Goal: Transaction & Acquisition: Purchase product/service

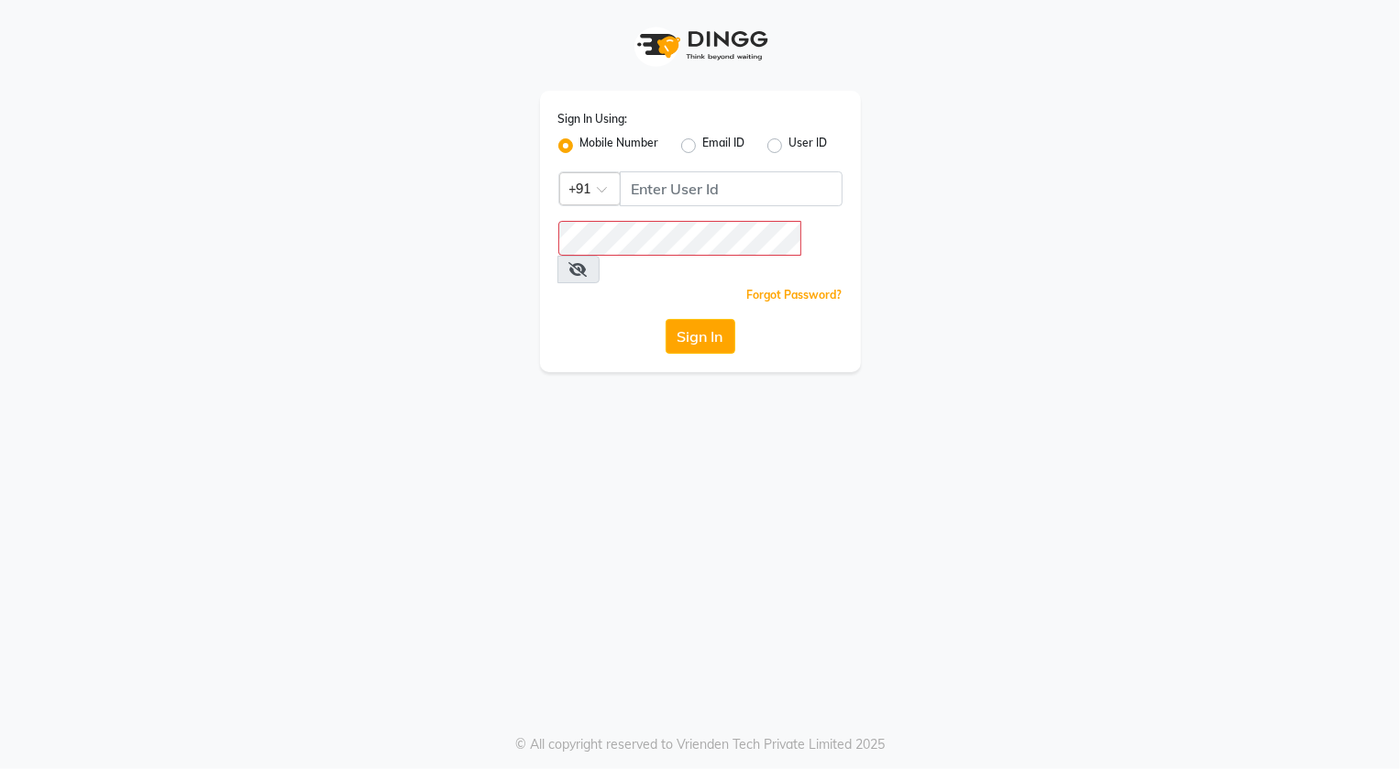
click at [718, 210] on div "Sign In Using: Mobile Number Email ID User ID Country Code × +91 Remember me Fo…" at bounding box center [700, 231] width 321 height 281
click at [716, 198] on input "Username" at bounding box center [731, 188] width 223 height 35
type input "8448946500"
click at [722, 319] on button "Sign In" at bounding box center [700, 336] width 70 height 35
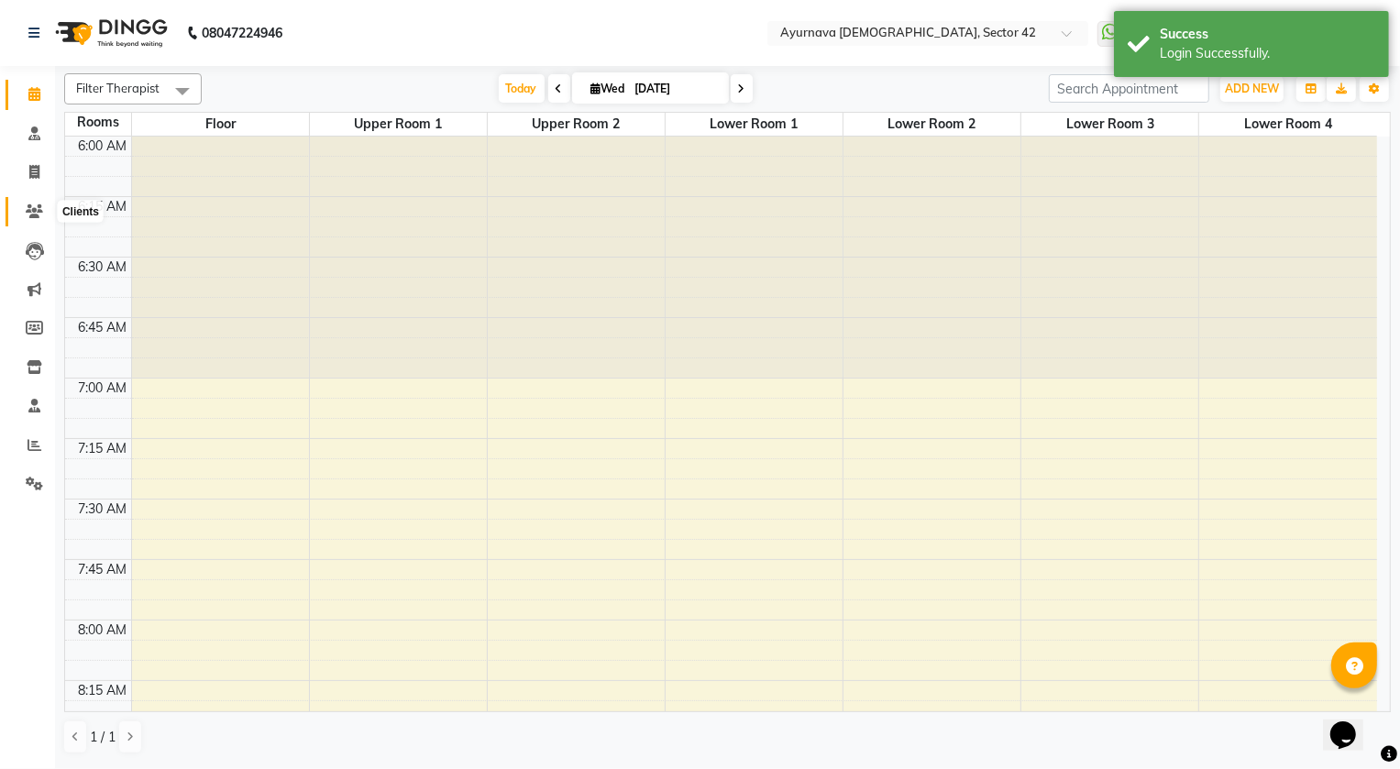
click at [44, 204] on span at bounding box center [34, 212] width 32 height 21
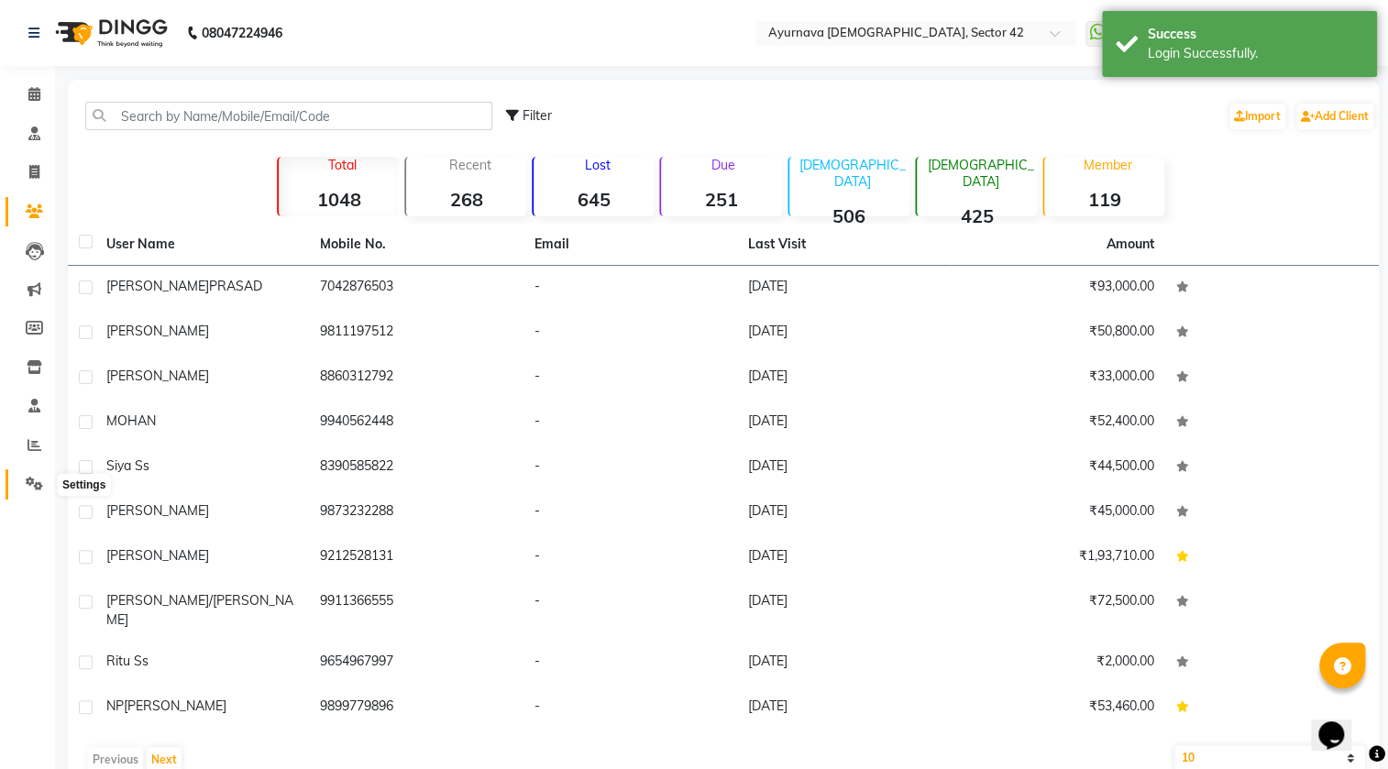
click at [27, 487] on icon at bounding box center [34, 484] width 17 height 14
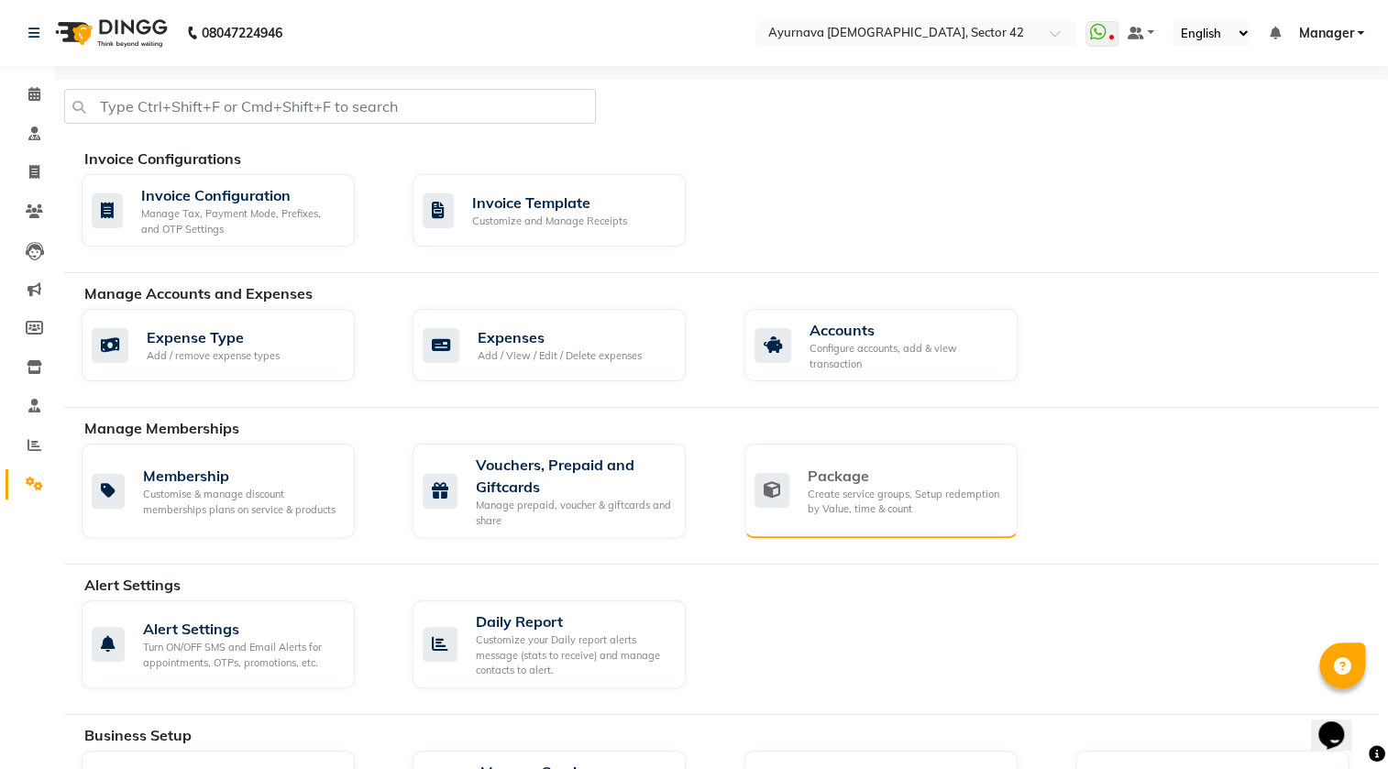
click at [910, 507] on div "Create service groups, Setup redemption by Value, time & count" at bounding box center [904, 502] width 195 height 30
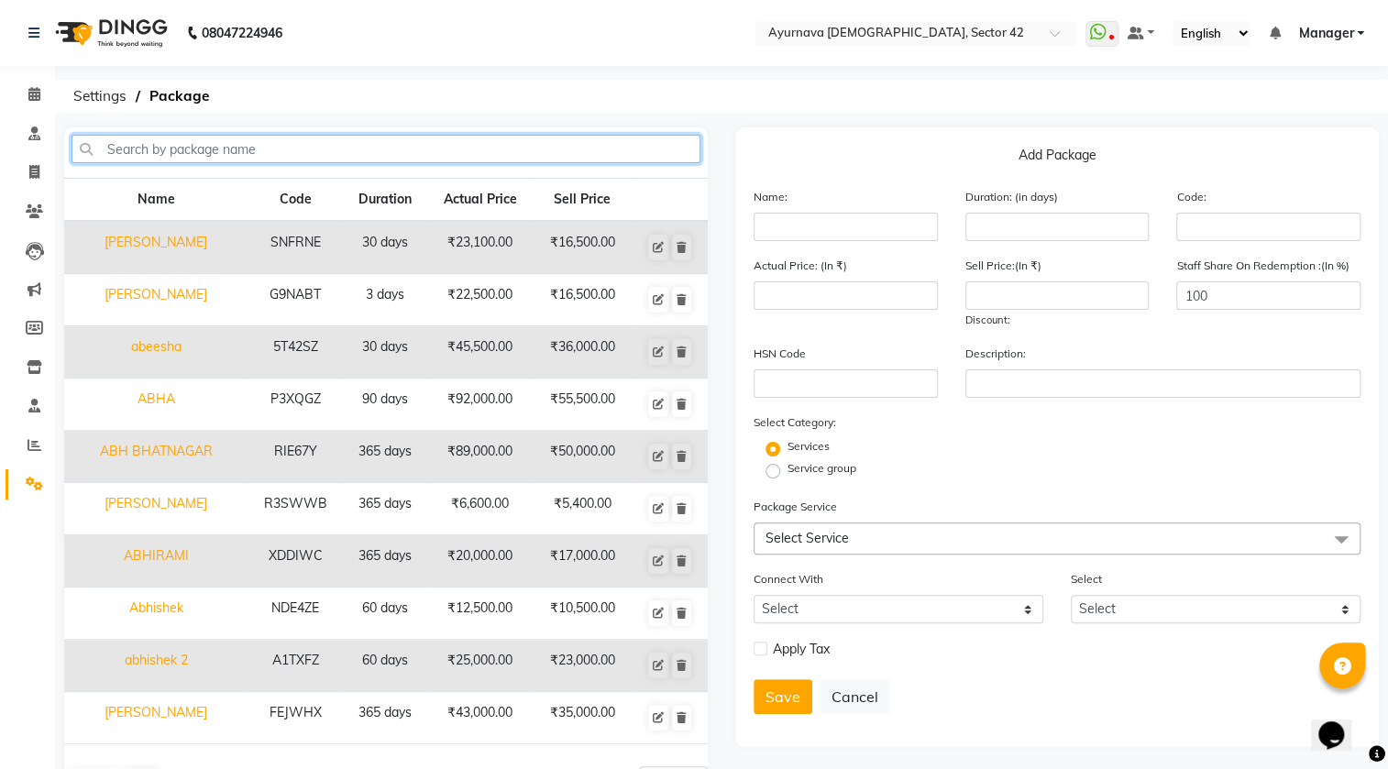
click at [544, 144] on input "text" at bounding box center [385, 149] width 629 height 28
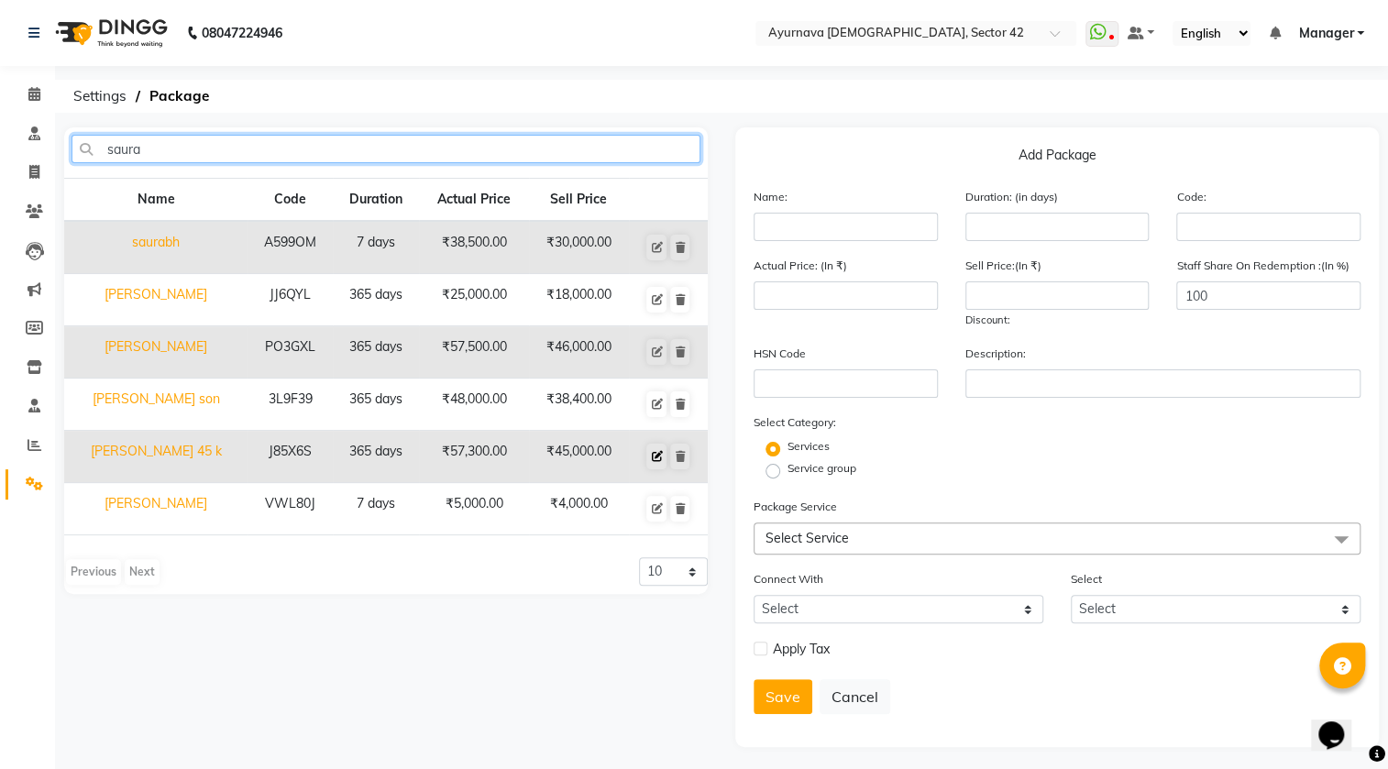
type input "saura"
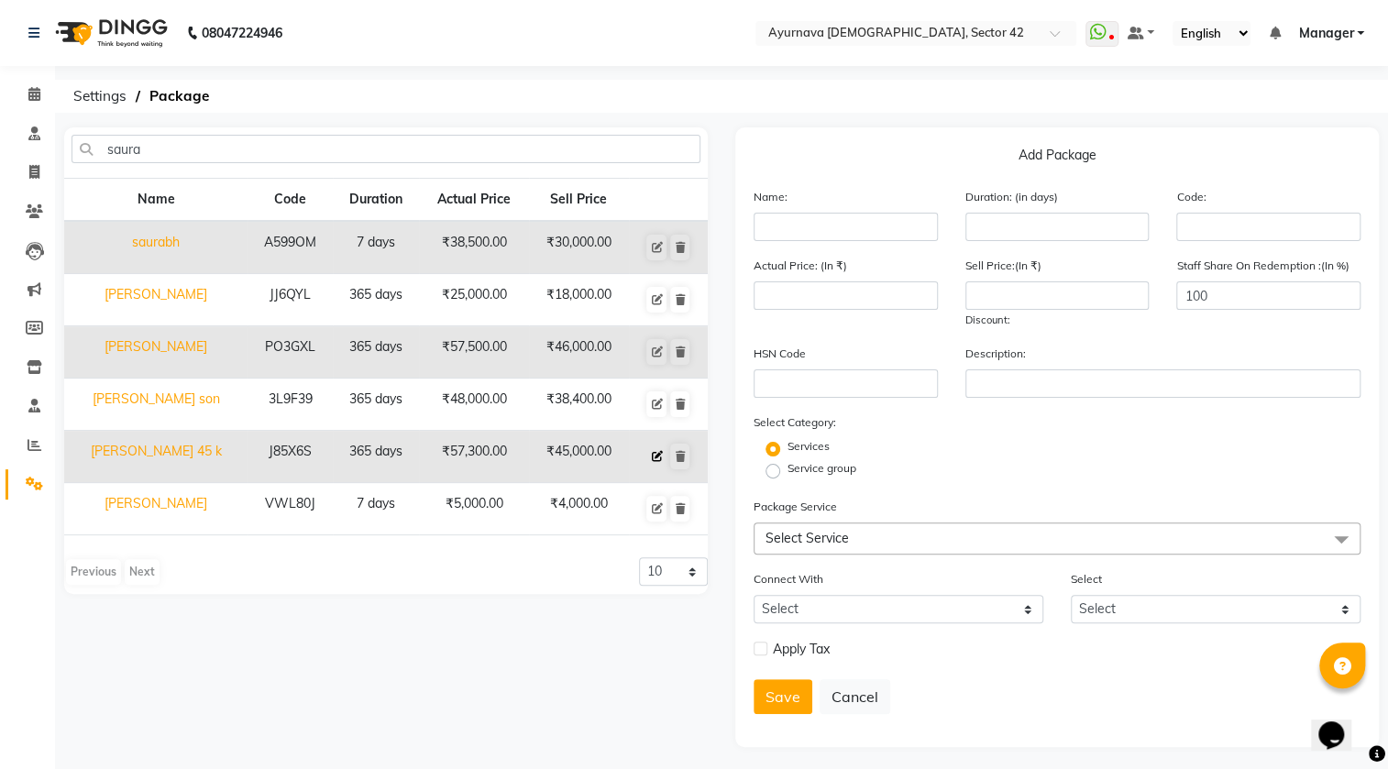
click at [653, 453] on icon at bounding box center [656, 456] width 11 height 11
type input "saurabh srivastava 45 k"
type input "365"
type input "J85X6S"
type input "57300"
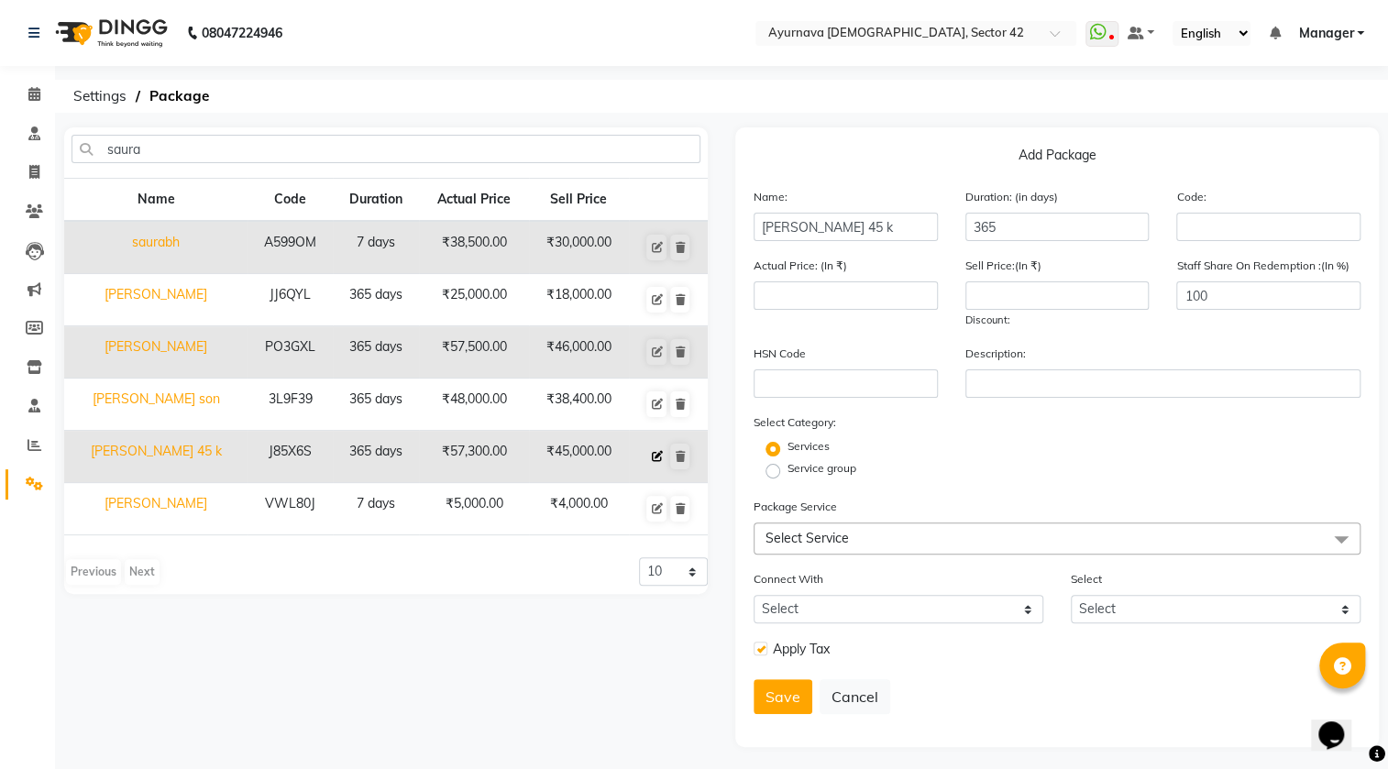
type input "45000"
checkbox input "true"
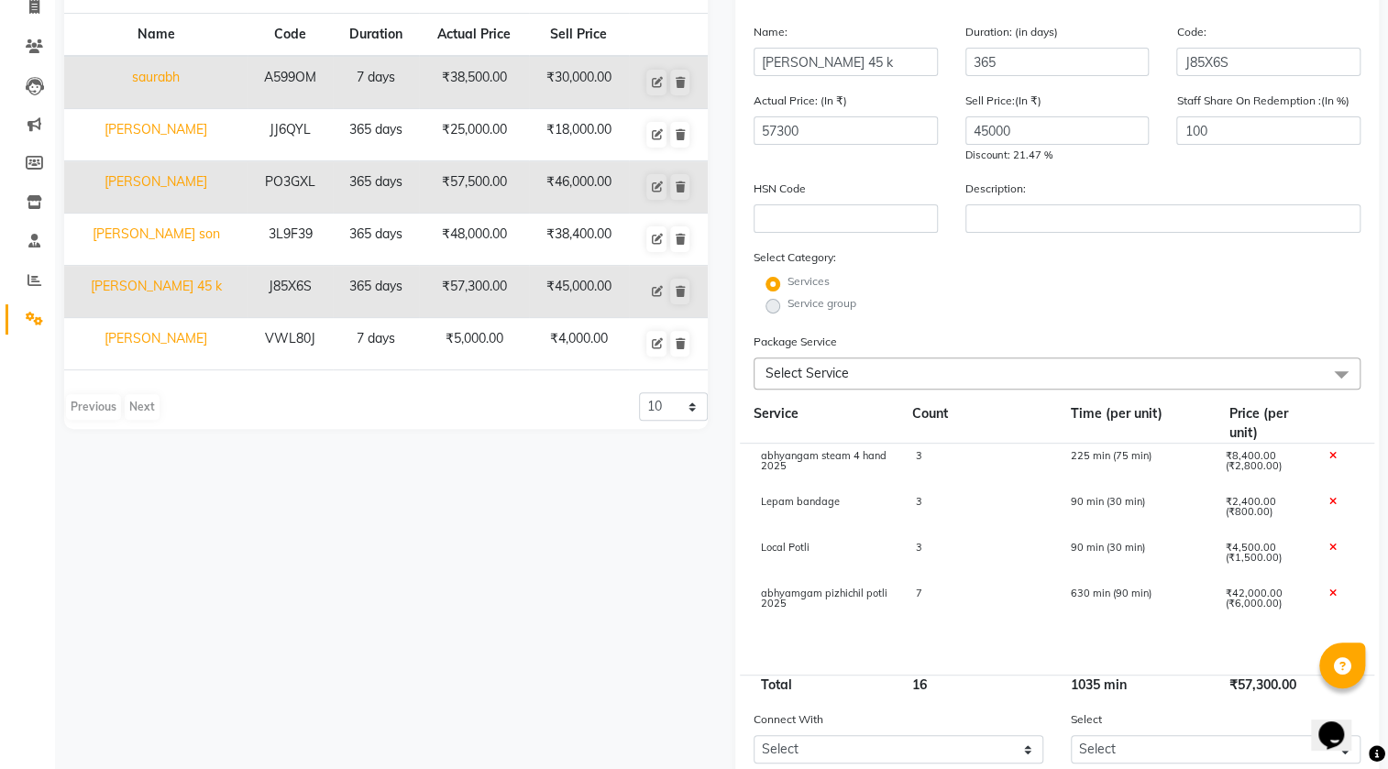
scroll to position [166, 0]
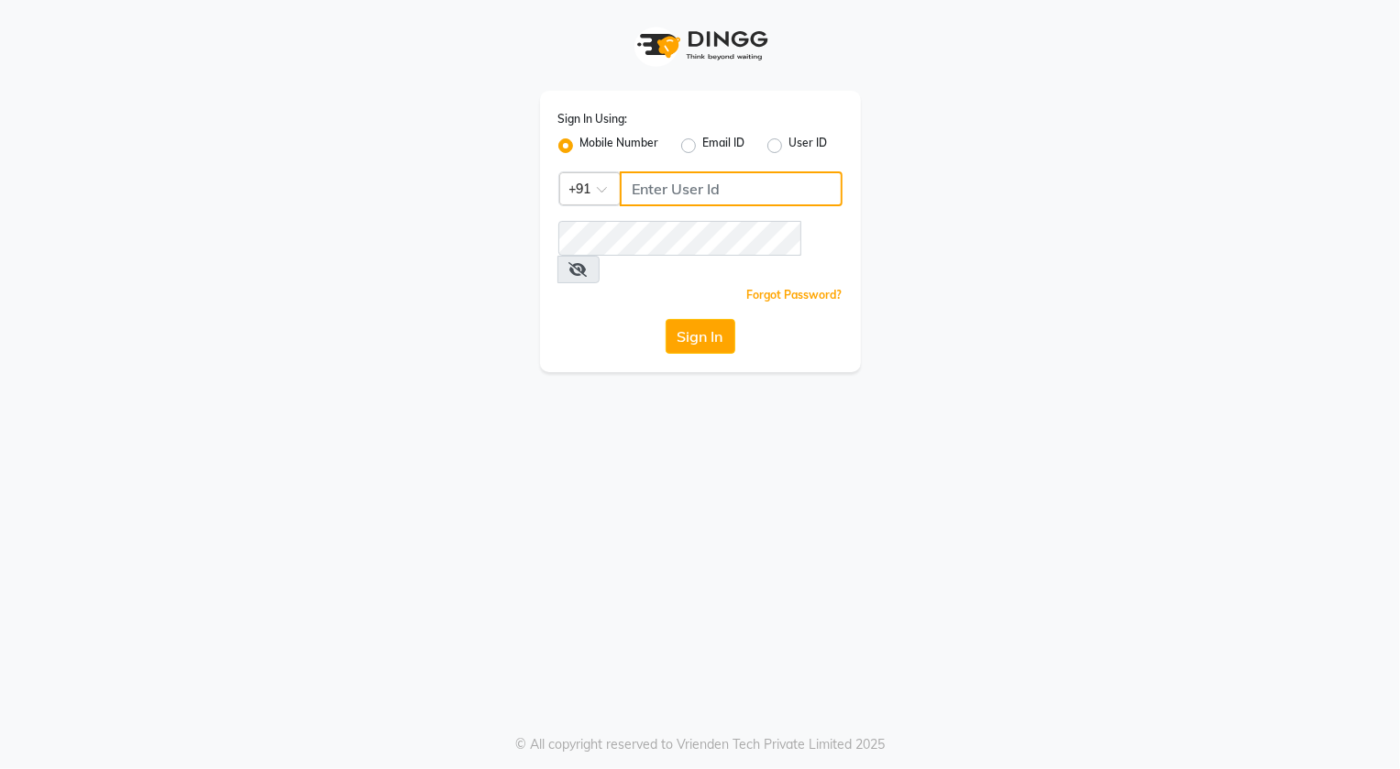
click at [650, 198] on input "Username" at bounding box center [731, 188] width 223 height 35
type input "8448946500"
click at [720, 319] on button "Sign In" at bounding box center [700, 336] width 70 height 35
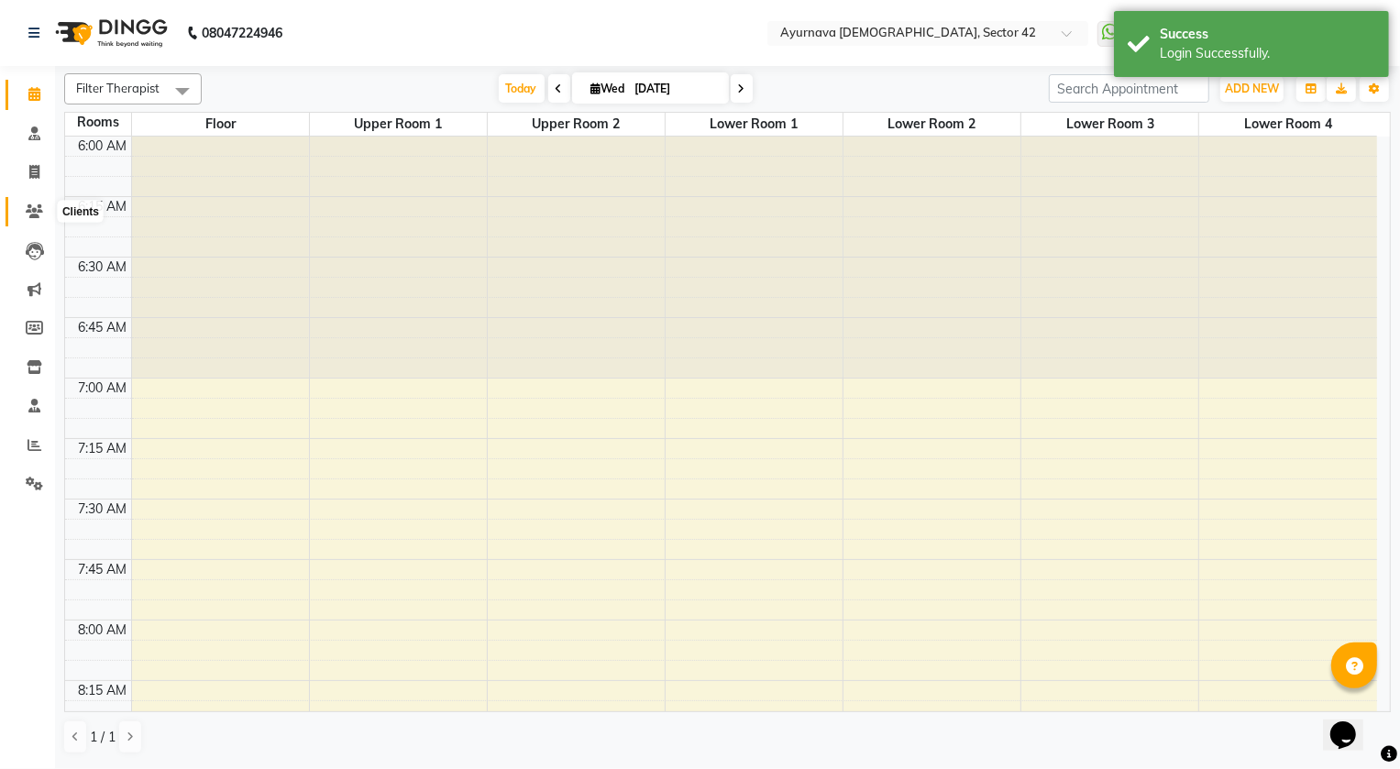
click at [35, 213] on icon at bounding box center [34, 211] width 17 height 14
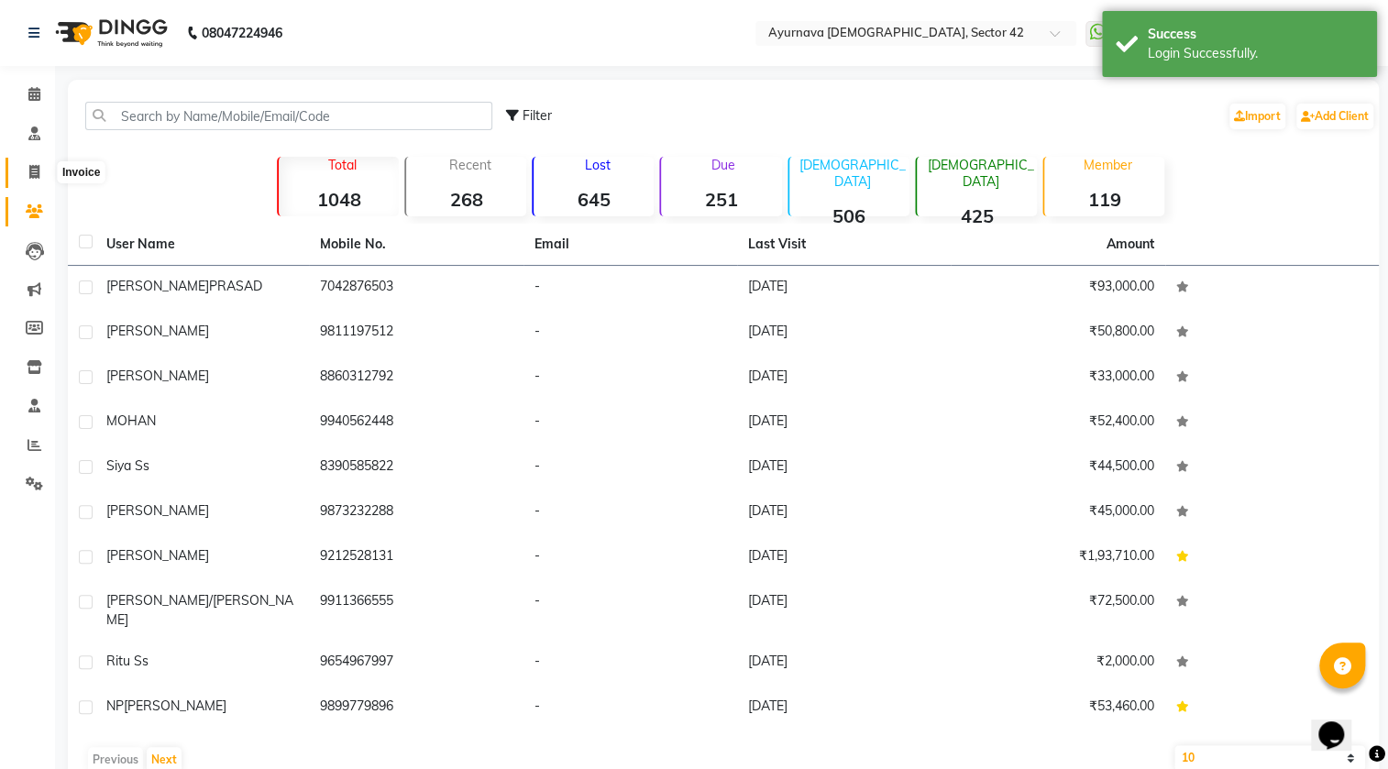
click at [25, 170] on span at bounding box center [34, 172] width 32 height 21
select select "service"
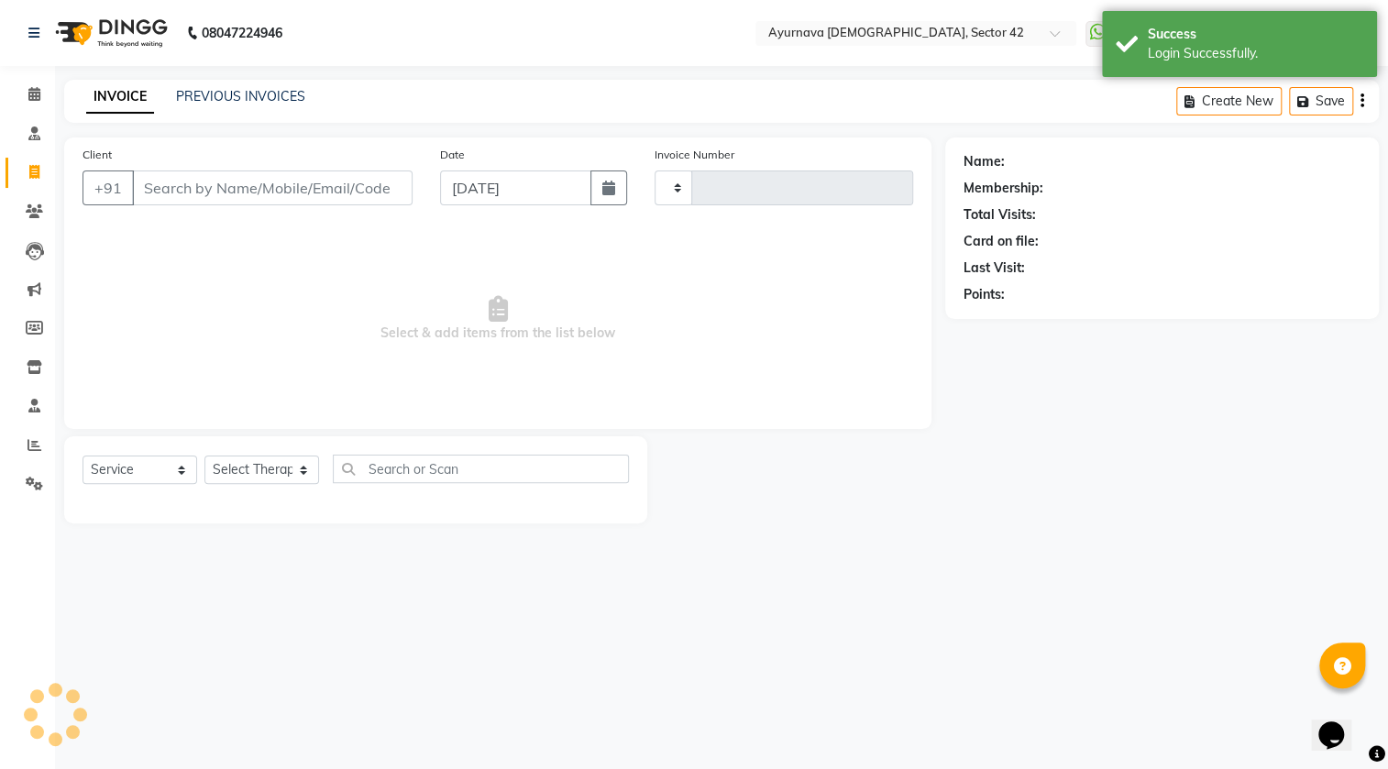
type input "2163"
select select "5575"
click at [155, 181] on input "Client" at bounding box center [274, 187] width 284 height 35
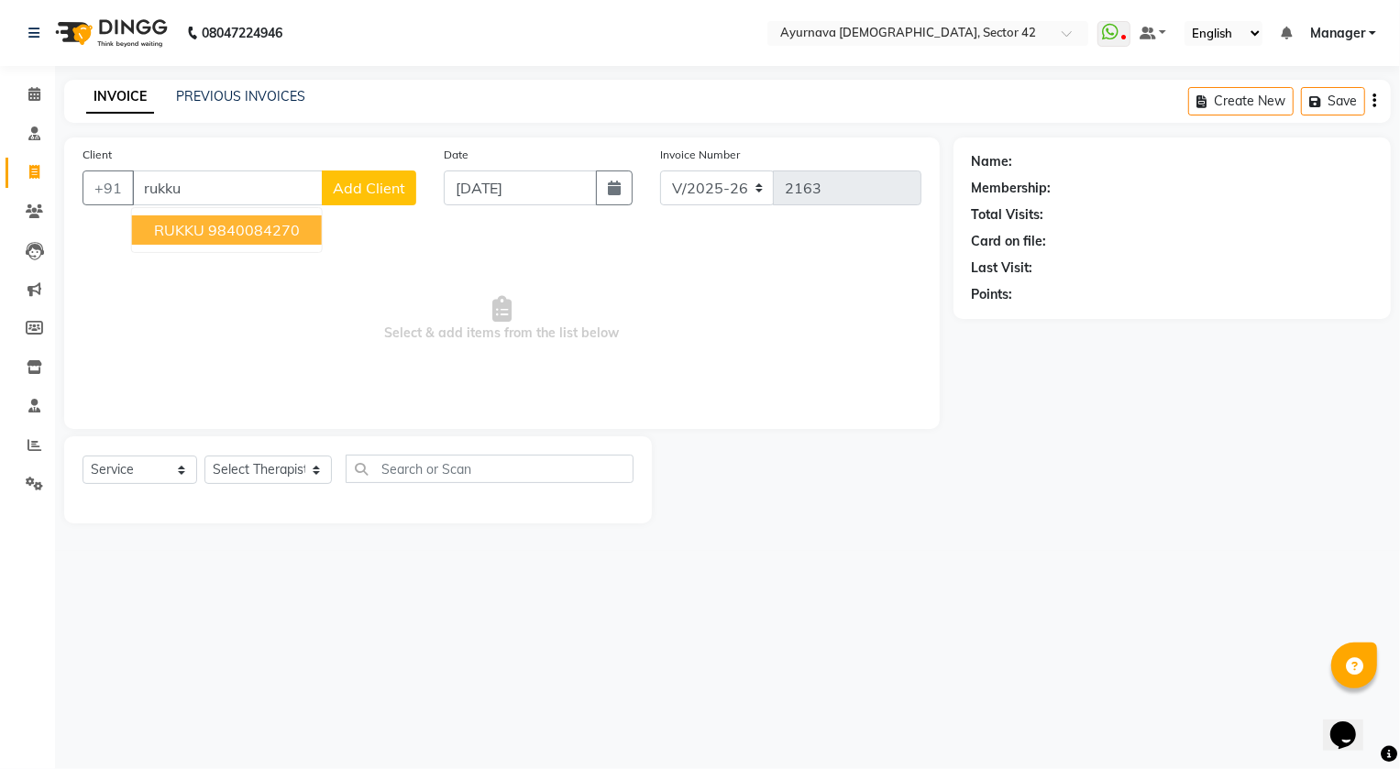
click at [180, 223] on span "RUKKU" at bounding box center [179, 230] width 50 height 18
type input "9840084270"
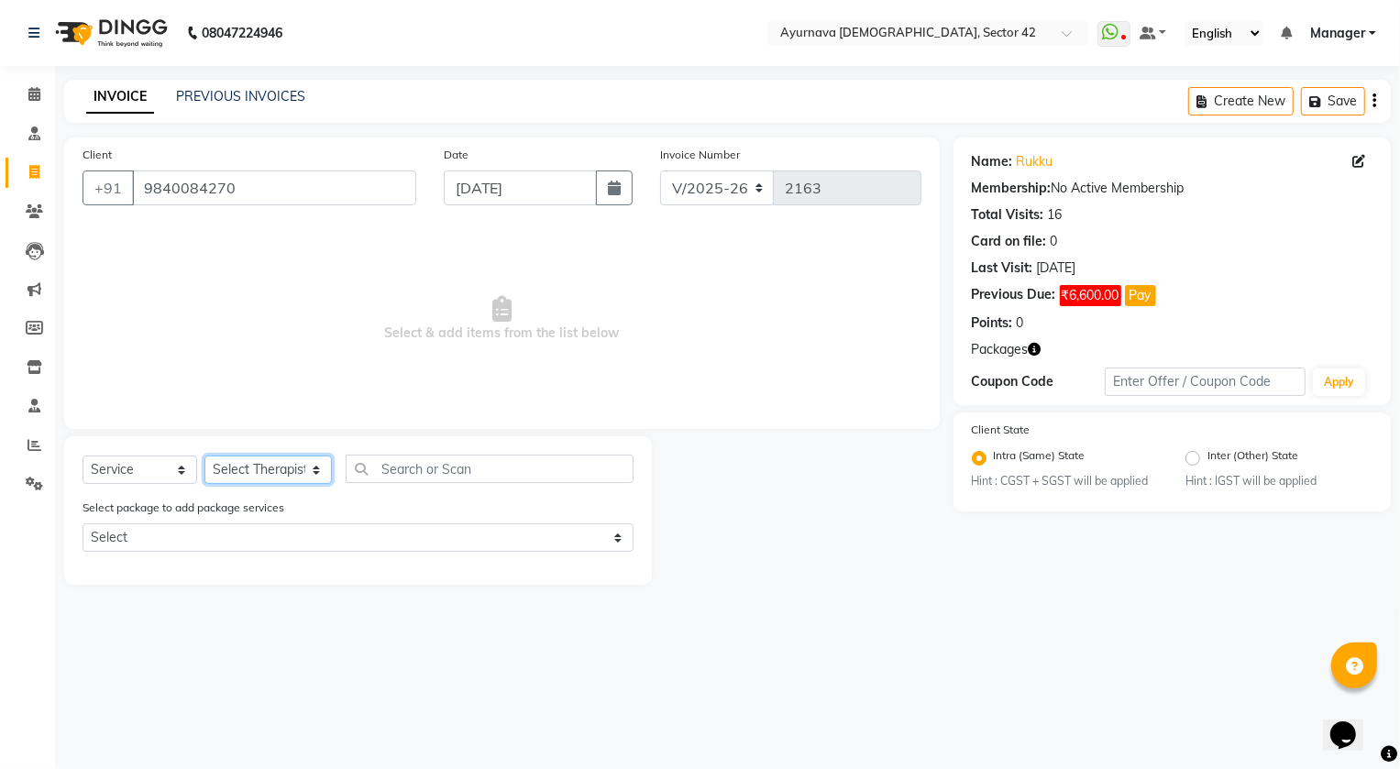
click at [235, 467] on select "Select Therapist [PERSON_NAME] [PERSON_NAME] [PERSON_NAME] [PERSON_NAME] [PERSO…" at bounding box center [267, 470] width 127 height 28
select select "38434"
click at [204, 456] on select "Select Therapist [PERSON_NAME] [PERSON_NAME] [PERSON_NAME] [PERSON_NAME] [PERSO…" at bounding box center [267, 470] width 127 height 28
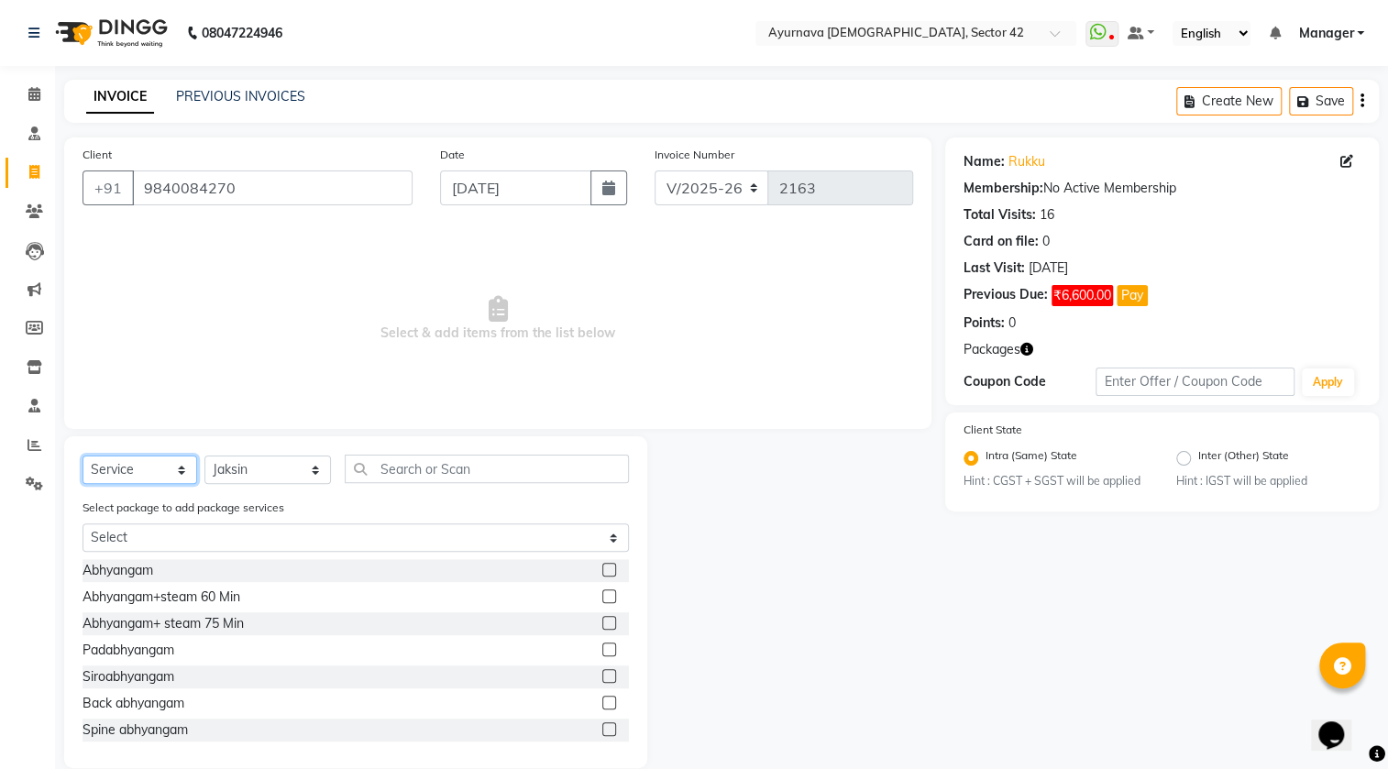
click at [173, 467] on select "Select Service Product Membership Package Voucher Prepaid Gift Card" at bounding box center [139, 470] width 115 height 28
click at [82, 456] on select "Select Service Product Membership Package Voucher Prepaid Gift Card" at bounding box center [139, 470] width 115 height 28
click at [203, 528] on div "Select package to add package services Select rukku seshasayee RUKKU" at bounding box center [356, 528] width 574 height 61
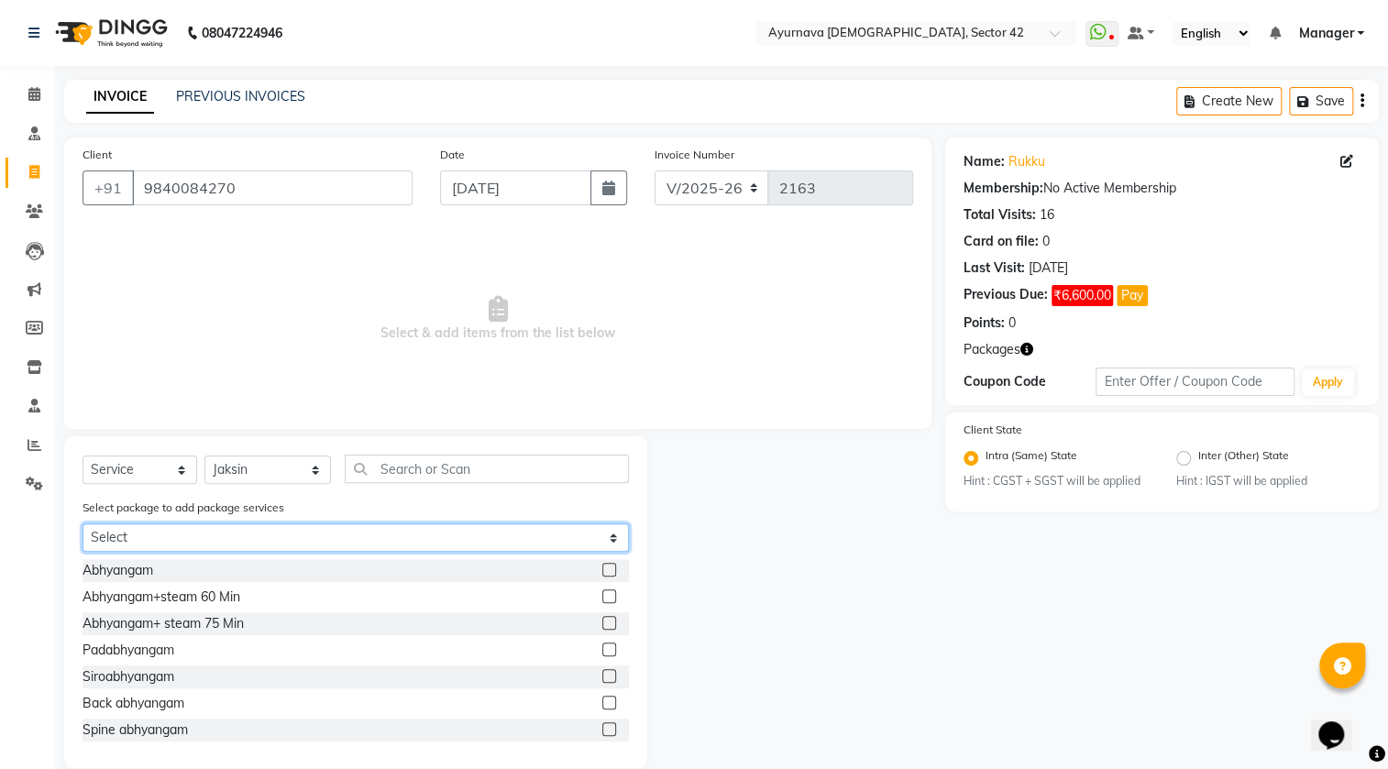
click at [216, 540] on select "Select rukku seshasayee RUKKU" at bounding box center [355, 537] width 546 height 28
click at [82, 524] on select "Select rukku seshasayee RUKKU" at bounding box center [355, 537] width 546 height 28
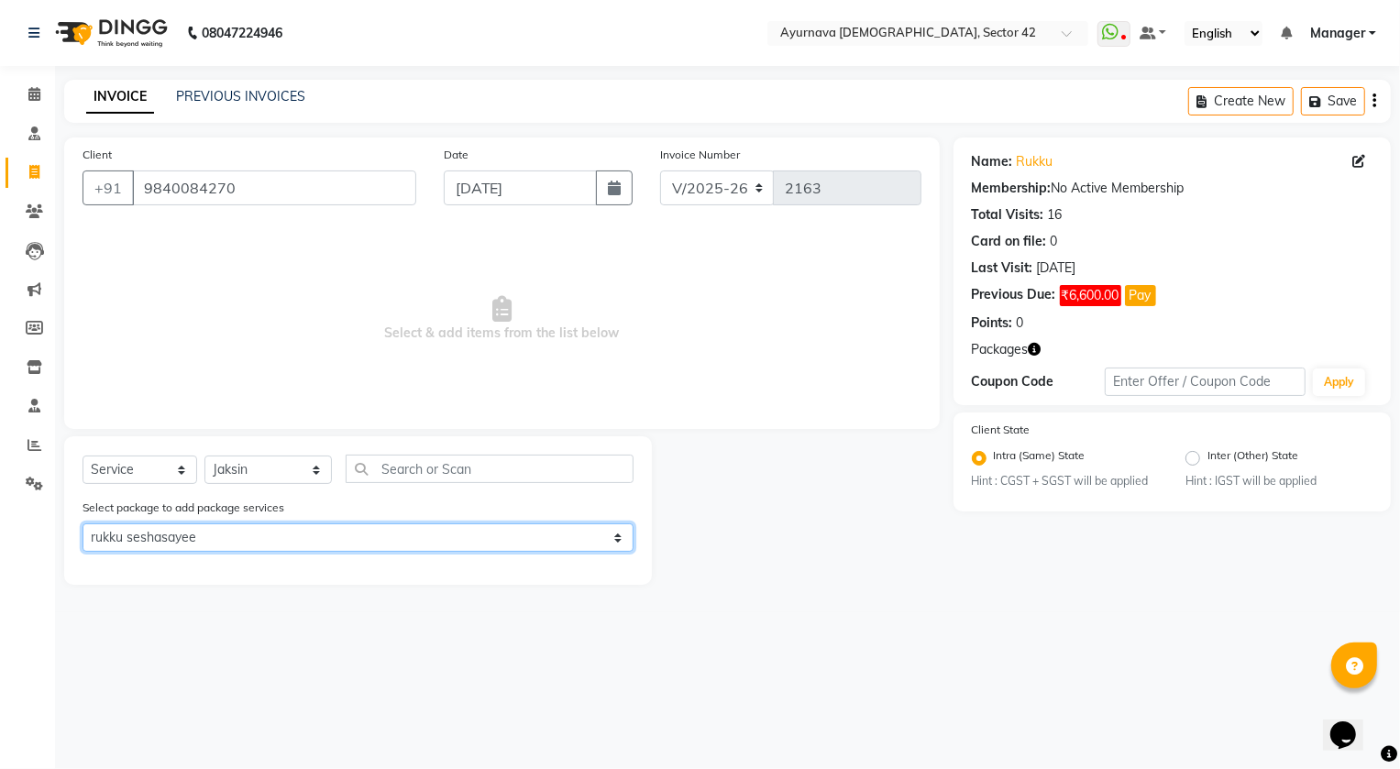
click at [367, 539] on select "Select rukku seshasayee RUKKU" at bounding box center [357, 537] width 551 height 28
select select "2: Object"
click at [82, 524] on select "Select rukku seshasayee RUKKU" at bounding box center [357, 537] width 551 height 28
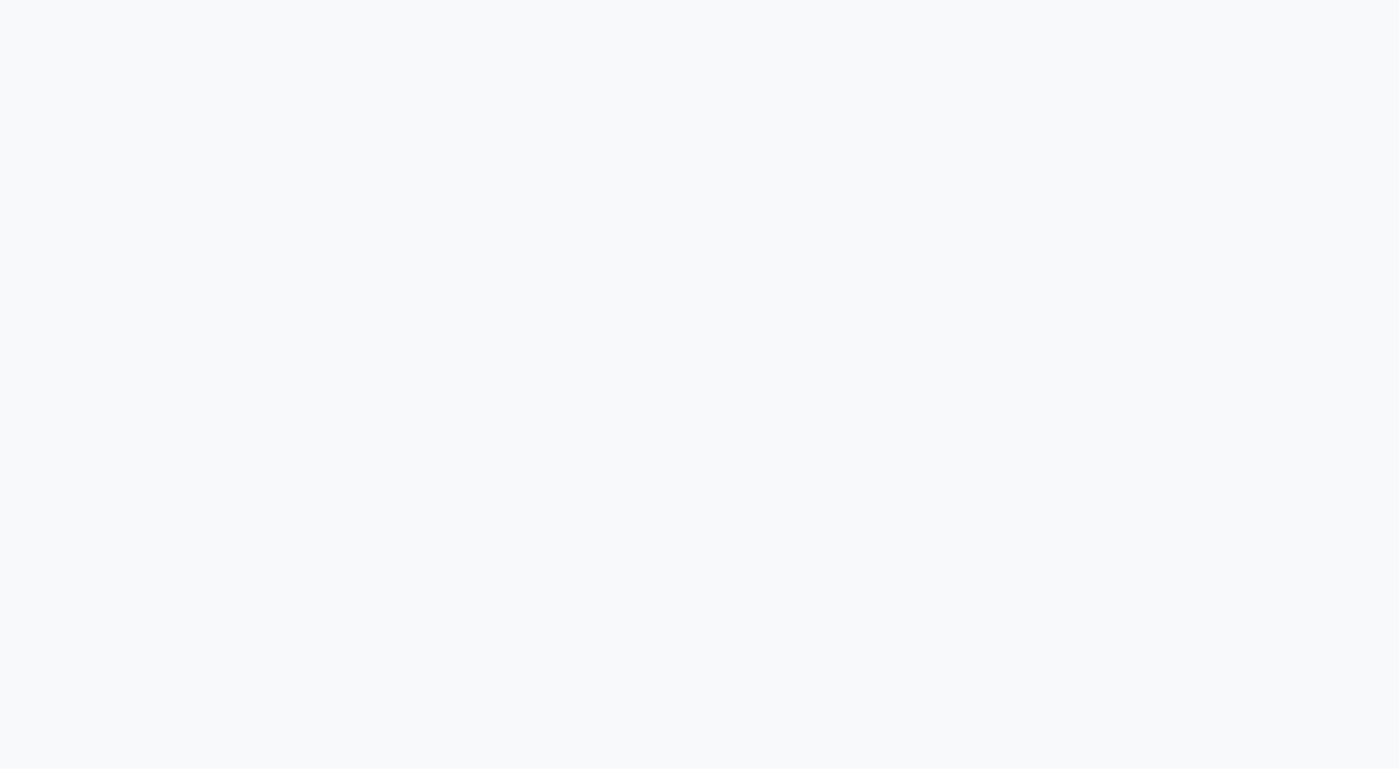
select select "5575"
select select "service"
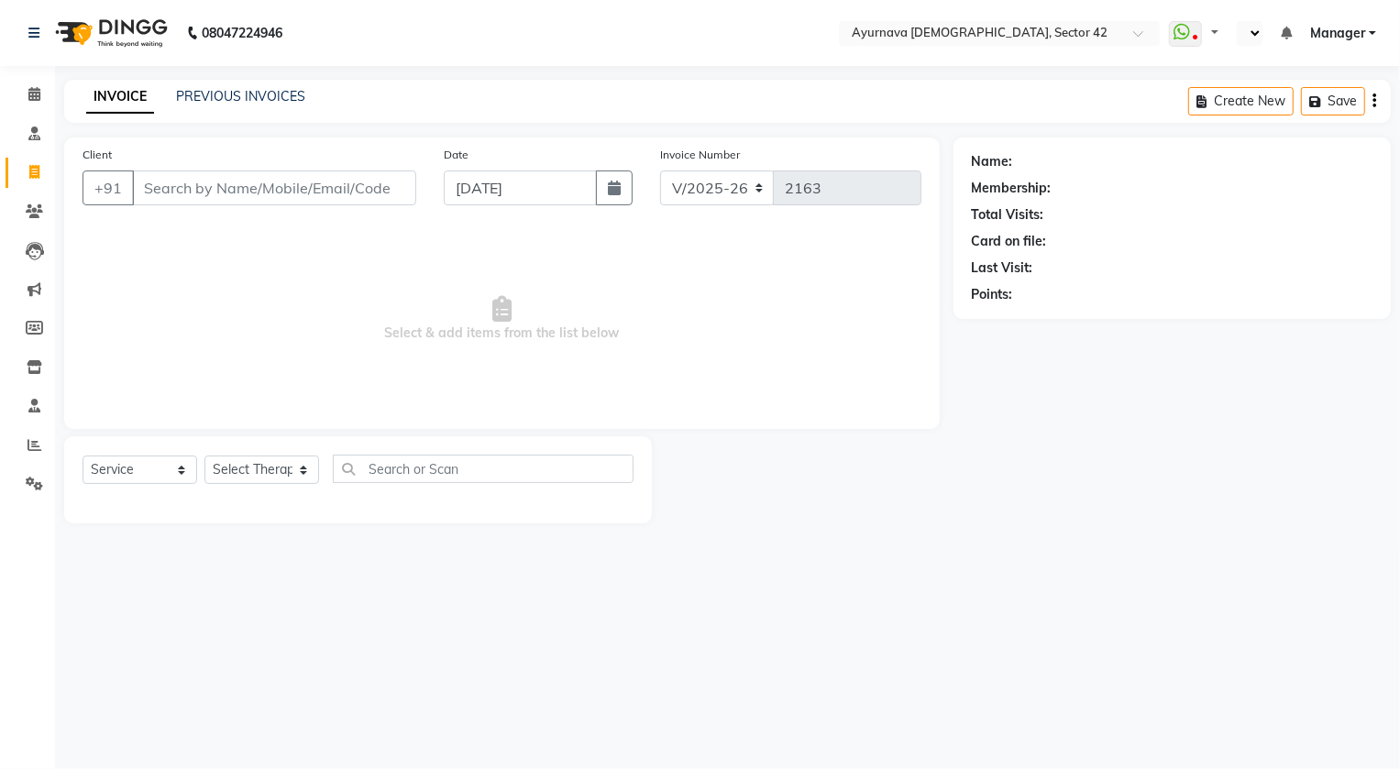
select select "en"
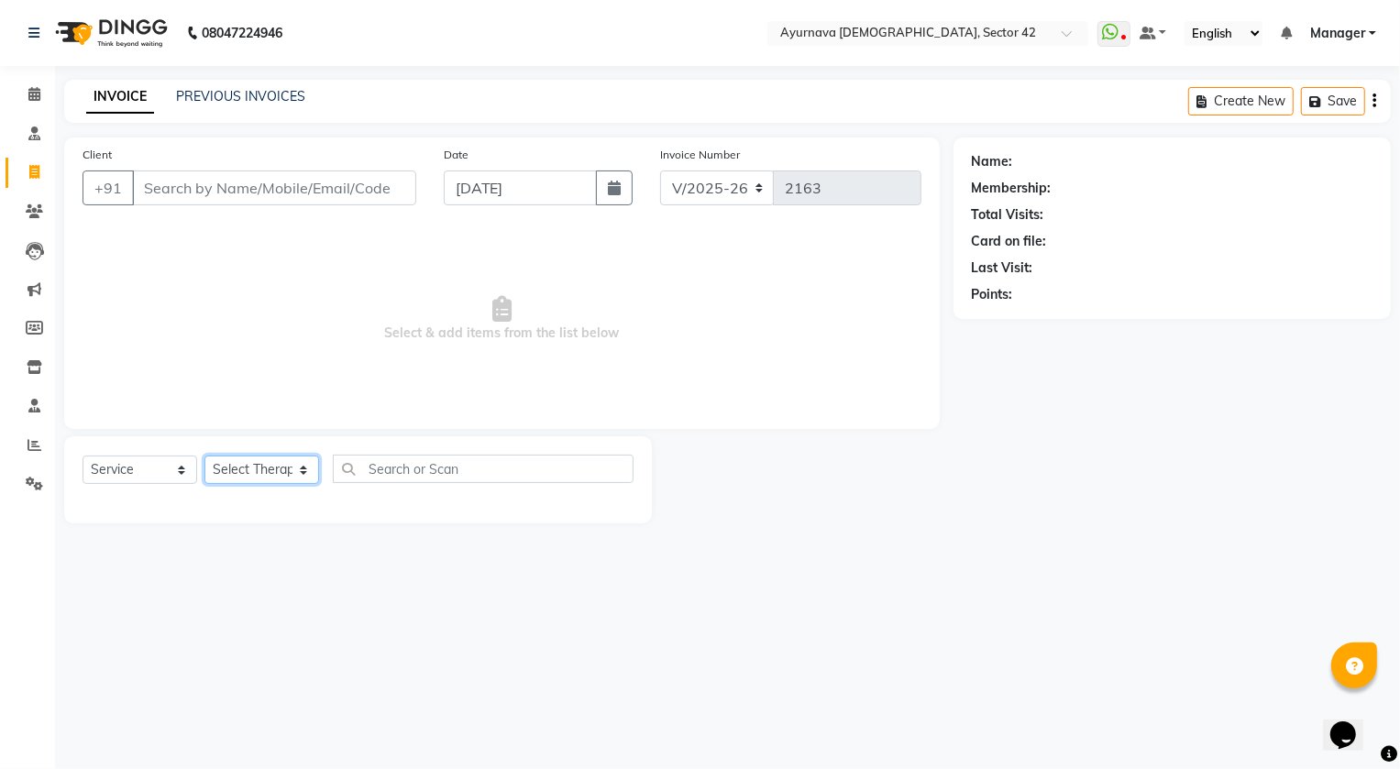
click at [264, 467] on select "Select Therapist" at bounding box center [261, 470] width 115 height 28
select select "89458"
click at [204, 456] on select "Select Therapist [PERSON_NAME] [PERSON_NAME] [PERSON_NAME] [PERSON_NAME] [PERSO…" at bounding box center [267, 470] width 127 height 28
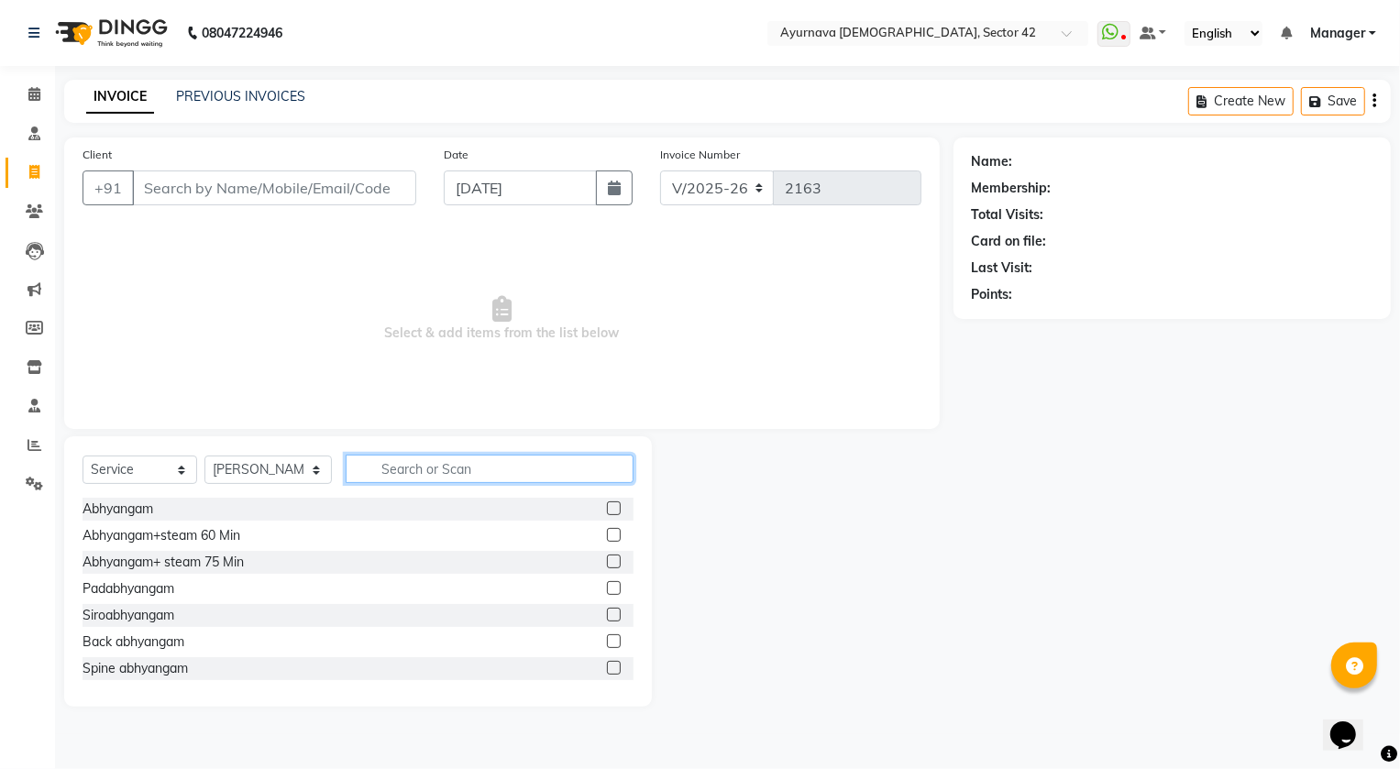
click at [457, 475] on input "text" at bounding box center [490, 469] width 289 height 28
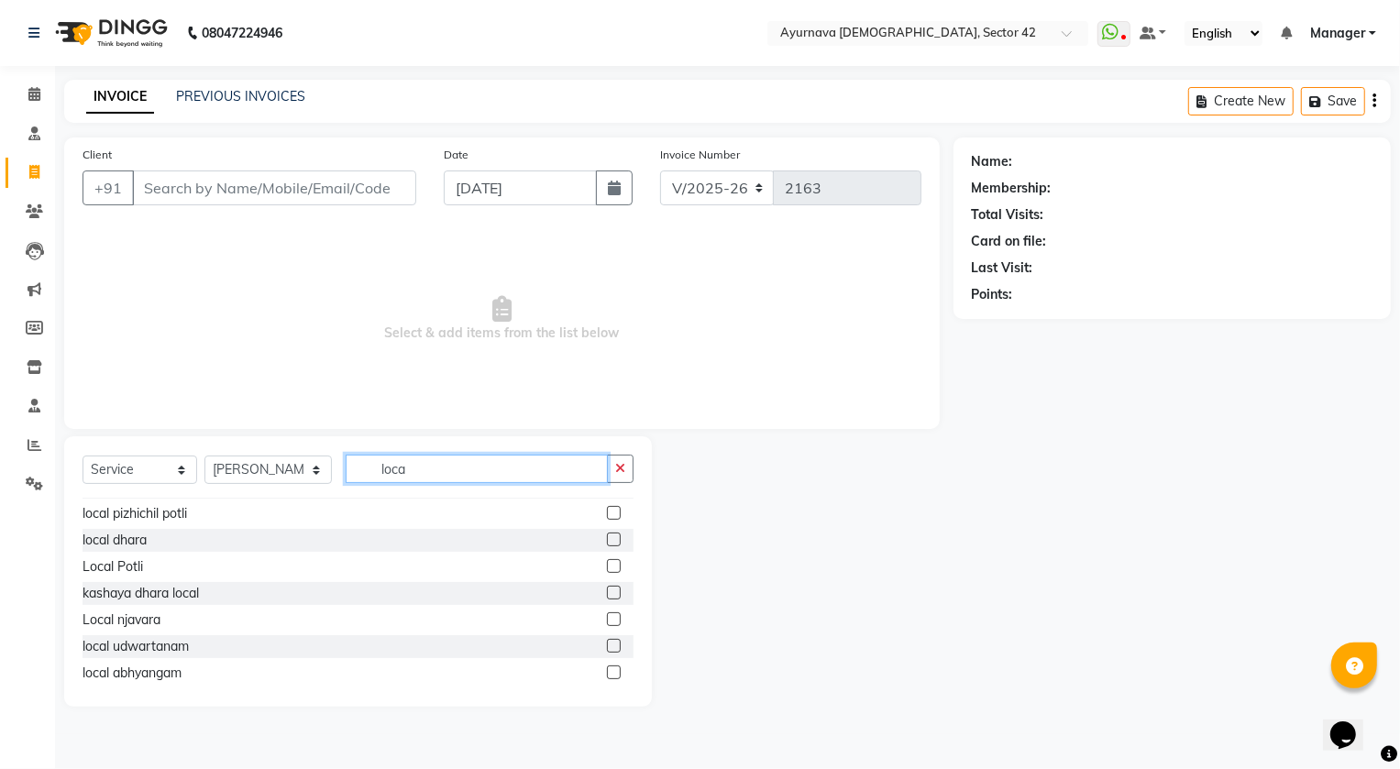
scroll to position [28, 0]
type input "loca"
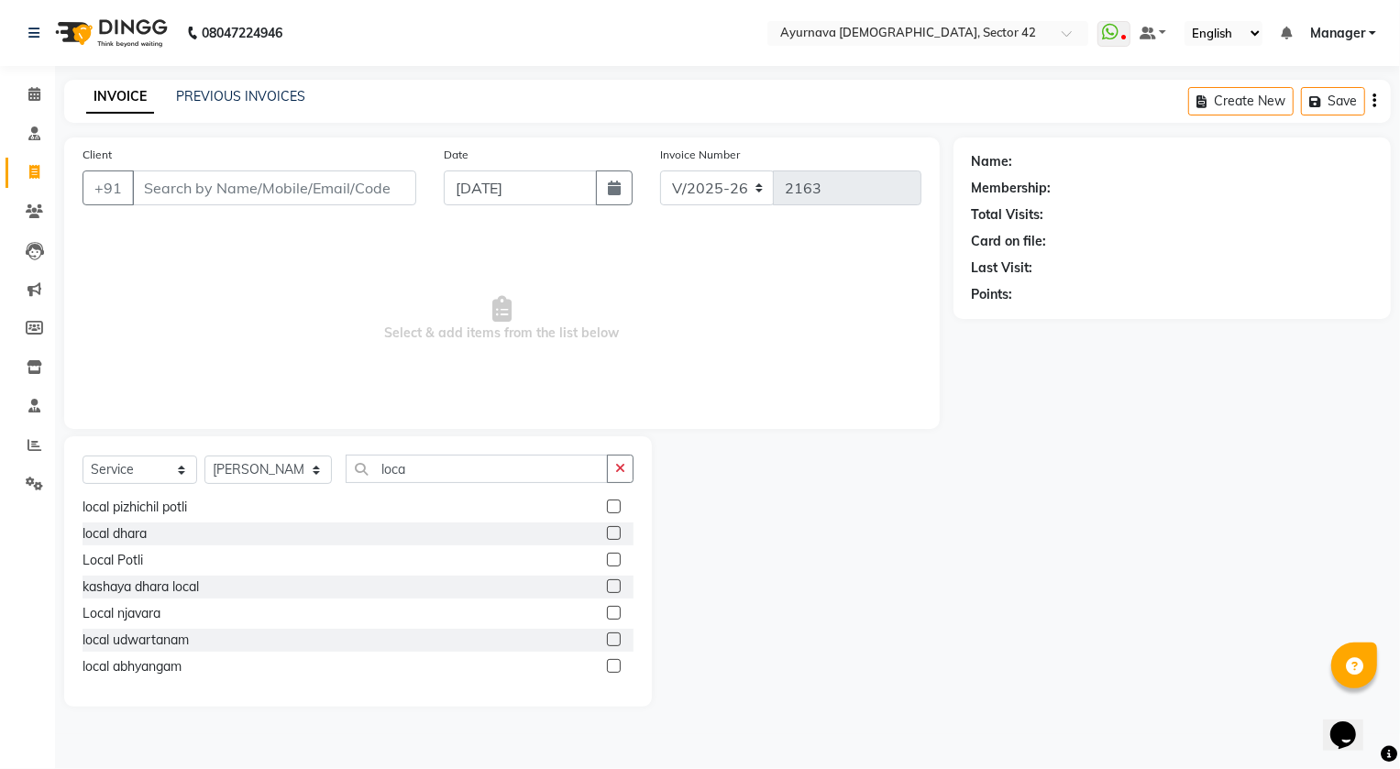
click at [607, 661] on label at bounding box center [614, 666] width 14 height 14
click at [607, 661] on input "checkbox" at bounding box center [613, 667] width 12 height 12
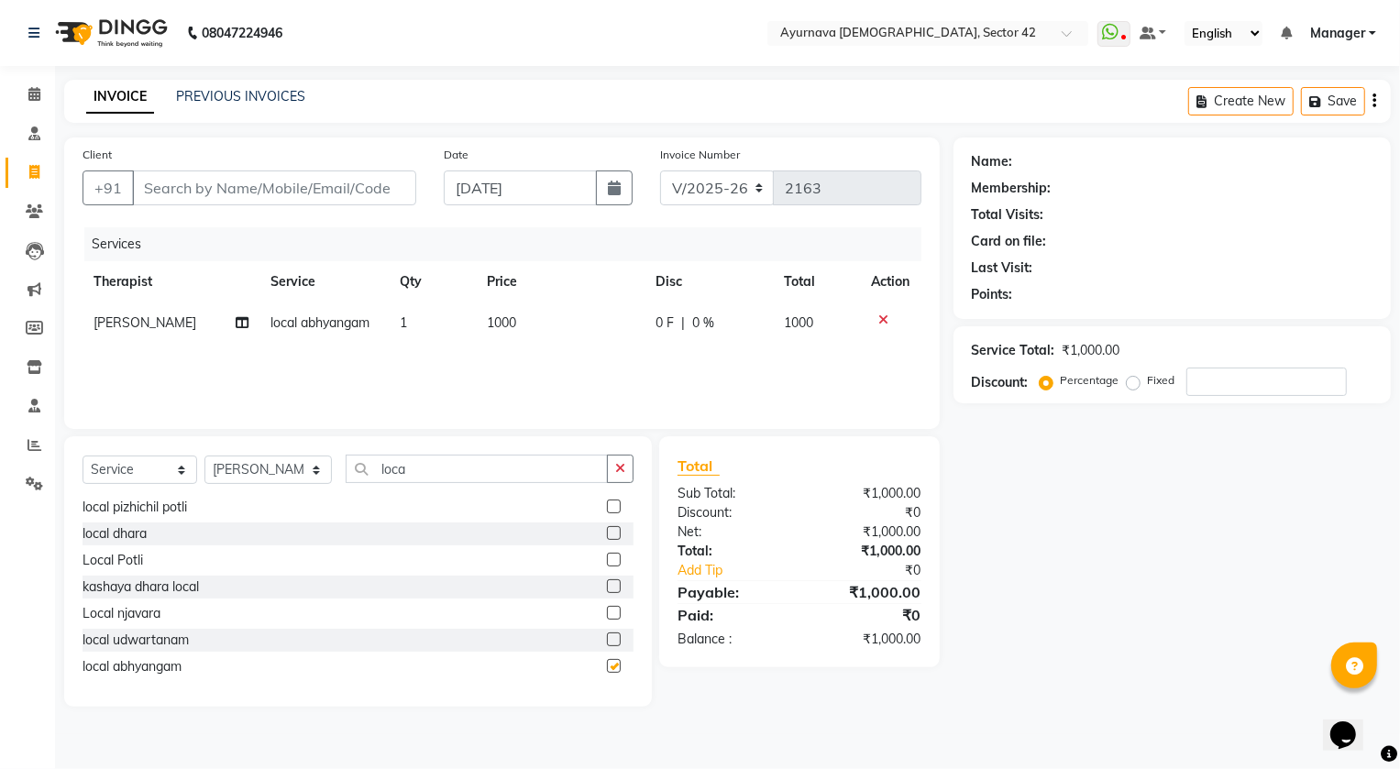
checkbox input "false"
click at [607, 554] on label at bounding box center [614, 560] width 14 height 14
click at [607, 554] on input "checkbox" at bounding box center [613, 560] width 12 height 12
checkbox input "false"
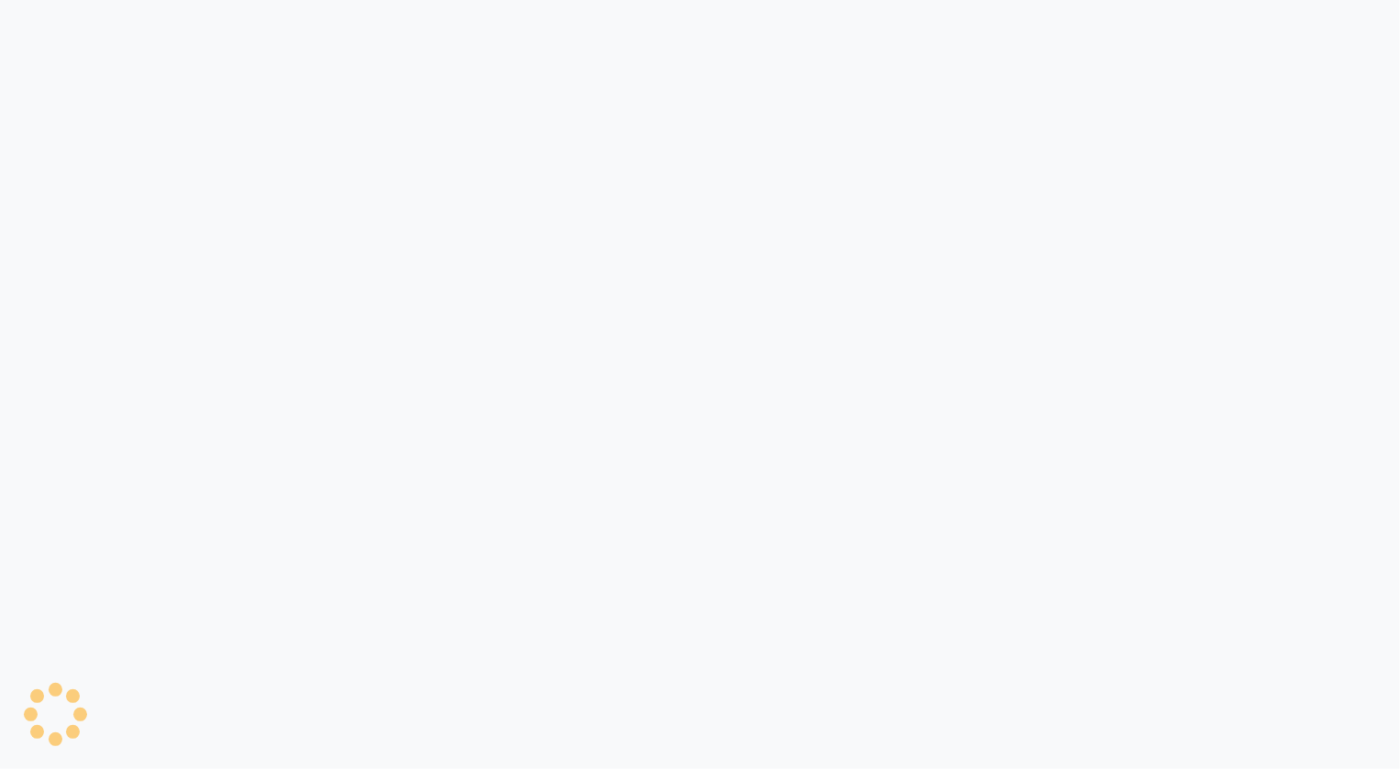
select select "service"
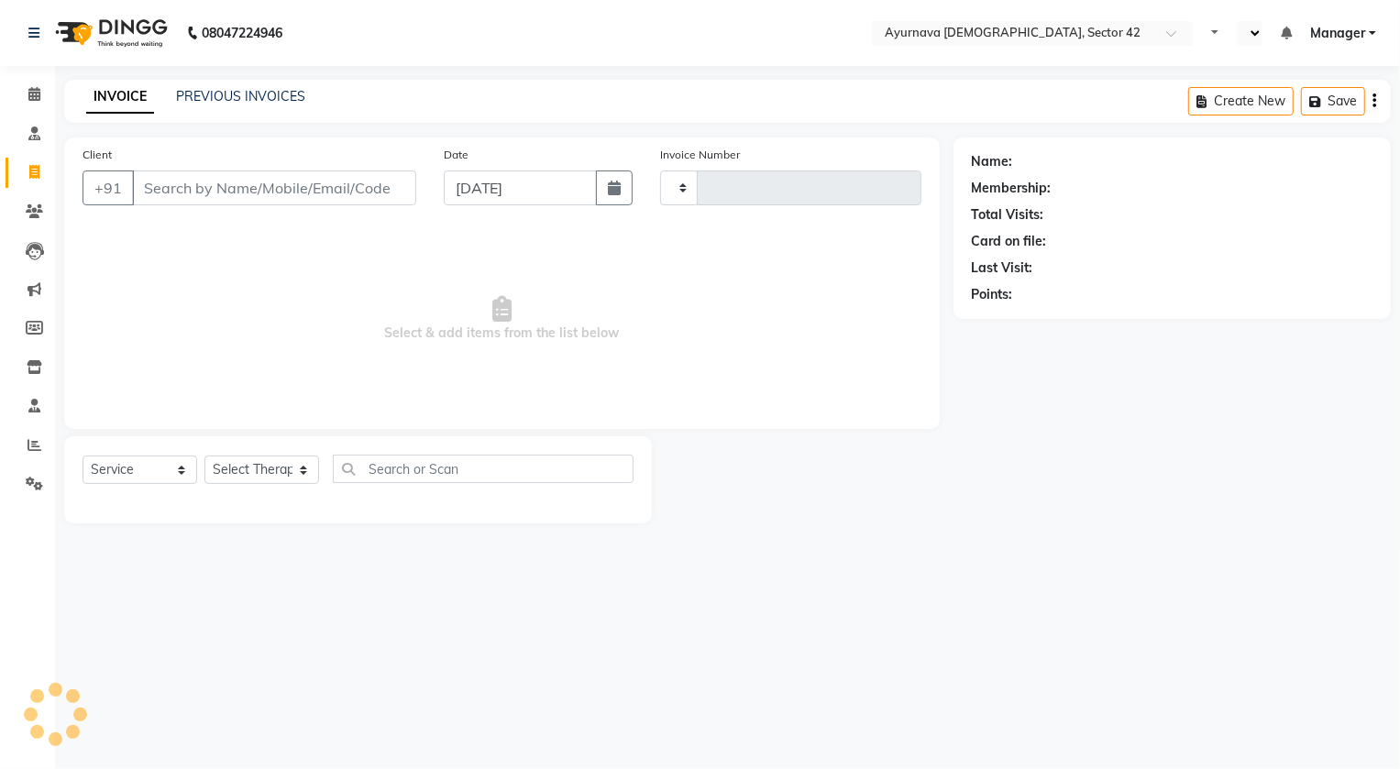
type input "2163"
select select "en"
select select "5575"
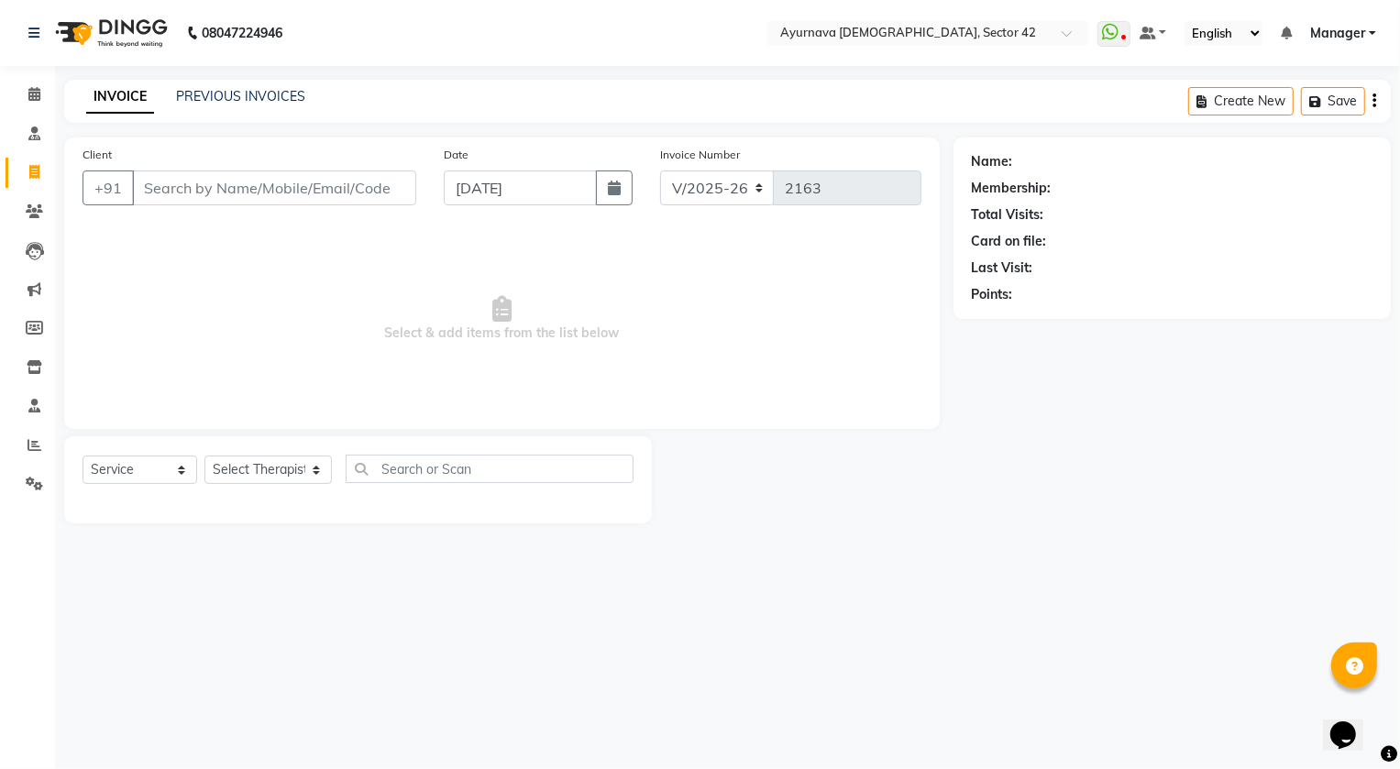
click at [199, 183] on input "Client" at bounding box center [274, 187] width 284 height 35
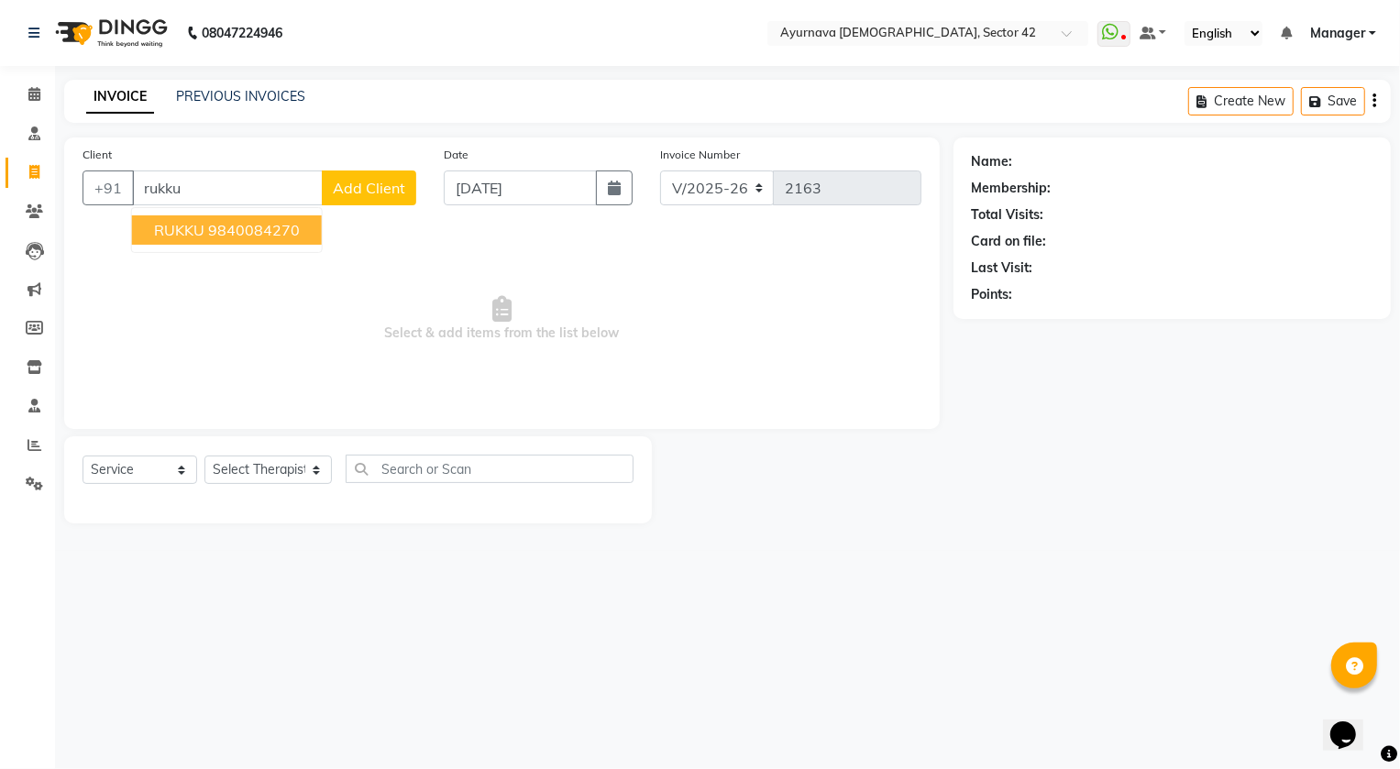
click at [208, 235] on ngb-highlight "9840084270" at bounding box center [254, 230] width 92 height 18
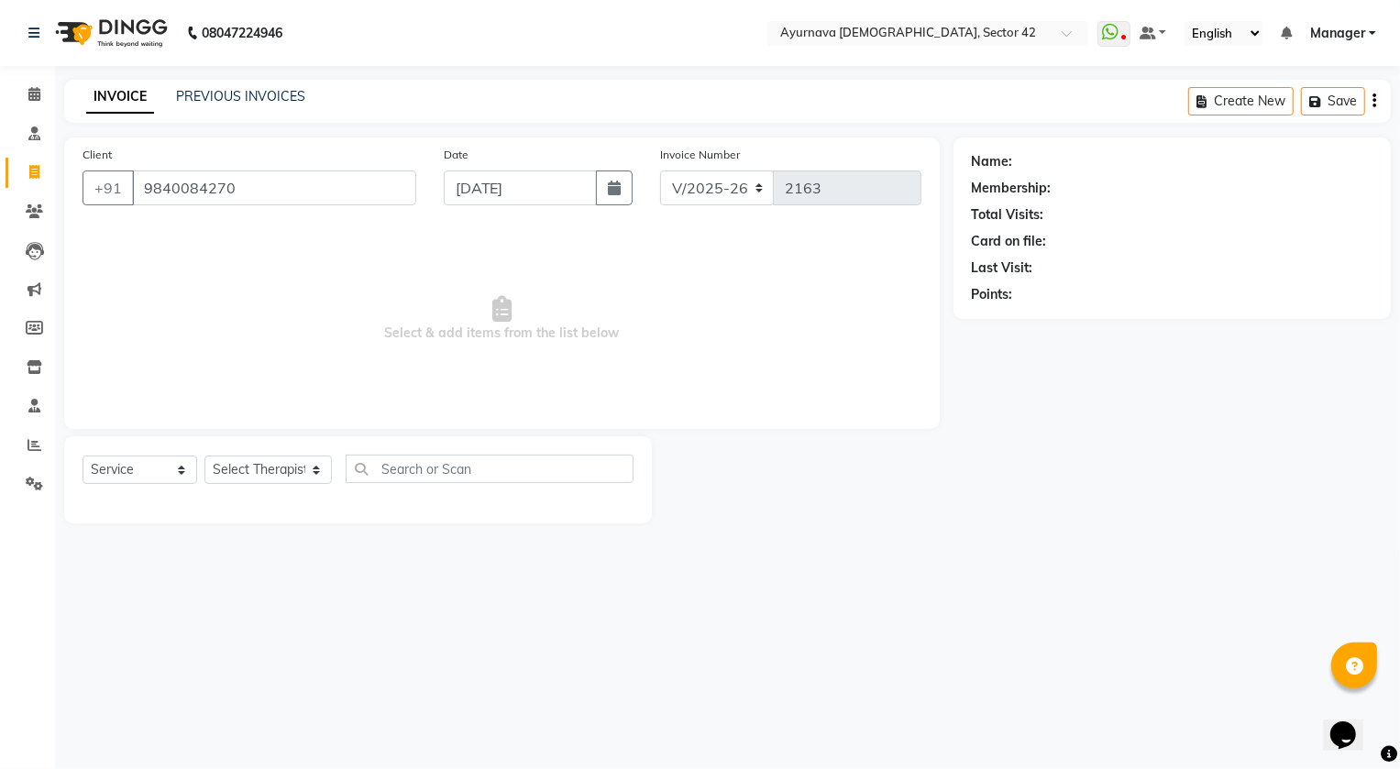
type input "9840084270"
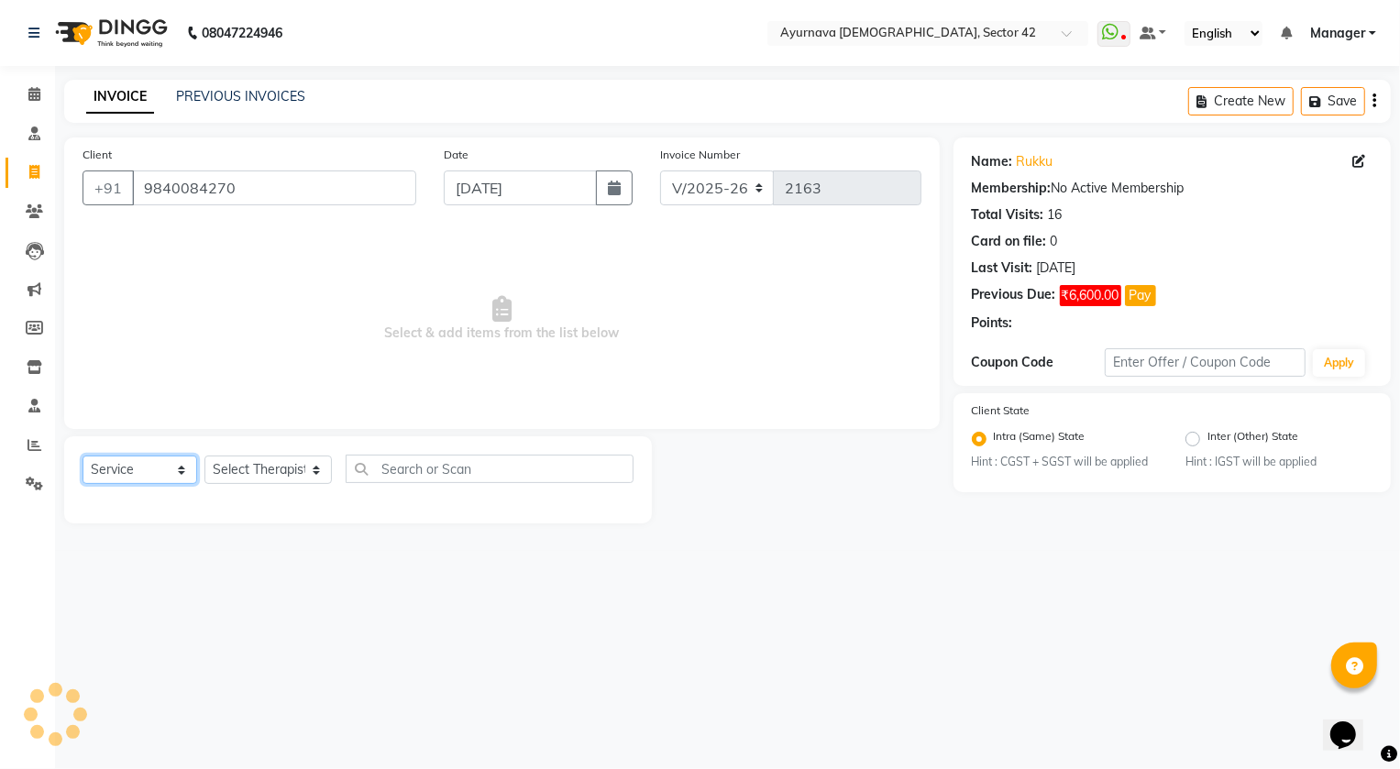
click at [145, 467] on select "Select Service Product Membership Package Voucher Prepaid Gift Card" at bounding box center [139, 470] width 115 height 28
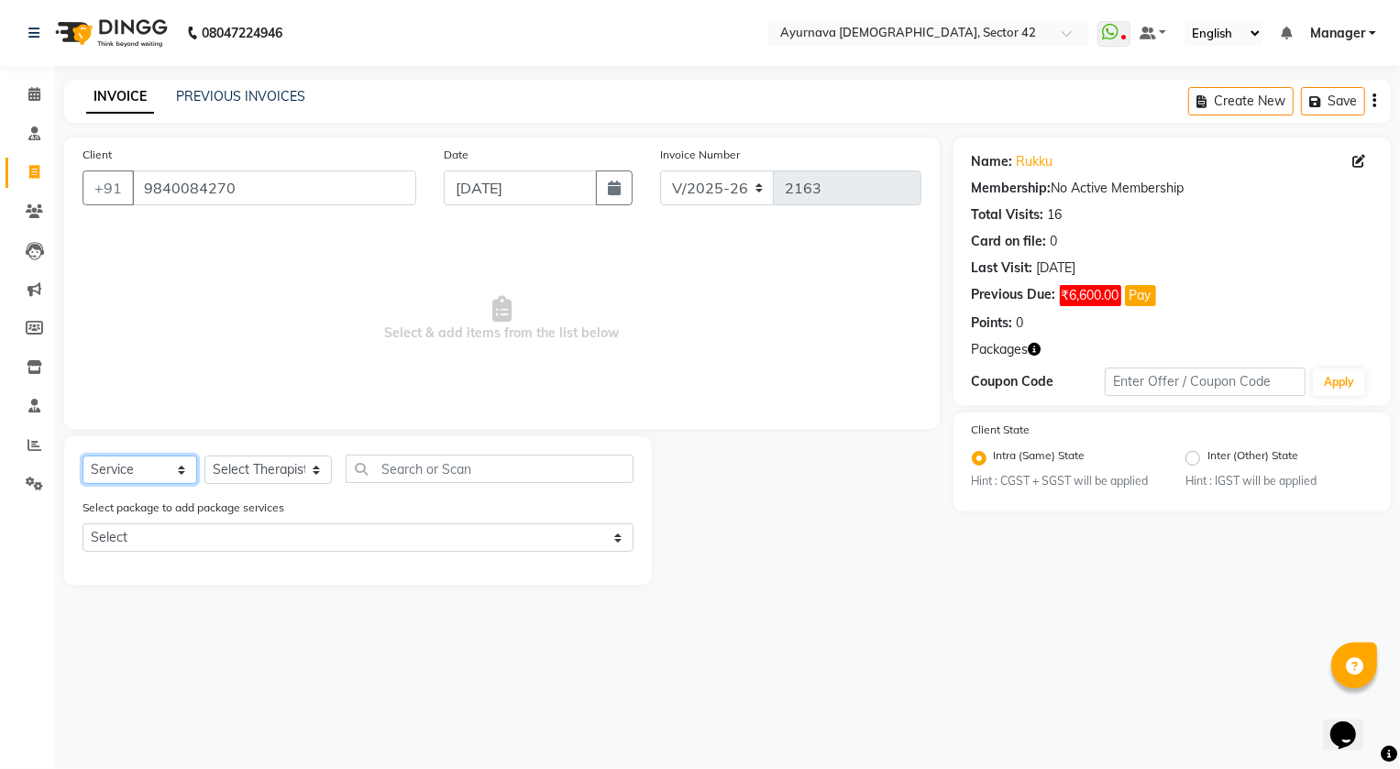
click at [82, 456] on select "Select Service Product Membership Package Voucher Prepaid Gift Card" at bounding box center [139, 470] width 115 height 28
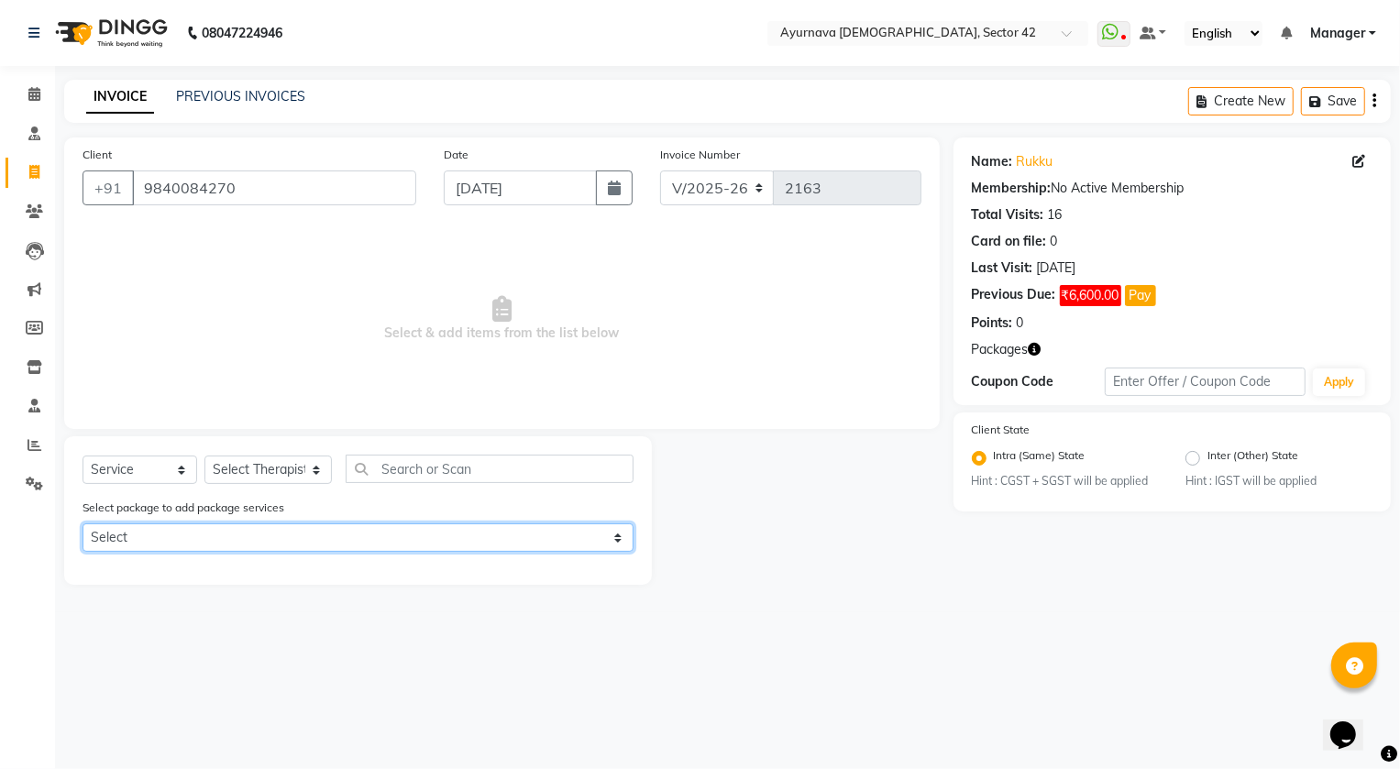
click at [143, 532] on select "Select rukku seshasayee RUKKU" at bounding box center [357, 537] width 551 height 28
select select "2: Object"
click at [82, 524] on select "Select rukku seshasayee RUKKU" at bounding box center [357, 537] width 551 height 28
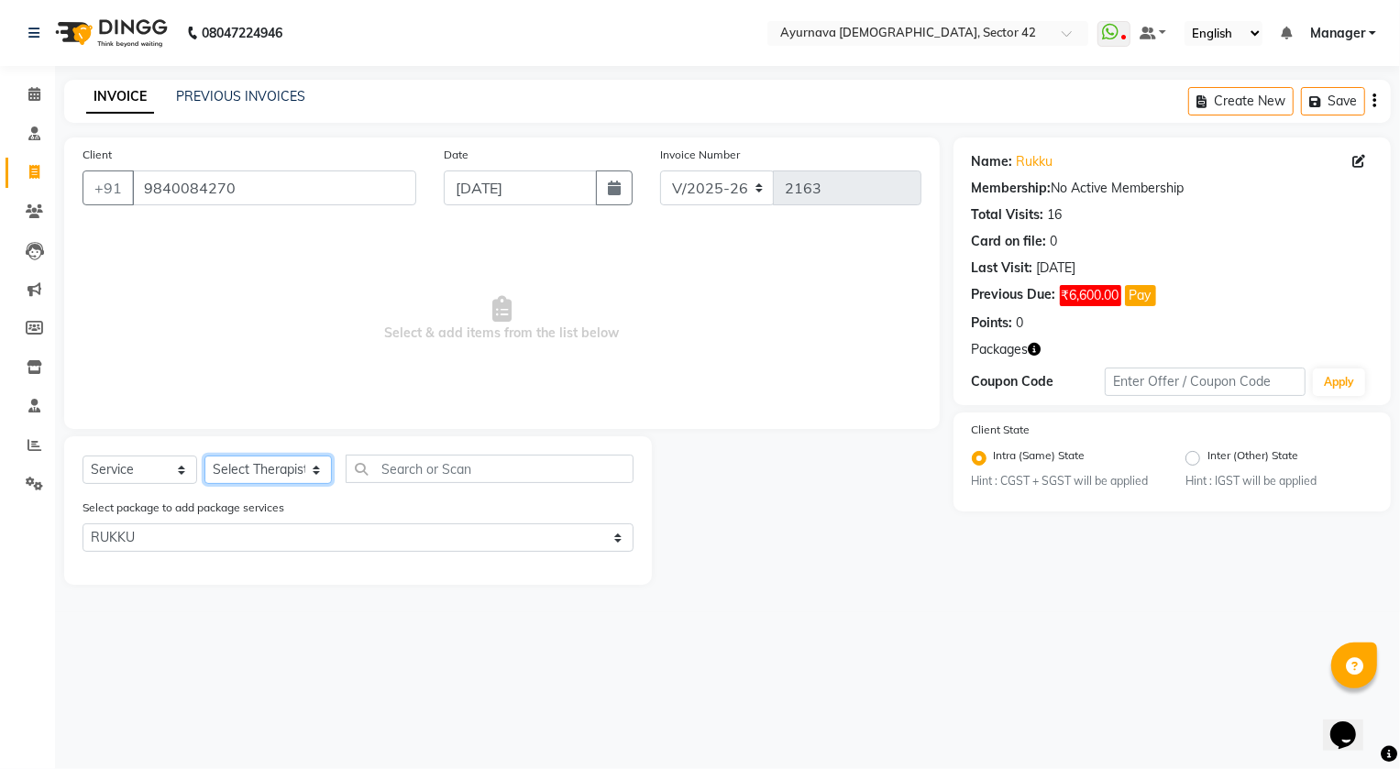
click at [268, 472] on select "Select Therapist [PERSON_NAME] [PERSON_NAME] [PERSON_NAME] [PERSON_NAME] [PERSO…" at bounding box center [267, 470] width 127 height 28
select select "89458"
click at [204, 456] on select "Select Therapist [PERSON_NAME] [PERSON_NAME] [PERSON_NAME] [PERSON_NAME] [PERSO…" at bounding box center [267, 470] width 127 height 28
click at [376, 465] on input "text" at bounding box center [490, 469] width 289 height 28
type input "l"
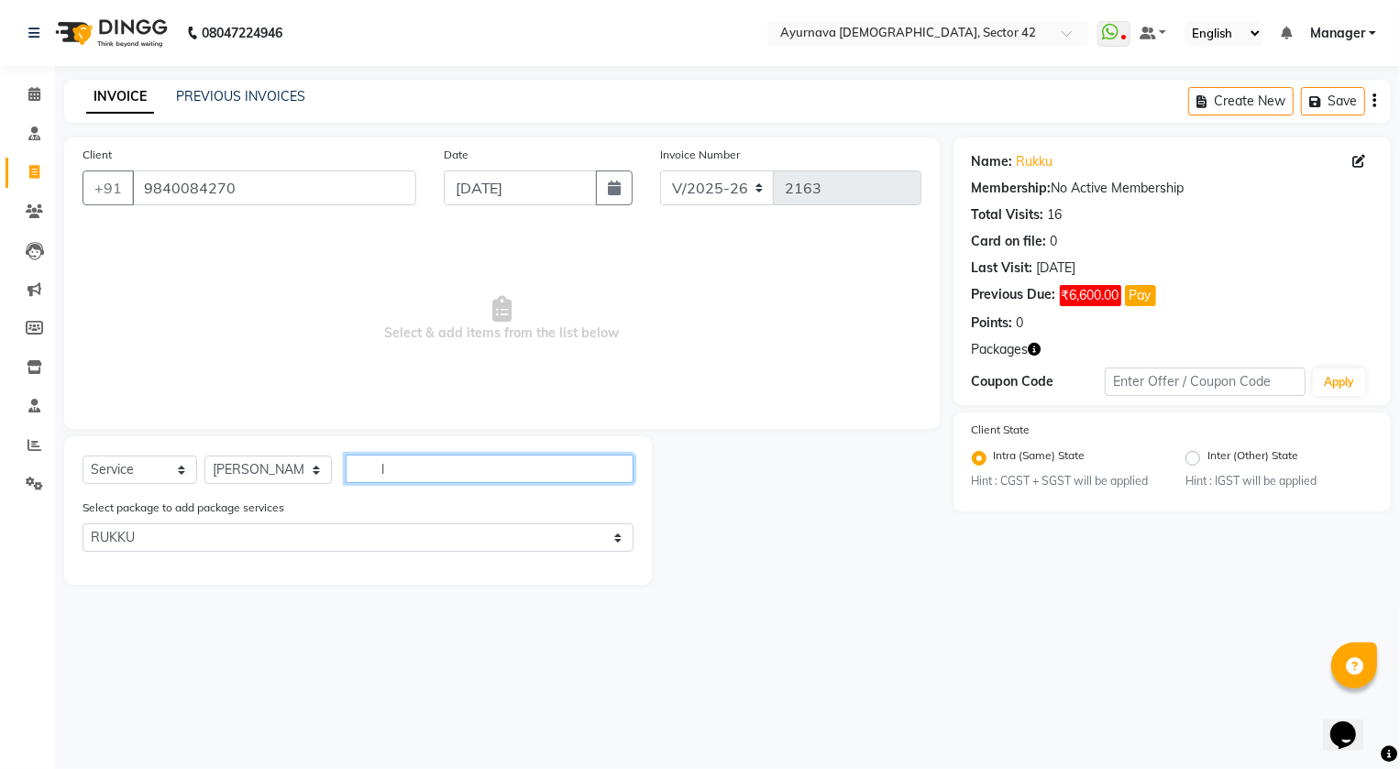
select select "0: undefined"
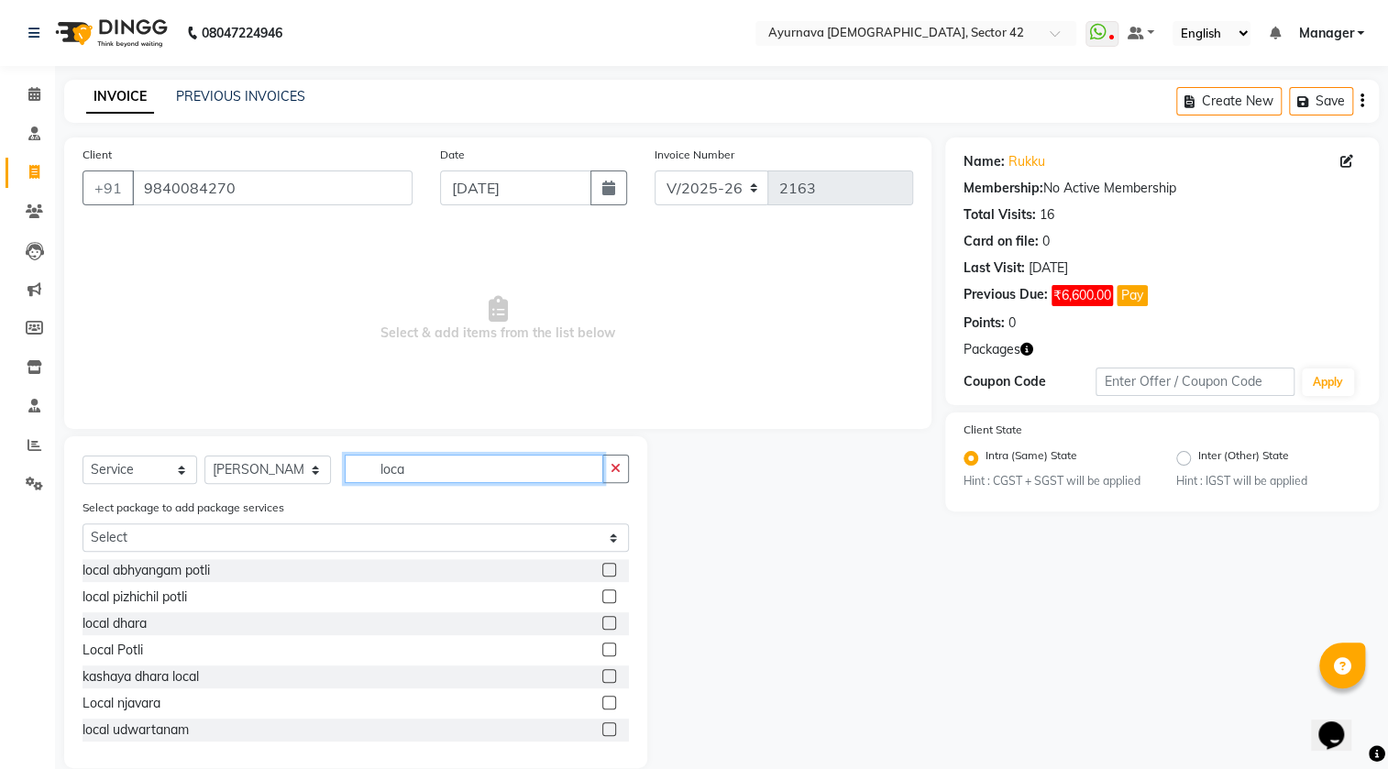
type input "loca"
click at [602, 649] on label at bounding box center [609, 649] width 14 height 14
click at [602, 649] on input "checkbox" at bounding box center [608, 650] width 12 height 12
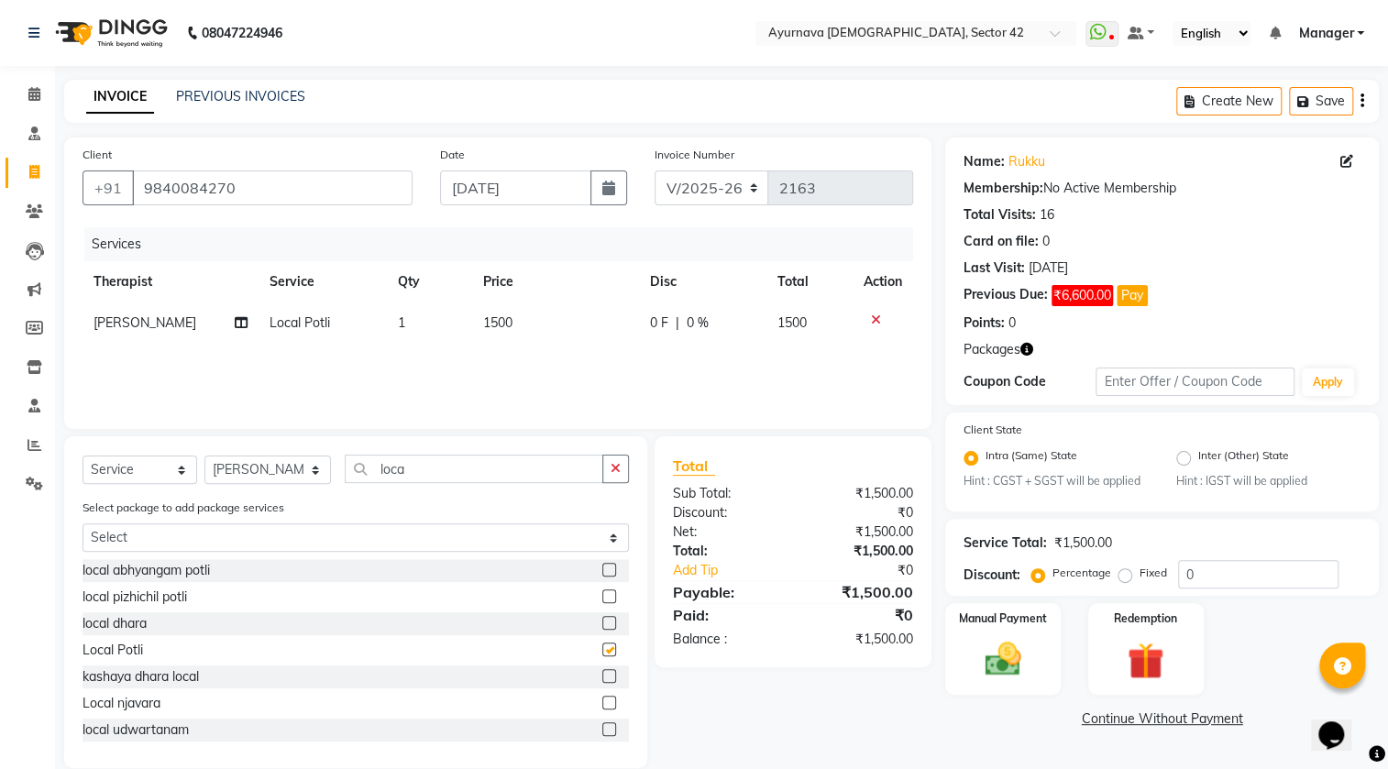
checkbox input "false"
click at [602, 570] on label at bounding box center [609, 570] width 14 height 14
click at [602, 570] on input "checkbox" at bounding box center [608, 571] width 12 height 12
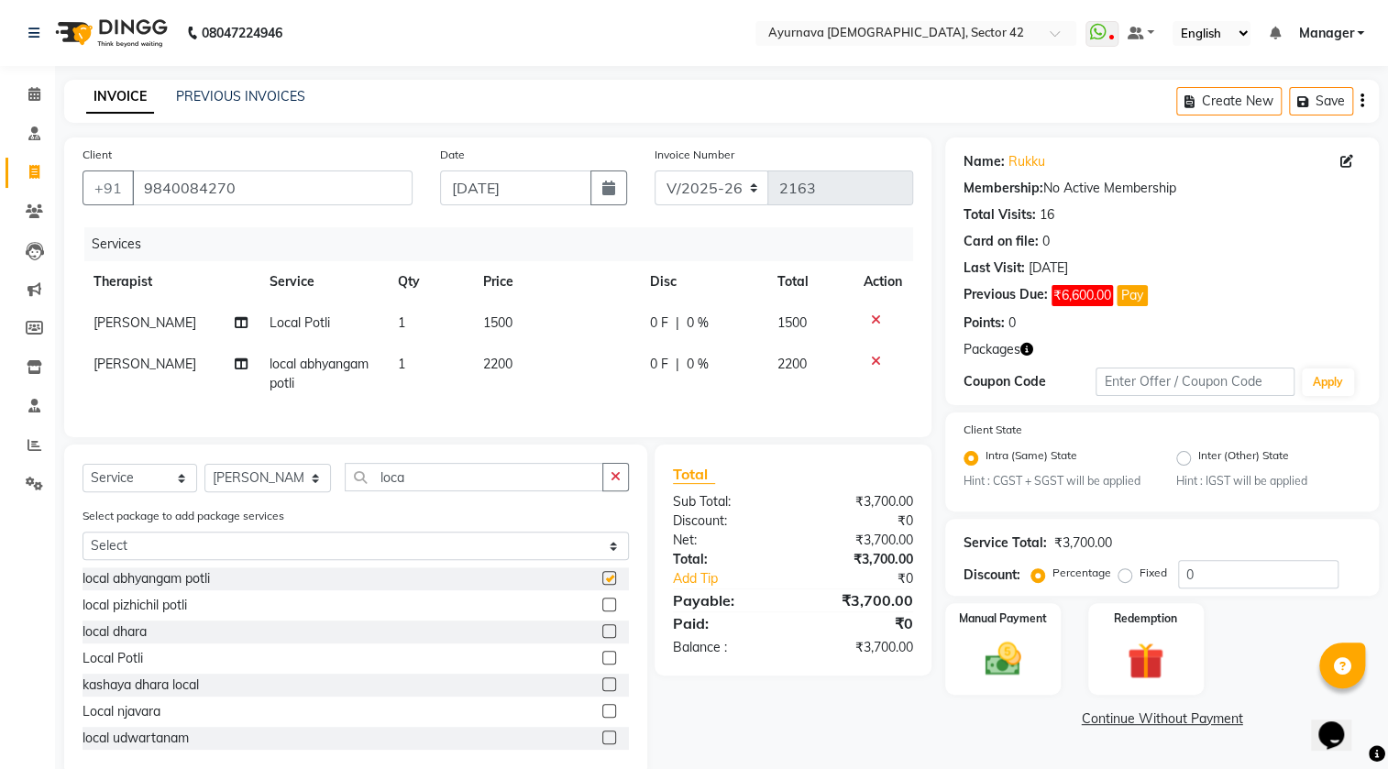
checkbox input "false"
drag, startPoint x: 877, startPoint y: 317, endPoint x: 916, endPoint y: 399, distance: 90.2
click at [877, 318] on icon at bounding box center [876, 319] width 10 height 13
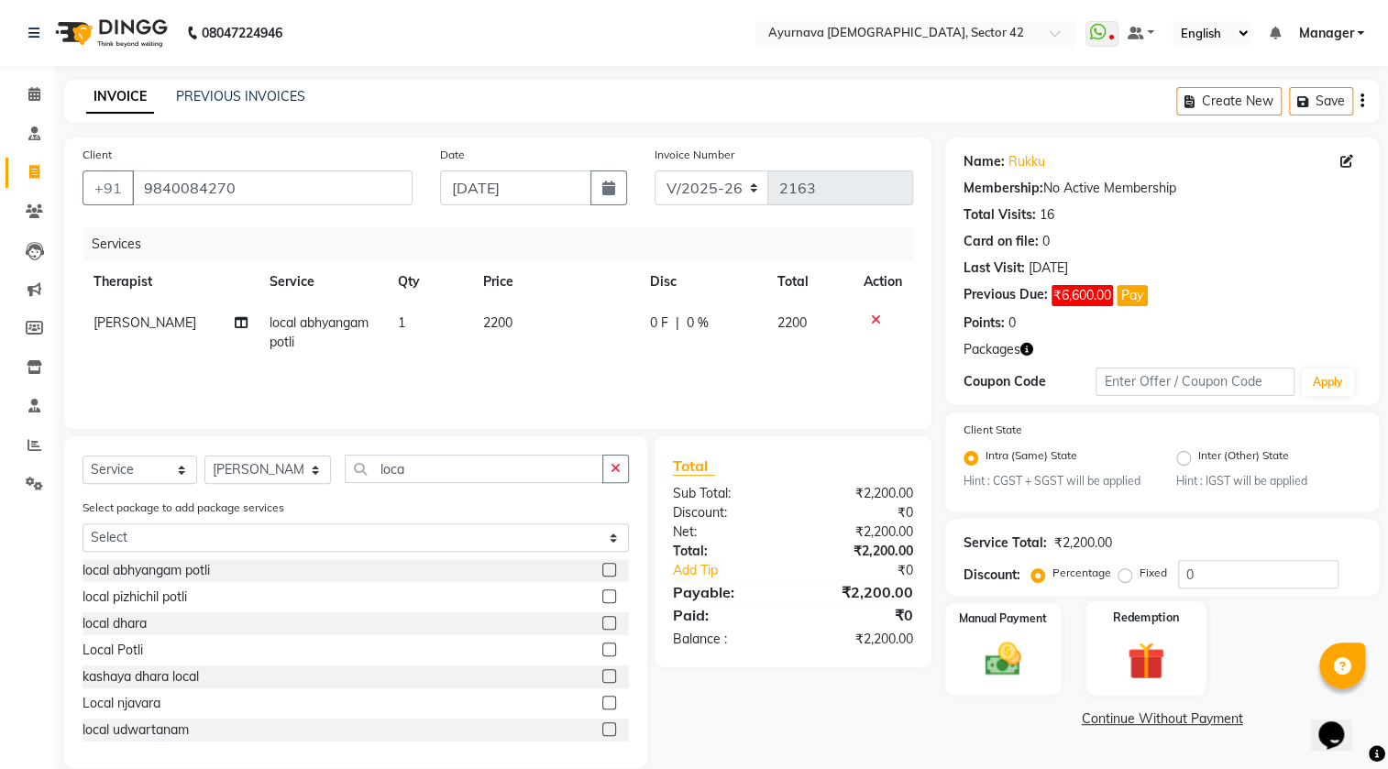
click at [1173, 661] on img at bounding box center [1144, 661] width 61 height 47
click at [1123, 722] on span "Package 2" at bounding box center [1109, 720] width 63 height 21
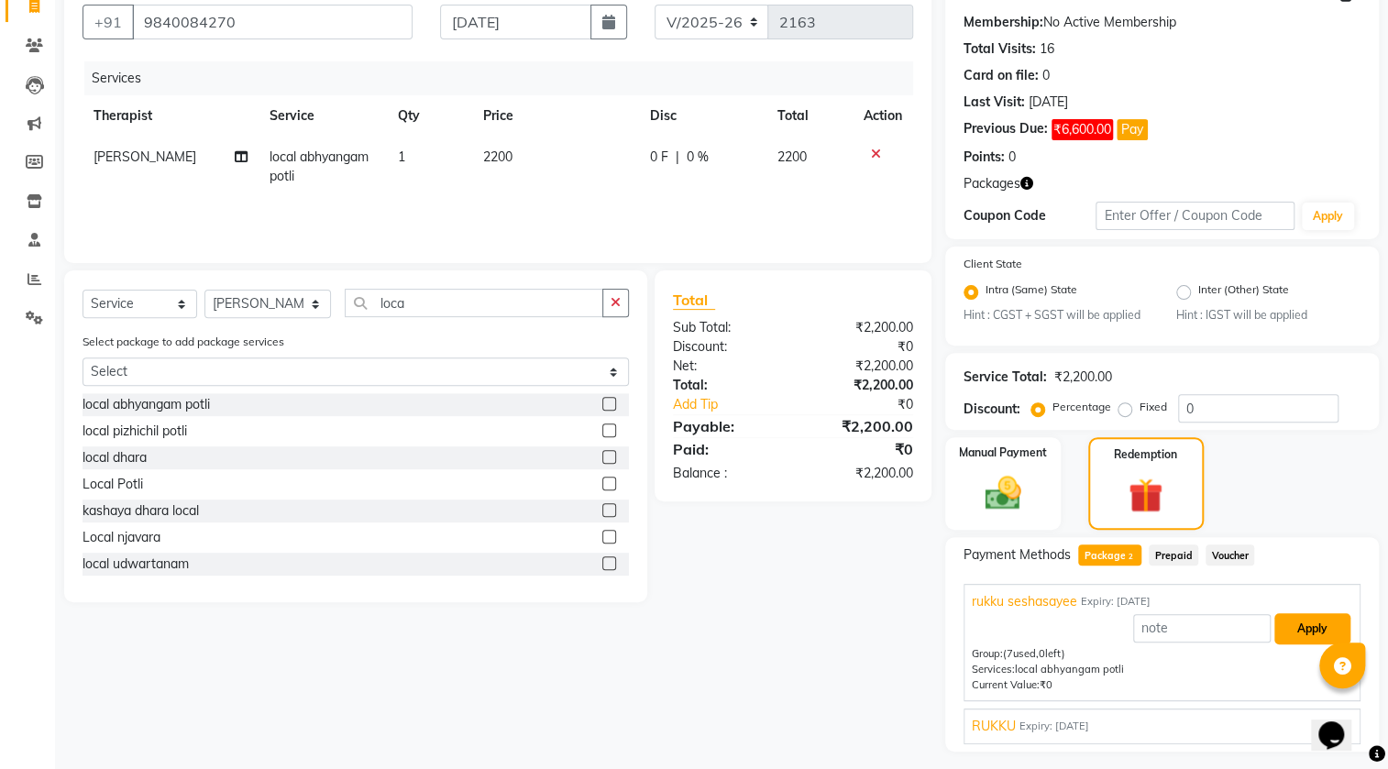
click at [1306, 619] on button "Apply" at bounding box center [1312, 628] width 76 height 31
type input "rukku seshasayee"
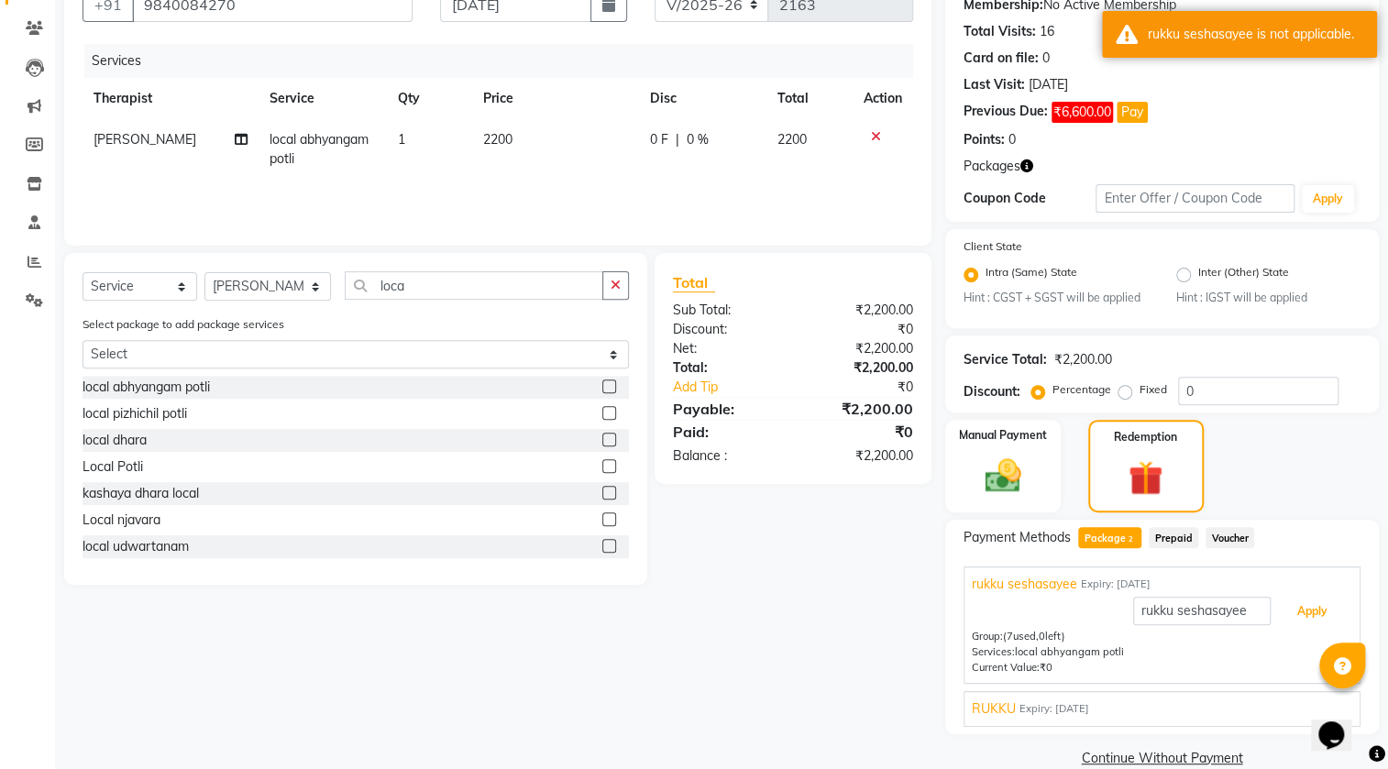
scroll to position [213, 0]
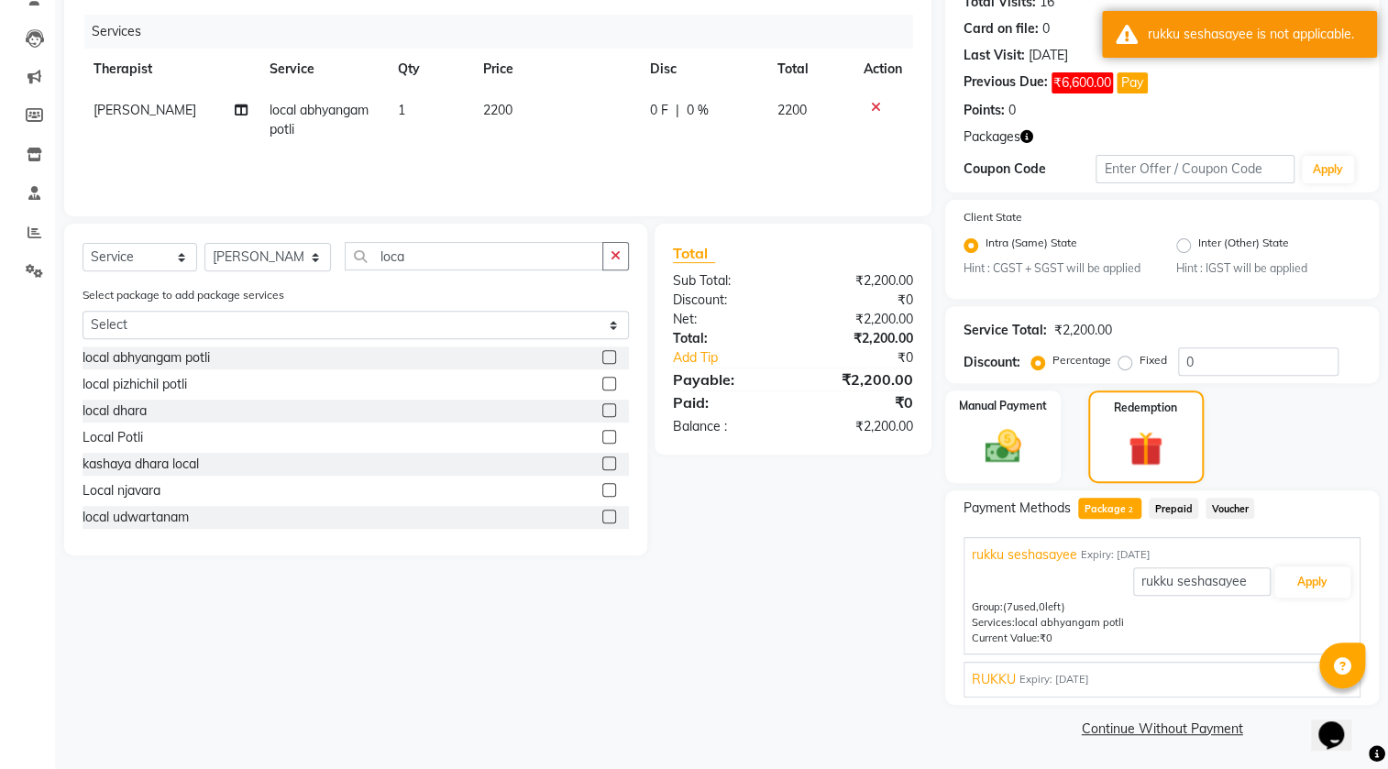
click at [1214, 739] on div "Name: Rukku Membership: No Active Membership Total Visits: 16 Card on file: 0 L…" at bounding box center [1168, 334] width 447 height 818
click at [1139, 723] on link "Continue Without Payment" at bounding box center [1162, 728] width 426 height 19
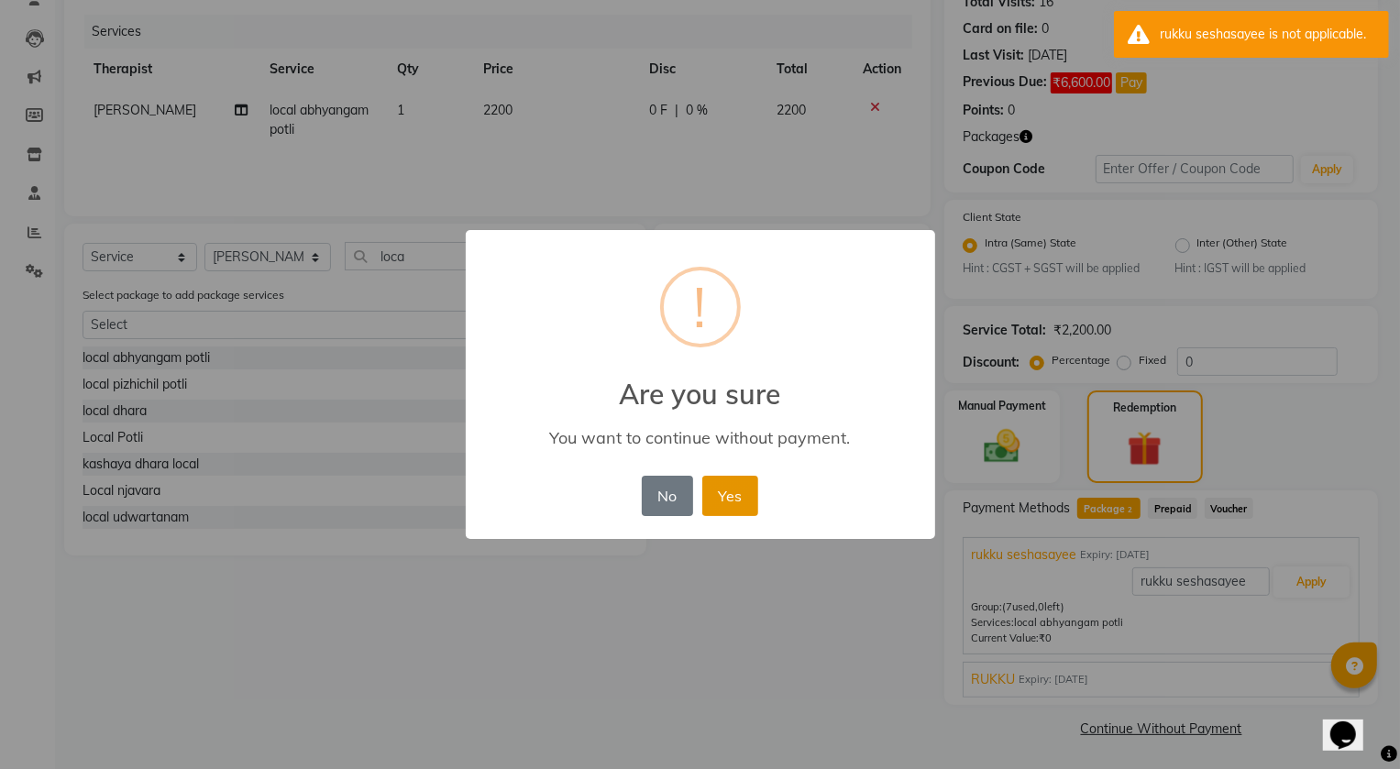
click at [747, 494] on button "Yes" at bounding box center [730, 496] width 56 height 40
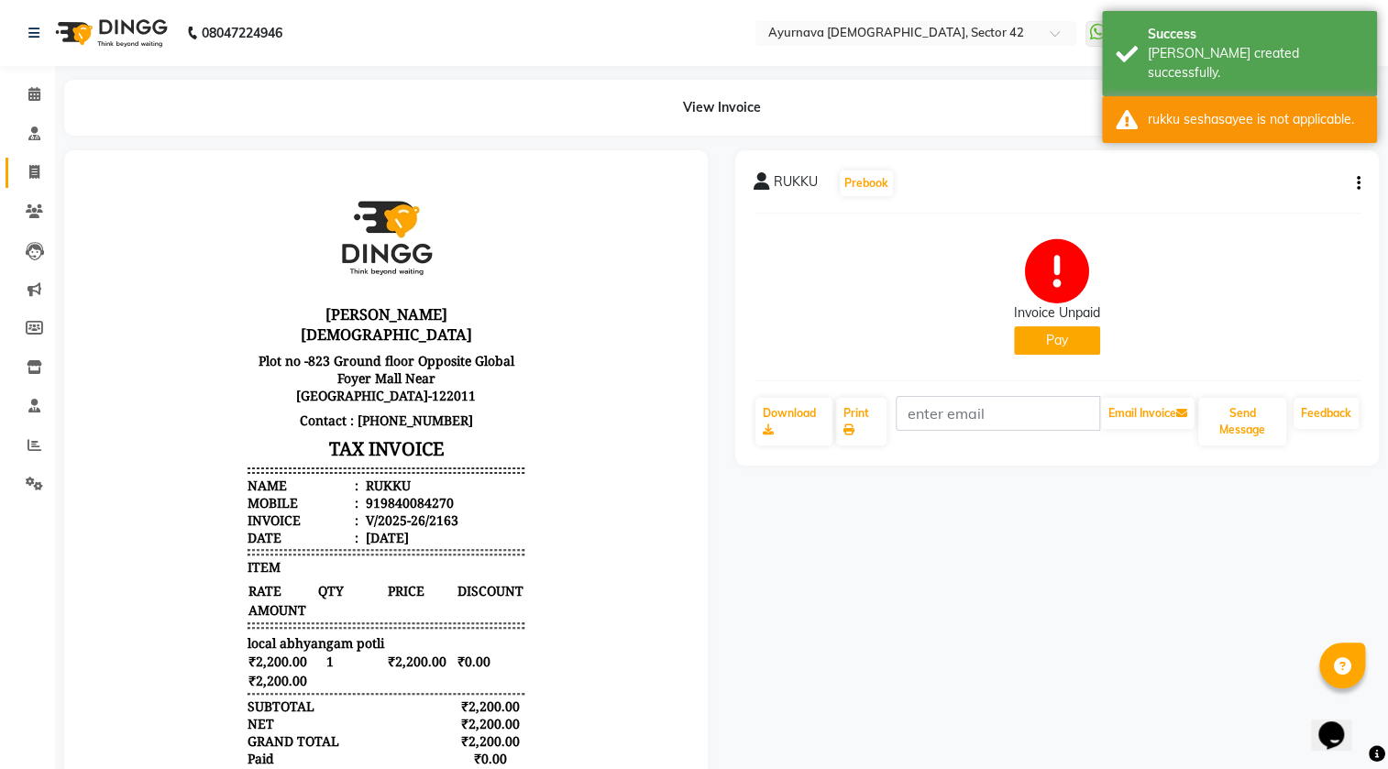
click at [32, 160] on link "Invoice" at bounding box center [27, 173] width 44 height 30
select select "service"
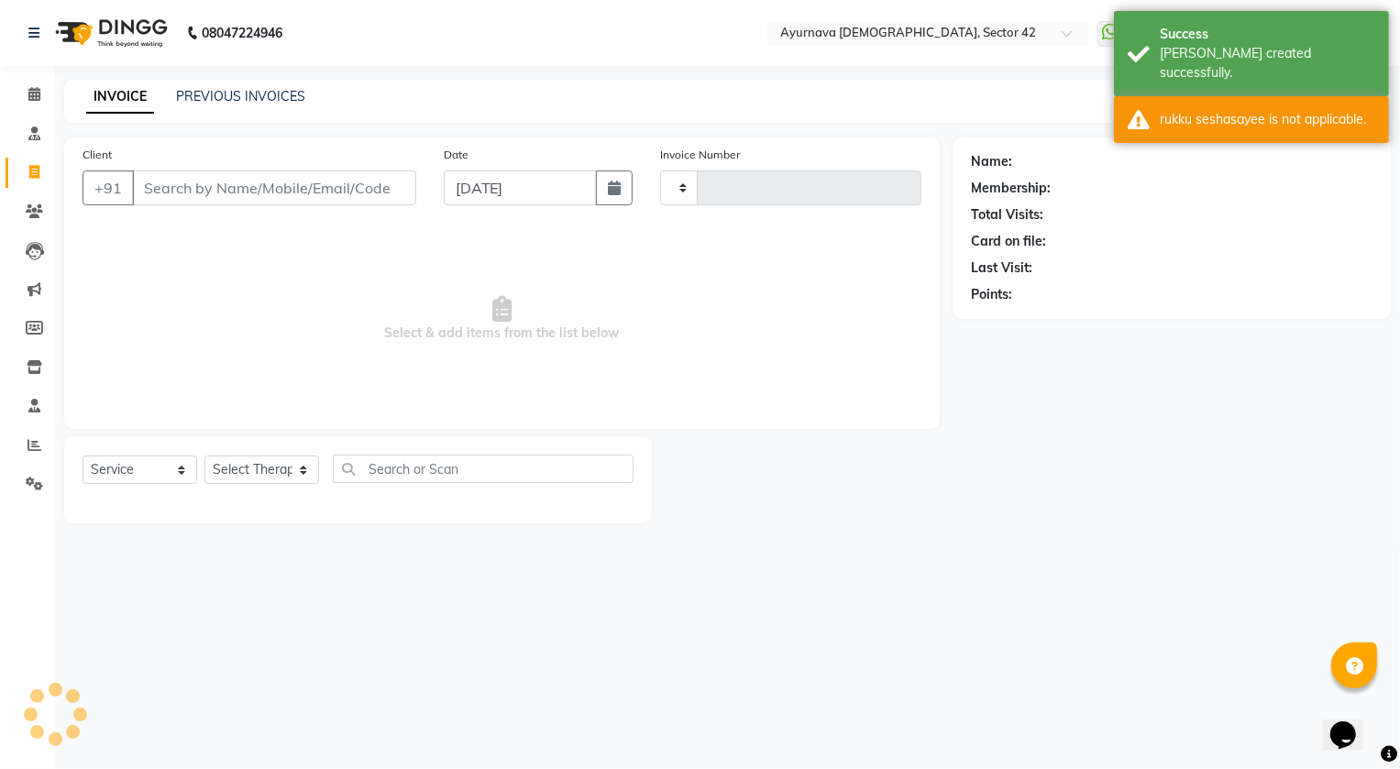
type input "2164"
select select "5575"
click at [164, 181] on input "Client" at bounding box center [274, 187] width 284 height 35
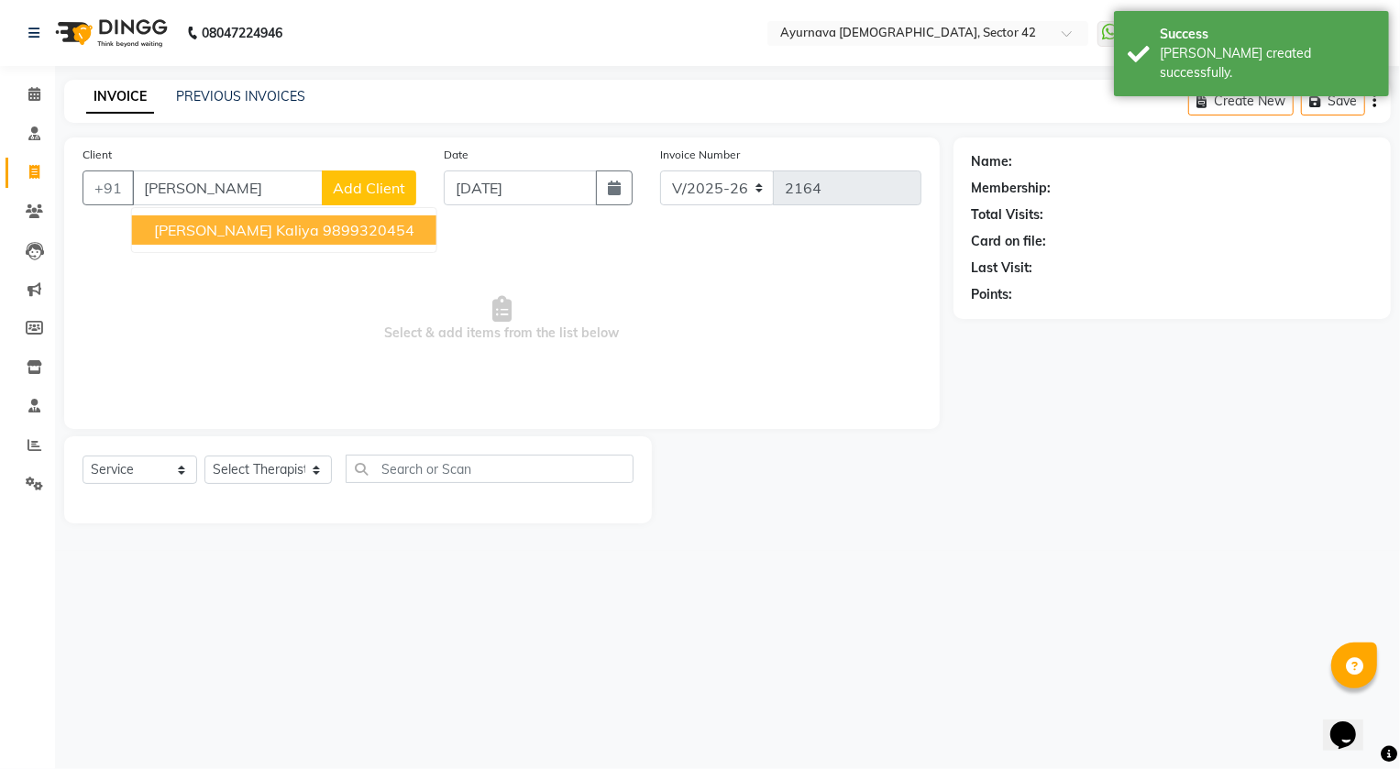
click at [195, 218] on button "binod kaliya 9899320454" at bounding box center [284, 229] width 304 height 29
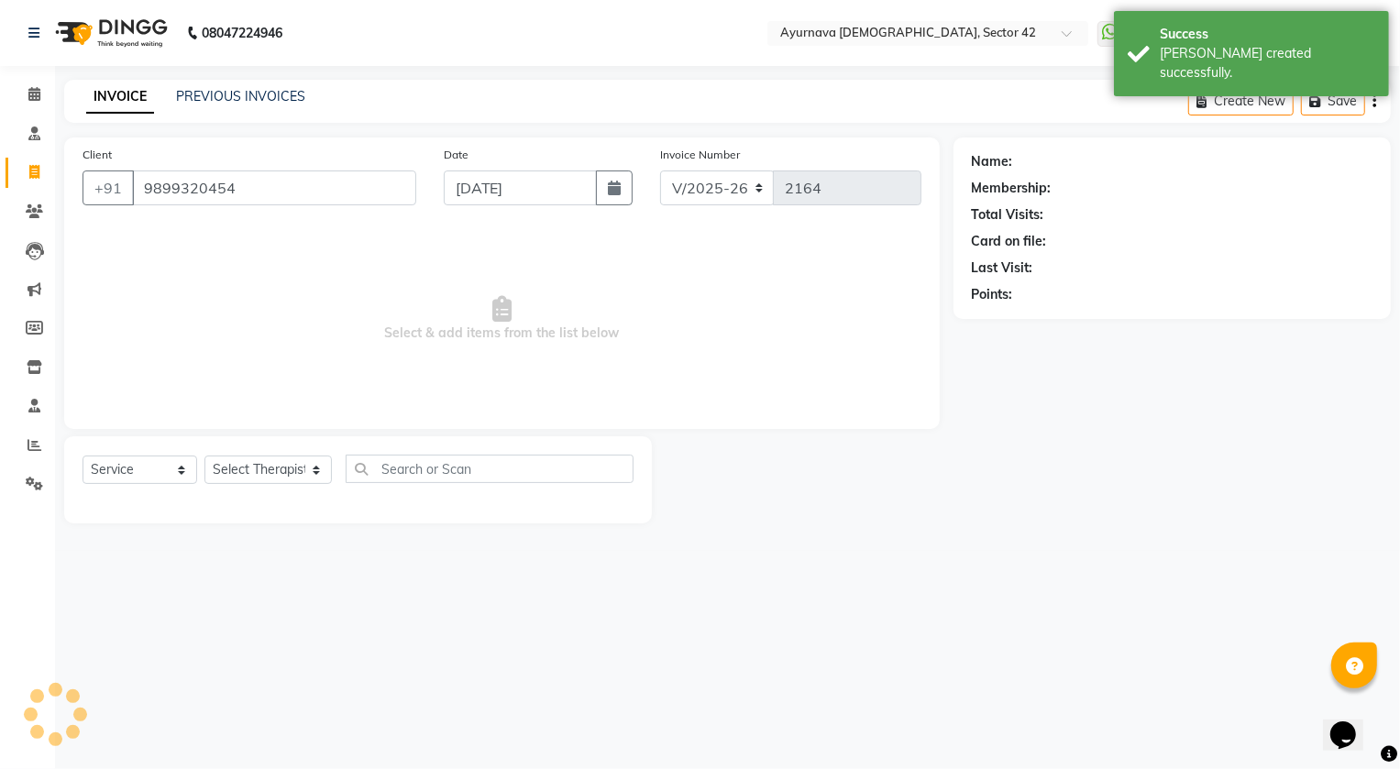
type input "9899320454"
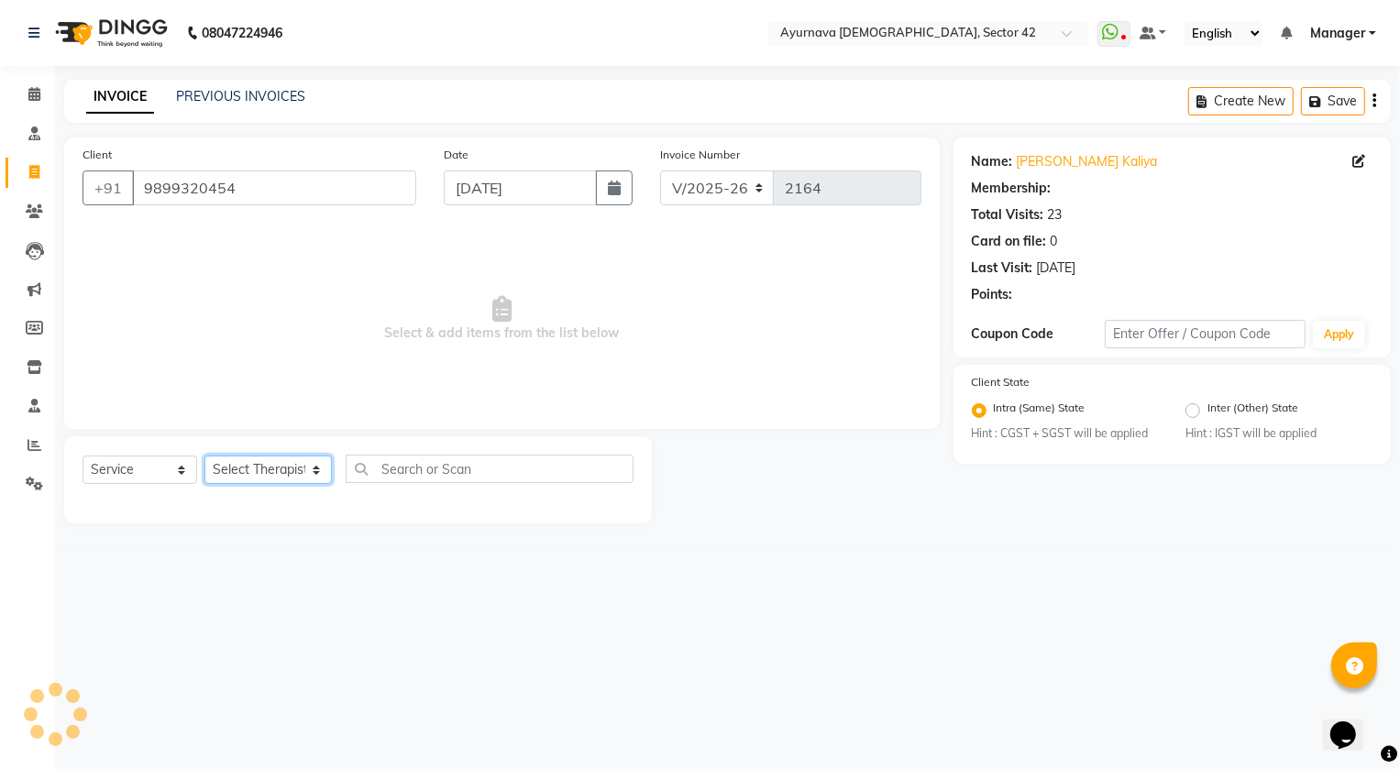
drag, startPoint x: 243, startPoint y: 469, endPoint x: 247, endPoint y: 458, distance: 11.9
click at [247, 462] on select "Select Therapist [PERSON_NAME] [PERSON_NAME] [PERSON_NAME] [PERSON_NAME] [PERSO…" at bounding box center [267, 470] width 127 height 28
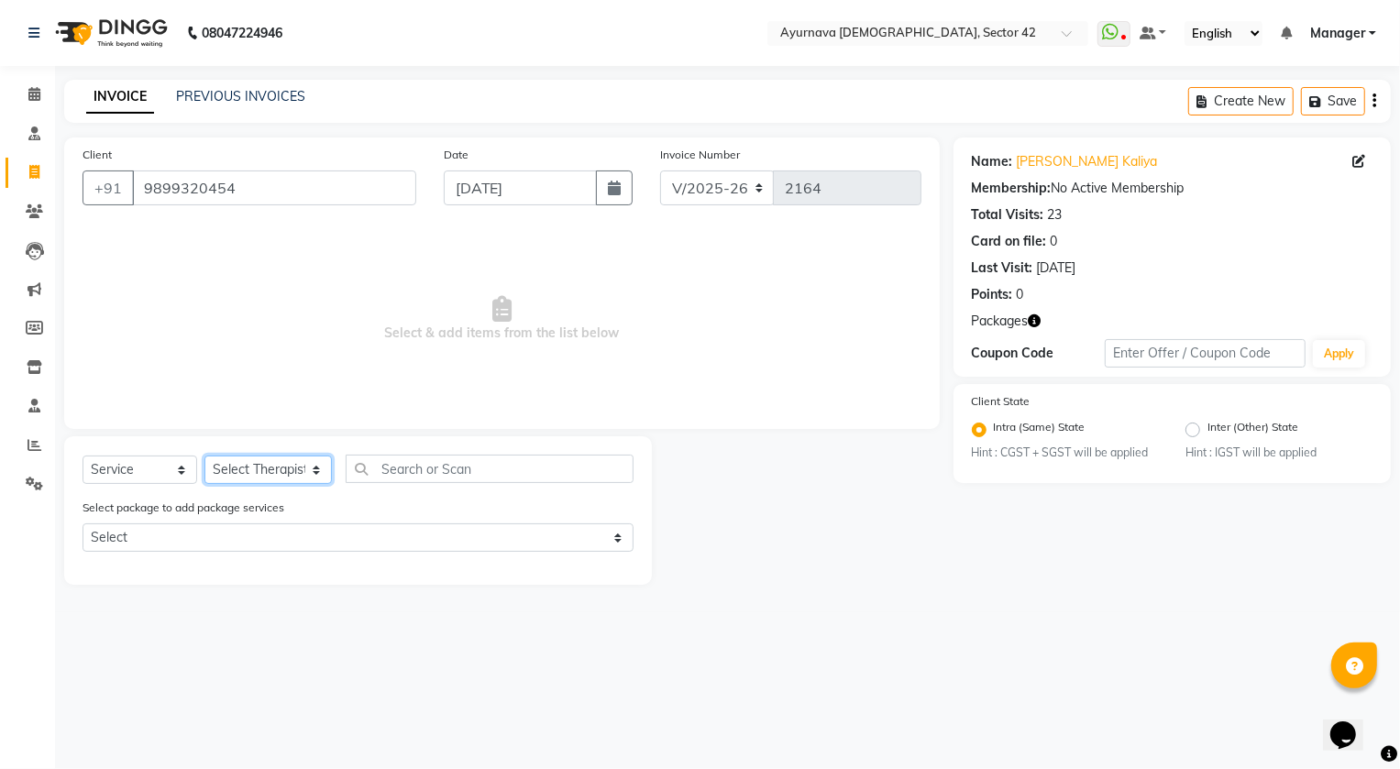
select select "38434"
click at [204, 456] on select "Select Therapist [PERSON_NAME] [PERSON_NAME] [PERSON_NAME] [PERSON_NAME] [PERSO…" at bounding box center [267, 470] width 127 height 28
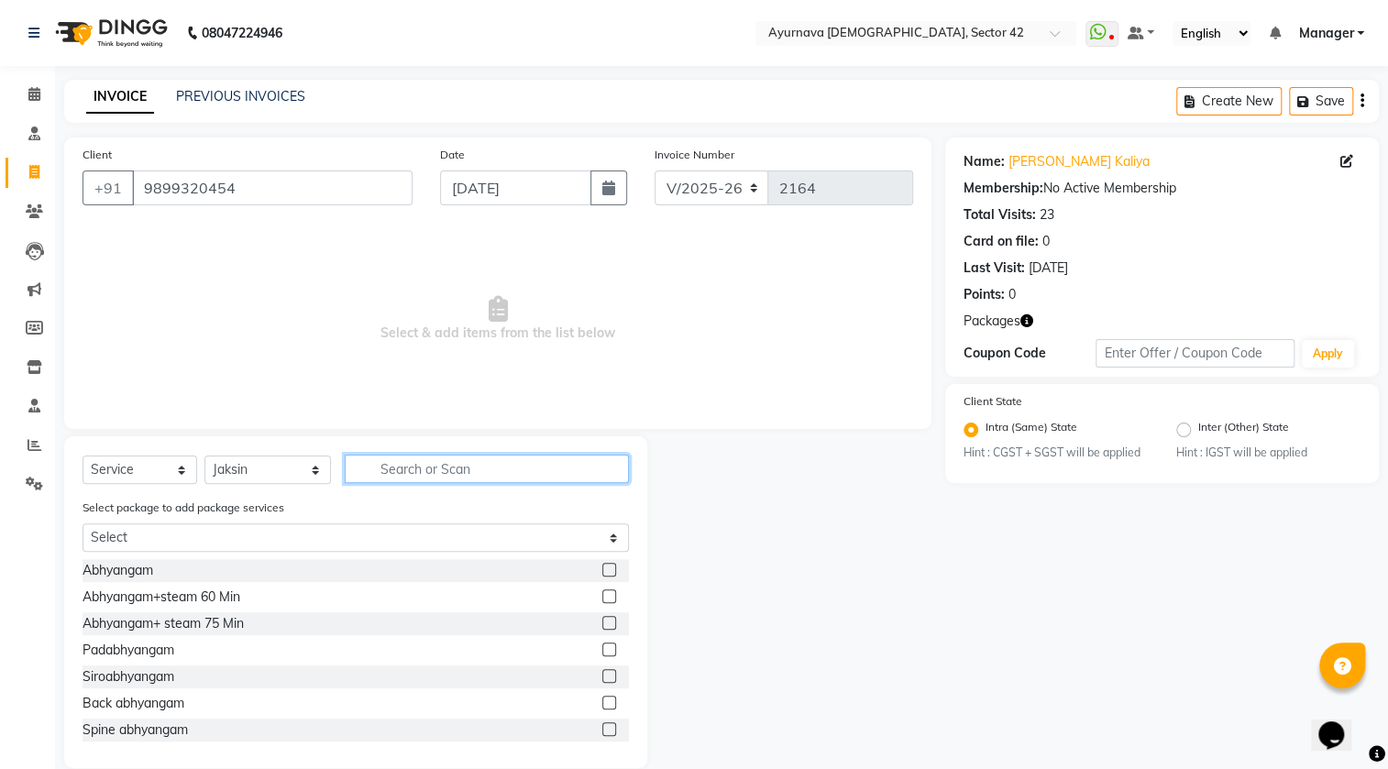
click at [471, 480] on input "text" at bounding box center [487, 469] width 284 height 28
type input "pot"
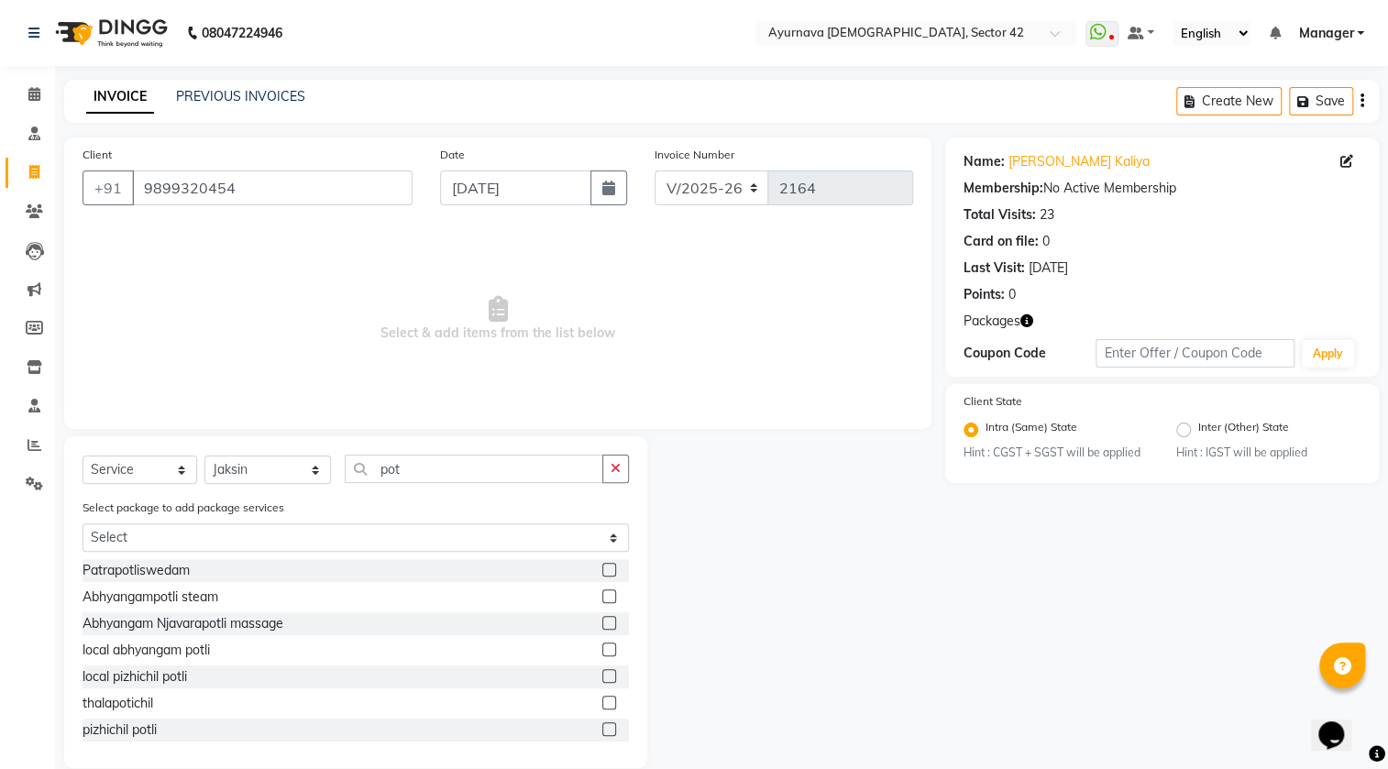
click at [602, 599] on label at bounding box center [609, 596] width 14 height 14
click at [602, 599] on input "checkbox" at bounding box center [608, 597] width 12 height 12
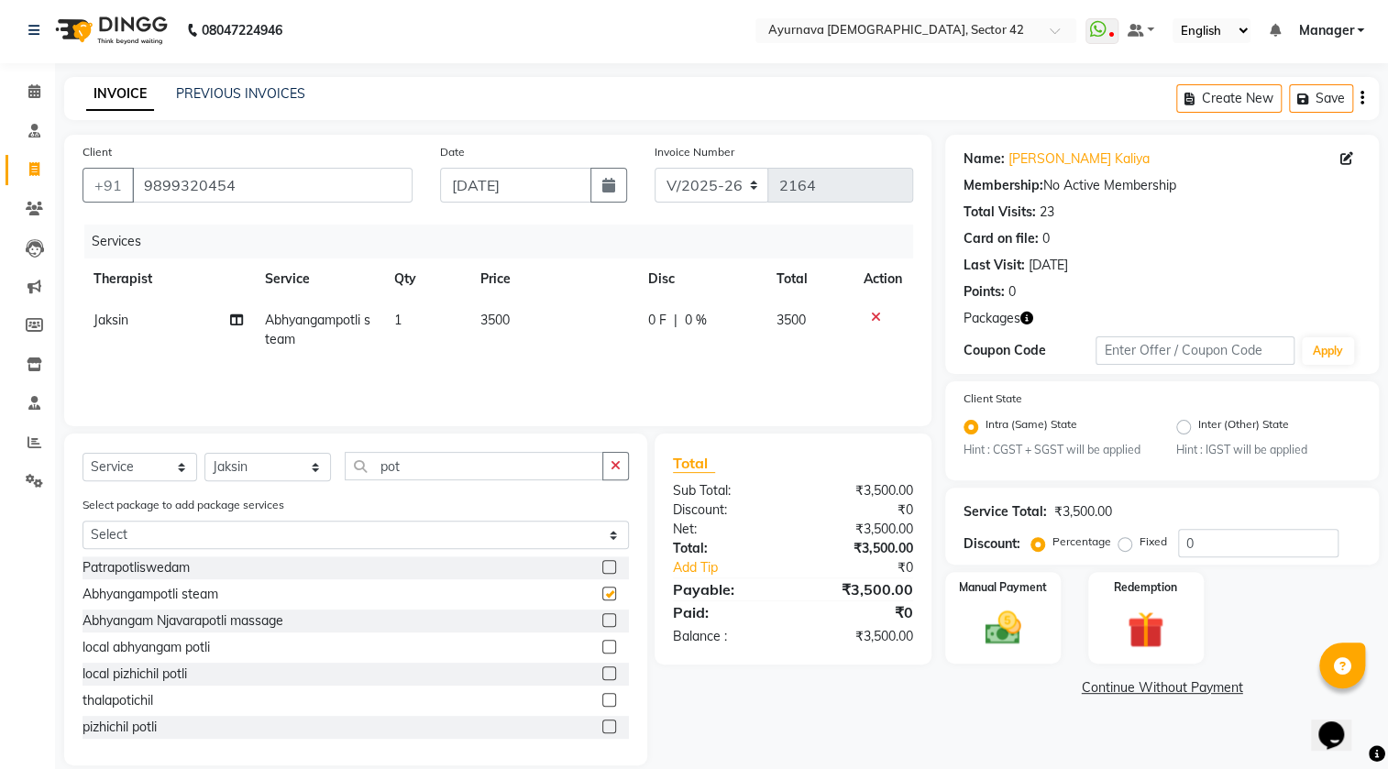
checkbox input "false"
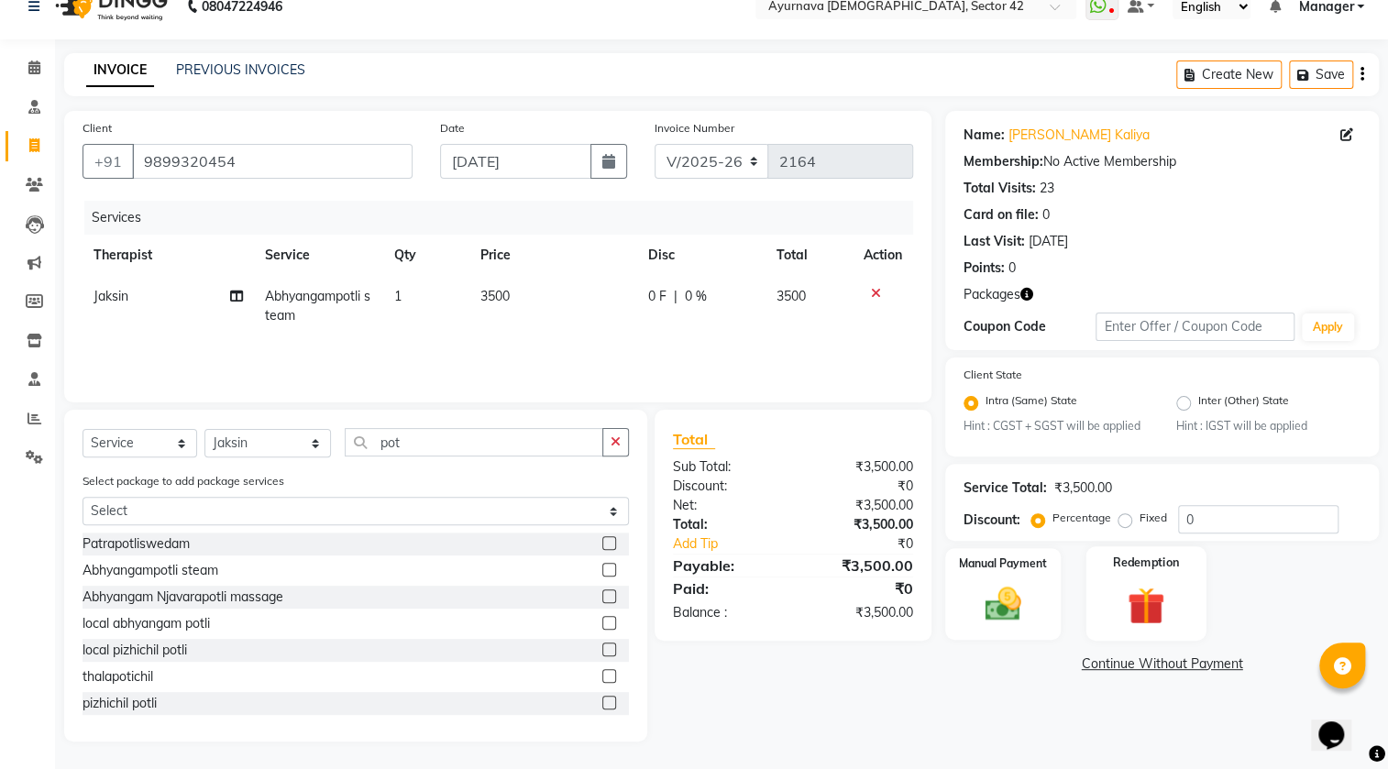
click at [1141, 587] on img at bounding box center [1144, 606] width 61 height 47
click at [1088, 670] on span "Package 2" at bounding box center [1109, 664] width 63 height 21
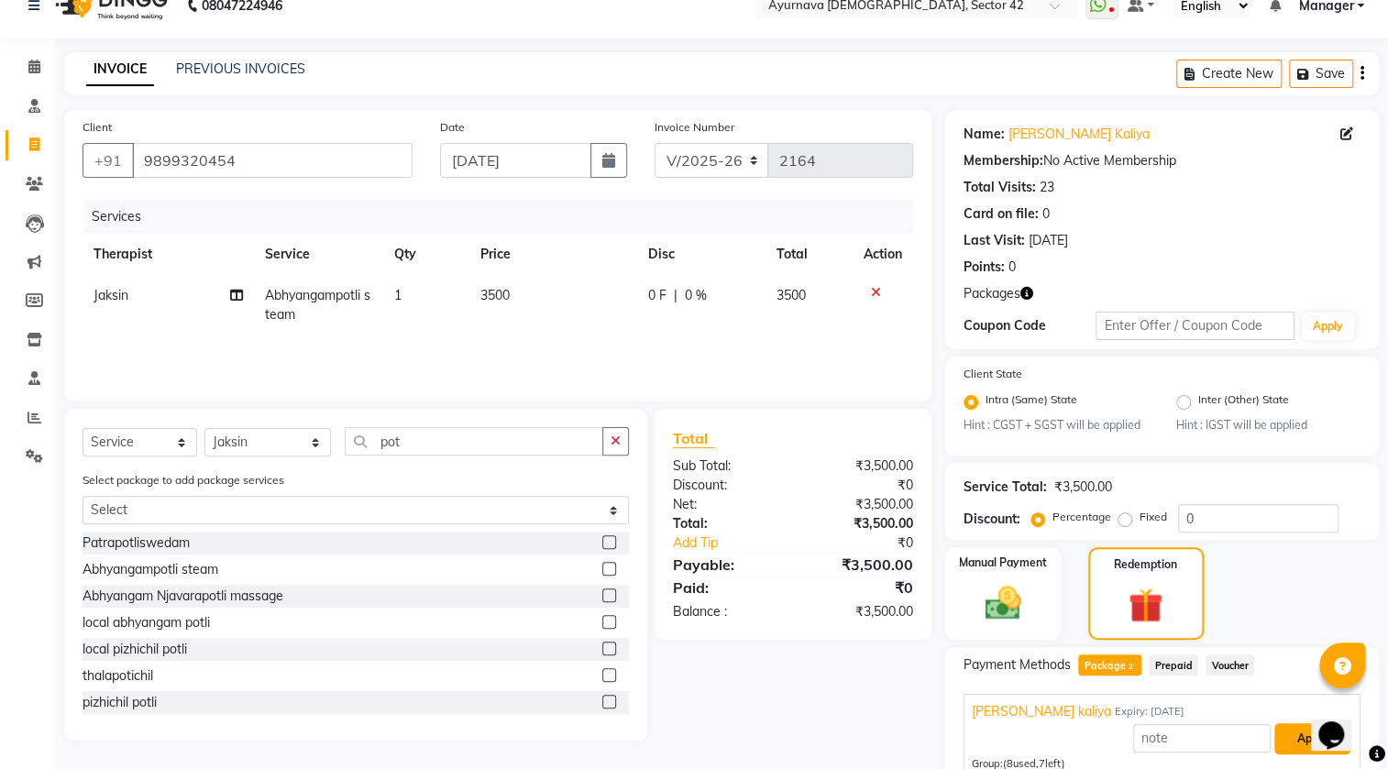
click at [1278, 741] on button "Apply" at bounding box center [1312, 738] width 76 height 31
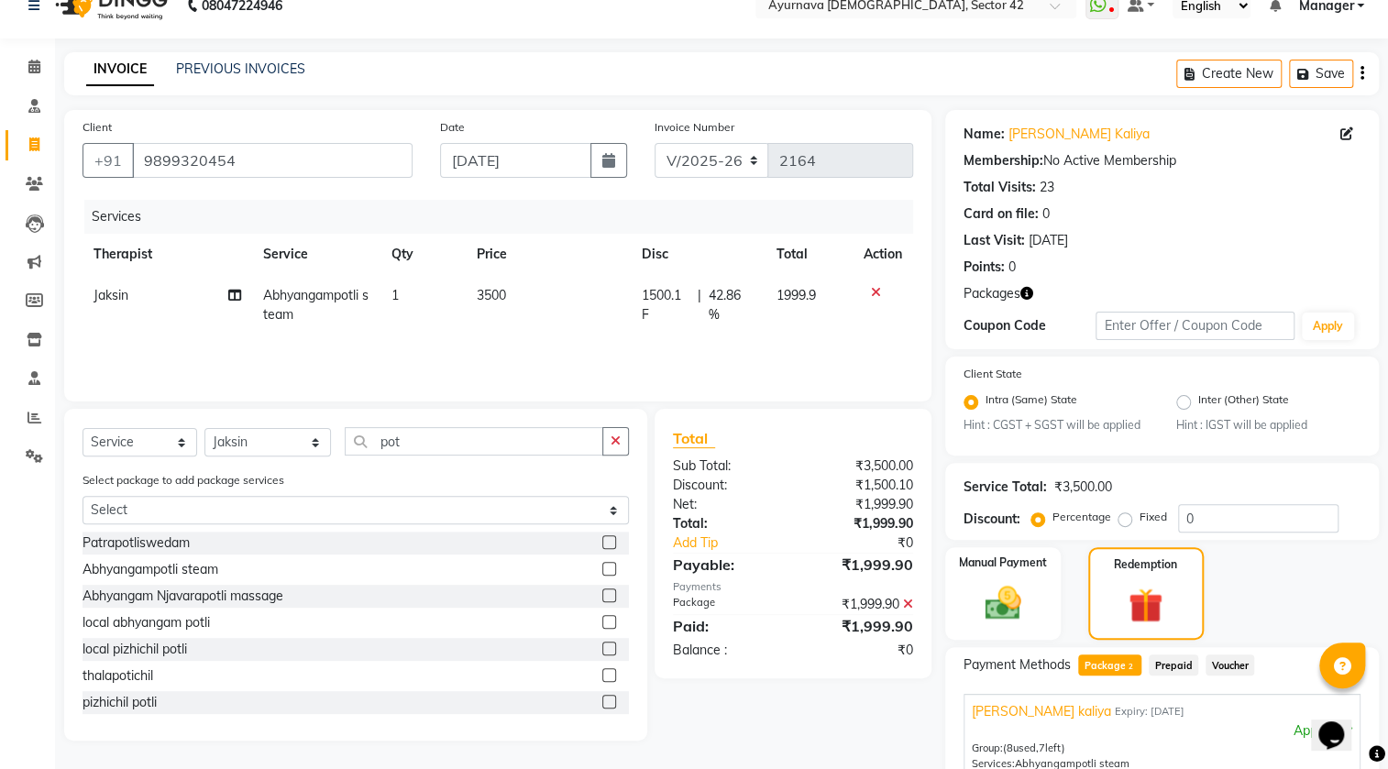
scroll to position [272, 0]
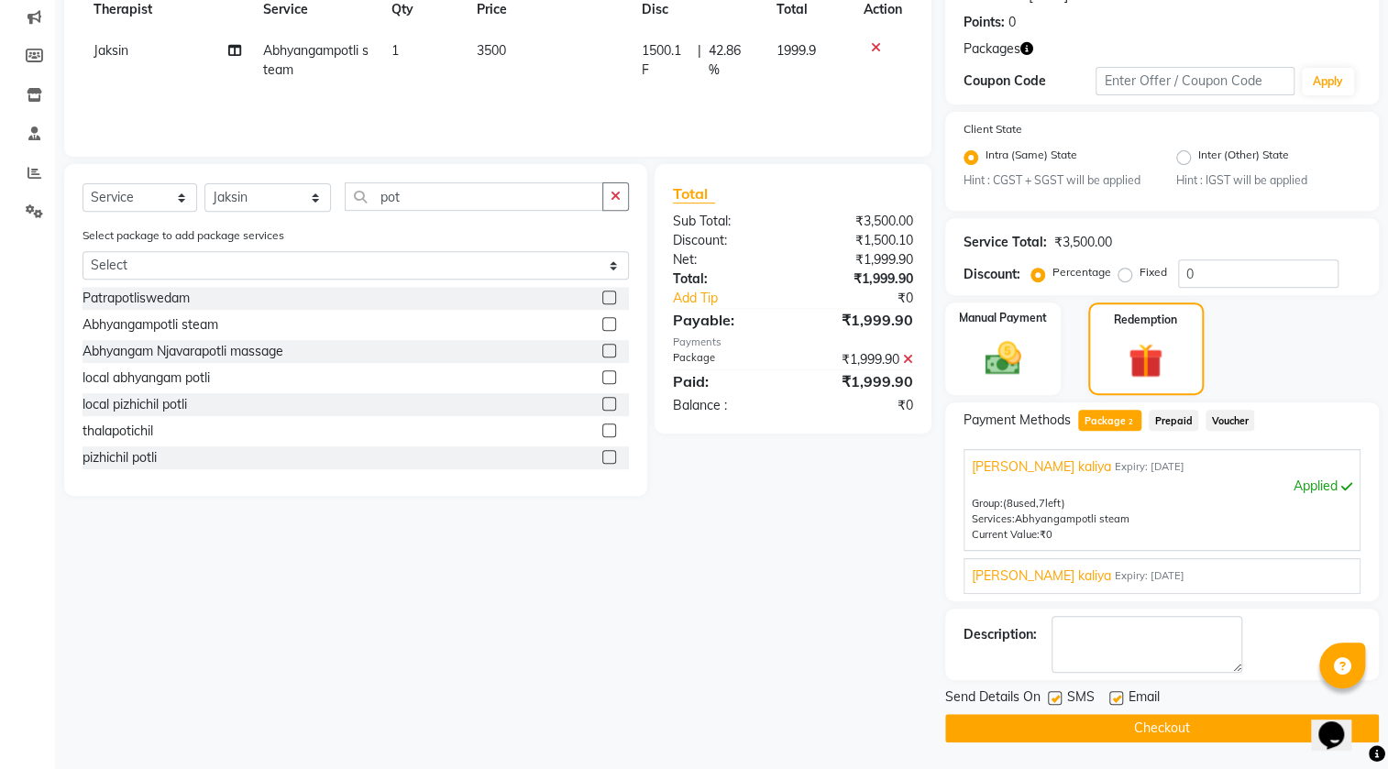
click at [1239, 731] on button "Checkout" at bounding box center [1162, 728] width 434 height 28
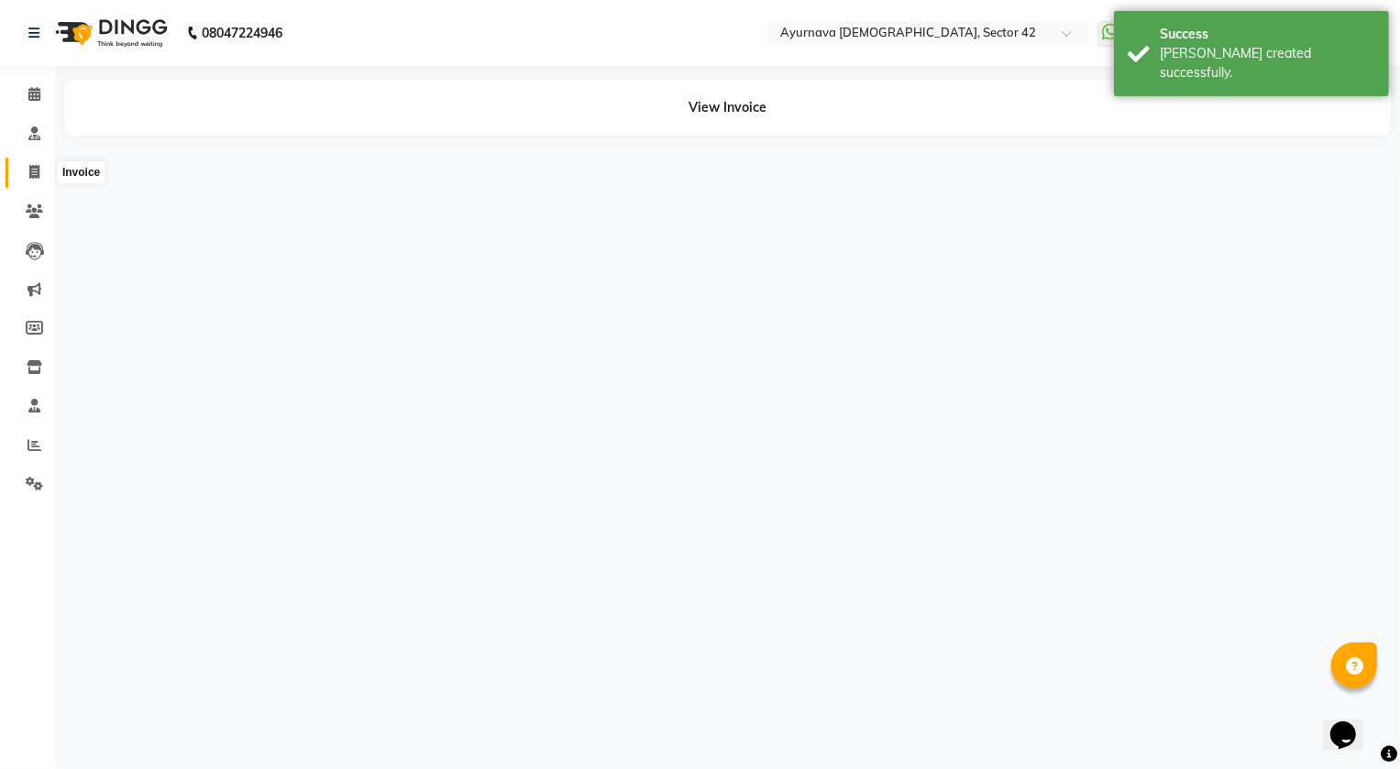
click at [21, 173] on span at bounding box center [34, 172] width 32 height 21
select select "5575"
select select "service"
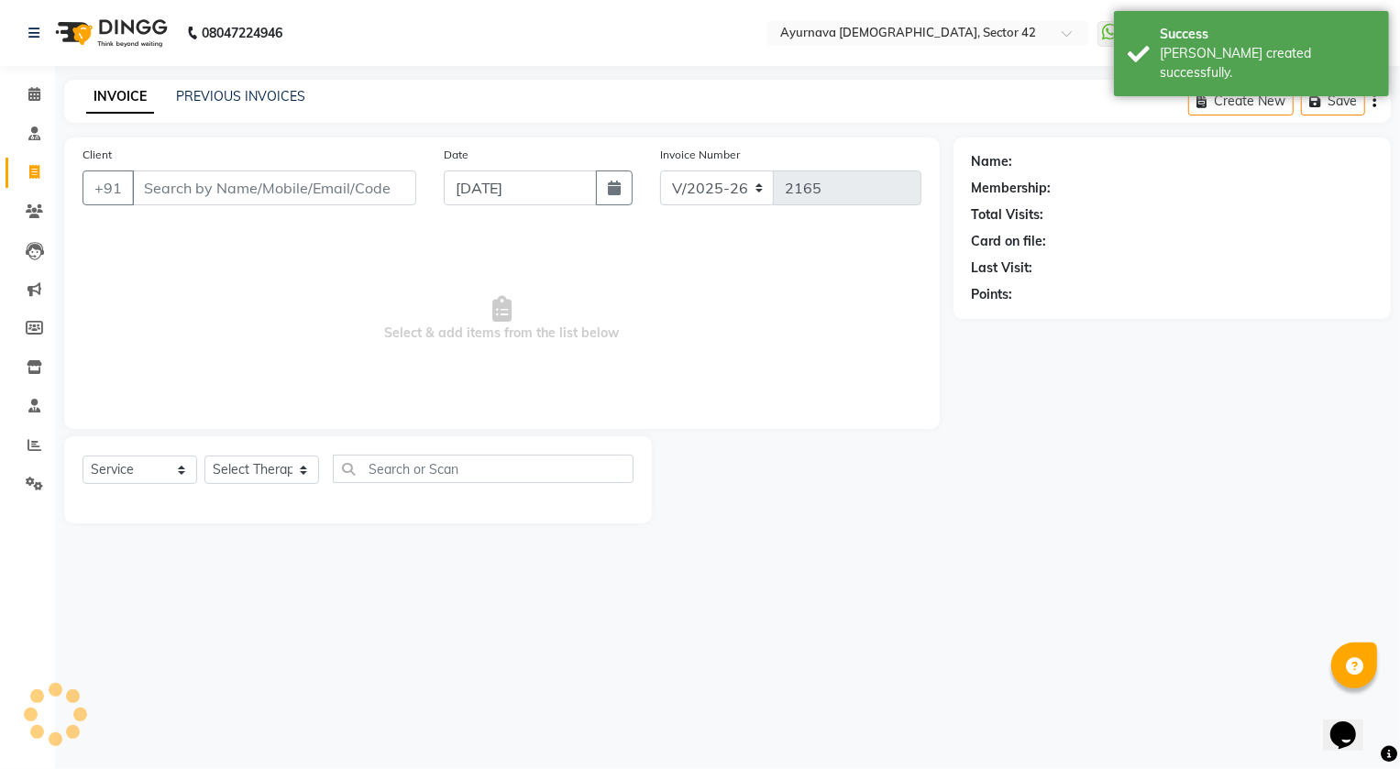
click at [181, 191] on input "Client" at bounding box center [274, 187] width 284 height 35
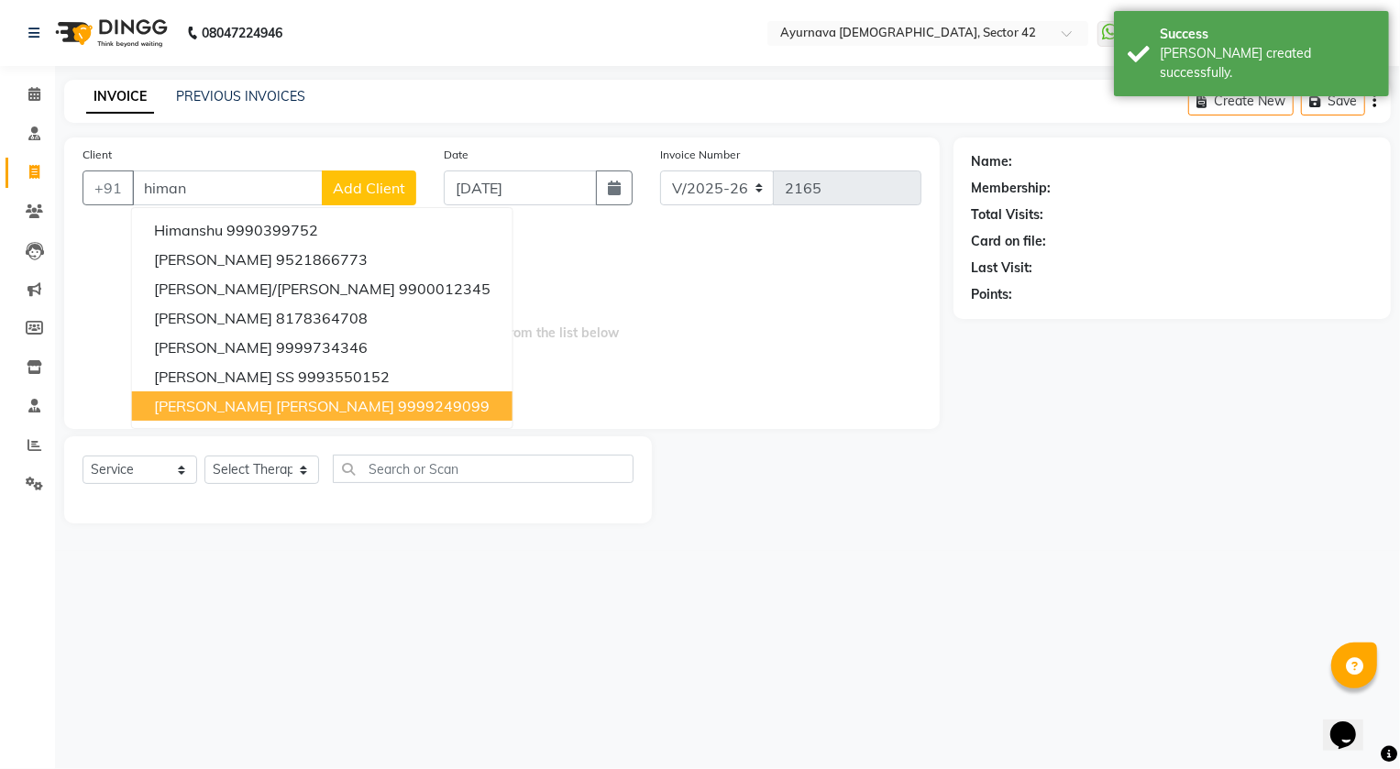
drag, startPoint x: 221, startPoint y: 406, endPoint x: 235, endPoint y: 444, distance: 40.0
click at [221, 407] on span "[PERSON_NAME] [PERSON_NAME]" at bounding box center [274, 406] width 240 height 18
type input "9999249099"
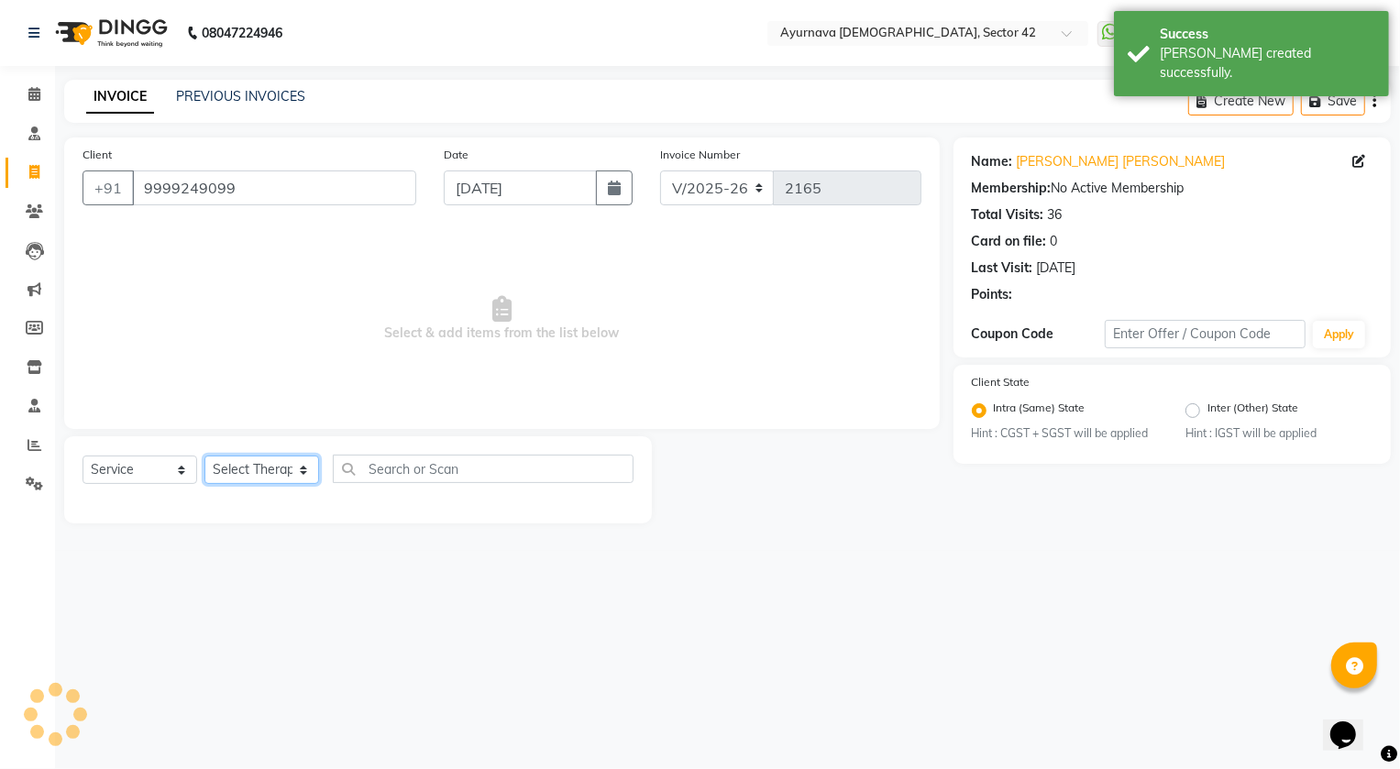
drag, startPoint x: 247, startPoint y: 470, endPoint x: 249, endPoint y: 445, distance: 25.8
click at [247, 468] on select "Select Therapist" at bounding box center [261, 470] width 115 height 28
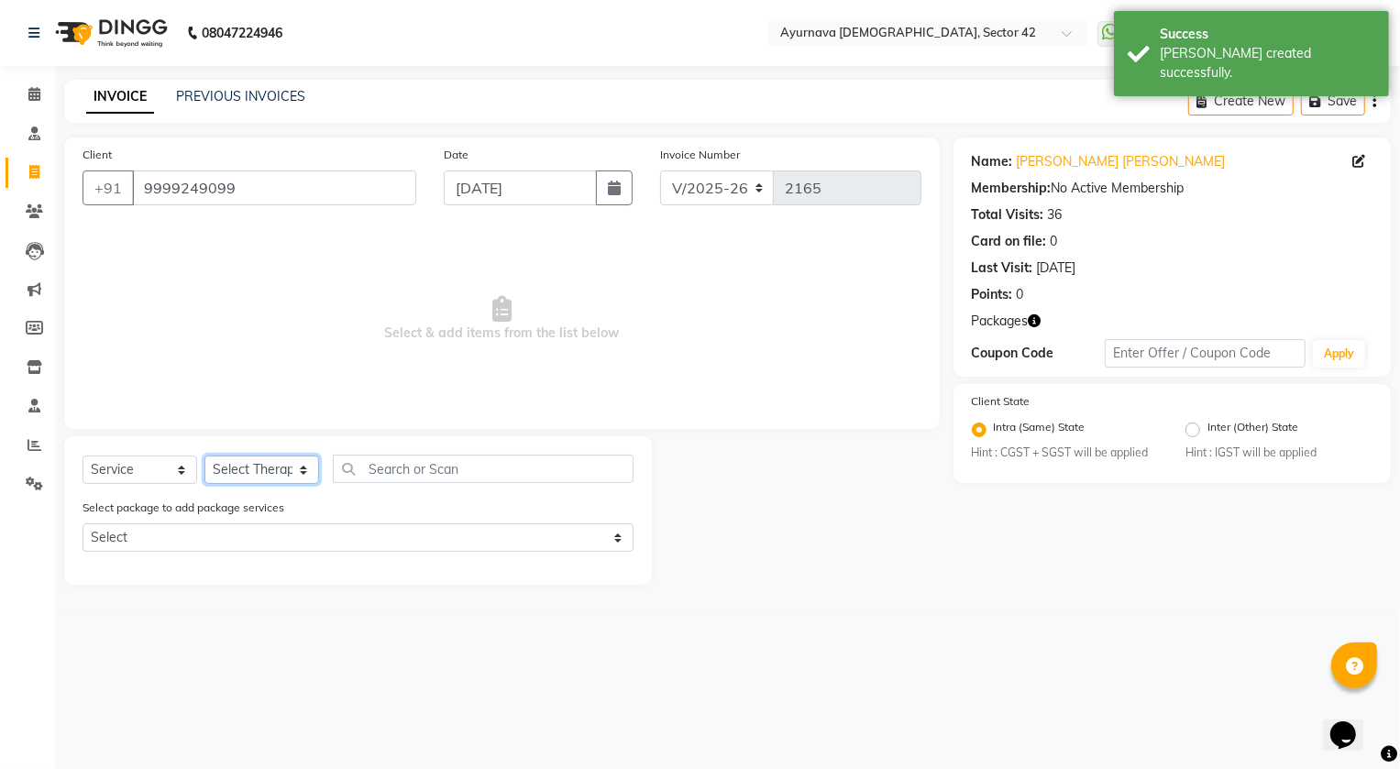
click at [204, 456] on select "Select Therapist" at bounding box center [261, 470] width 115 height 28
click at [256, 459] on select "Select Therapist" at bounding box center [261, 470] width 115 height 28
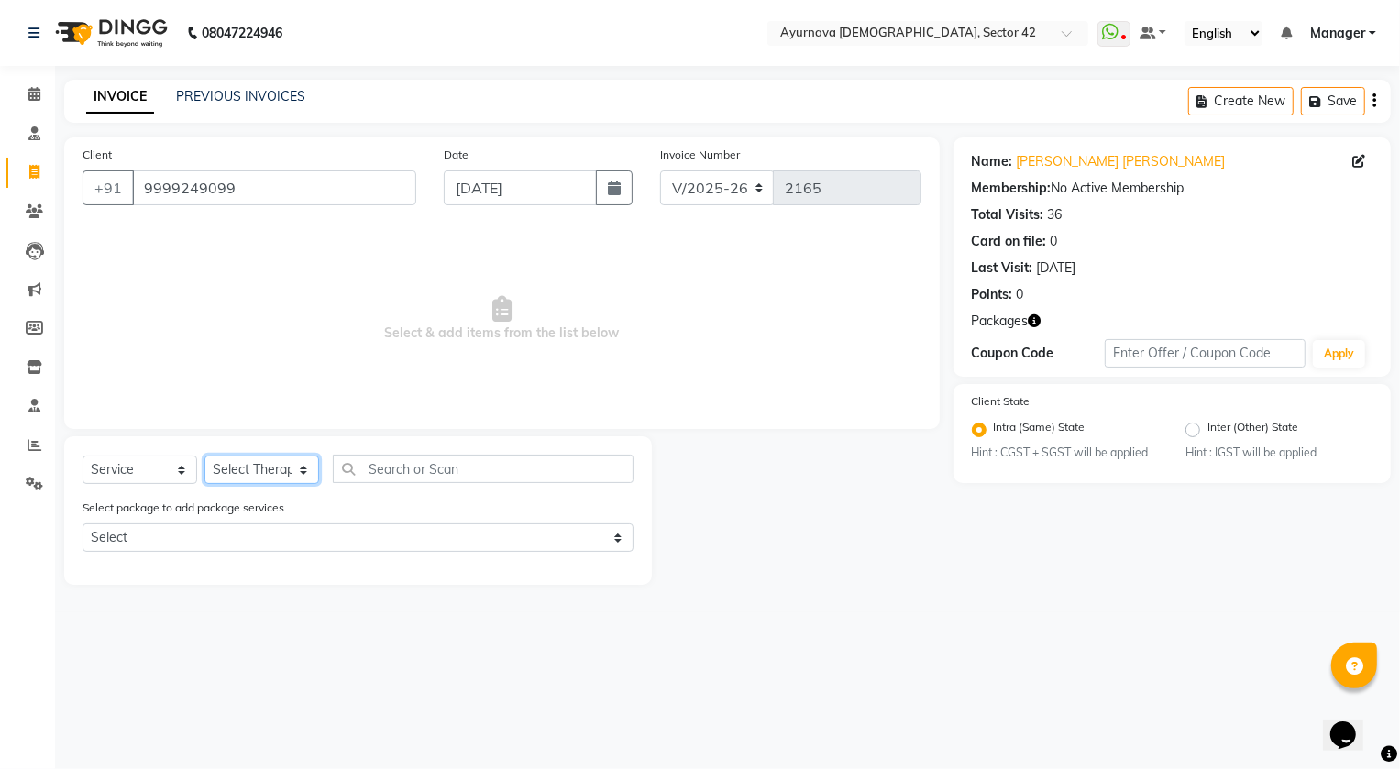
click at [256, 476] on select "Select Therapist" at bounding box center [261, 470] width 115 height 28
click at [243, 473] on select "Select Therapist" at bounding box center [261, 470] width 115 height 28
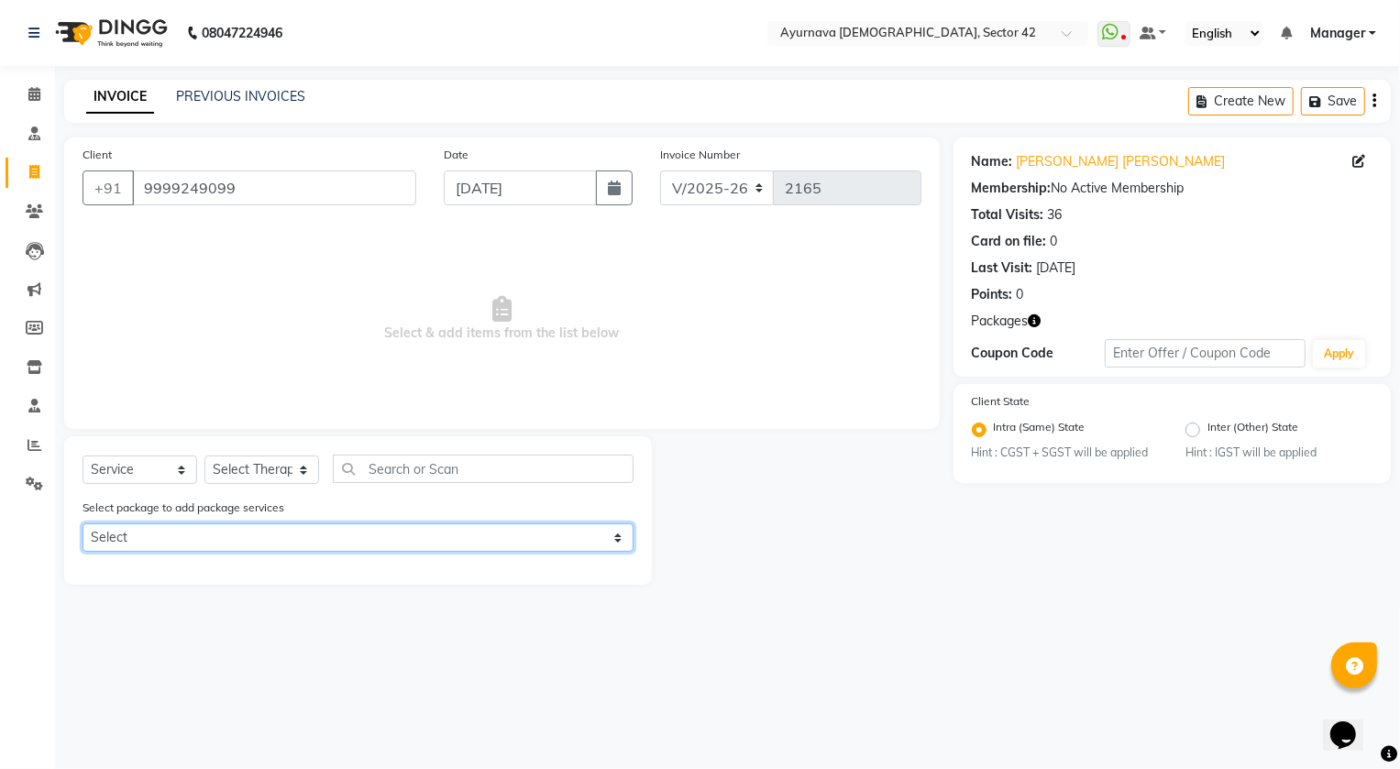
click at [236, 528] on select "Select HIMANSHI KARAN TALWAR HIMANSHI KARAN TALWAR" at bounding box center [357, 537] width 551 height 28
click at [82, 524] on select "Select HIMANSHI KARAN TALWAR HIMANSHI KARAN TALWAR" at bounding box center [357, 537] width 551 height 28
click at [270, 536] on select "Select HIMANSHI KARAN TALWAR HIMANSHI KARAN TALWAR" at bounding box center [357, 537] width 551 height 28
select select "2: Object"
click at [82, 524] on select "Select HIMANSHI KARAN TALWAR HIMANSHI KARAN TALWAR" at bounding box center [357, 537] width 551 height 28
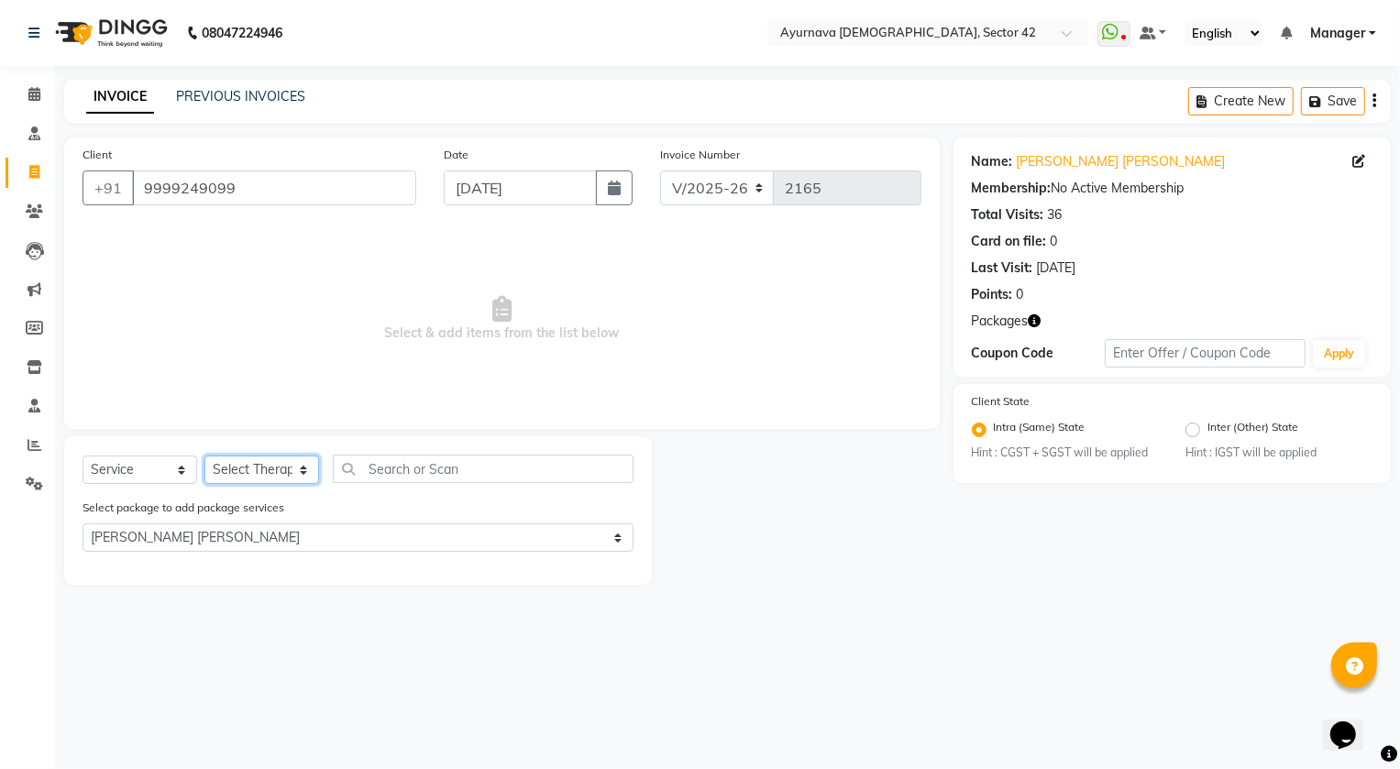
drag, startPoint x: 272, startPoint y: 475, endPoint x: 272, endPoint y: 446, distance: 28.4
click at [272, 475] on select "Select Therapist" at bounding box center [261, 470] width 115 height 28
click at [204, 456] on select "Select Therapist" at bounding box center [261, 470] width 115 height 28
click at [274, 465] on select "Select Therapist" at bounding box center [261, 470] width 115 height 28
click at [274, 463] on select "Select Therapist" at bounding box center [261, 470] width 115 height 28
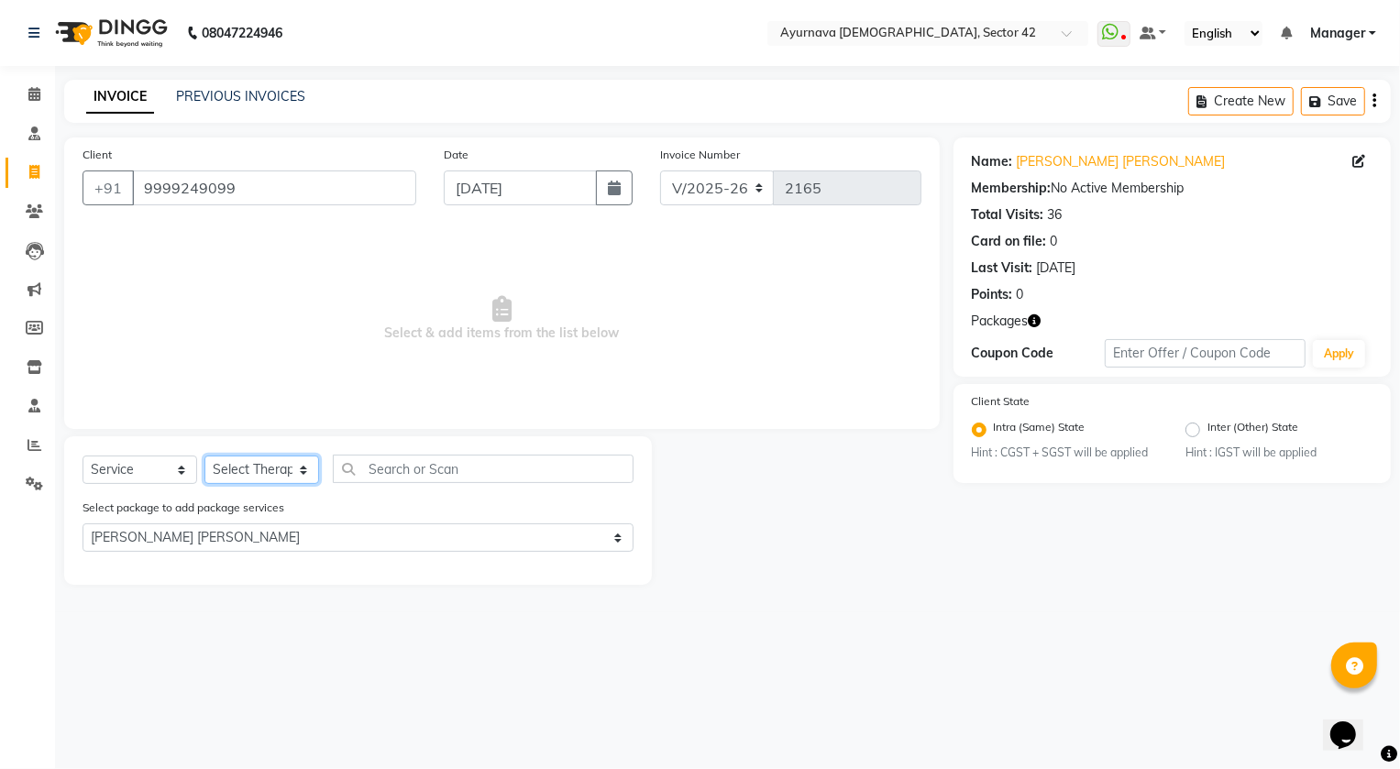
drag, startPoint x: 274, startPoint y: 463, endPoint x: 237, endPoint y: 463, distance: 36.7
click at [273, 463] on select "Select Therapist" at bounding box center [261, 470] width 115 height 28
click at [162, 467] on select "Select Service Product Membership Package Voucher Prepaid Gift Card" at bounding box center [139, 470] width 115 height 28
click at [82, 456] on select "Select Service Product Membership Package Voucher Prepaid Gift Card" at bounding box center [139, 470] width 115 height 28
drag, startPoint x: 266, startPoint y: 485, endPoint x: 309, endPoint y: 467, distance: 46.8
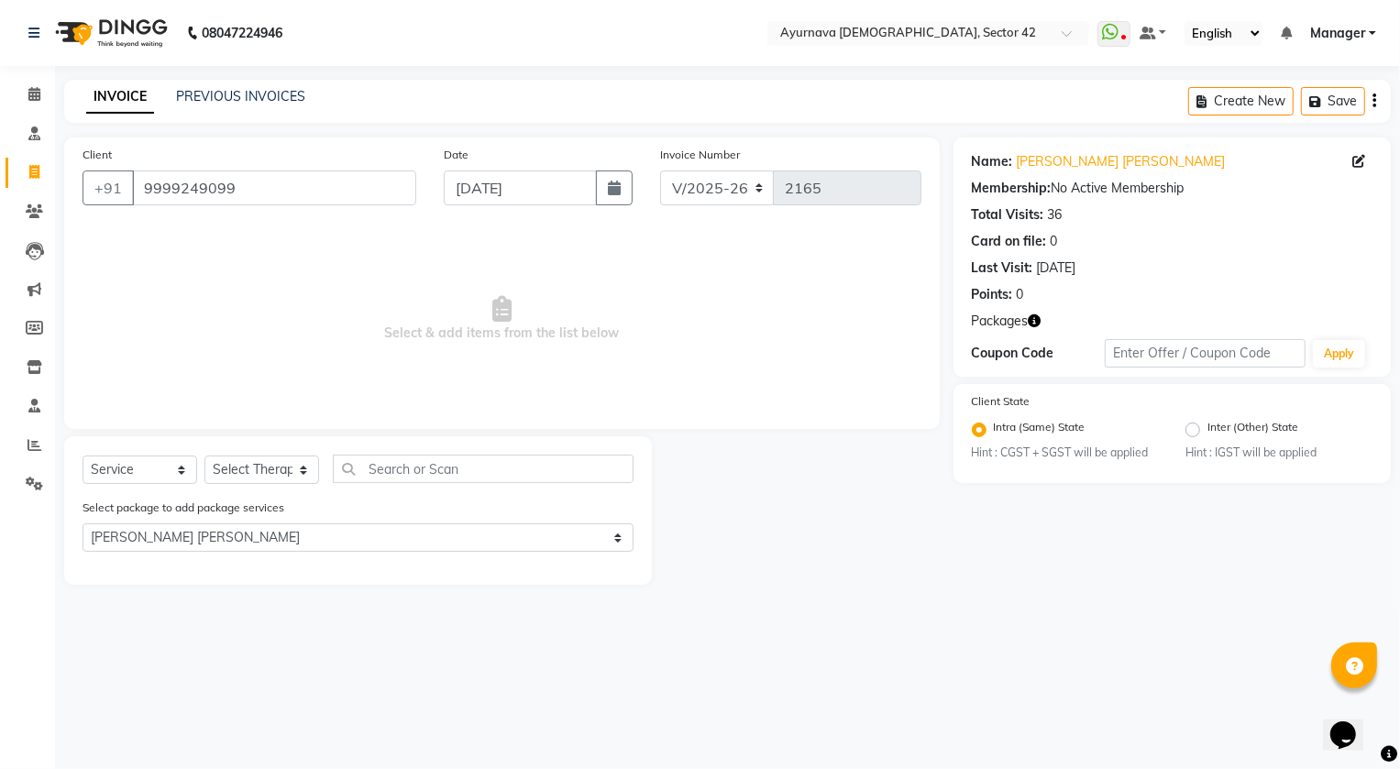
click at [269, 482] on div "Select Service Product Membership Package Voucher Prepaid Gift Card Select Ther…" at bounding box center [357, 476] width 551 height 43
click at [356, 466] on input "text" at bounding box center [483, 469] width 301 height 28
type input "a"
select select "0: undefined"
type input "abh"
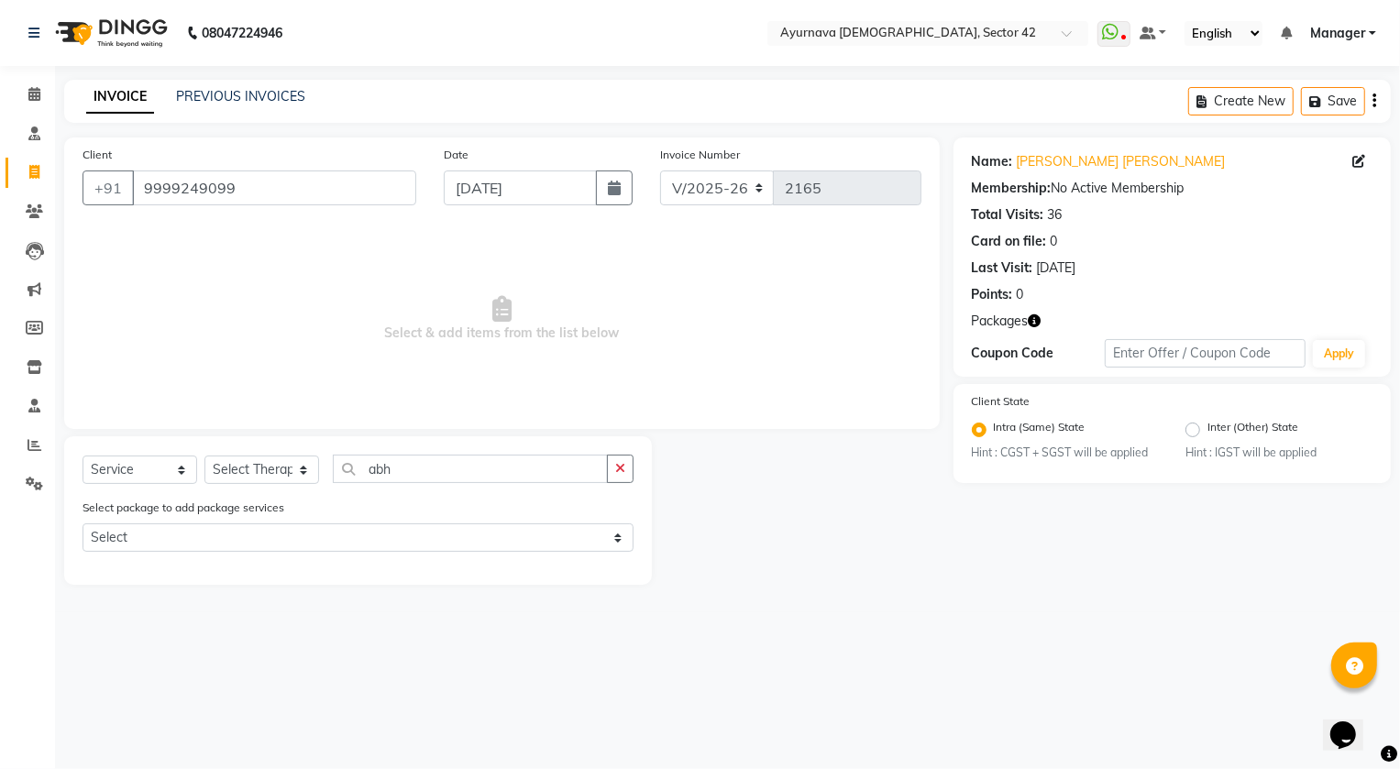
drag, startPoint x: 247, startPoint y: 165, endPoint x: 247, endPoint y: 183, distance: 18.4
click at [247, 182] on div "Client +91 9999249099" at bounding box center [249, 182] width 361 height 75
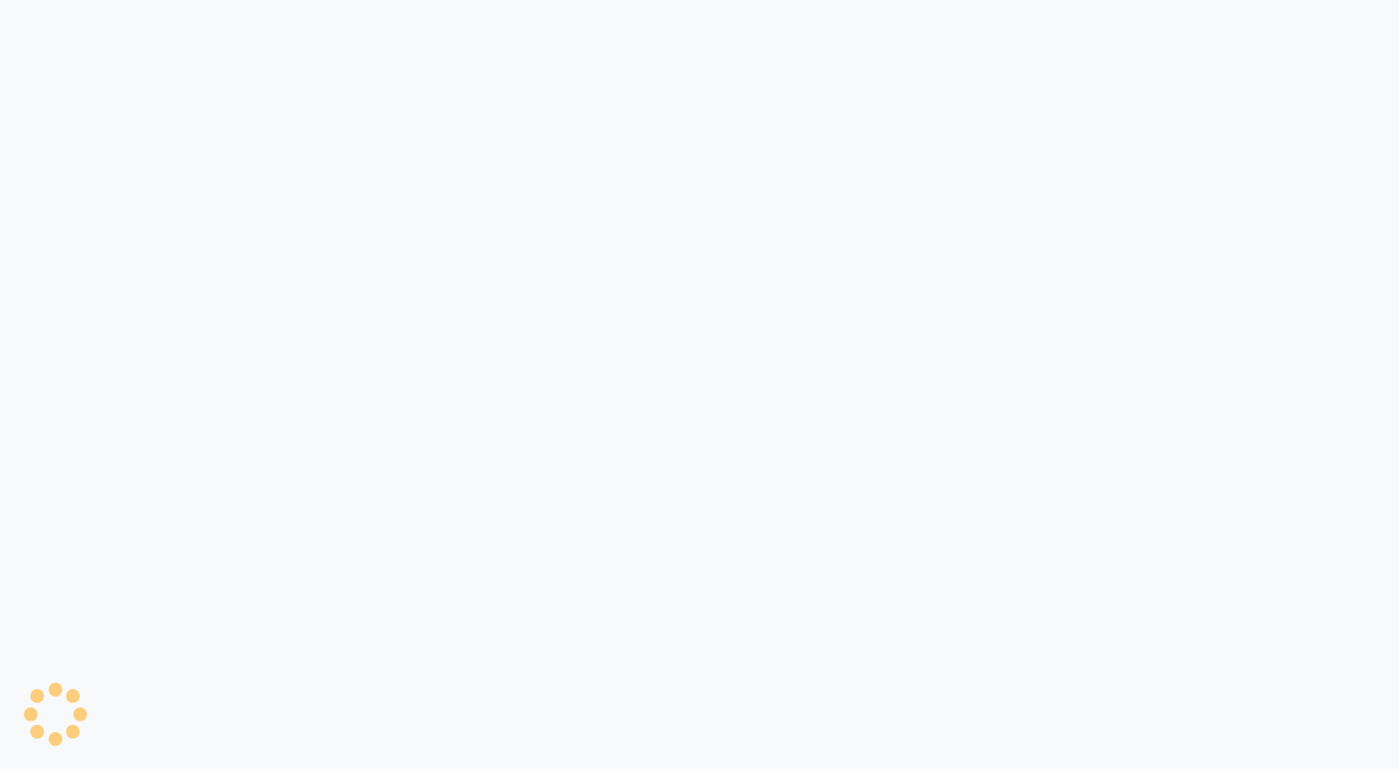
select select "service"
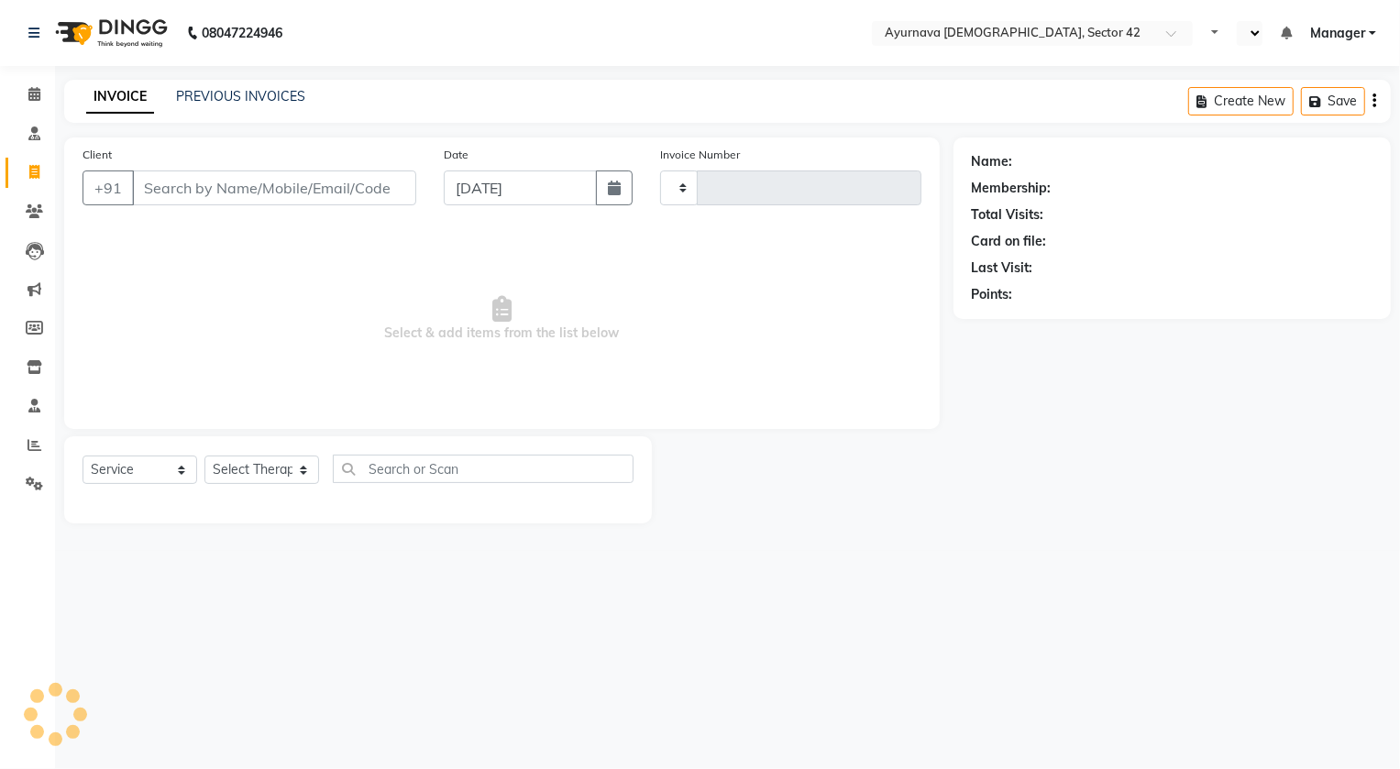
type input "2165"
select select "en"
select select "5575"
click at [251, 194] on input "Client" at bounding box center [274, 187] width 284 height 35
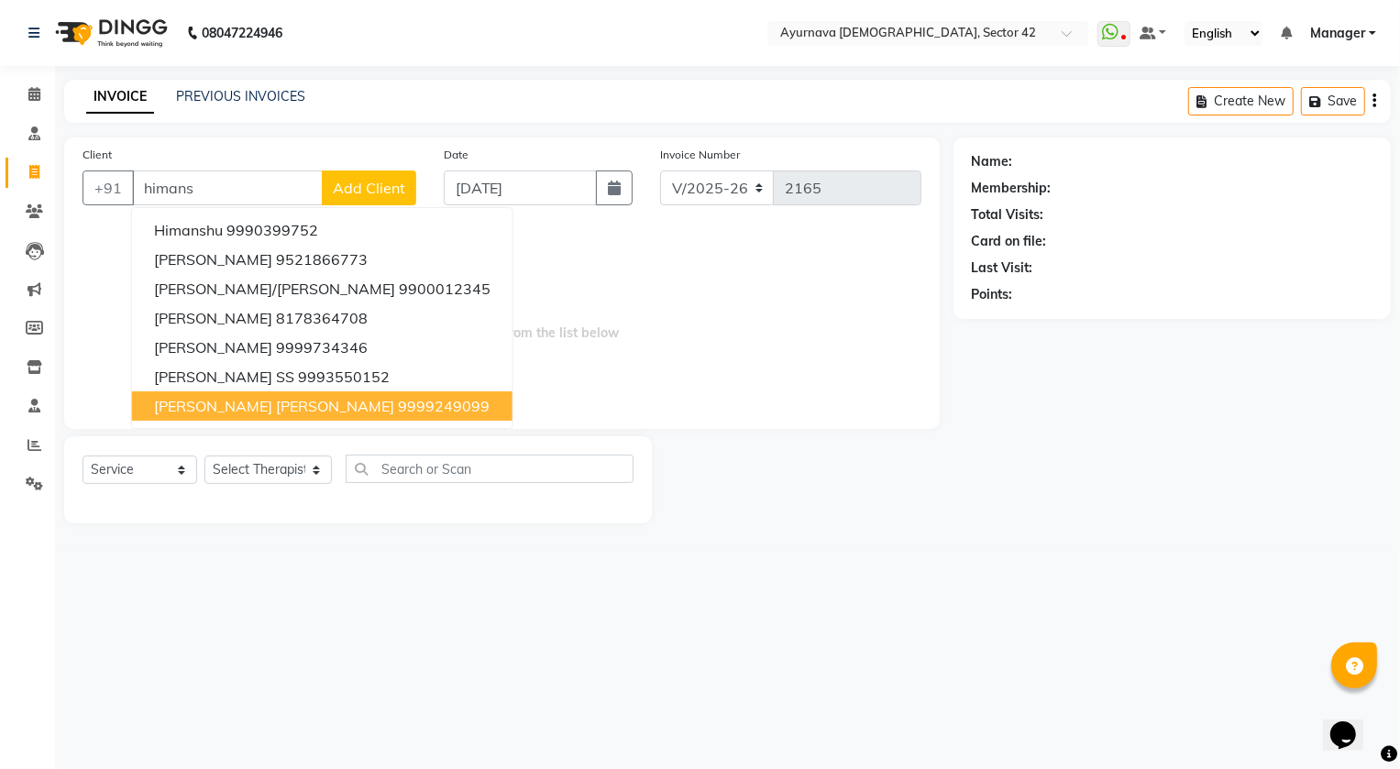
click at [304, 401] on span "[PERSON_NAME] [PERSON_NAME]" at bounding box center [274, 406] width 240 height 18
type input "9999249099"
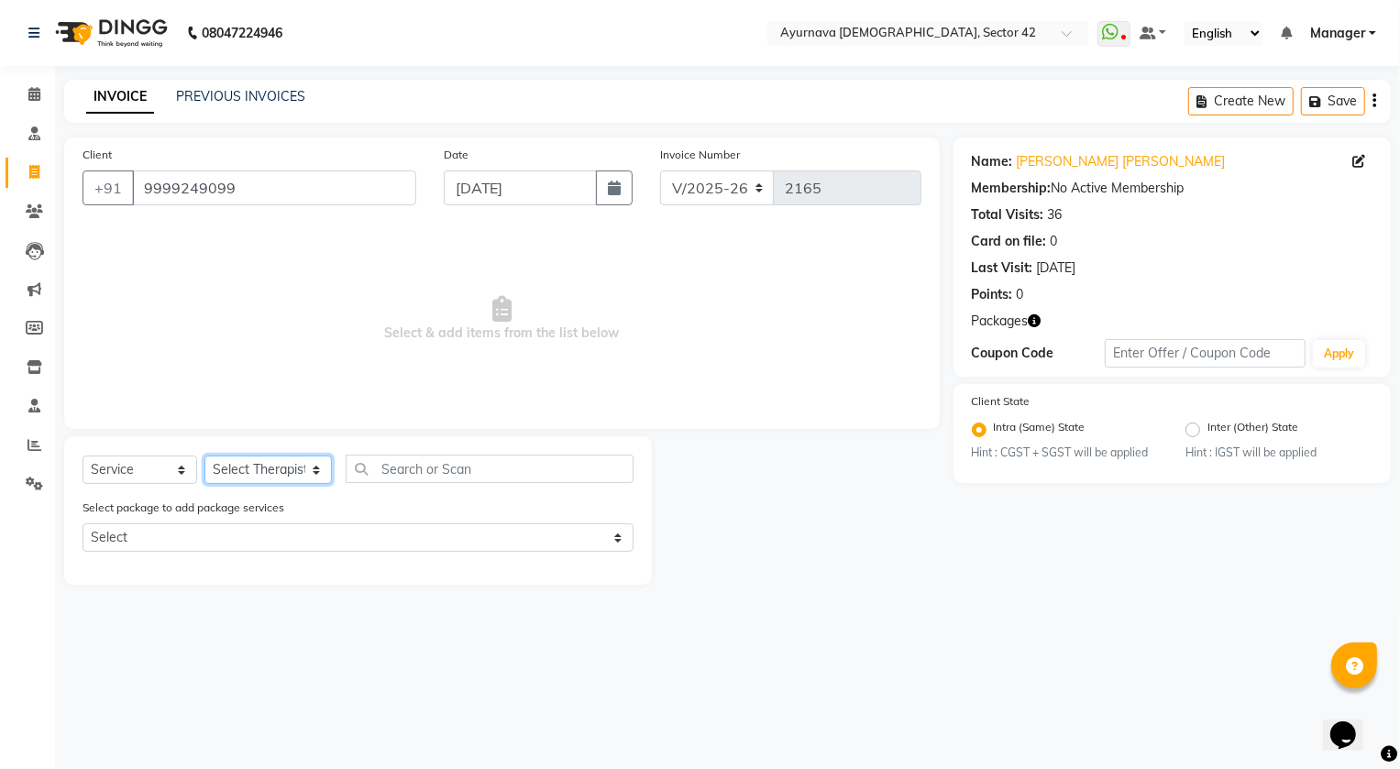
click at [225, 465] on select "Select Therapist [PERSON_NAME] [PERSON_NAME] [PERSON_NAME] [PERSON_NAME] [PERSO…" at bounding box center [267, 470] width 127 height 28
select select "38434"
click at [204, 456] on select "Select Therapist [PERSON_NAME] [PERSON_NAME] [PERSON_NAME] [PERSON_NAME] [PERSO…" at bounding box center [267, 470] width 127 height 28
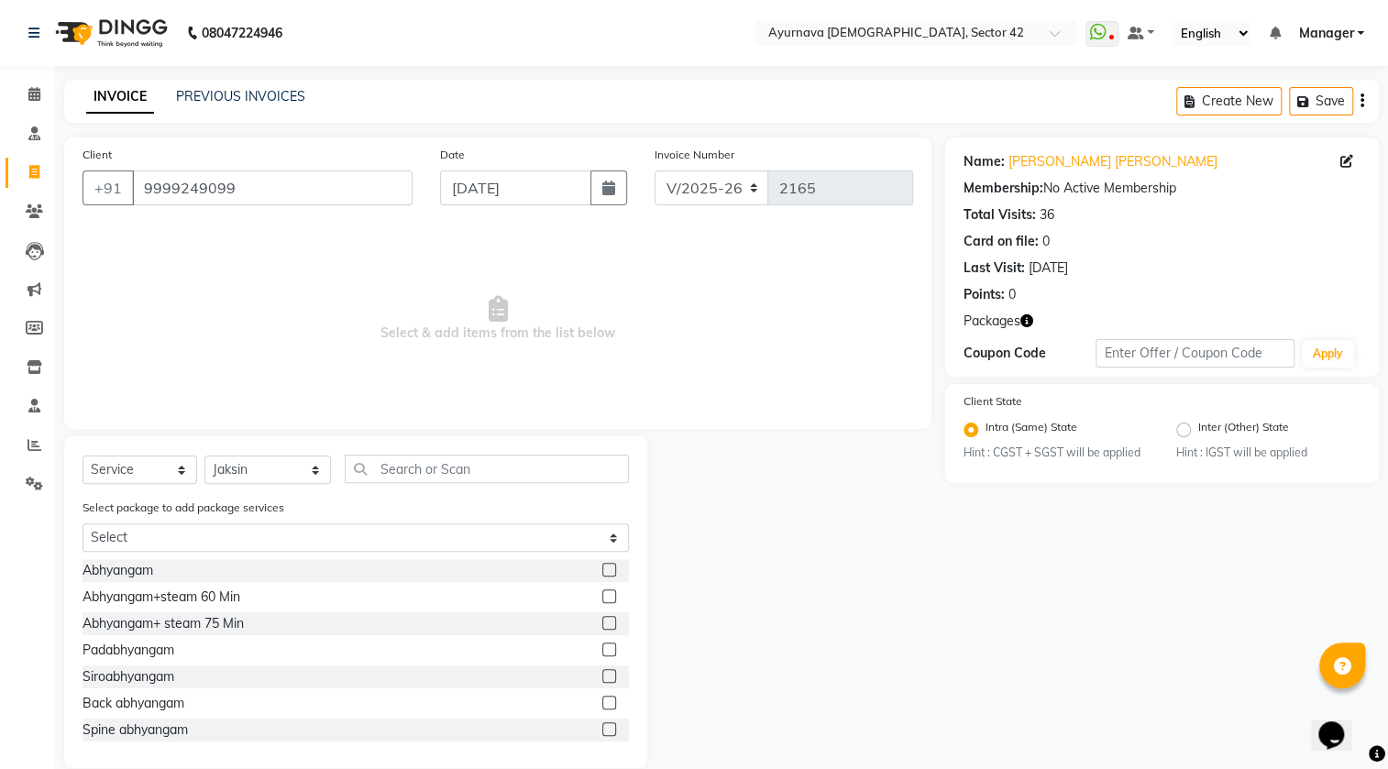
drag, startPoint x: 597, startPoint y: 598, endPoint x: 626, endPoint y: 607, distance: 30.5
click at [602, 599] on label at bounding box center [609, 596] width 14 height 14
click at [602, 599] on input "checkbox" at bounding box center [608, 597] width 12 height 12
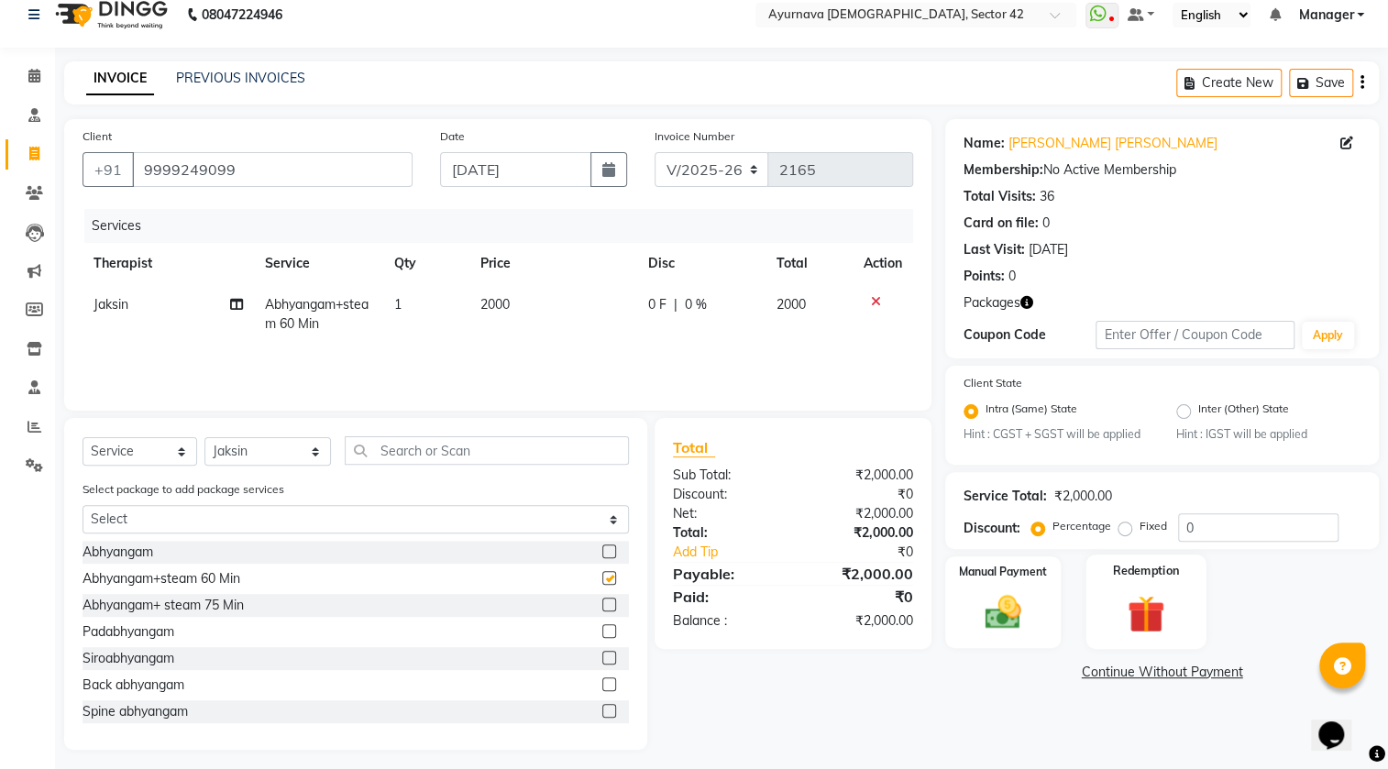
checkbox input "false"
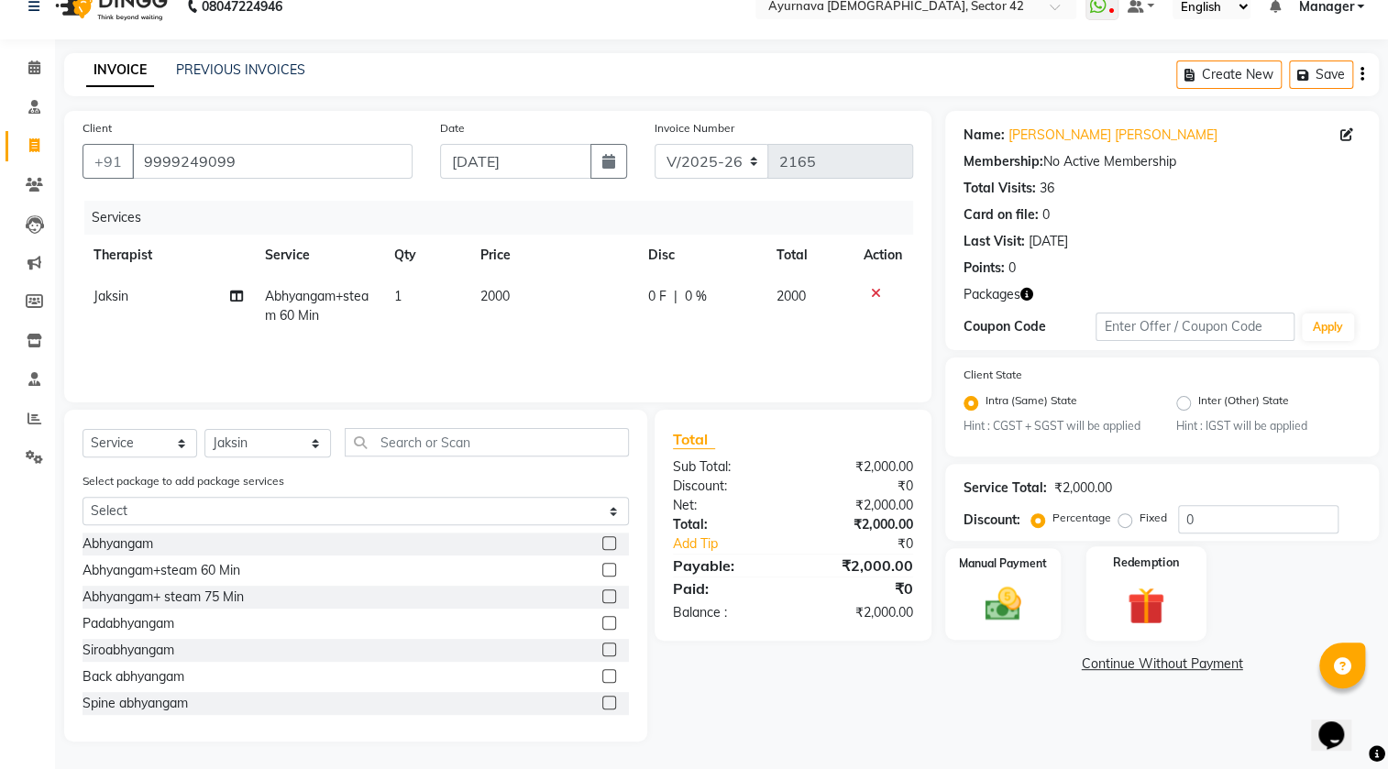
drag, startPoint x: 1125, startPoint y: 591, endPoint x: 1127, endPoint y: 612, distance: 21.2
click at [1127, 593] on img at bounding box center [1144, 606] width 61 height 47
click at [1109, 653] on div "Payment Methods Package 2 Prepaid Voucher" at bounding box center [1162, 702] width 434 height 110
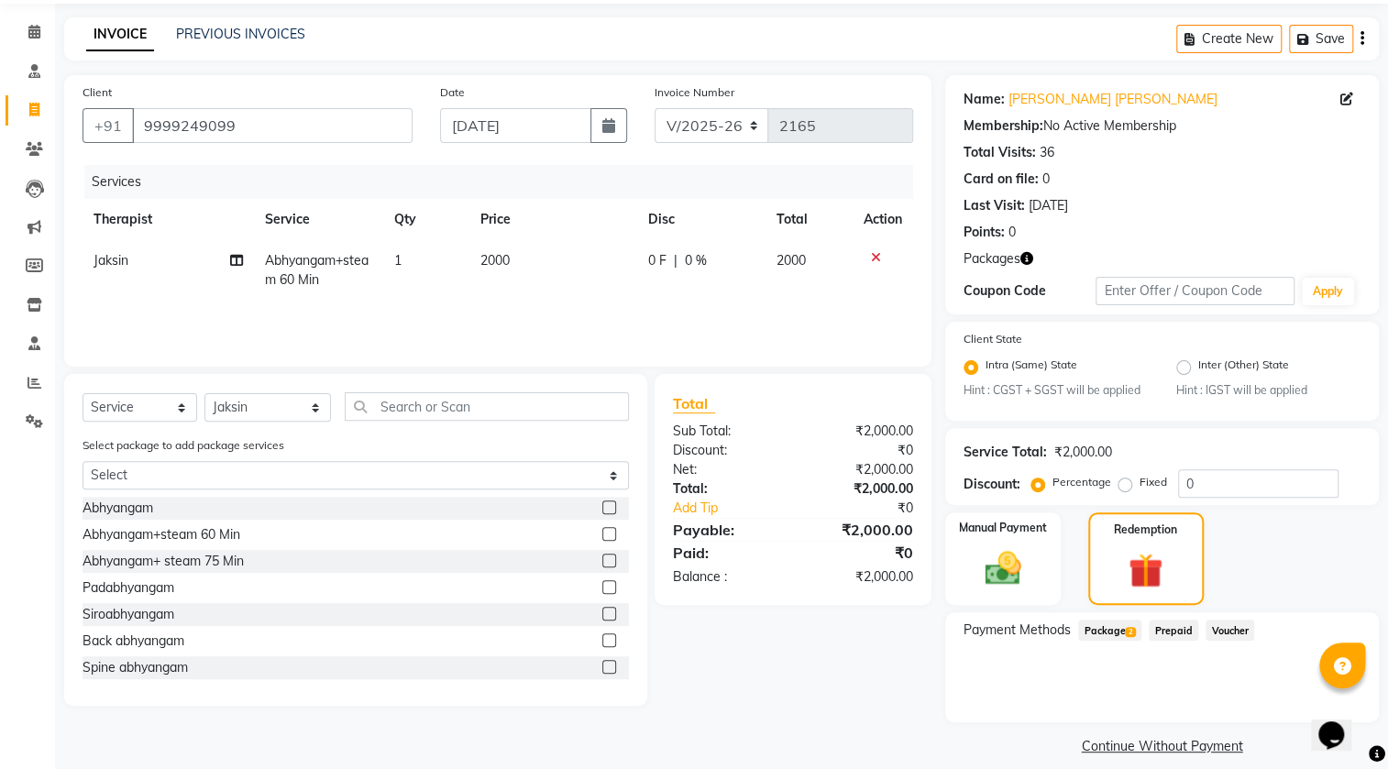
scroll to position [82, 0]
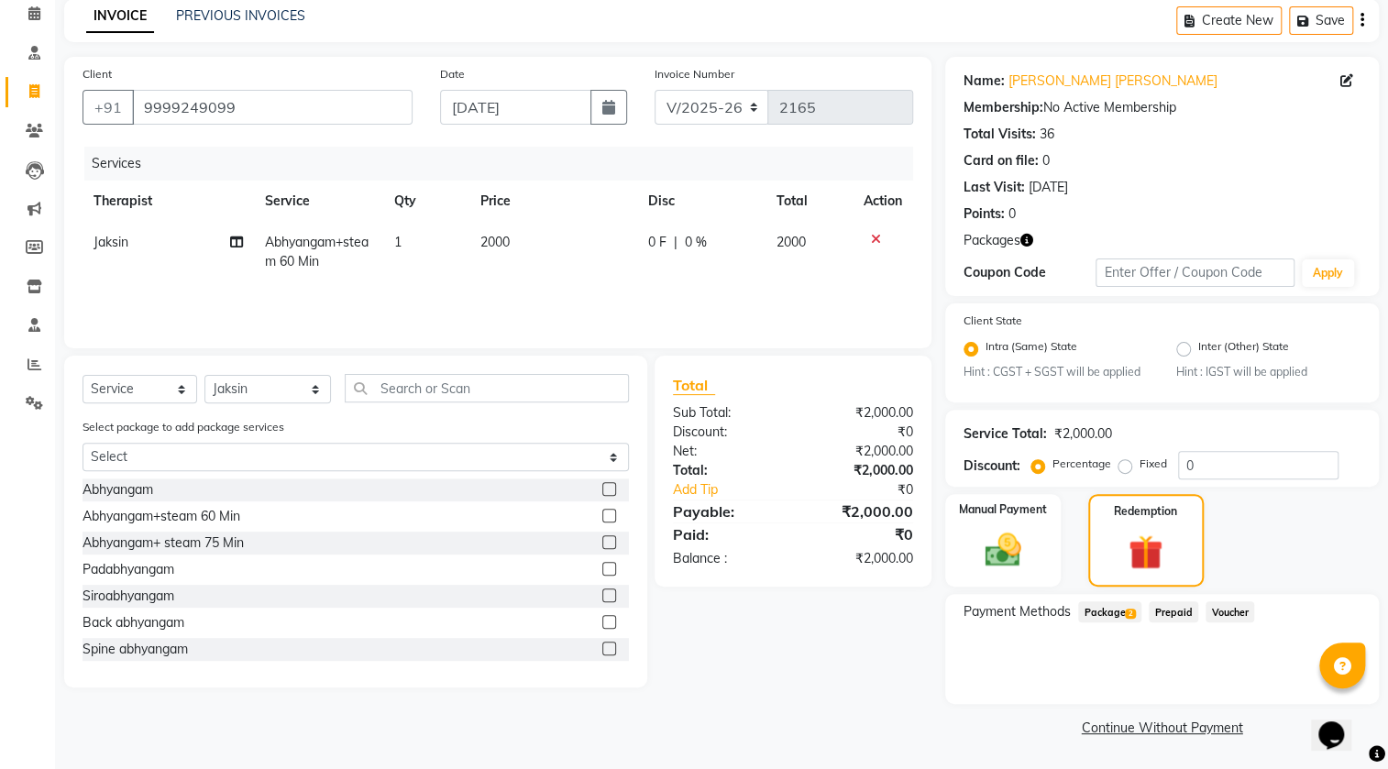
drag, startPoint x: 1106, startPoint y: 613, endPoint x: 1118, endPoint y: 620, distance: 13.5
click at [1107, 613] on span "Package 2" at bounding box center [1109, 611] width 63 height 21
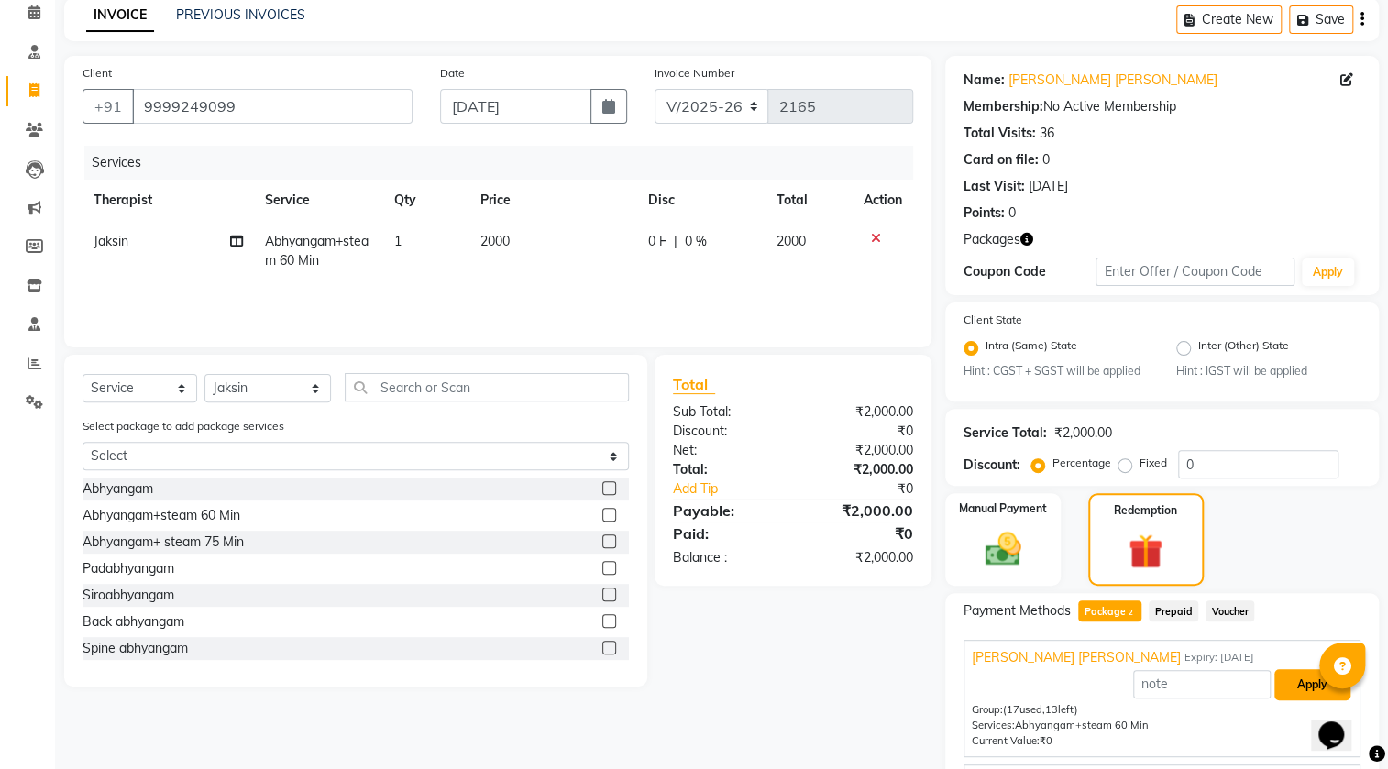
click at [1290, 690] on button "Apply" at bounding box center [1312, 684] width 76 height 31
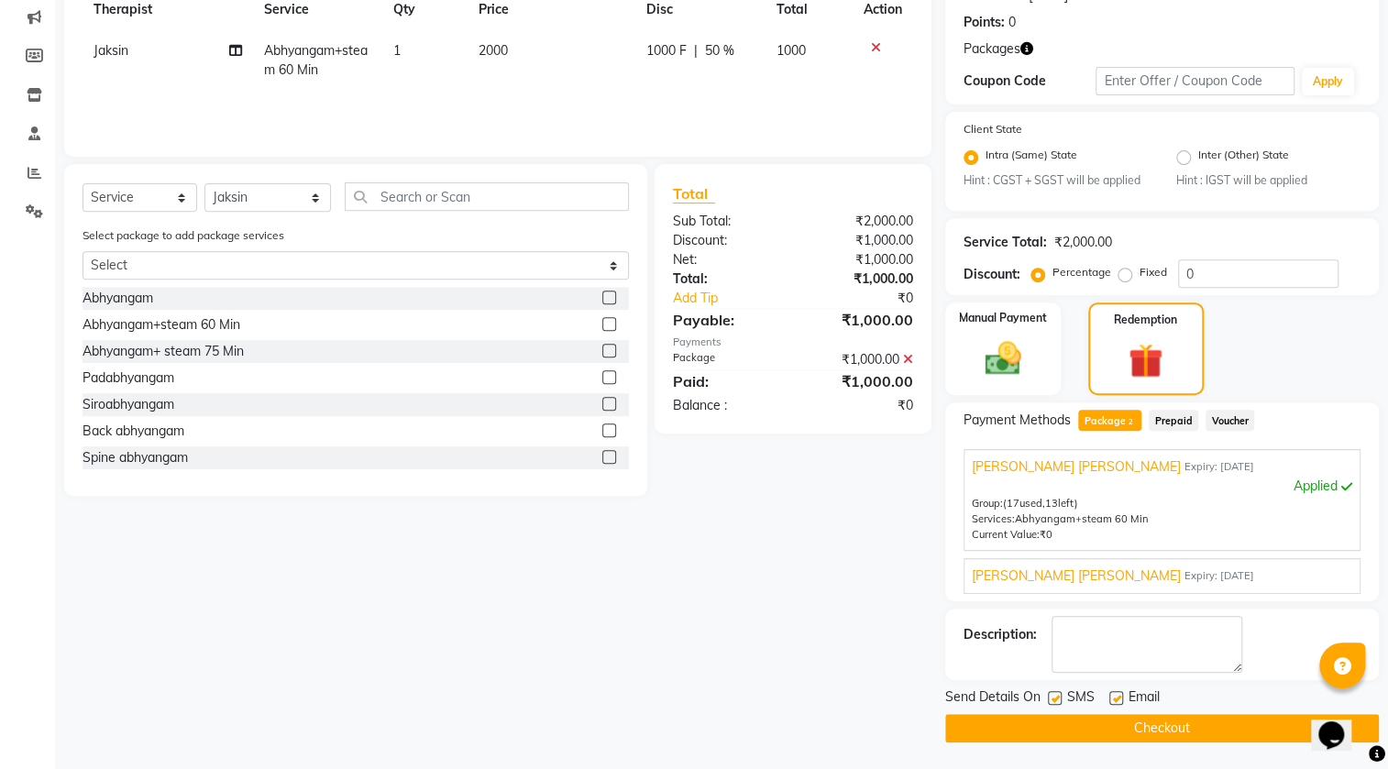
click at [1237, 729] on button "Checkout" at bounding box center [1162, 728] width 434 height 28
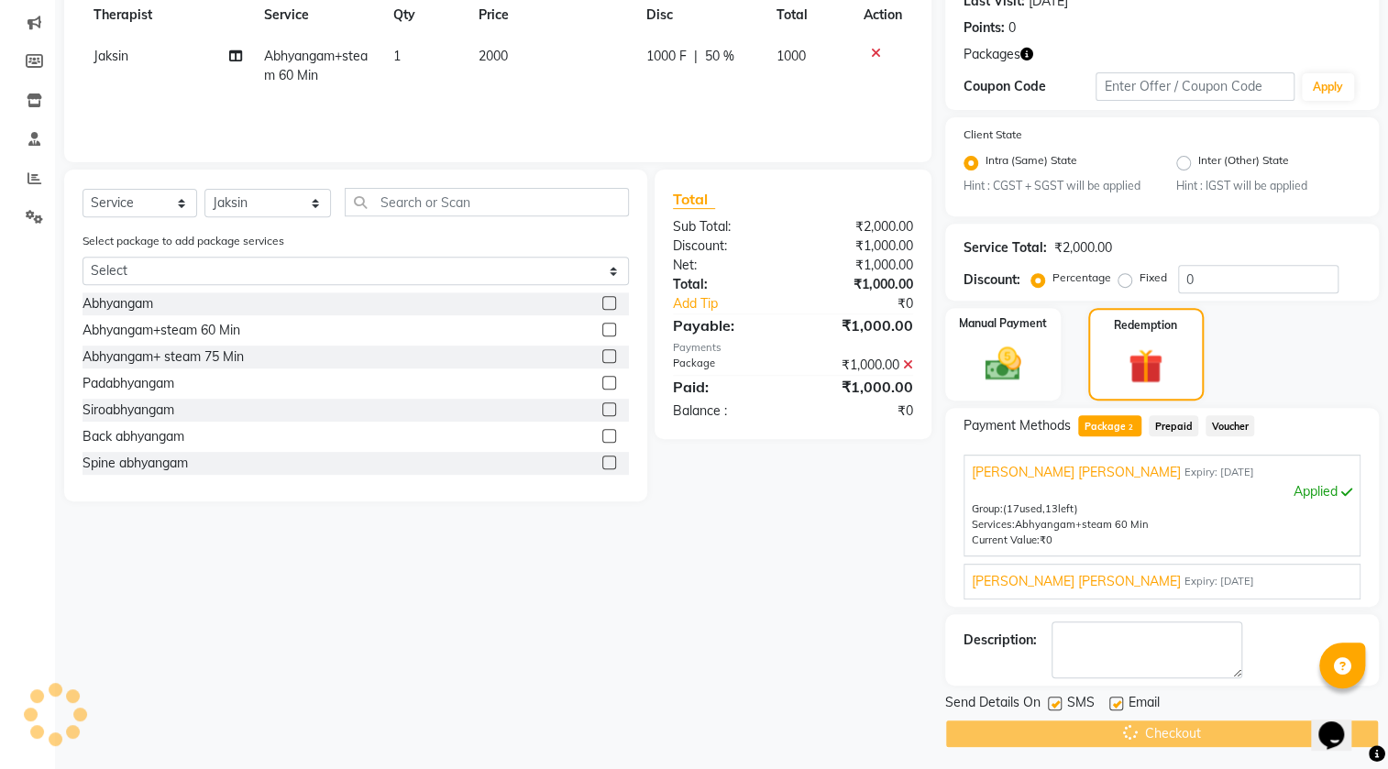
scroll to position [133, 0]
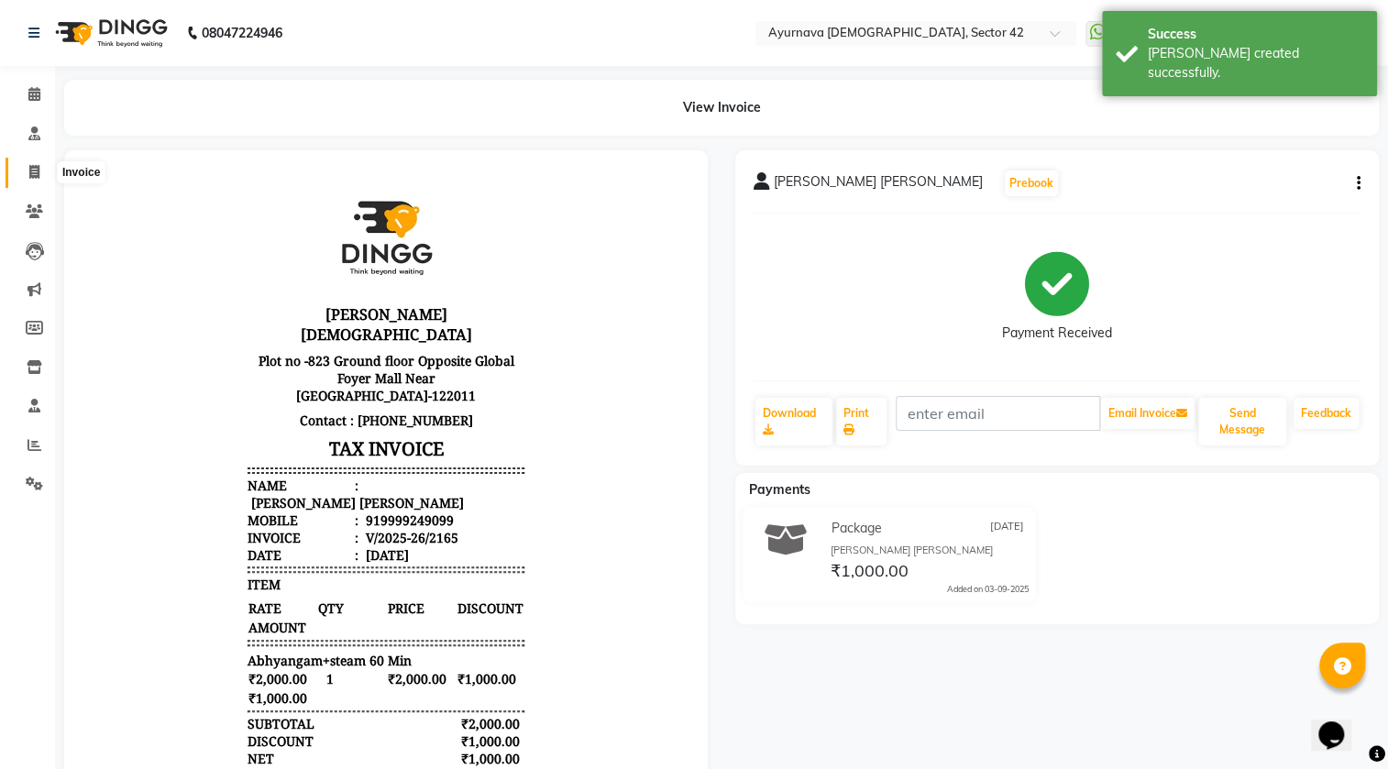
click at [29, 174] on icon at bounding box center [34, 172] width 10 height 14
select select "service"
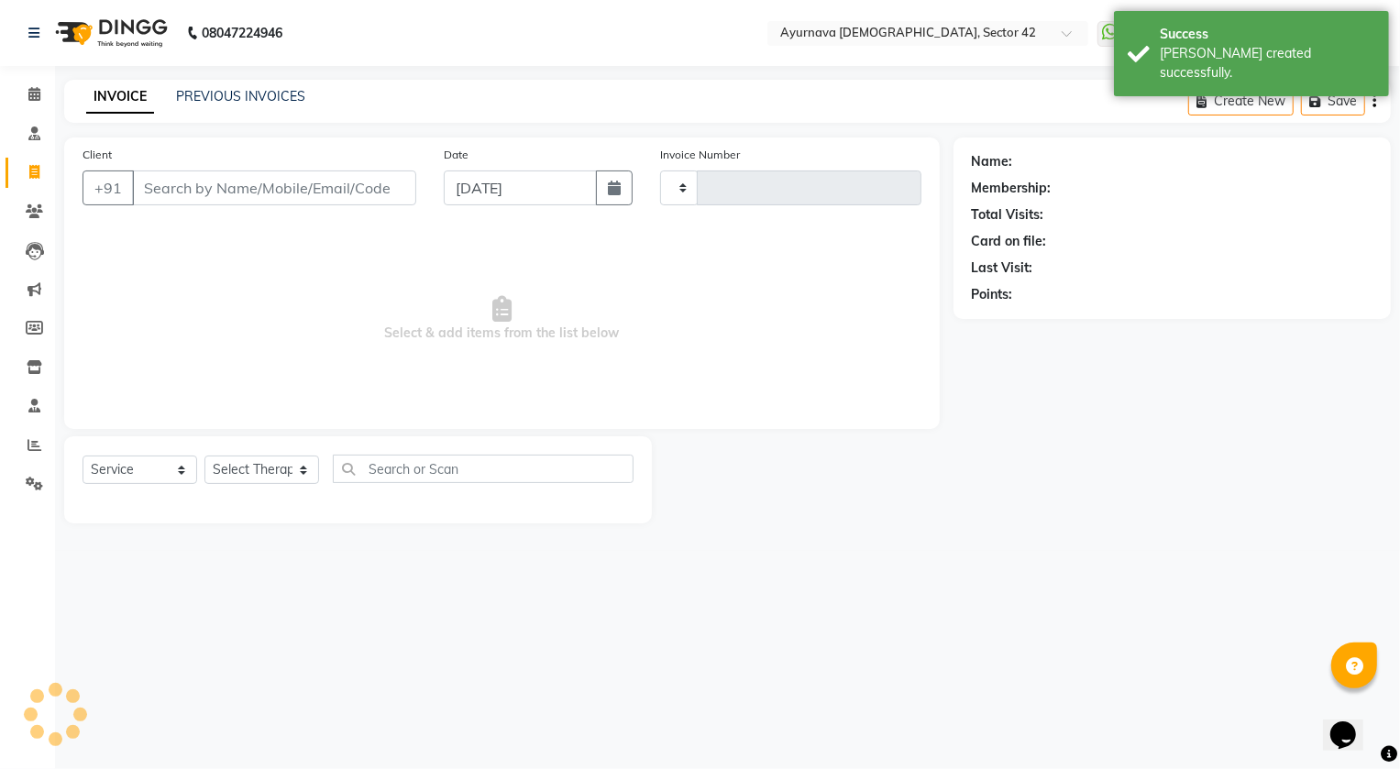
type input "2166"
select select "5575"
click at [161, 179] on input "Client" at bounding box center [274, 187] width 284 height 35
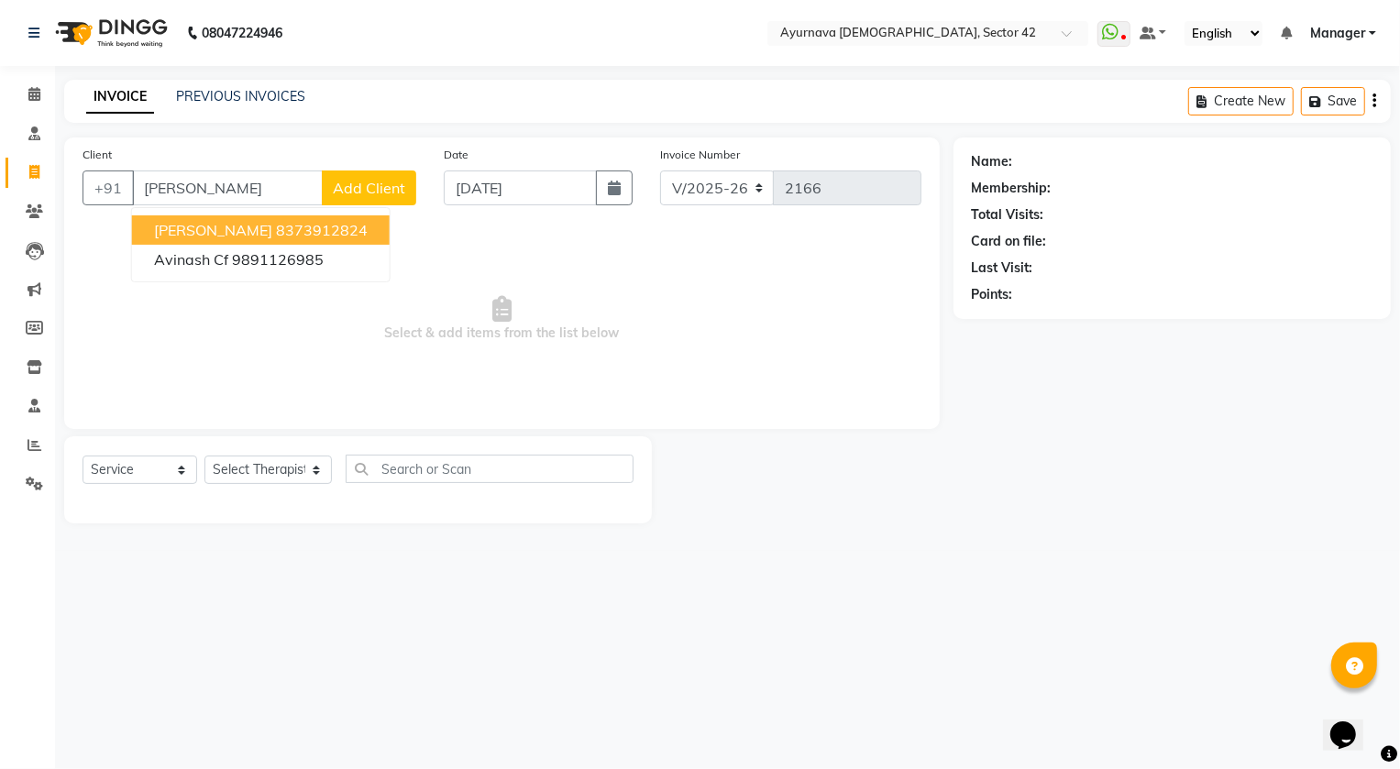
click at [359, 225] on ngb-highlight "8373912824" at bounding box center [322, 230] width 92 height 18
type input "8373912824"
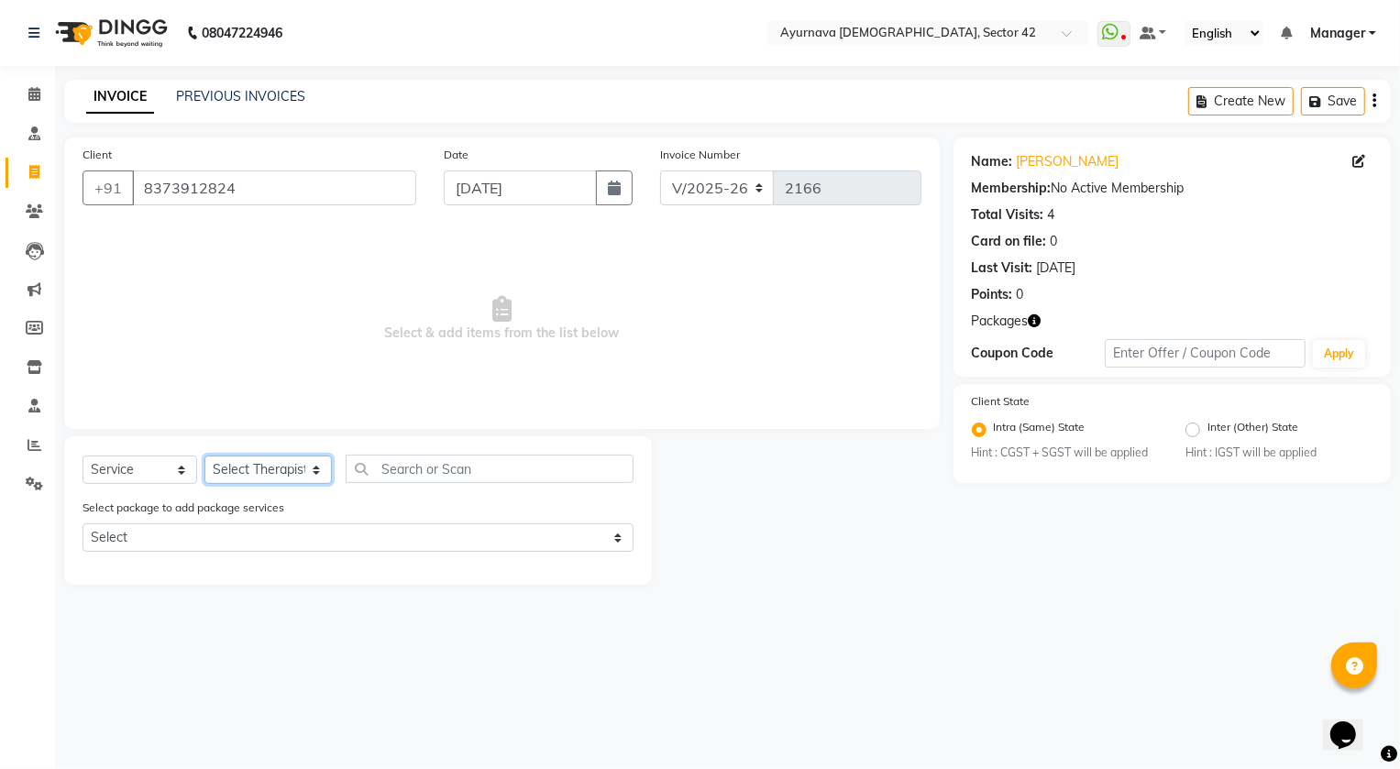
drag, startPoint x: 221, startPoint y: 470, endPoint x: 230, endPoint y: 459, distance: 14.3
click at [222, 470] on select "Select Therapist [PERSON_NAME] [PERSON_NAME] [PERSON_NAME] [PERSON_NAME] [PERSO…" at bounding box center [267, 470] width 127 height 28
select select "89458"
click at [204, 456] on select "Select Therapist [PERSON_NAME] [PERSON_NAME] [PERSON_NAME] [PERSON_NAME] [PERSO…" at bounding box center [267, 470] width 127 height 28
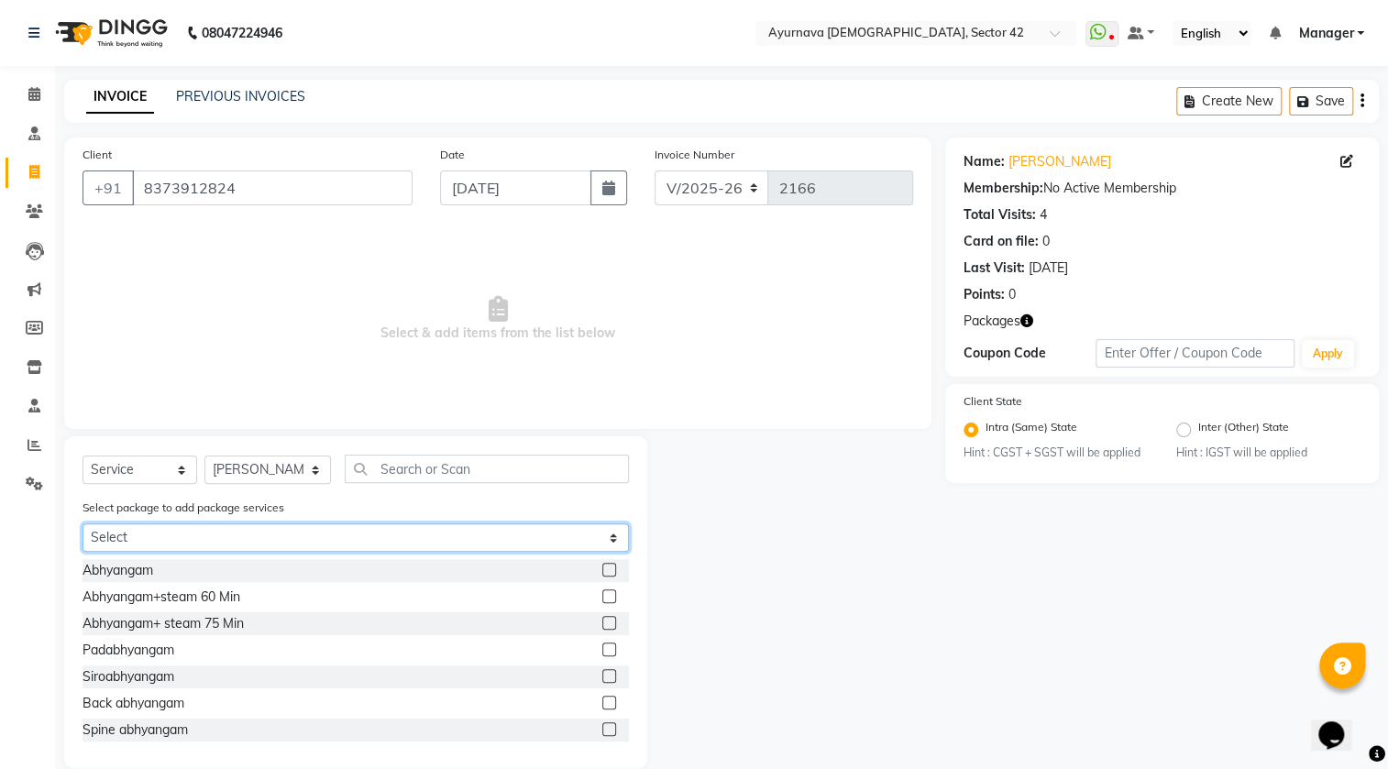
drag, startPoint x: 252, startPoint y: 523, endPoint x: 256, endPoint y: 551, distance: 27.7
click at [253, 532] on select "Select [PERSON_NAME]" at bounding box center [355, 537] width 546 height 28
select select "1: Object"
click at [82, 524] on select "Select [PERSON_NAME]" at bounding box center [355, 537] width 546 height 28
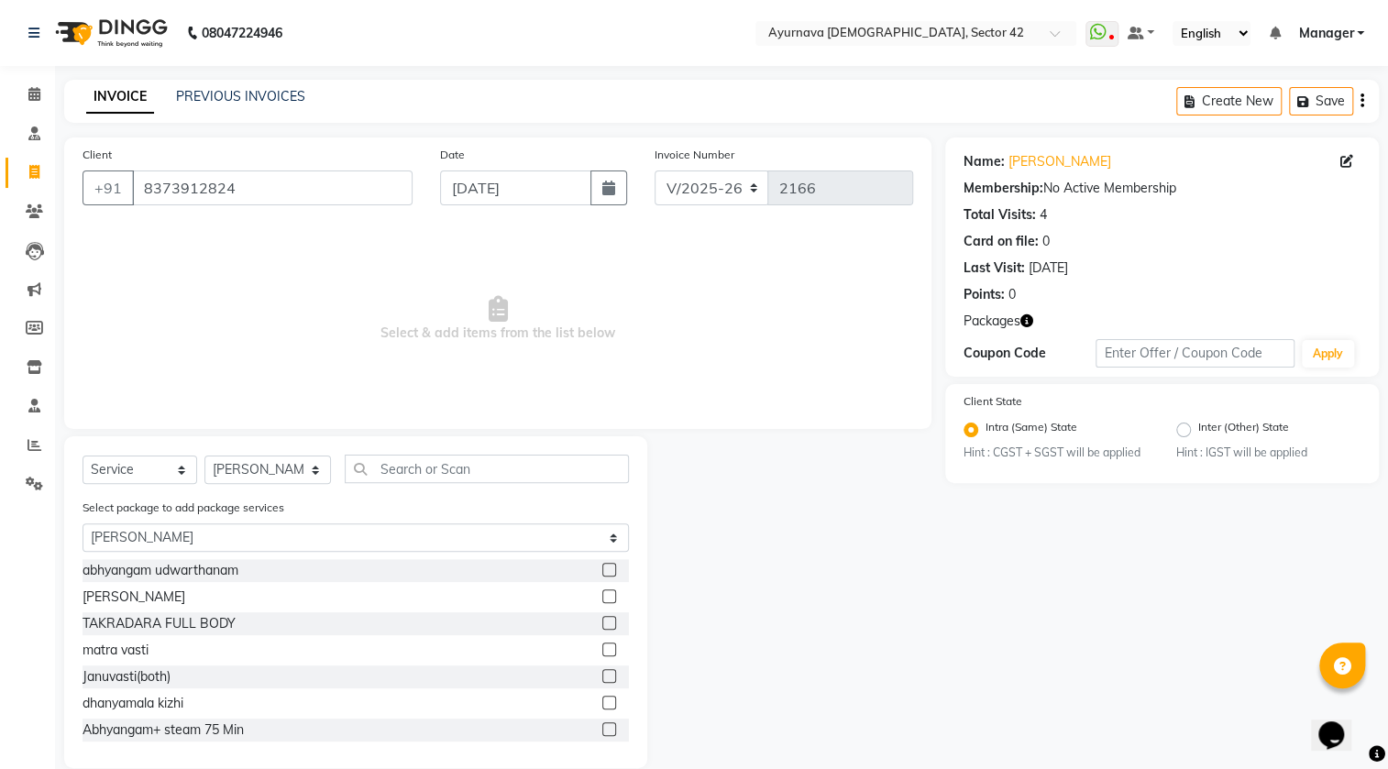
click at [602, 702] on label at bounding box center [609, 703] width 14 height 14
click at [602, 702] on input "checkbox" at bounding box center [608, 703] width 12 height 12
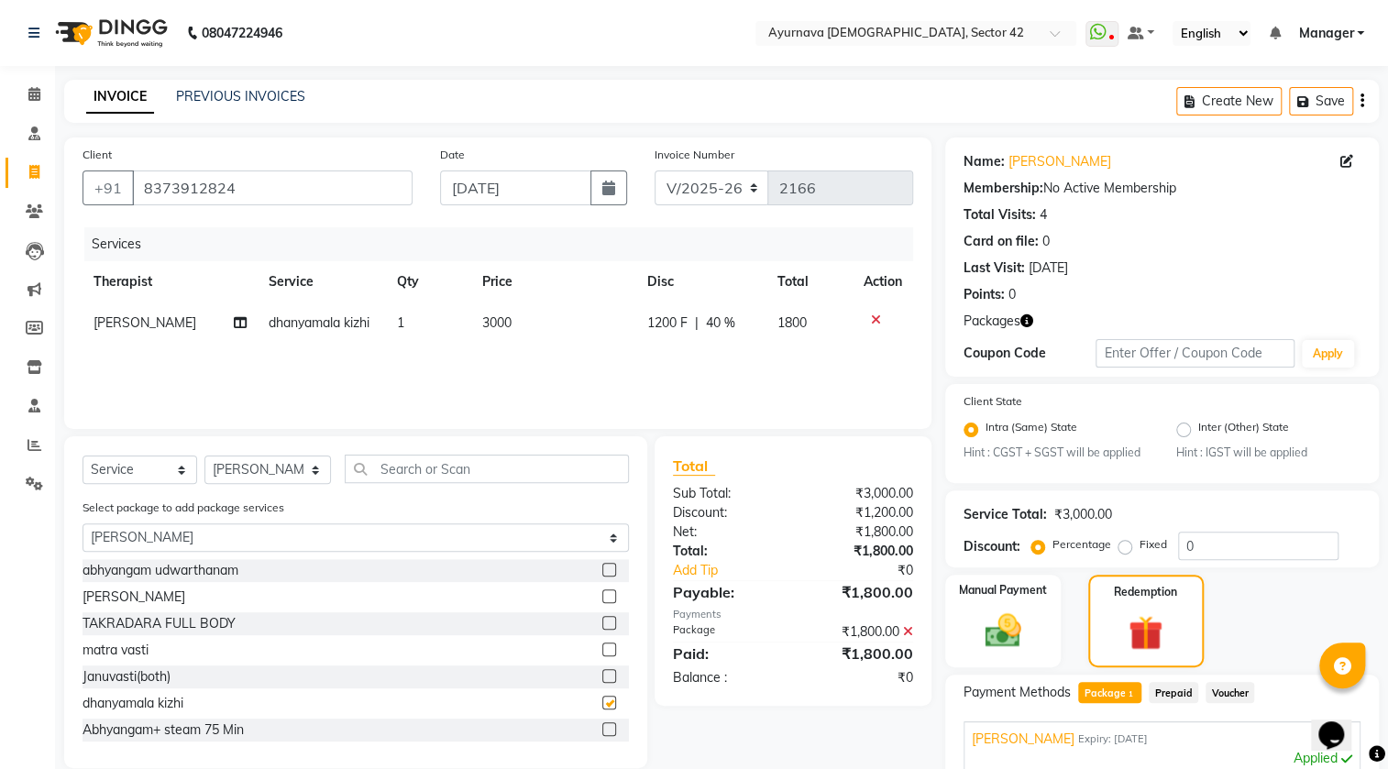
checkbox input "false"
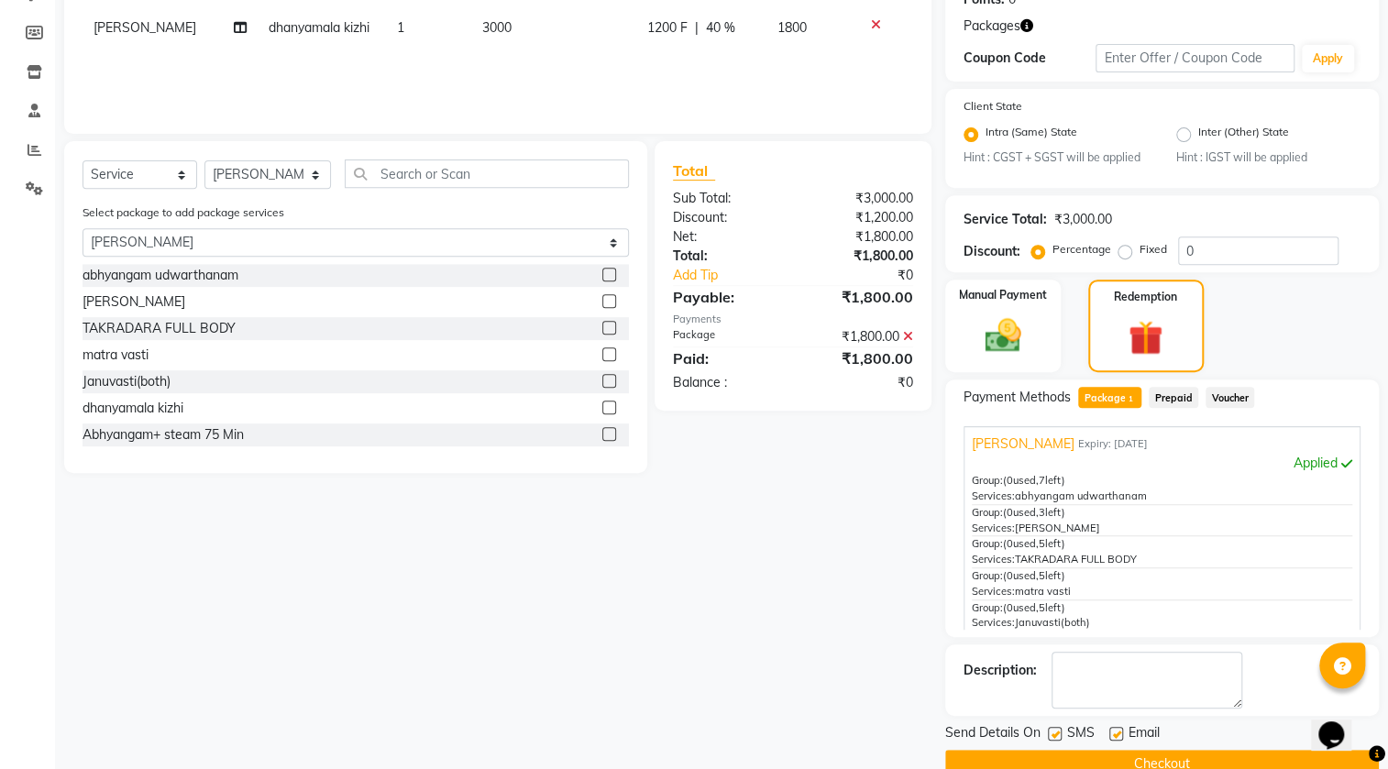
scroll to position [332, 0]
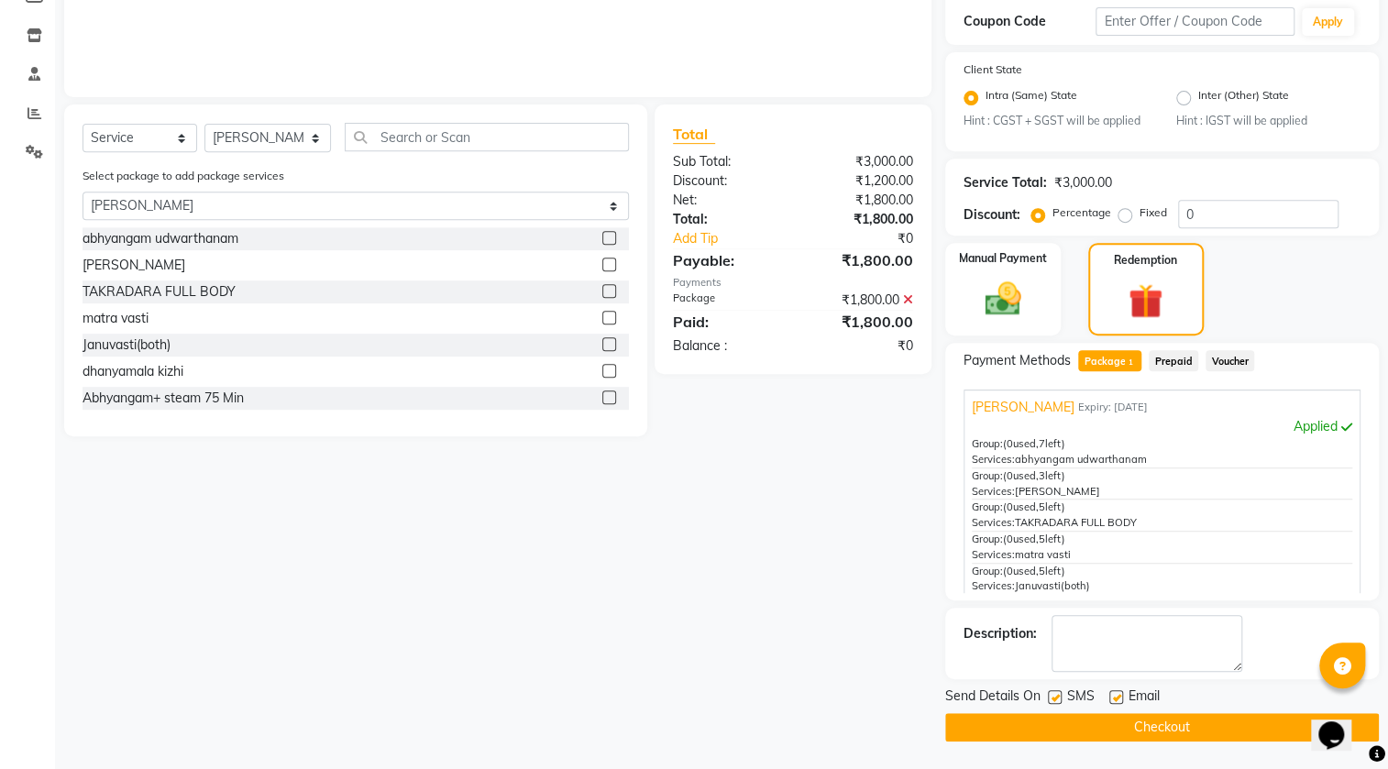
click at [979, 719] on button "Checkout" at bounding box center [1162, 727] width 434 height 28
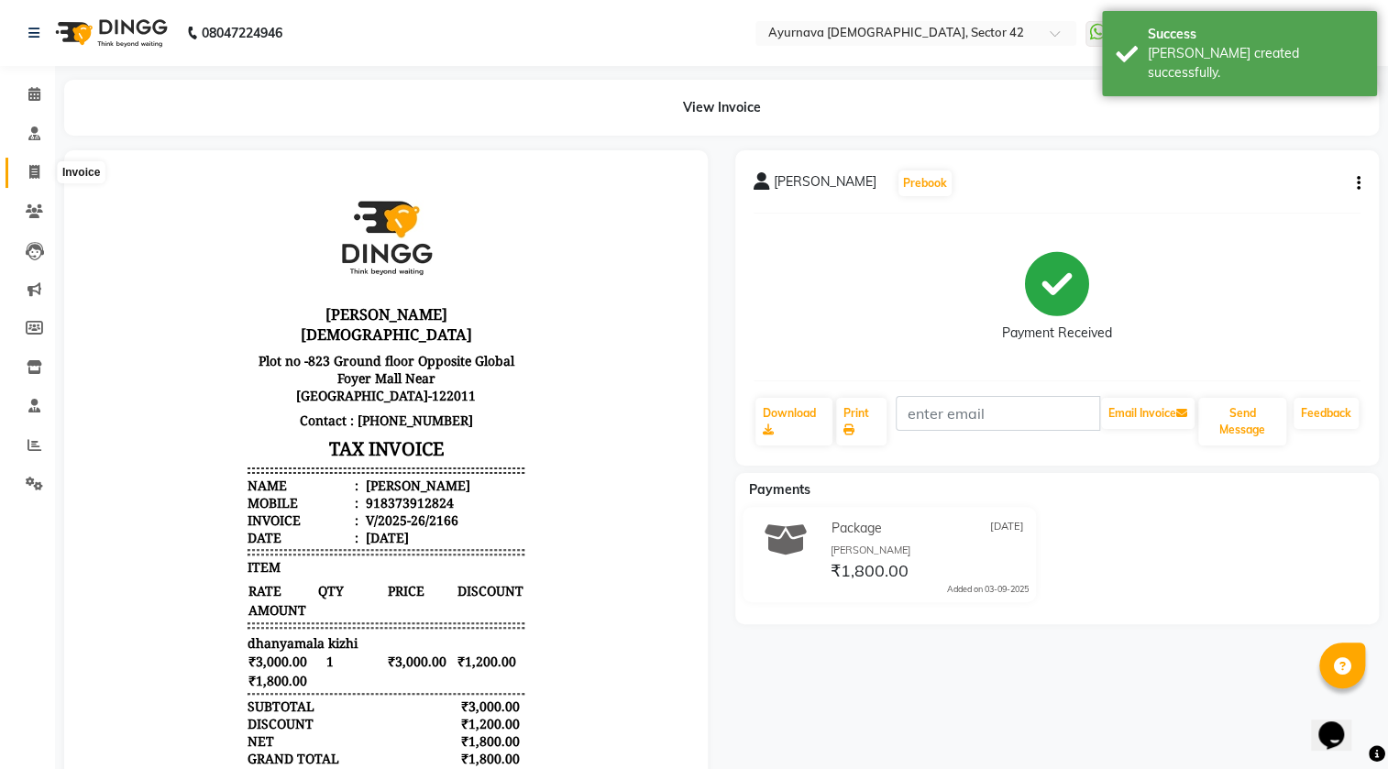
click at [27, 171] on span at bounding box center [34, 172] width 32 height 21
select select "service"
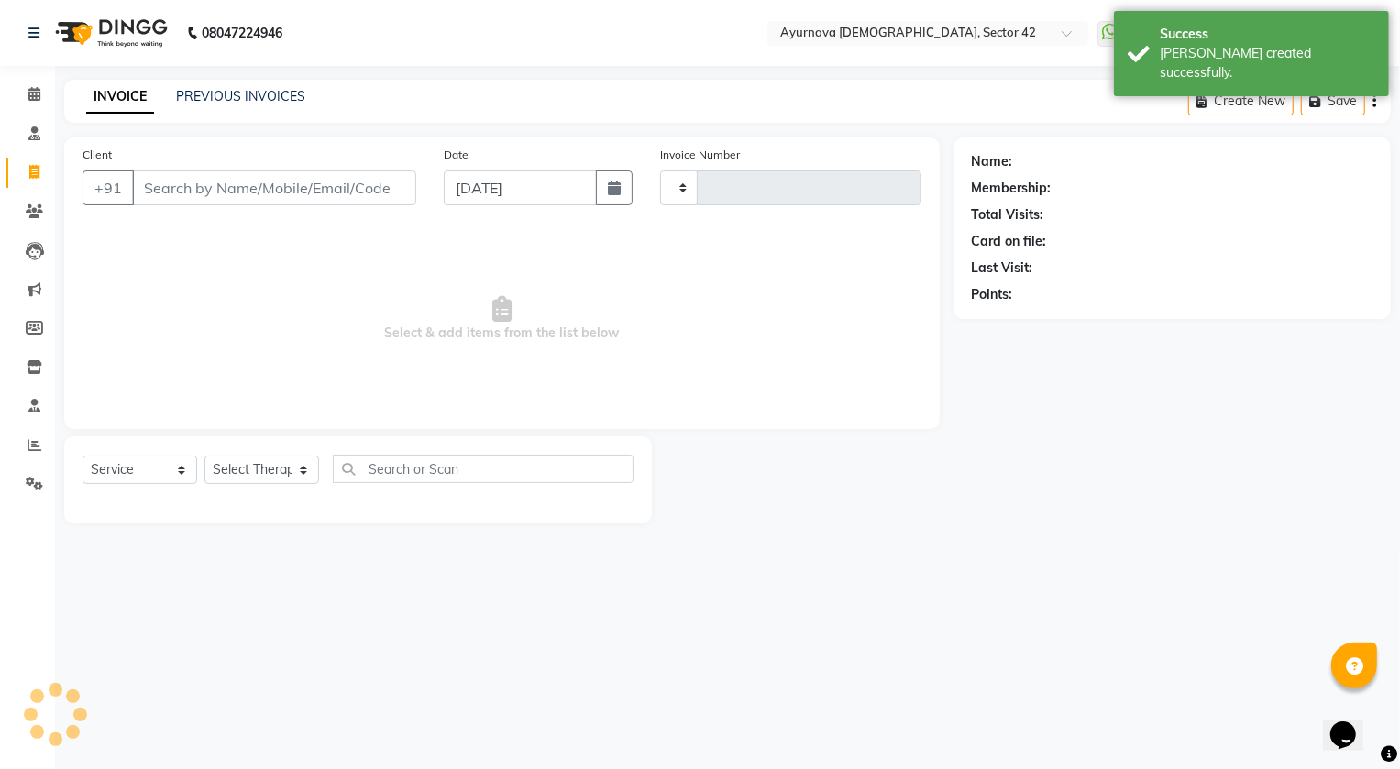
type input "2167"
select select "5575"
click at [183, 180] on input "Client" at bounding box center [274, 187] width 284 height 35
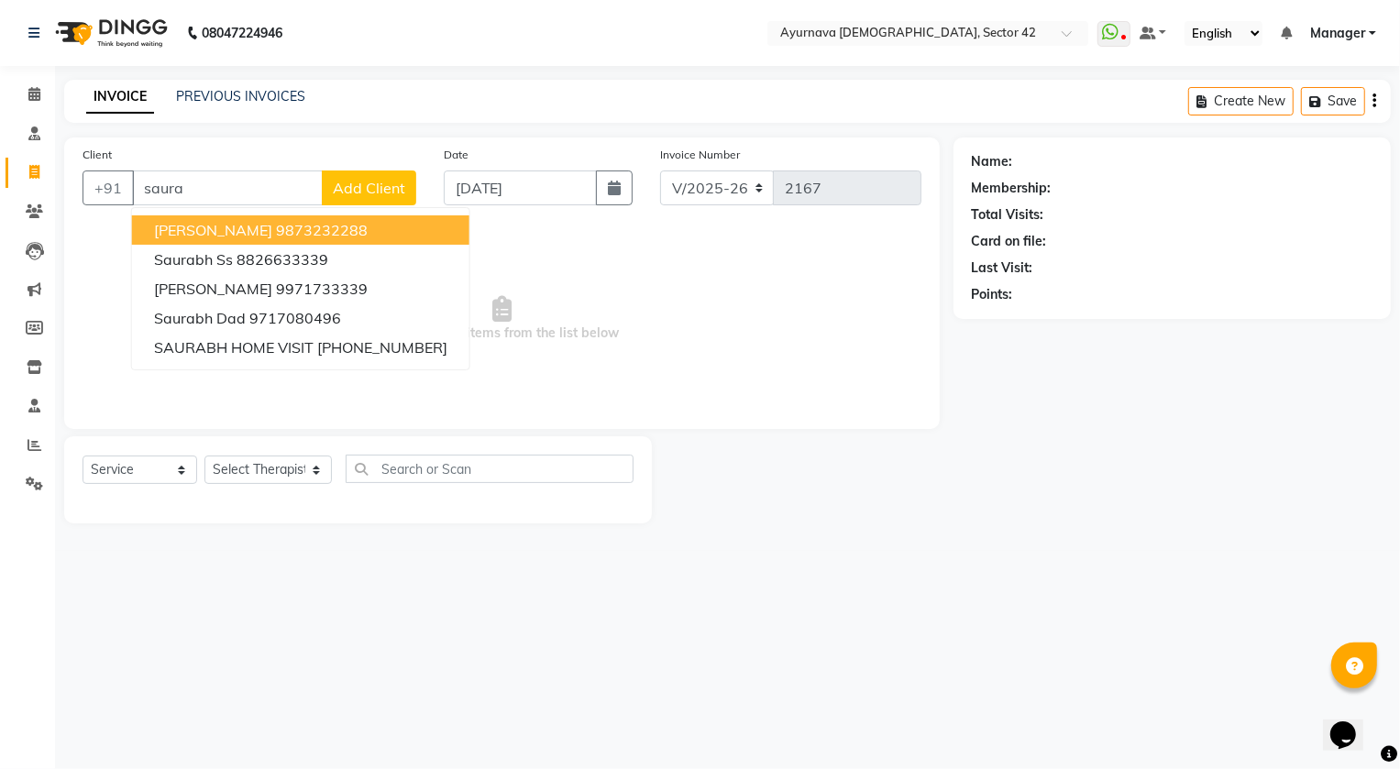
click at [264, 222] on span "[PERSON_NAME]" at bounding box center [213, 230] width 118 height 18
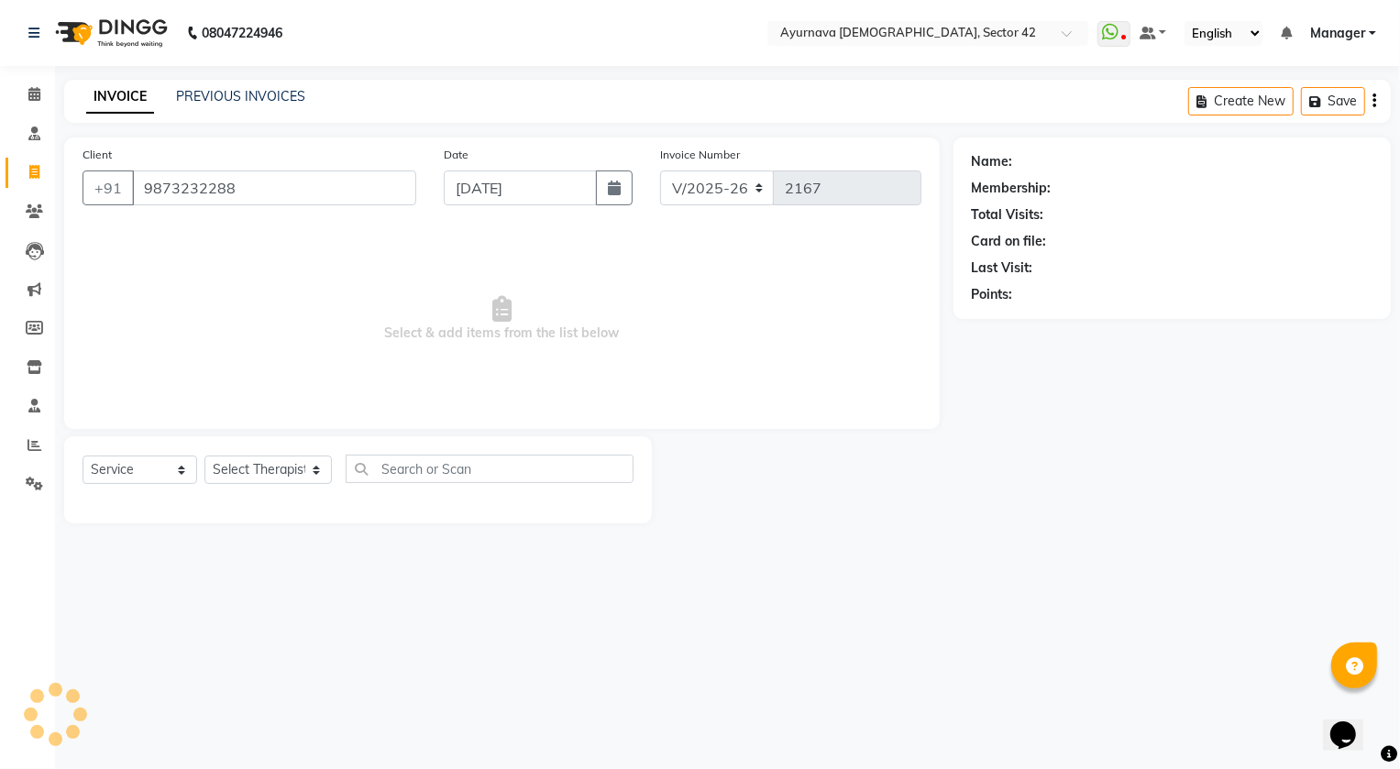
type input "9873232288"
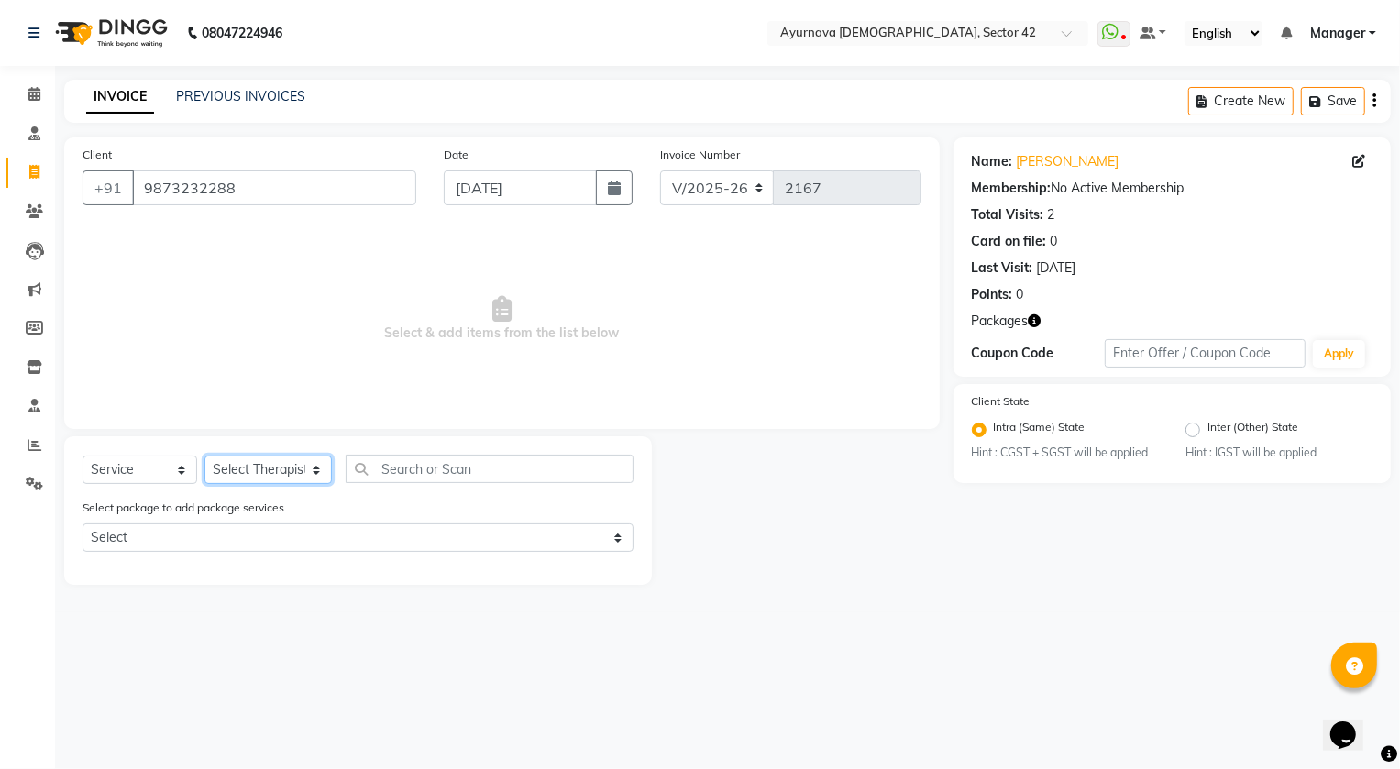
click at [269, 460] on select "Select Therapist [PERSON_NAME] [PERSON_NAME] [PERSON_NAME] [PERSON_NAME] [PERSO…" at bounding box center [267, 470] width 127 height 28
click at [204, 456] on select "Select Therapist [PERSON_NAME] [PERSON_NAME] [PERSON_NAME] [PERSON_NAME] [PERSO…" at bounding box center [267, 470] width 127 height 28
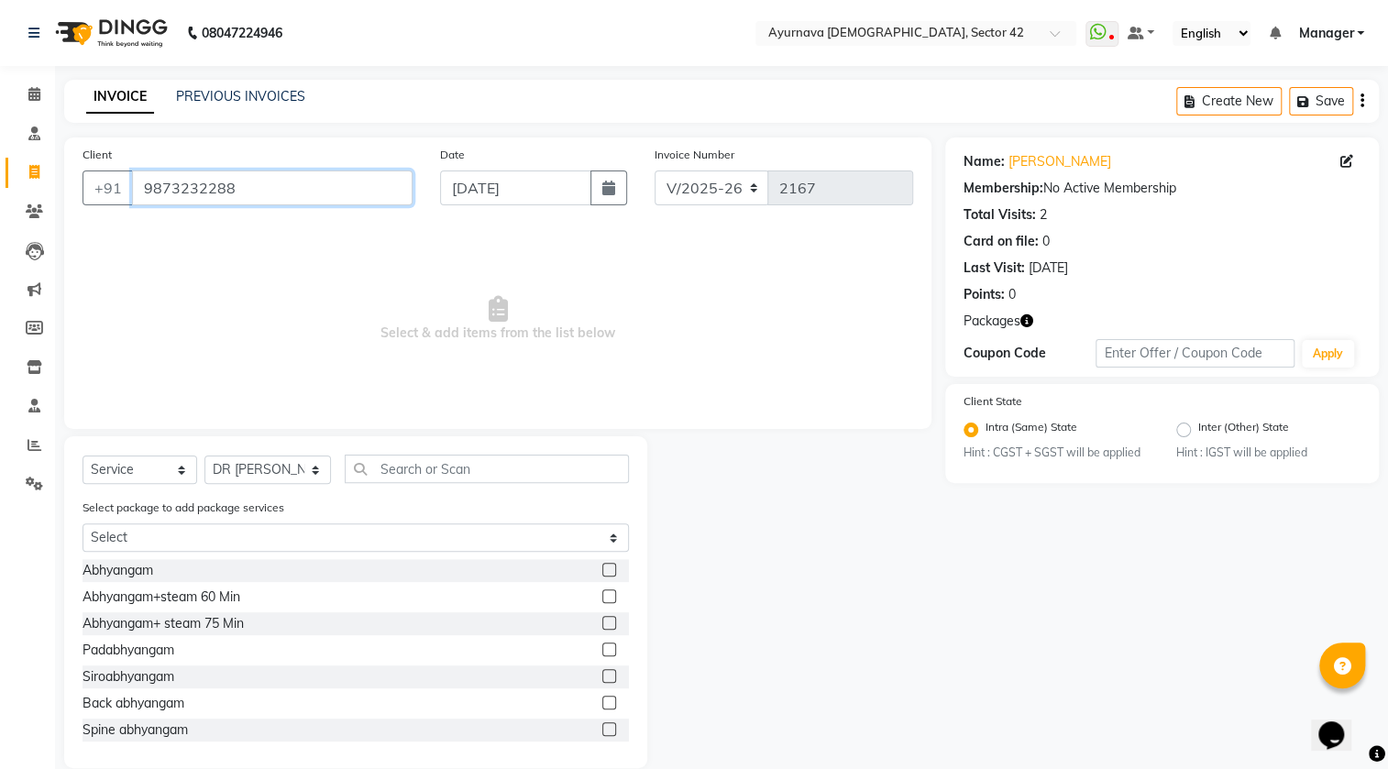
click at [265, 197] on input "9873232288" at bounding box center [272, 187] width 280 height 35
click at [281, 457] on select "Select Therapist [PERSON_NAME] [PERSON_NAME] [PERSON_NAME] [PERSON_NAME] [PERSO…" at bounding box center [267, 470] width 126 height 28
select select "38434"
click at [204, 456] on select "Select Therapist [PERSON_NAME] [PERSON_NAME] [PERSON_NAME] [PERSON_NAME] [PERSO…" at bounding box center [267, 470] width 126 height 28
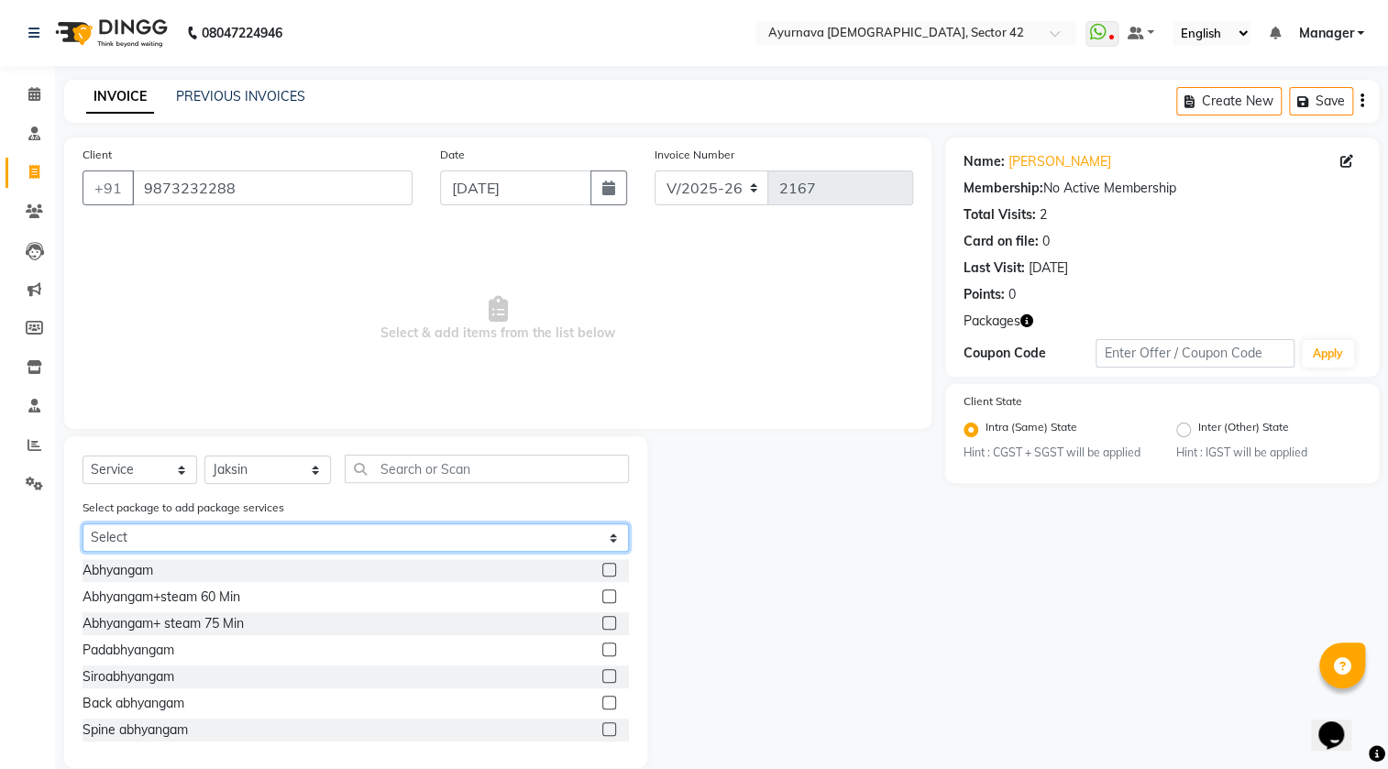
click at [146, 538] on select "Select [PERSON_NAME] 45 k" at bounding box center [355, 537] width 546 height 28
select select "1: Object"
click at [82, 524] on select "Select [PERSON_NAME] 45 k" at bounding box center [355, 537] width 546 height 28
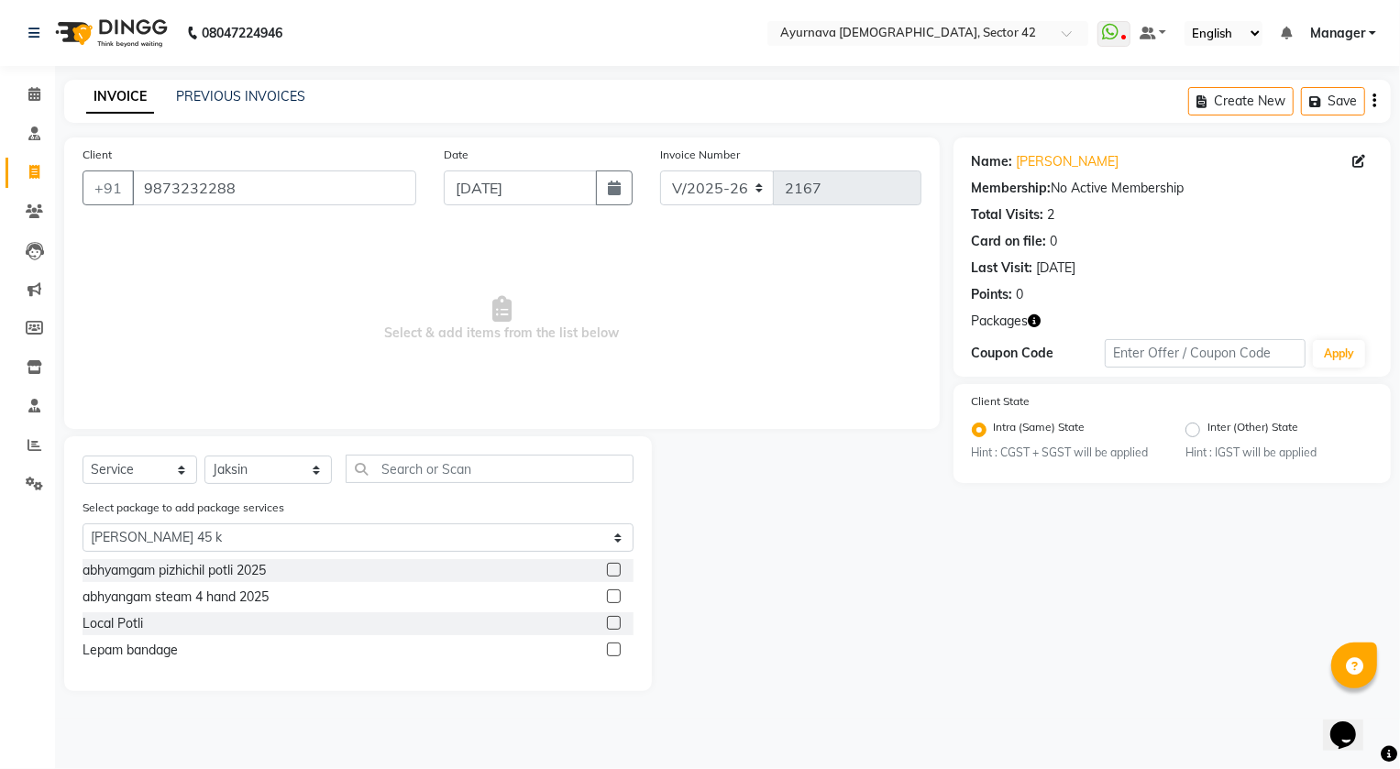
click at [607, 624] on label at bounding box center [614, 623] width 14 height 14
click at [607, 624] on input "checkbox" at bounding box center [613, 624] width 12 height 12
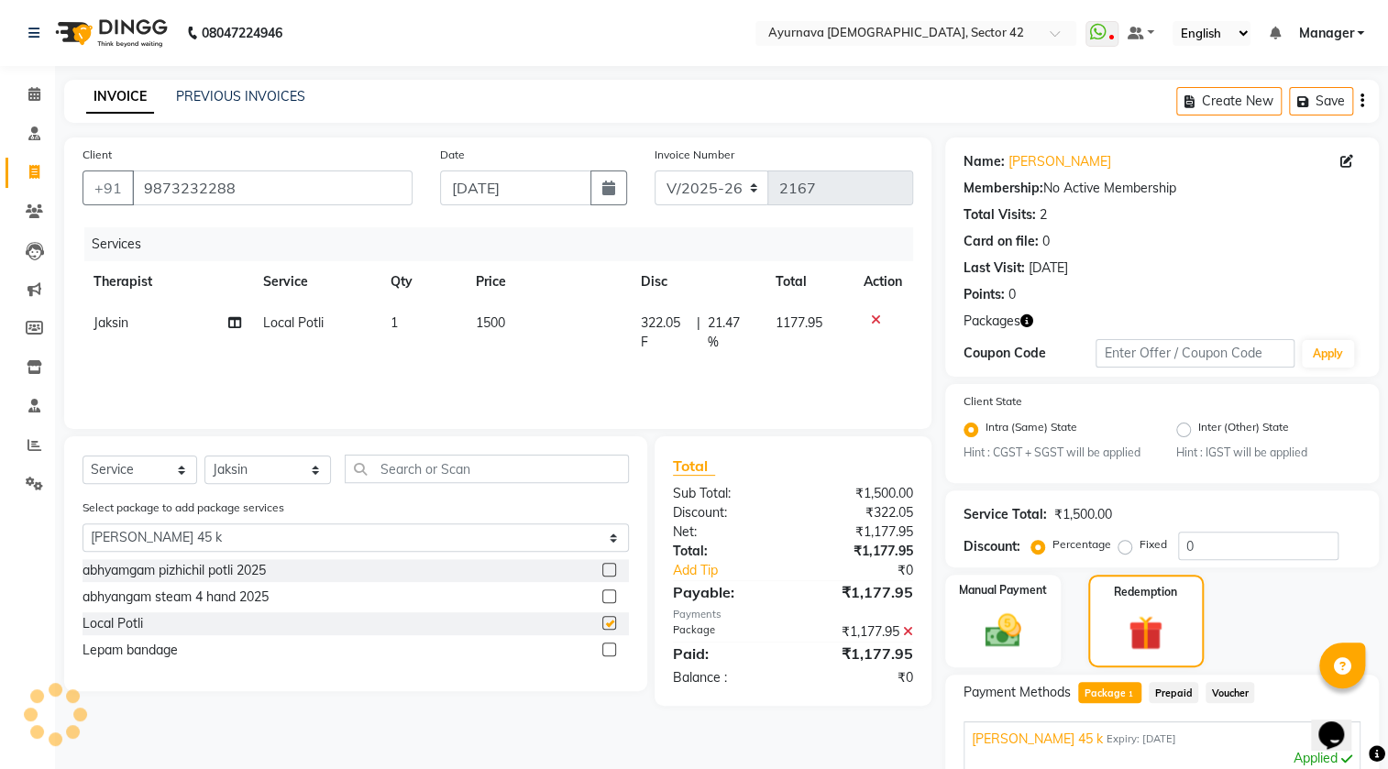
checkbox input "false"
click at [609, 595] on label at bounding box center [609, 596] width 14 height 14
click at [609, 595] on input "checkbox" at bounding box center [608, 597] width 12 height 12
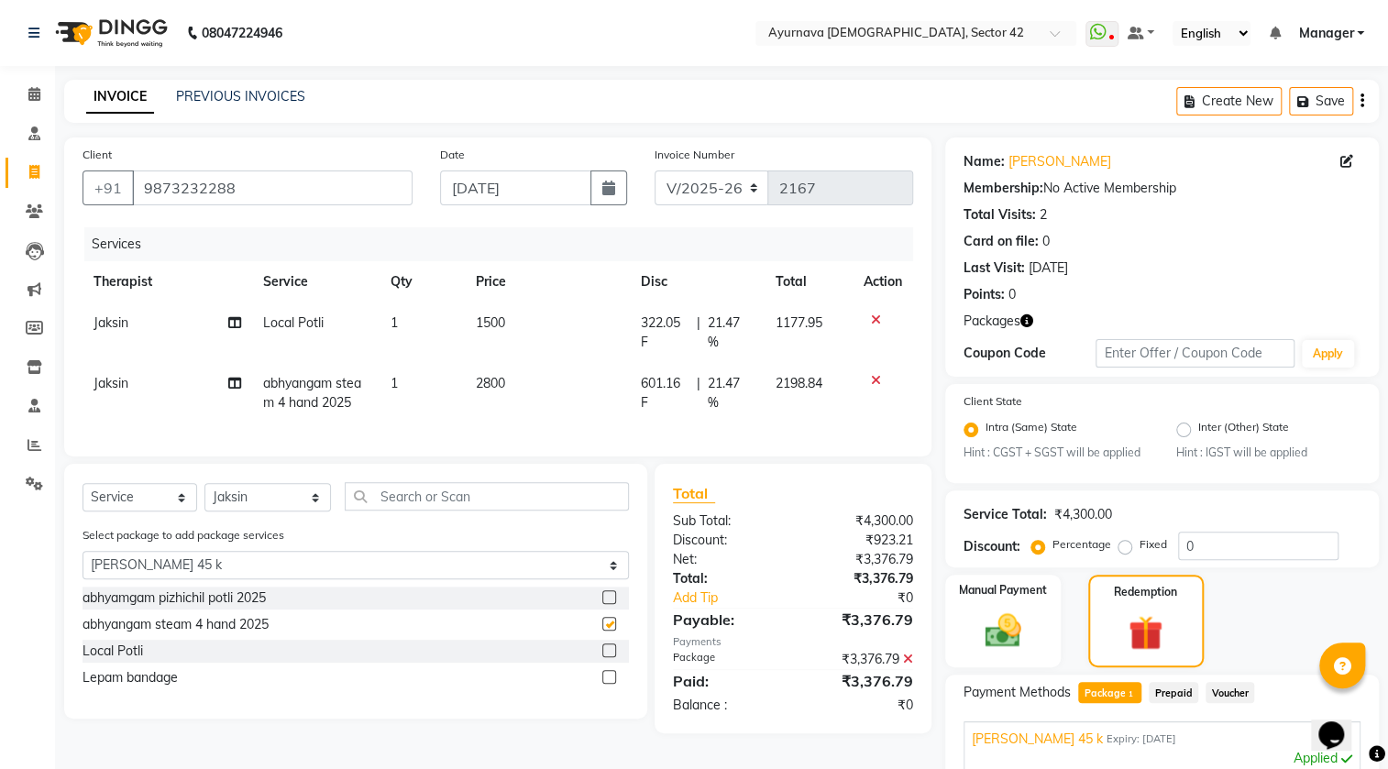
checkbox input "false"
click at [608, 684] on label at bounding box center [609, 677] width 14 height 14
click at [608, 684] on input "checkbox" at bounding box center [608, 678] width 12 height 12
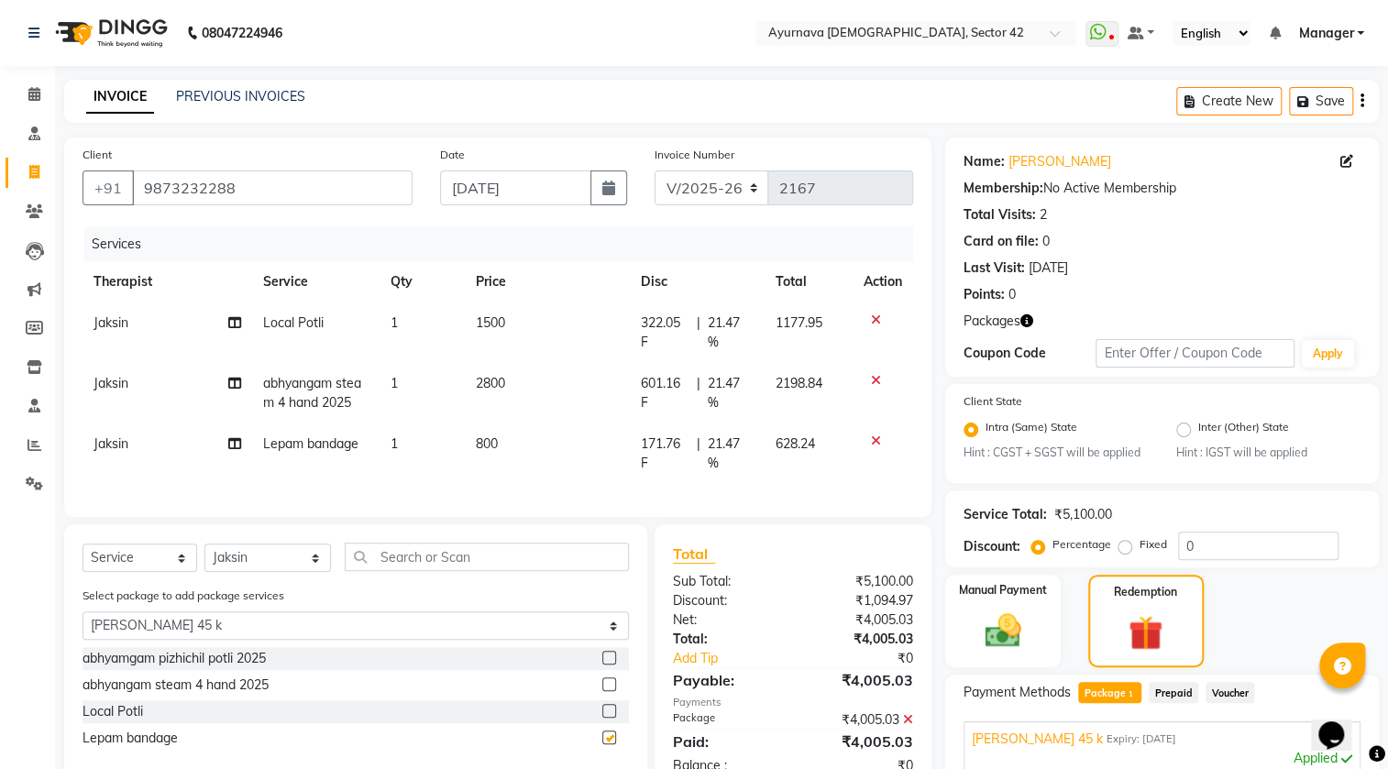
checkbox input "false"
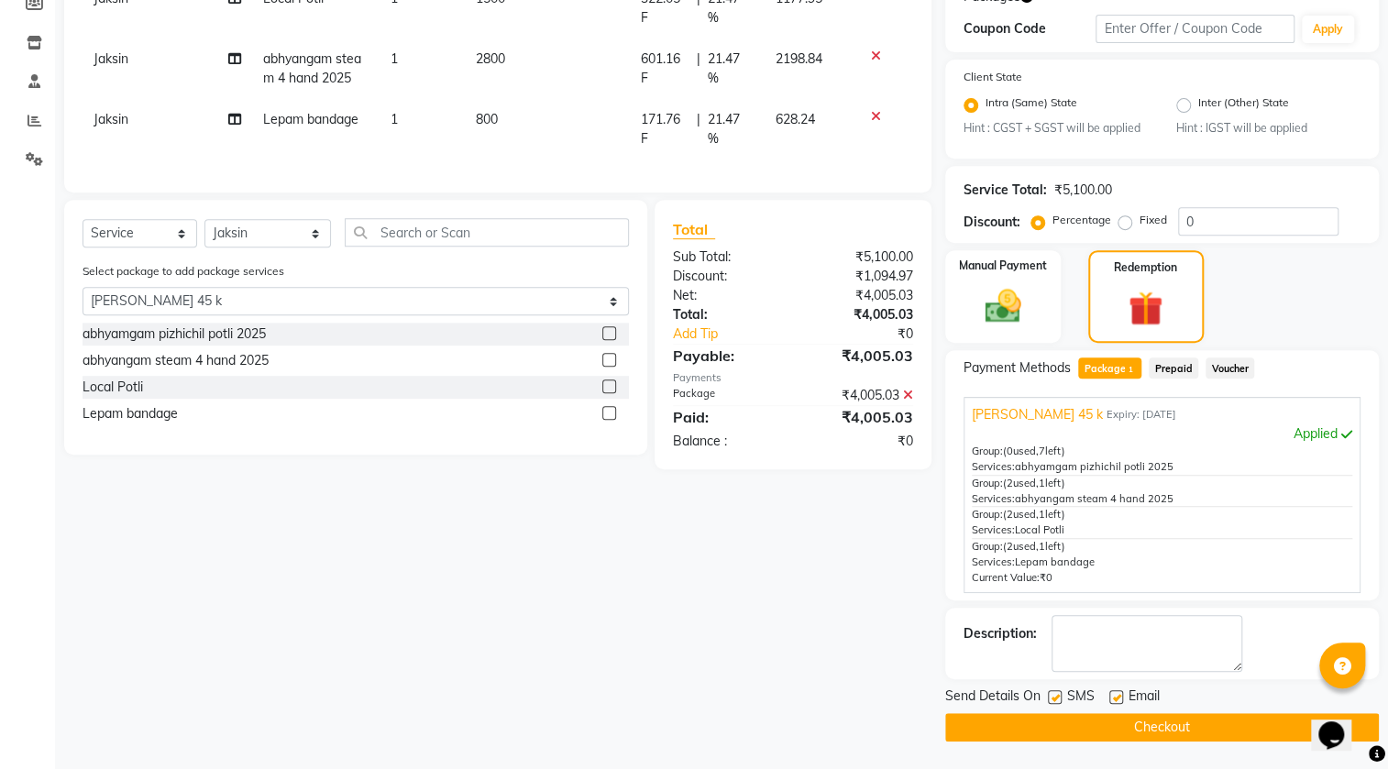
click at [1071, 726] on button "Checkout" at bounding box center [1162, 727] width 434 height 28
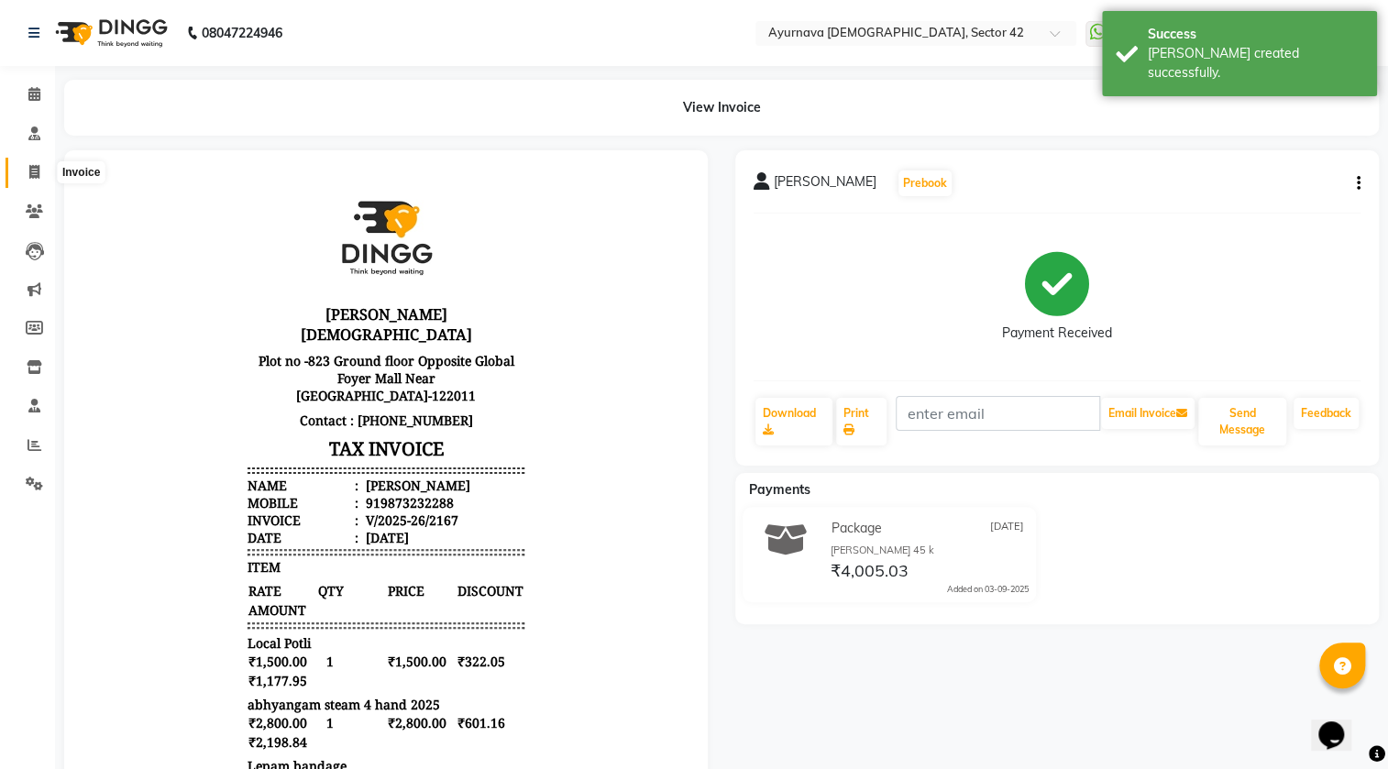
click at [32, 165] on icon at bounding box center [34, 172] width 10 height 14
select select "5575"
select select "service"
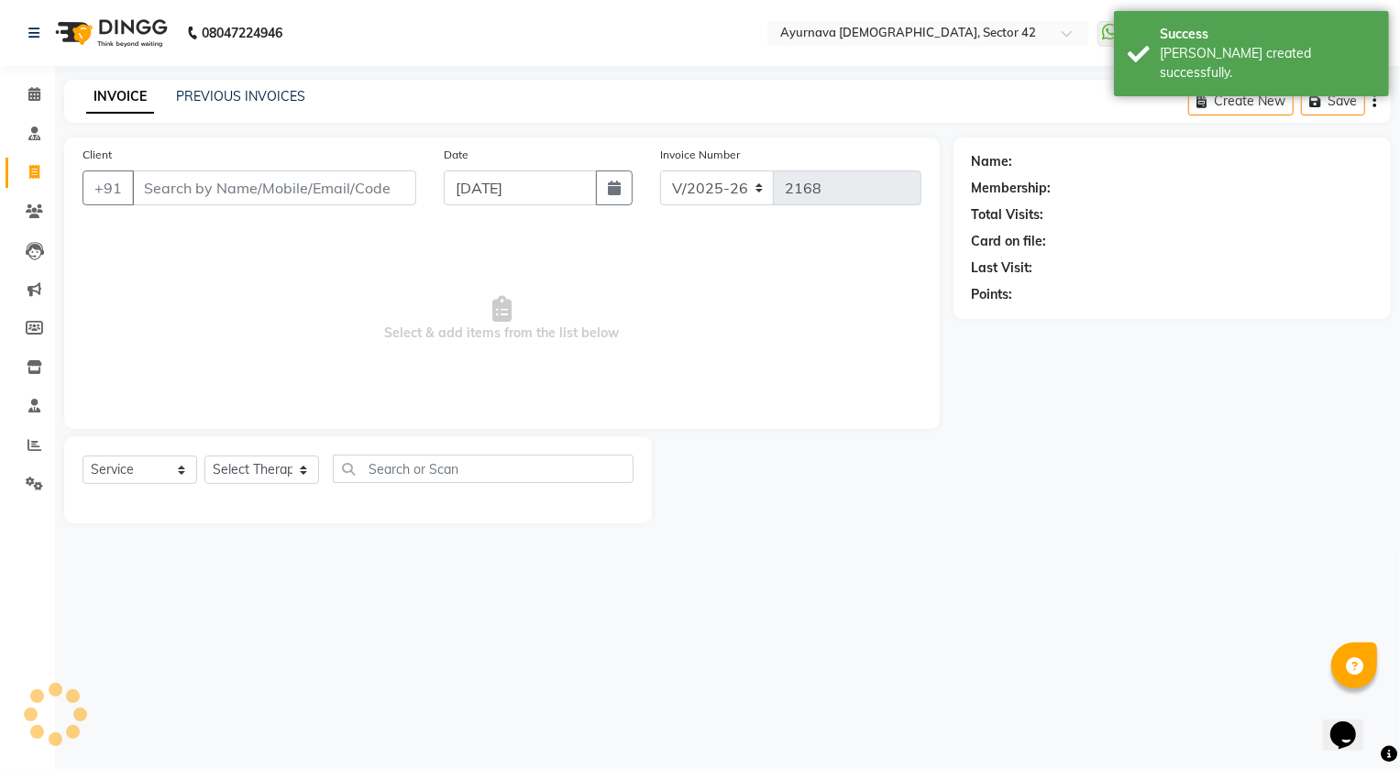
click at [203, 189] on input "Client" at bounding box center [274, 187] width 284 height 35
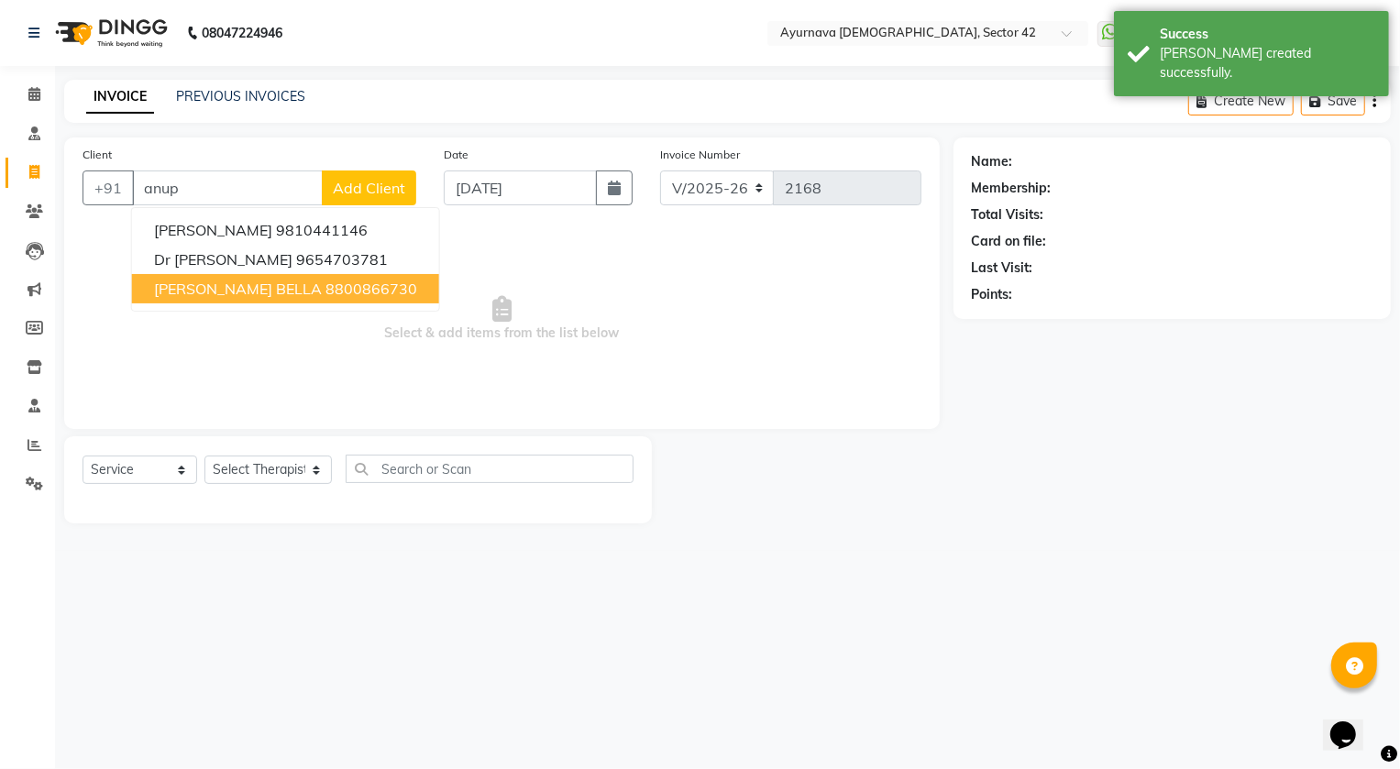
click at [236, 291] on span "[PERSON_NAME] BELLA" at bounding box center [238, 289] width 168 height 18
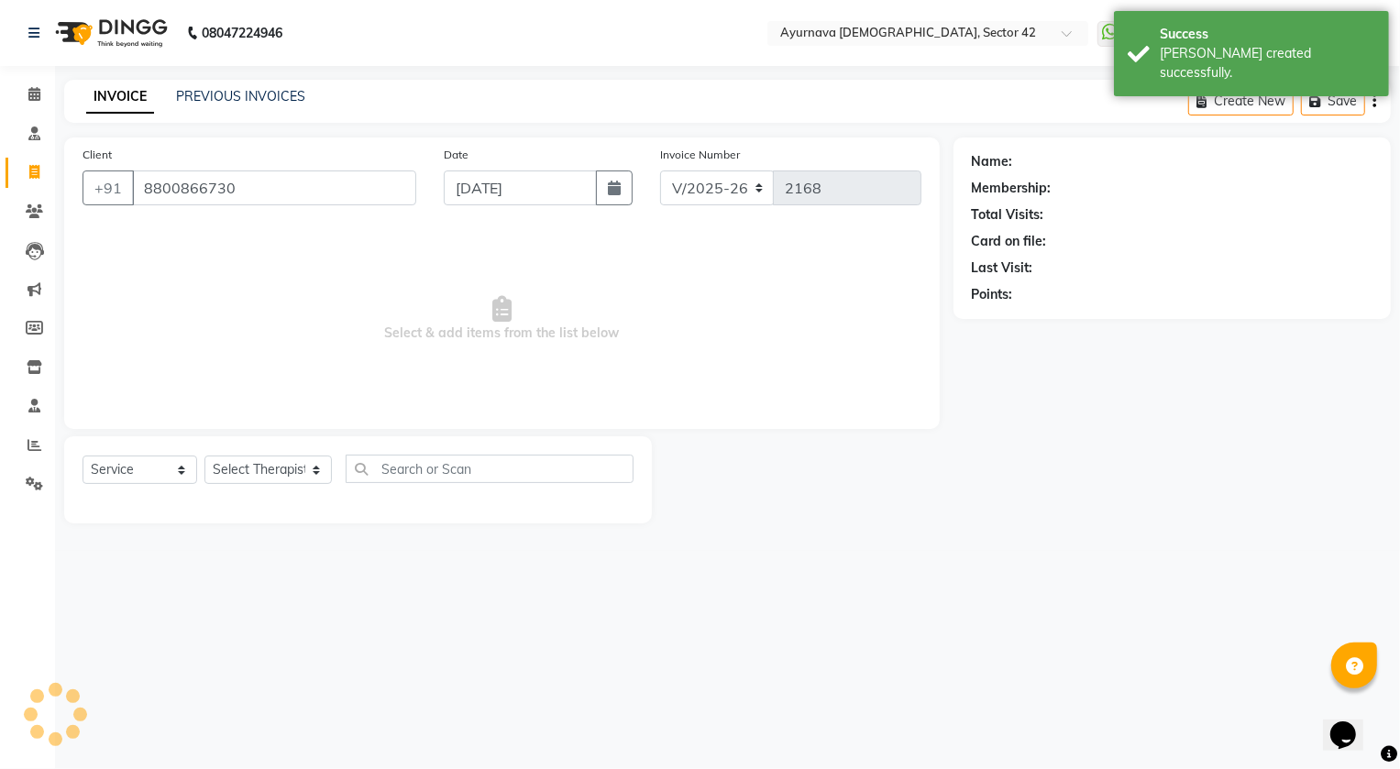
type input "8800866730"
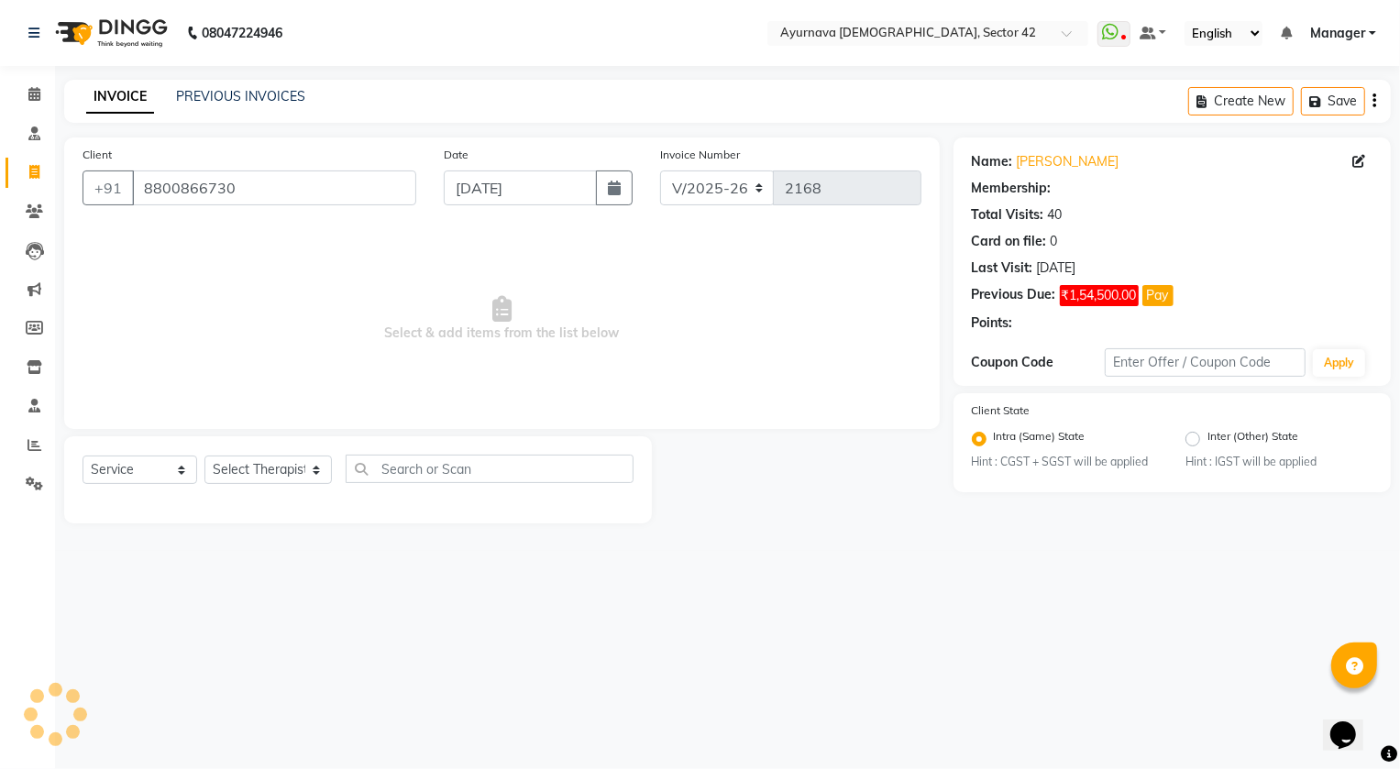
select select "1: Object"
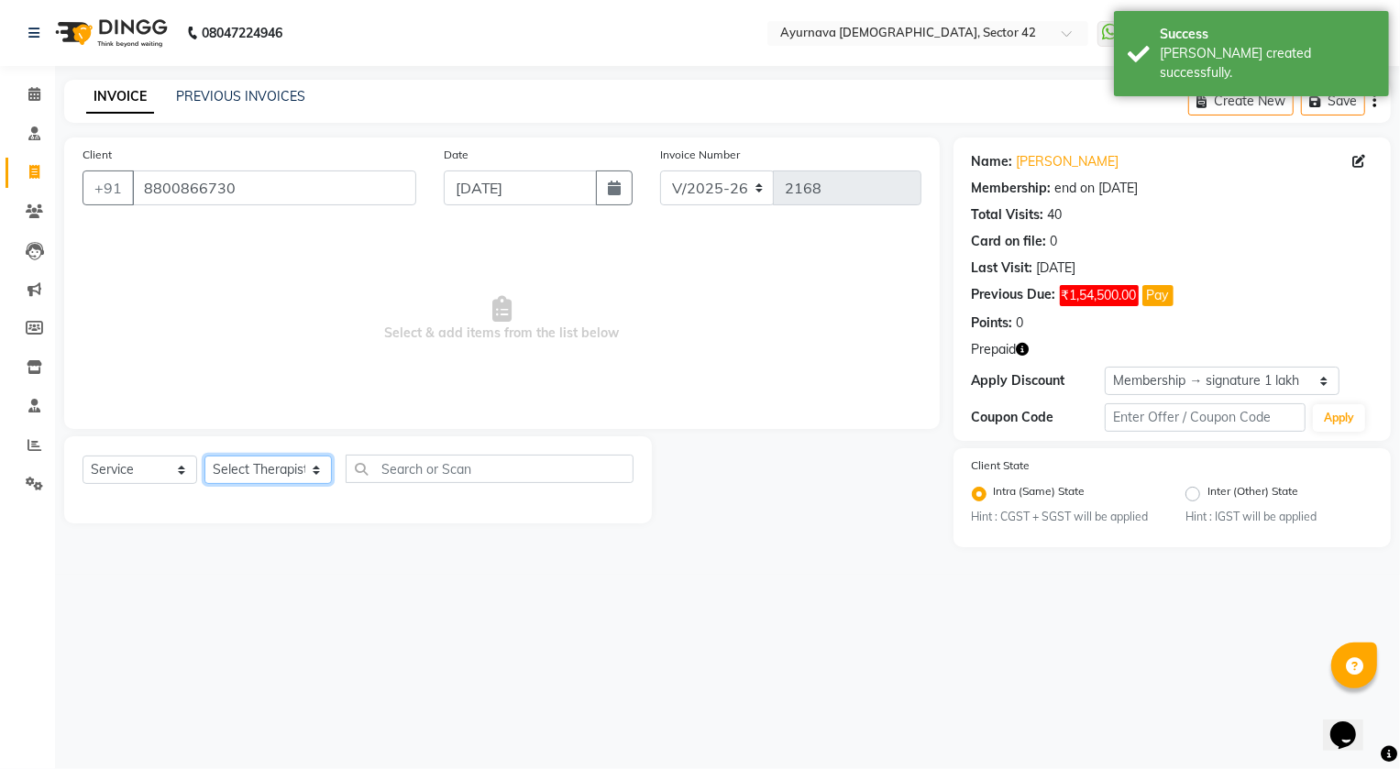
click at [236, 468] on select "Select Therapist [PERSON_NAME] [PERSON_NAME] [PERSON_NAME] [PERSON_NAME] [PERSO…" at bounding box center [267, 470] width 127 height 28
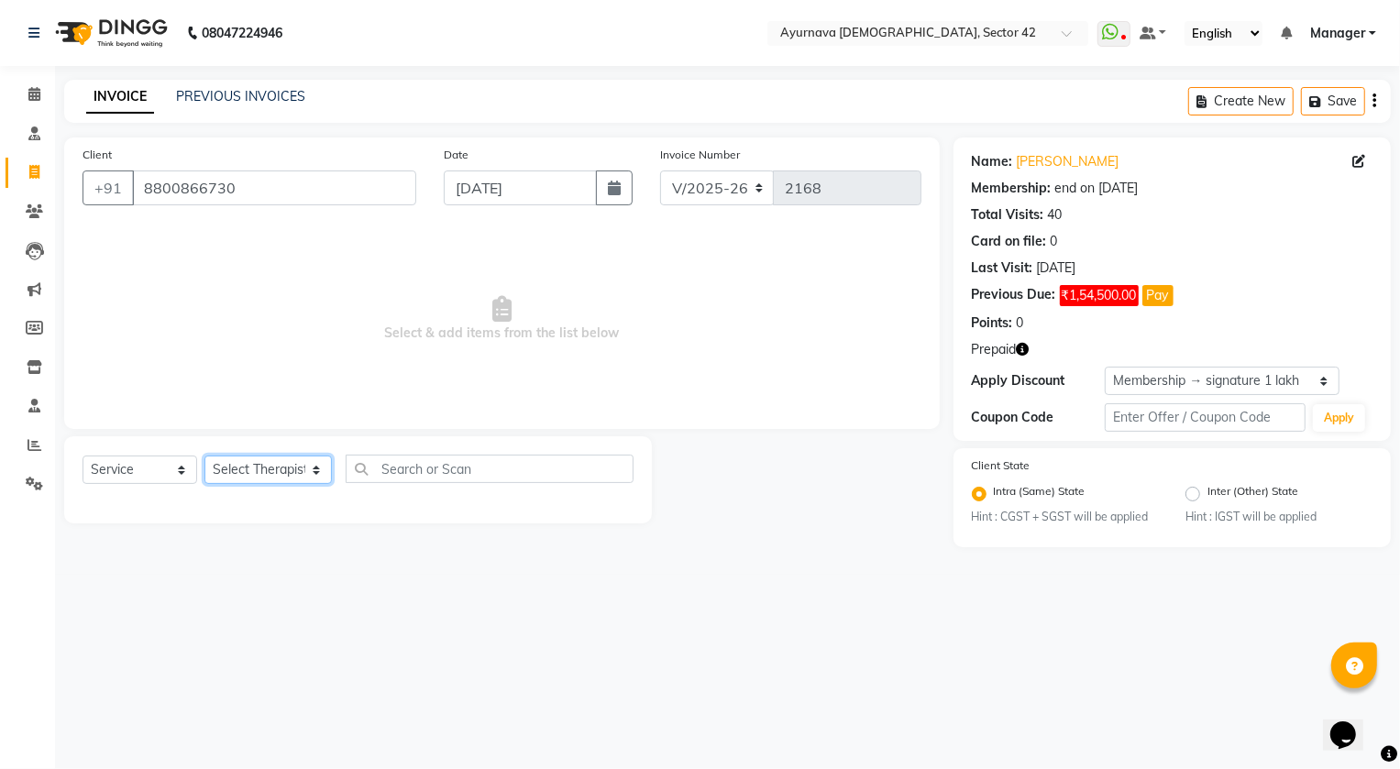
select select "47974"
click at [204, 456] on select "Select Therapist [PERSON_NAME] [PERSON_NAME] [PERSON_NAME] [PERSON_NAME] [PERSO…" at bounding box center [267, 470] width 127 height 28
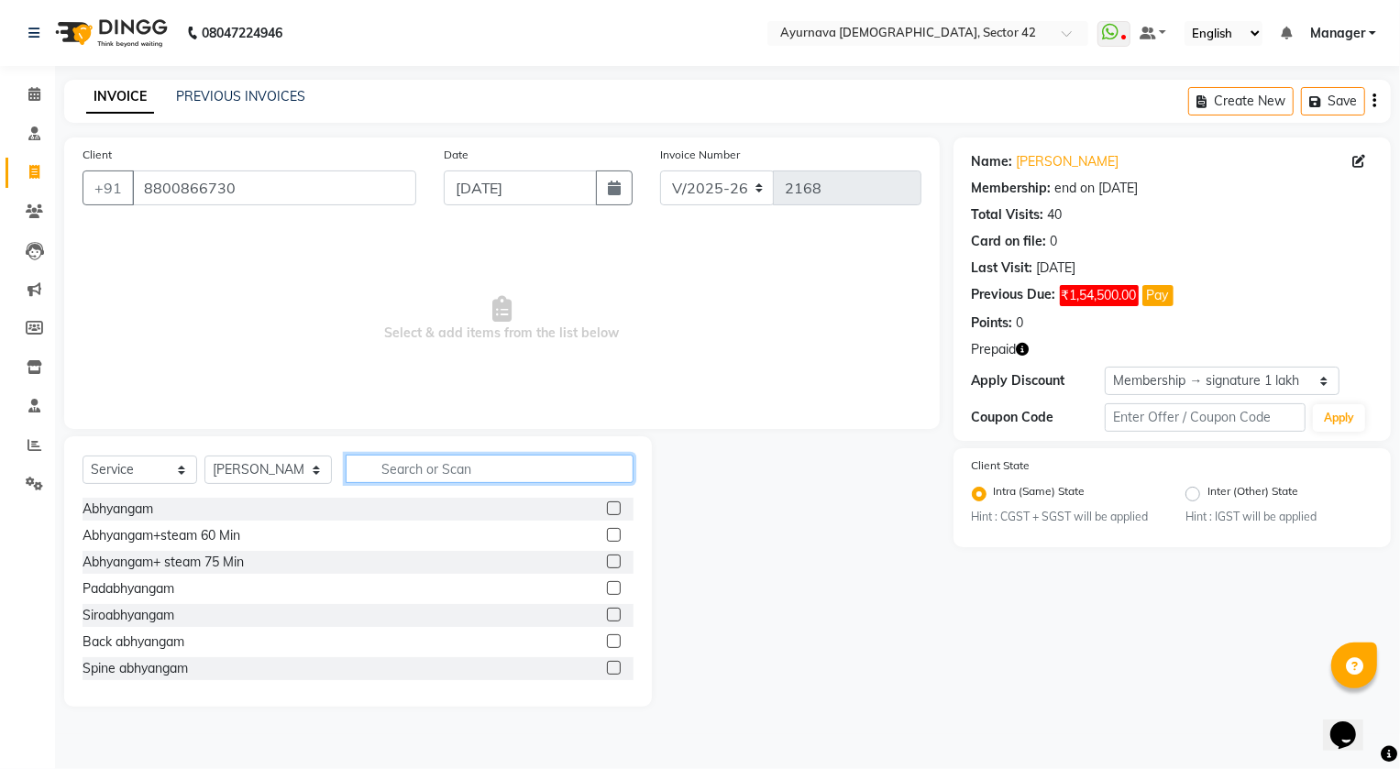
click at [384, 480] on input "text" at bounding box center [490, 469] width 289 height 28
type input "loca"
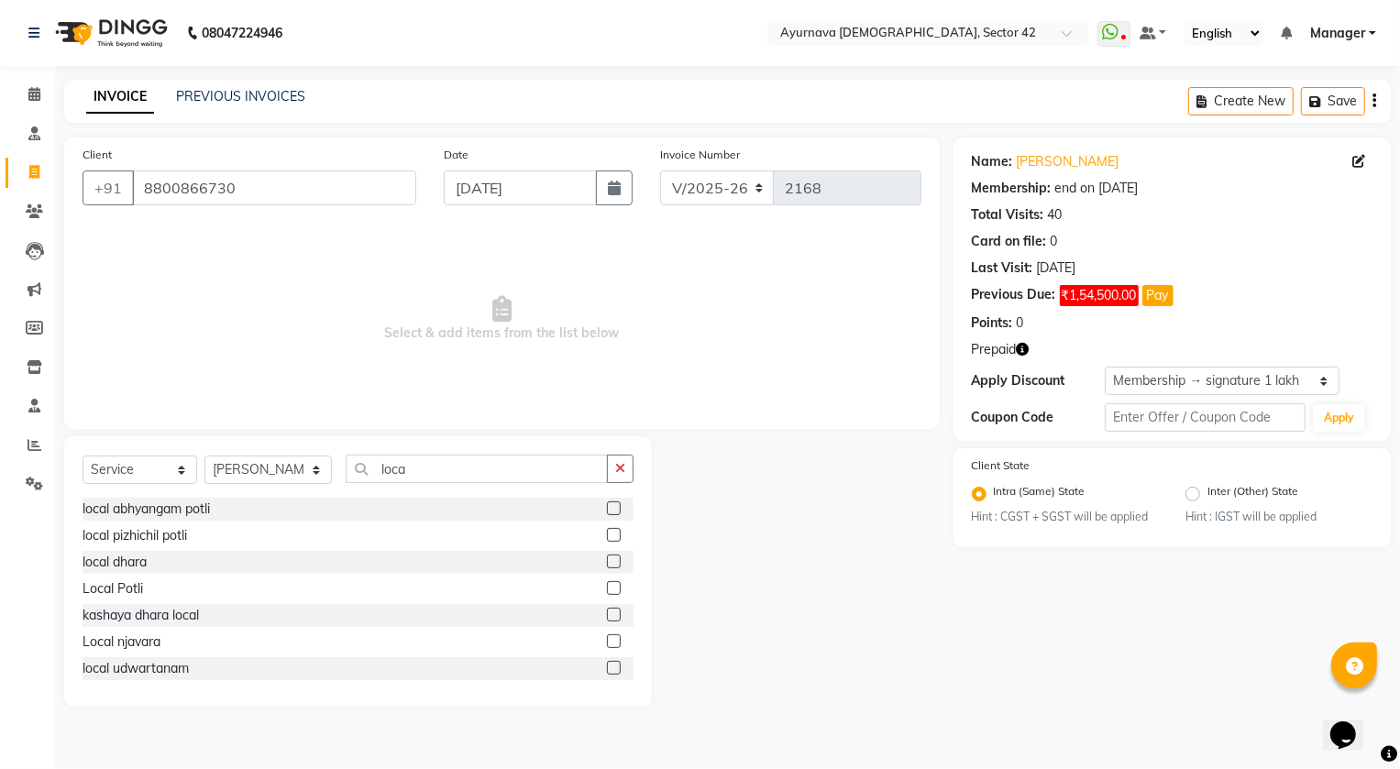
click at [607, 536] on label at bounding box center [614, 535] width 14 height 14
click at [607, 536] on input "checkbox" at bounding box center [613, 536] width 12 height 12
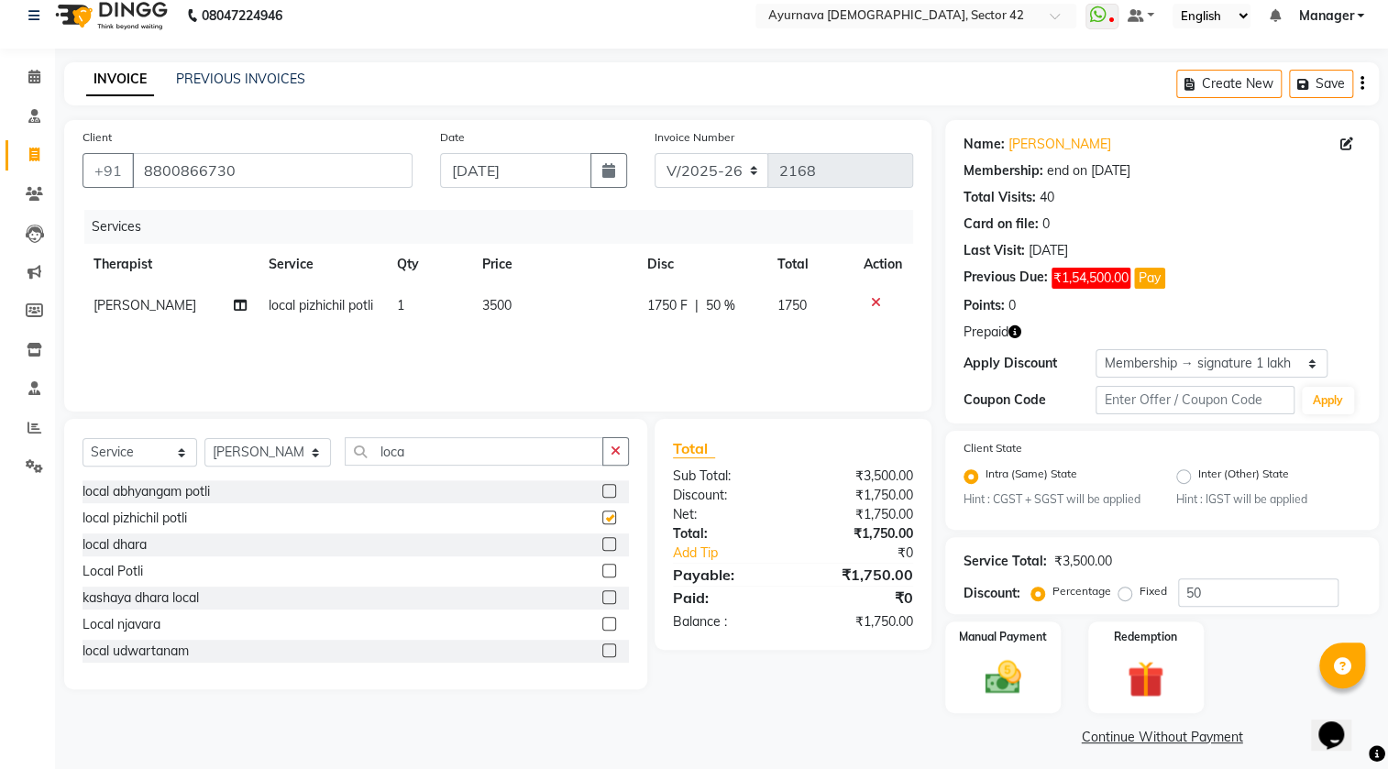
checkbox input "false"
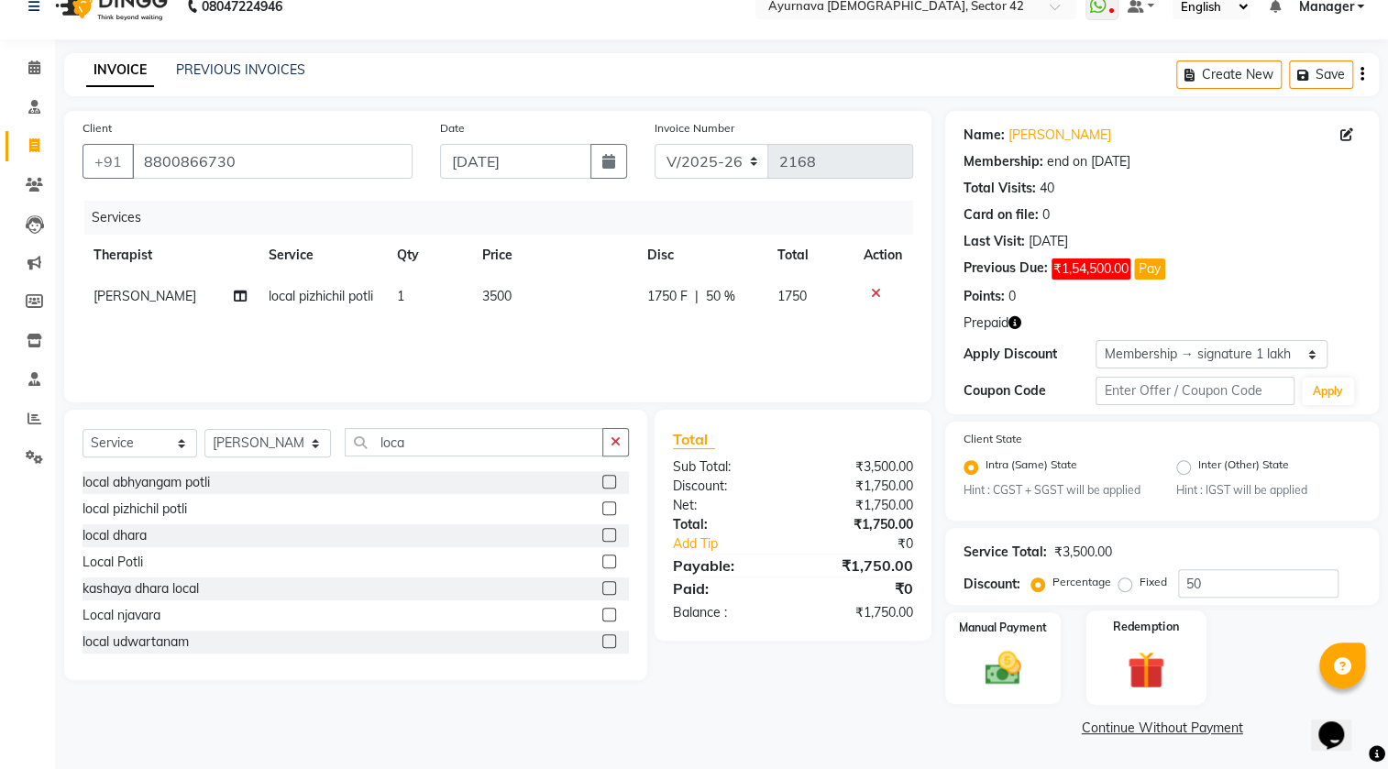
click at [1117, 665] on img at bounding box center [1144, 670] width 61 height 47
click at [1158, 734] on span "Prepaid 1" at bounding box center [1168, 729] width 60 height 21
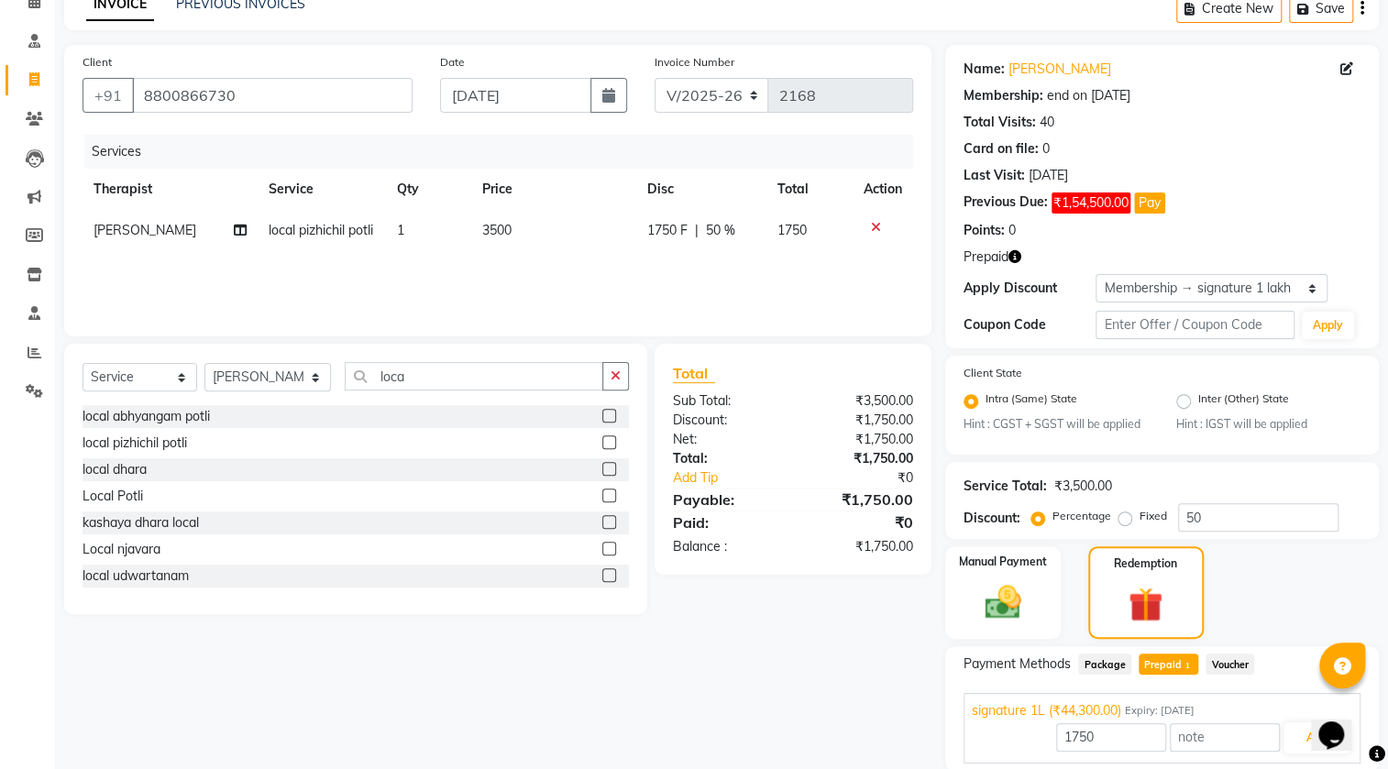
scroll to position [159, 0]
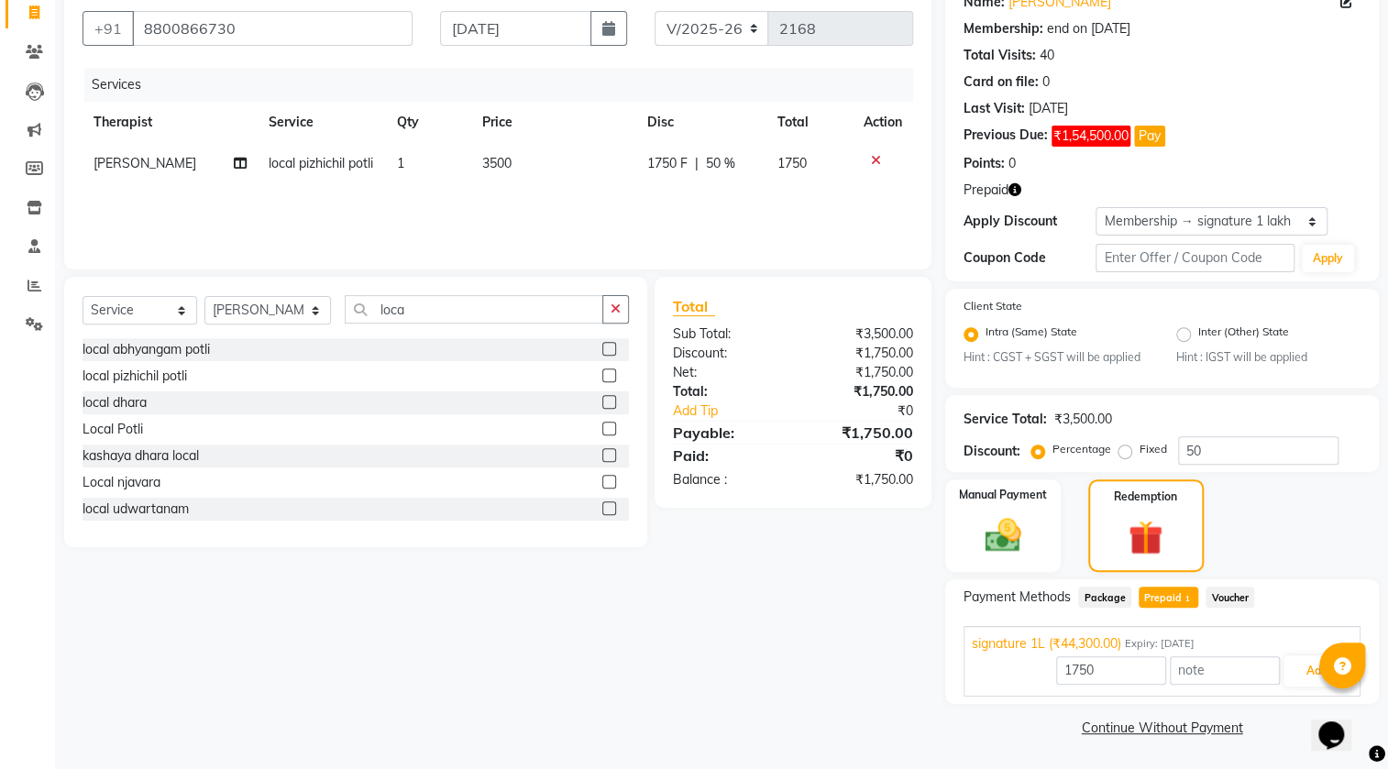
click at [1322, 664] on div at bounding box center [1342, 665] width 46 height 46
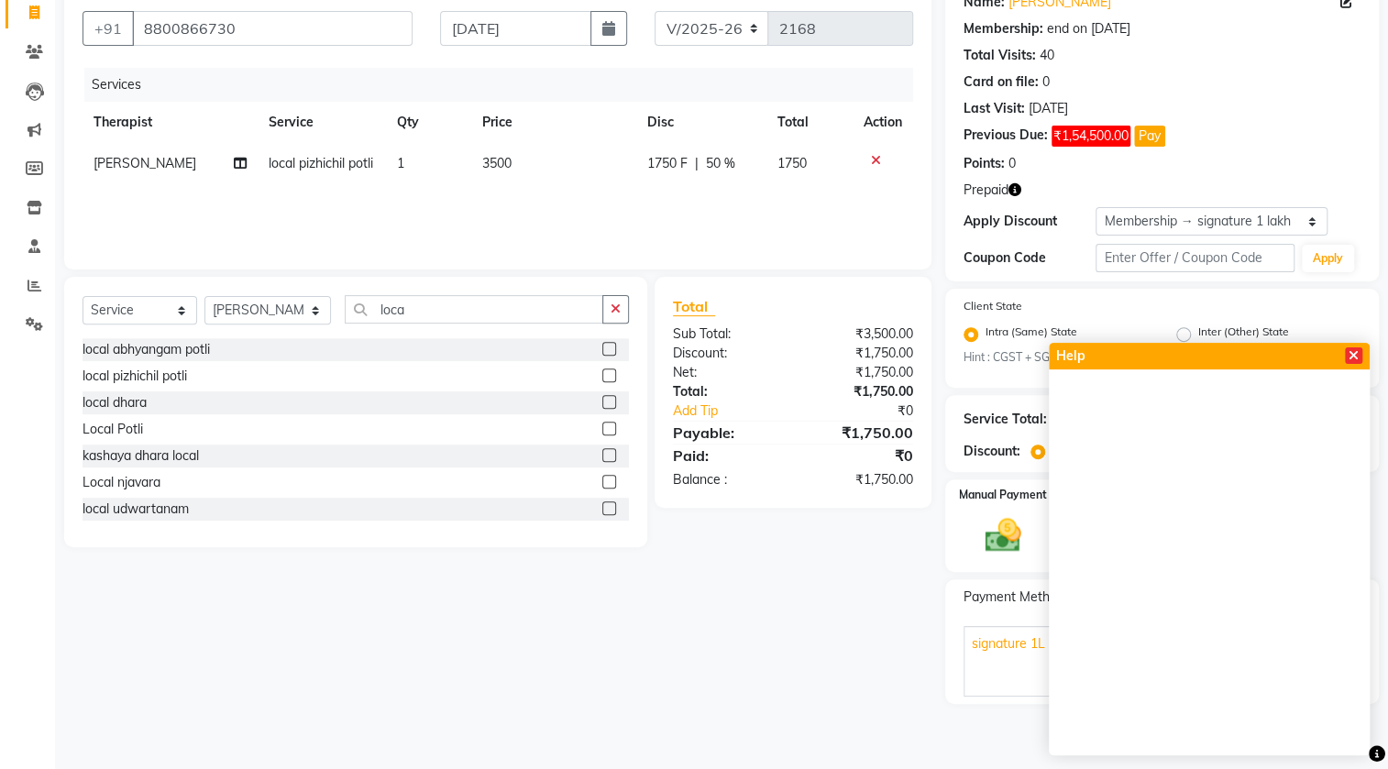
click at [1350, 349] on icon at bounding box center [1353, 355] width 10 height 13
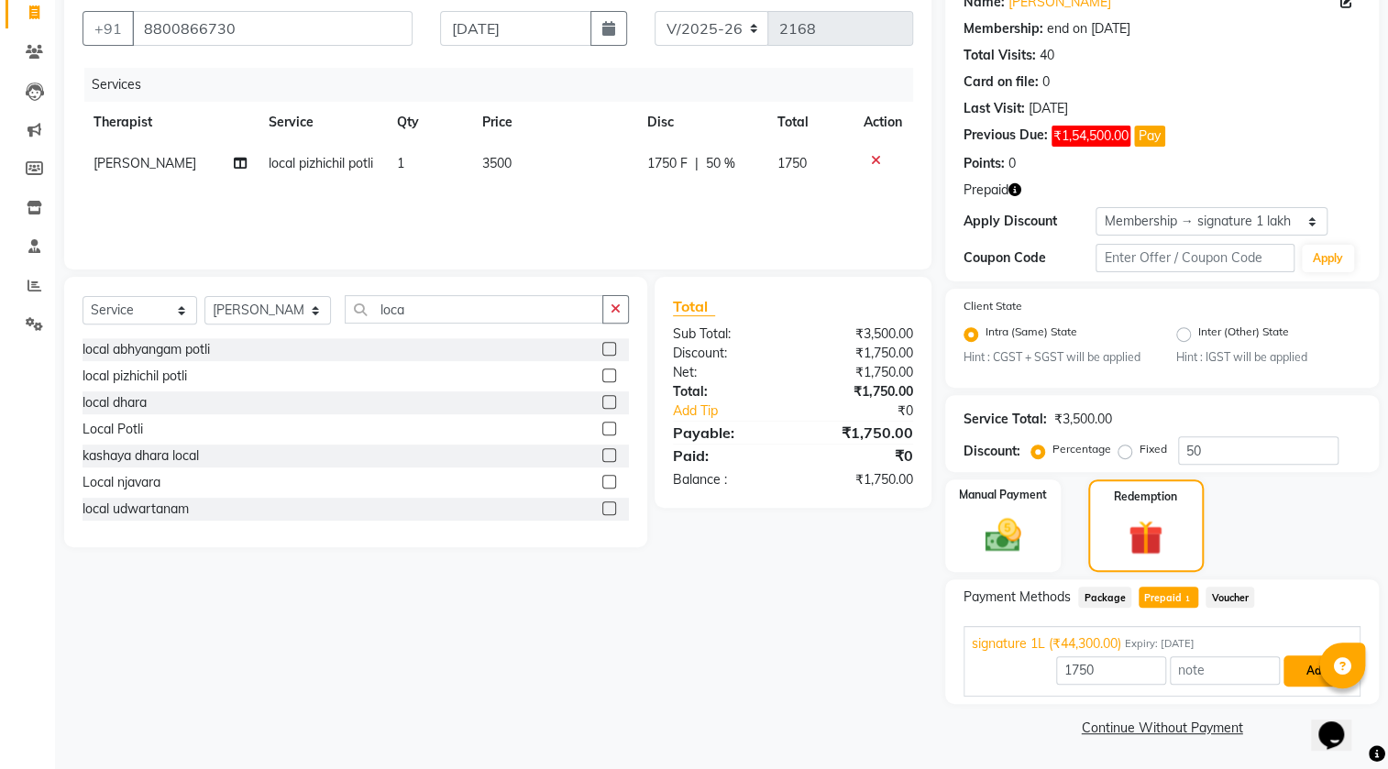
click at [1301, 662] on button "Add" at bounding box center [1316, 670] width 67 height 31
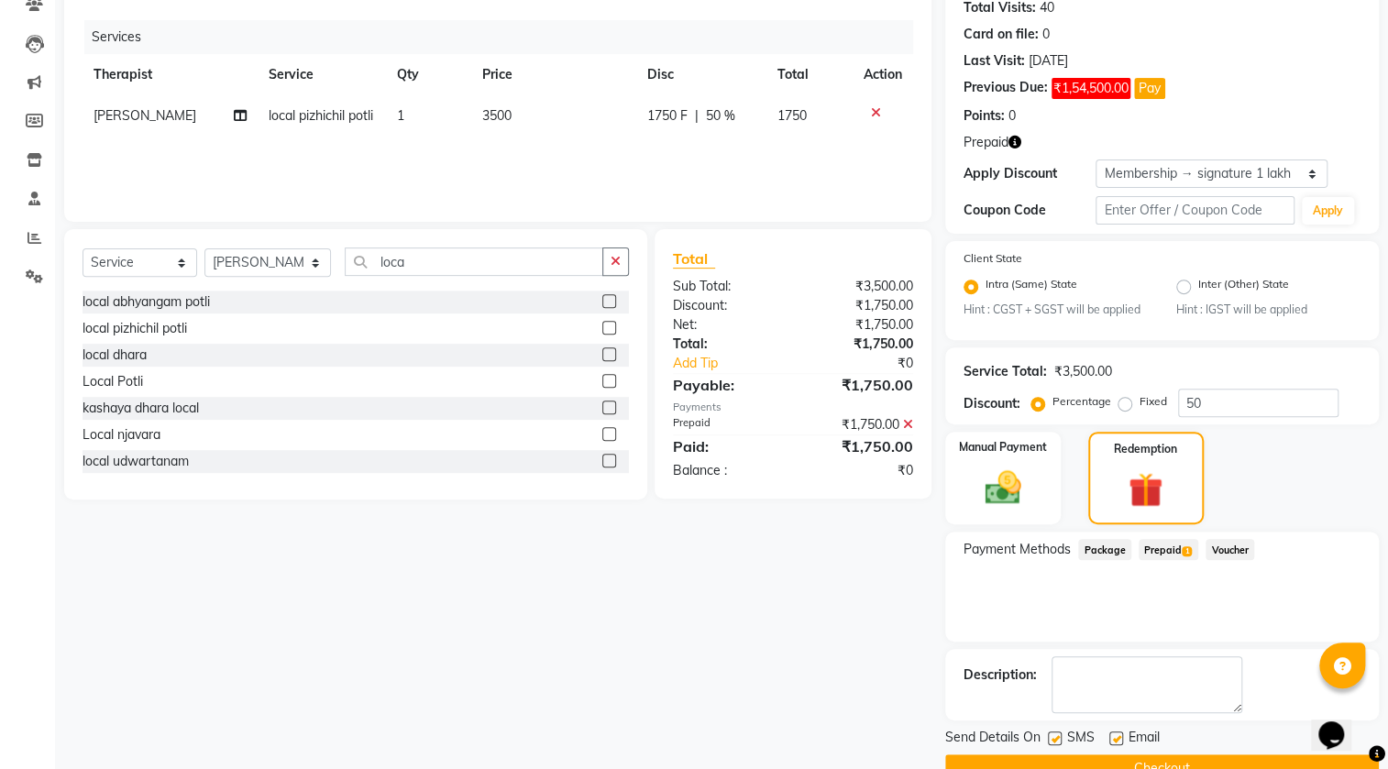
scroll to position [248, 0]
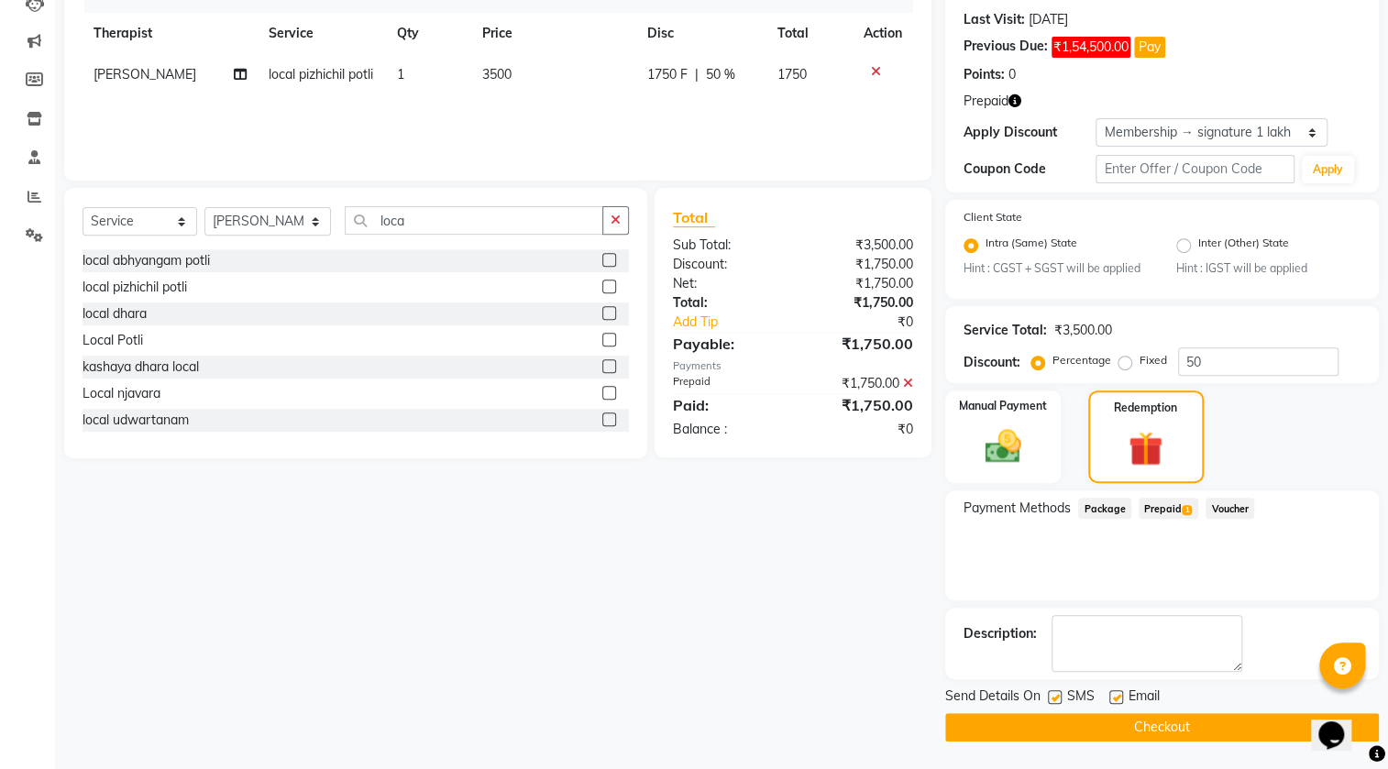
click at [1212, 726] on button "Checkout" at bounding box center [1162, 727] width 434 height 28
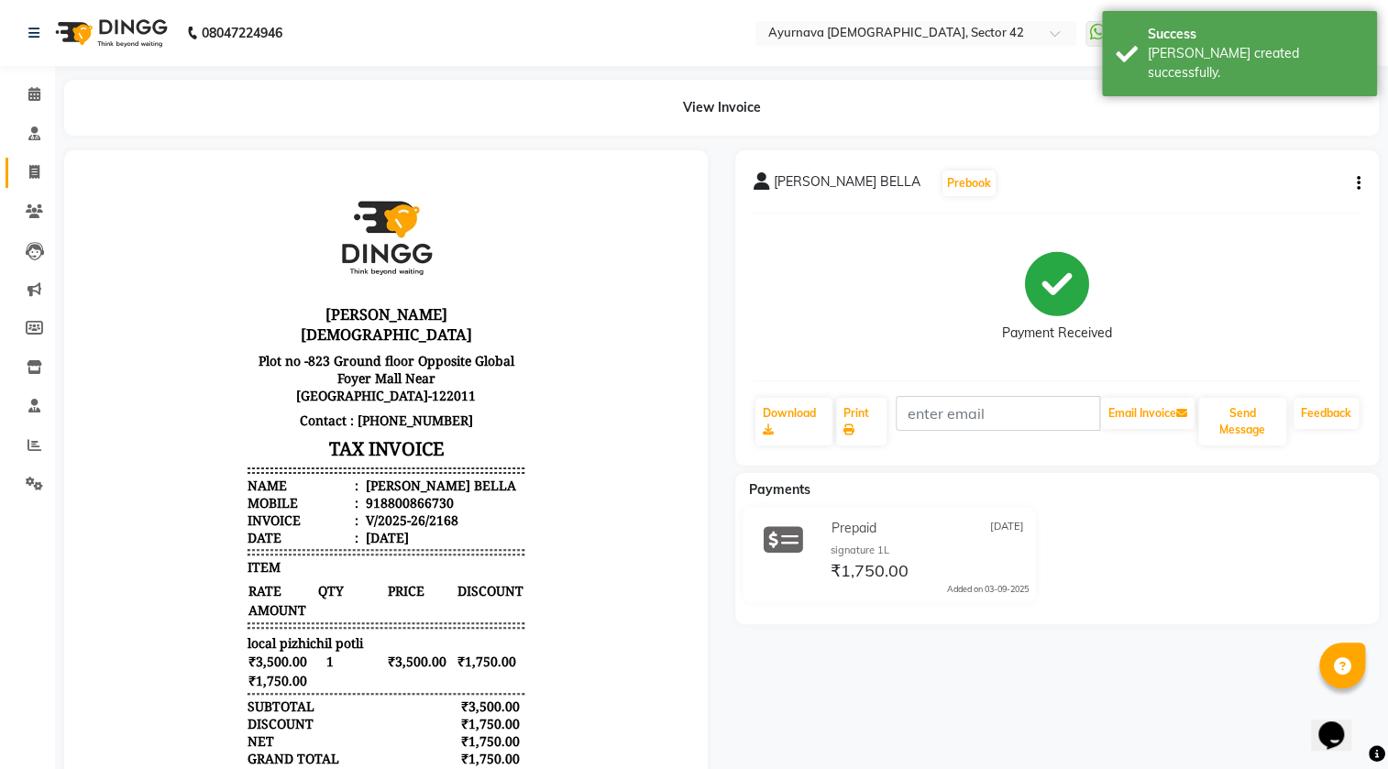
click at [13, 170] on link "Invoice" at bounding box center [27, 173] width 44 height 30
select select "5575"
select select "service"
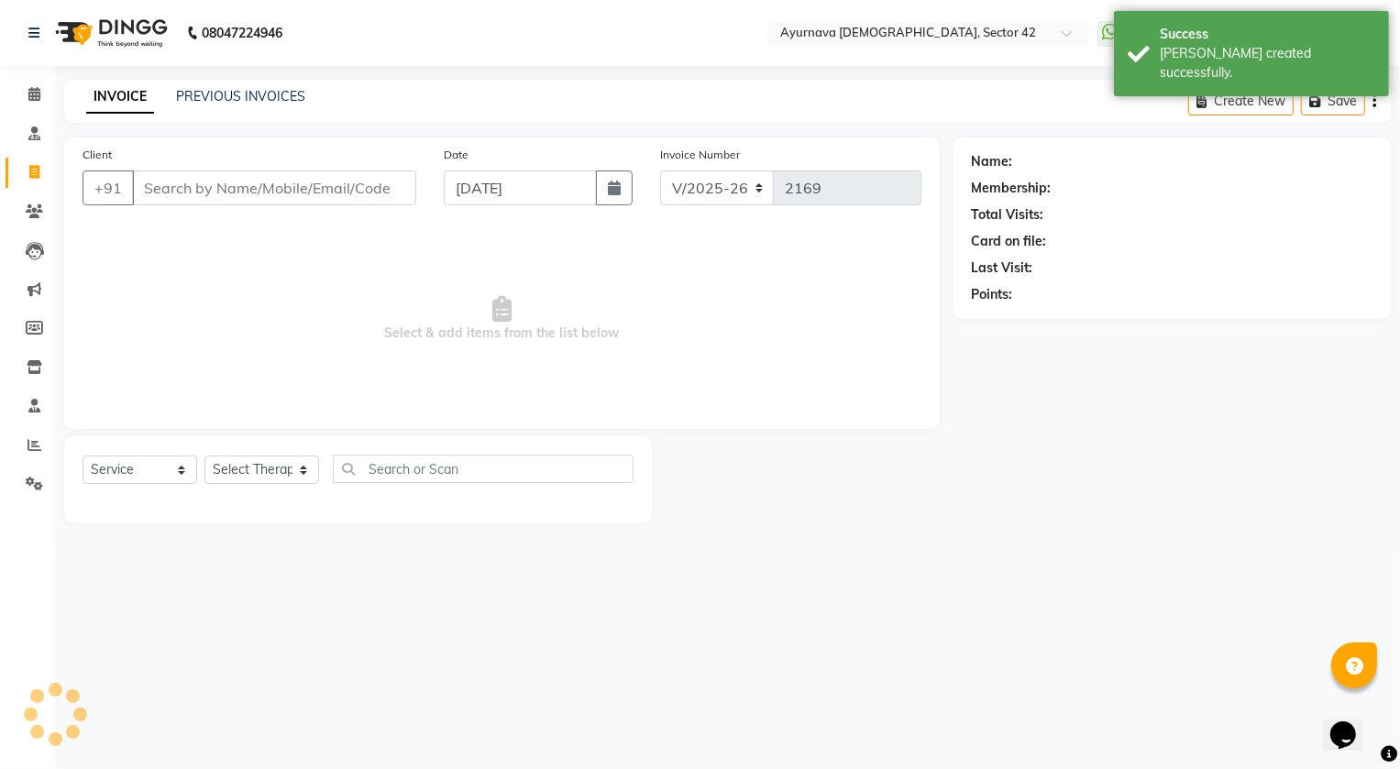
click at [165, 176] on input "Client" at bounding box center [274, 187] width 284 height 35
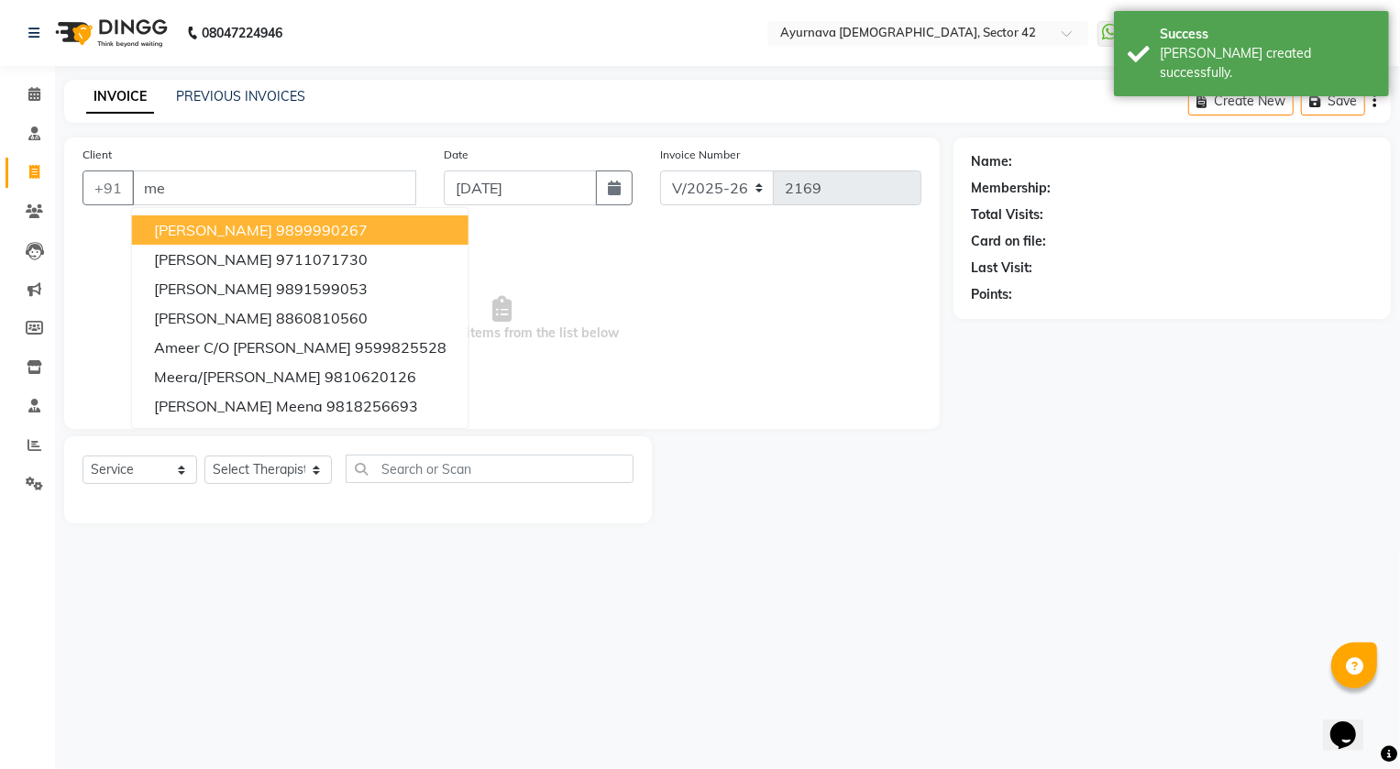
type input "m"
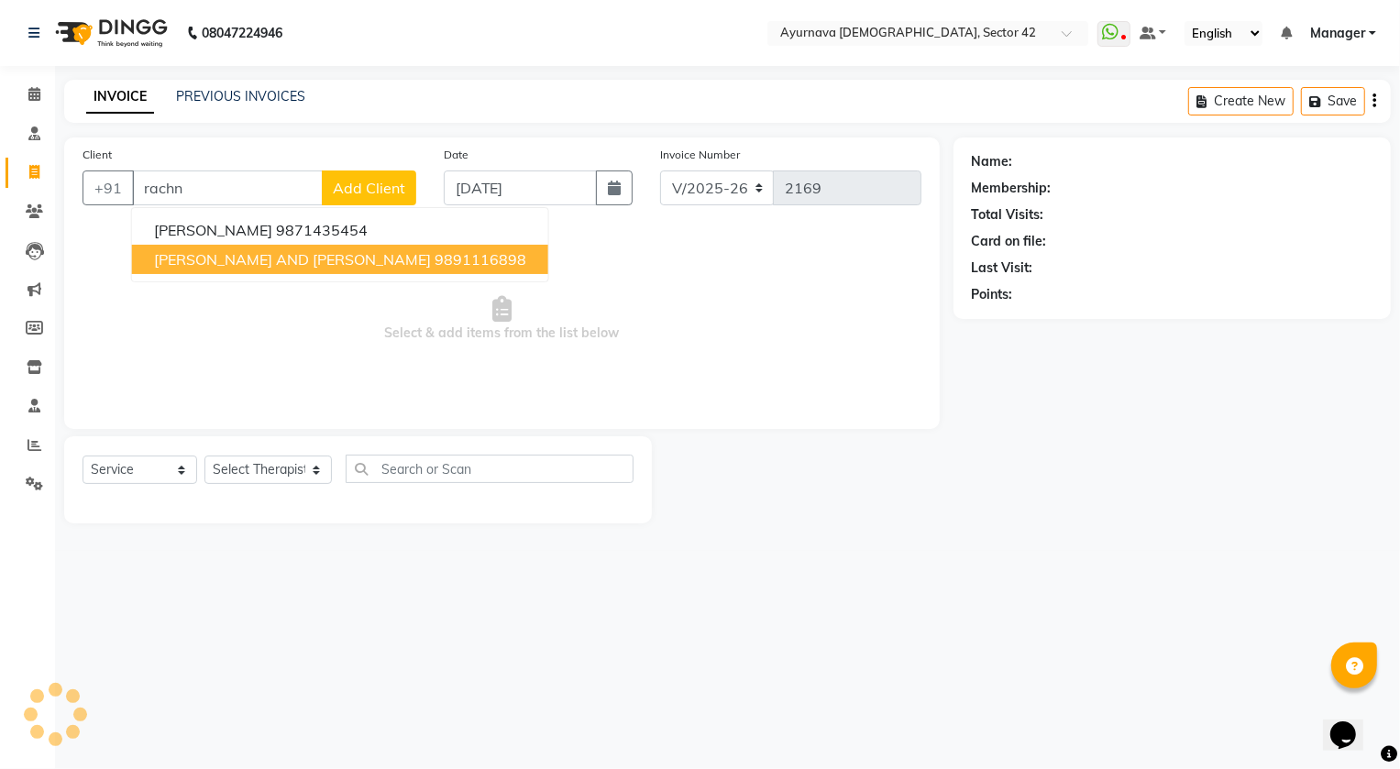
click at [236, 260] on span "[PERSON_NAME] AND [PERSON_NAME]" at bounding box center [292, 259] width 277 height 18
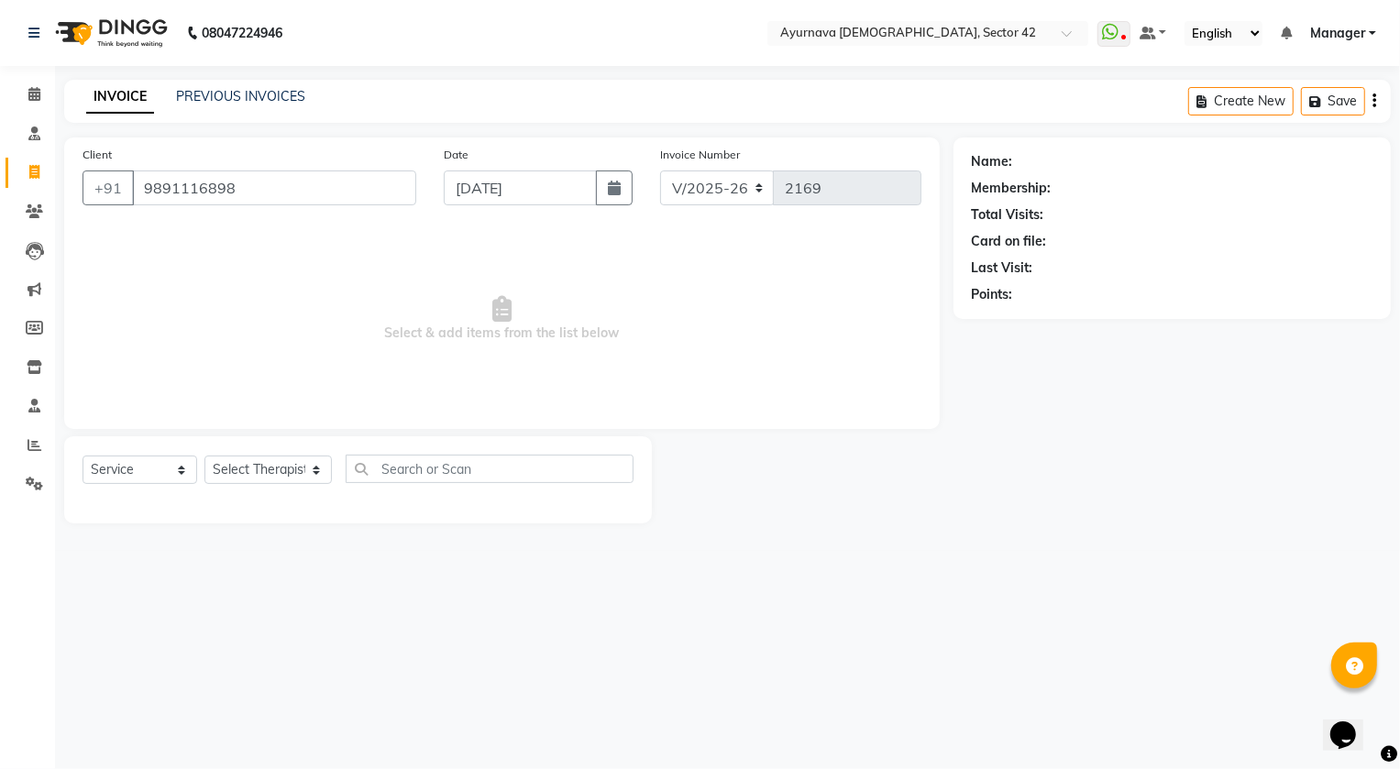
type input "9891116898"
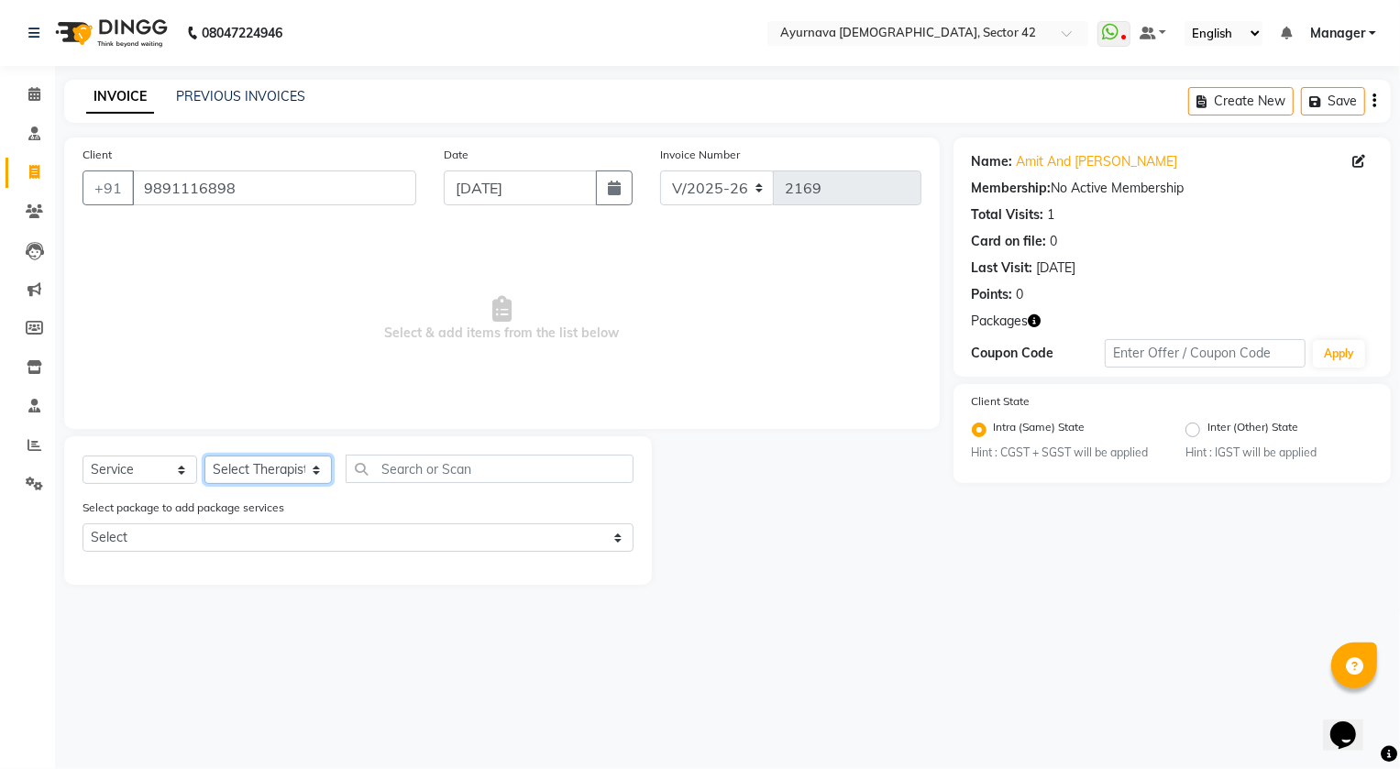
click at [259, 456] on select "Select Therapist [PERSON_NAME] [PERSON_NAME] [PERSON_NAME] [PERSON_NAME] [PERSO…" at bounding box center [267, 470] width 127 height 28
select select "47974"
click at [204, 456] on select "Select Therapist [PERSON_NAME] [PERSON_NAME] [PERSON_NAME] [PERSON_NAME] [PERSO…" at bounding box center [267, 470] width 127 height 28
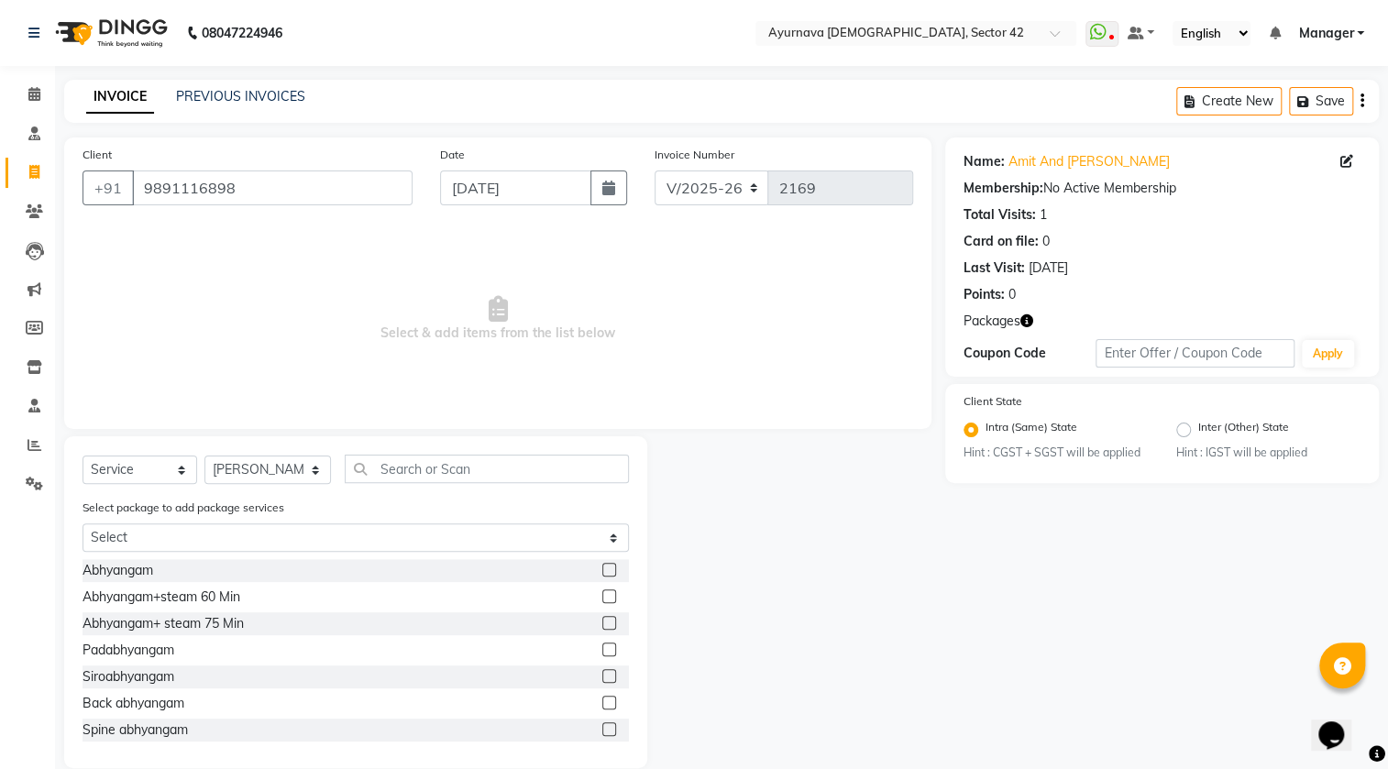
click at [602, 620] on label at bounding box center [609, 623] width 14 height 14
click at [602, 620] on input "checkbox" at bounding box center [608, 624] width 12 height 12
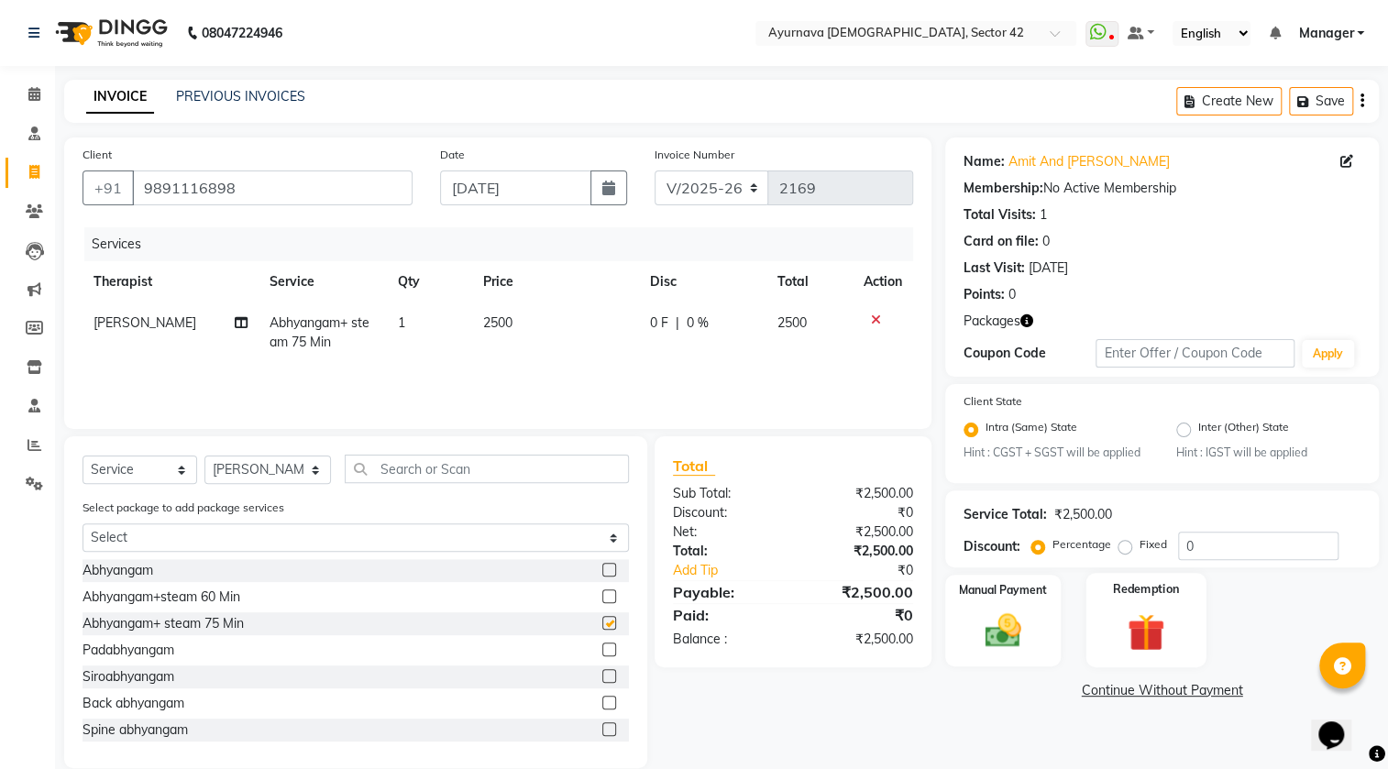
checkbox input "false"
drag, startPoint x: 1173, startPoint y: 648, endPoint x: 1164, endPoint y: 673, distance: 26.4
click at [1173, 649] on img at bounding box center [1144, 631] width 59 height 45
click at [1113, 695] on span "Package 1" at bounding box center [1109, 692] width 63 height 21
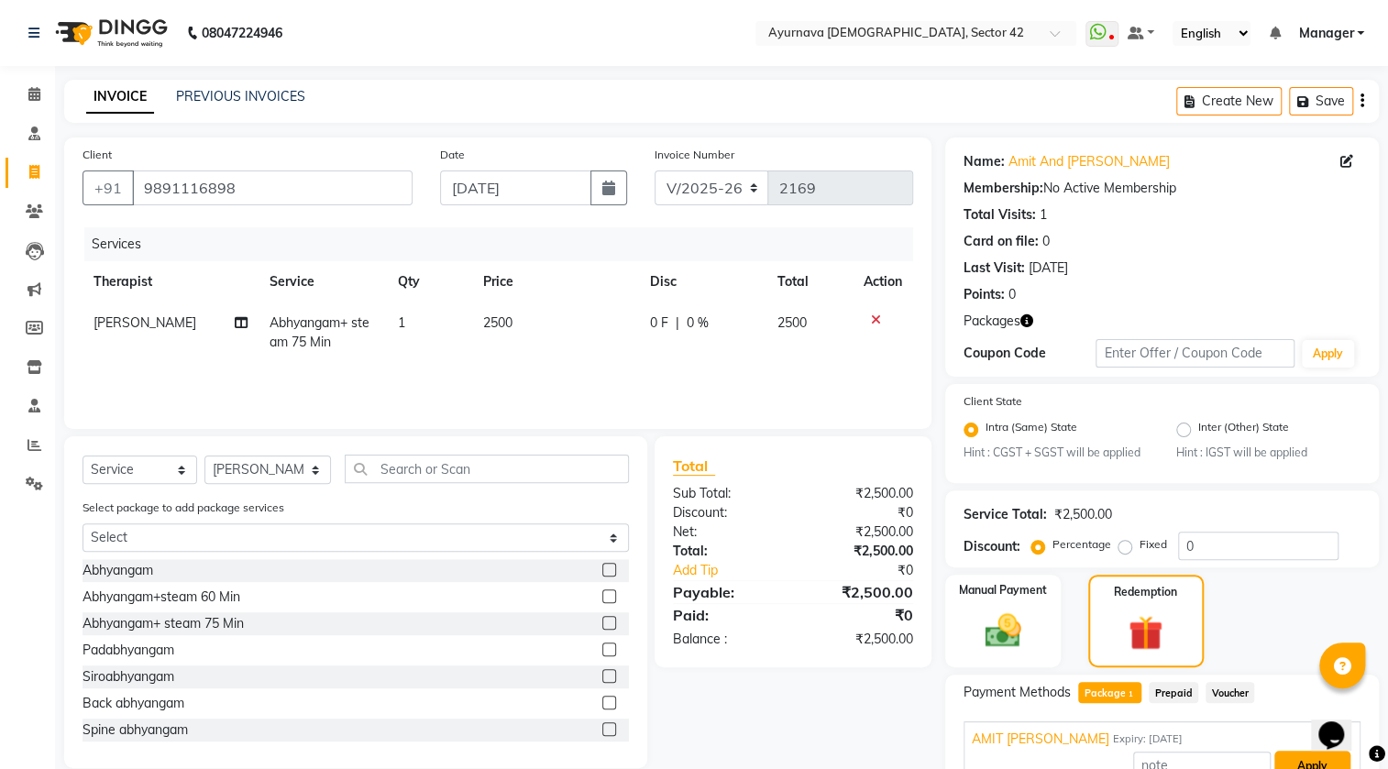
click at [1283, 761] on button "Apply" at bounding box center [1312, 766] width 76 height 31
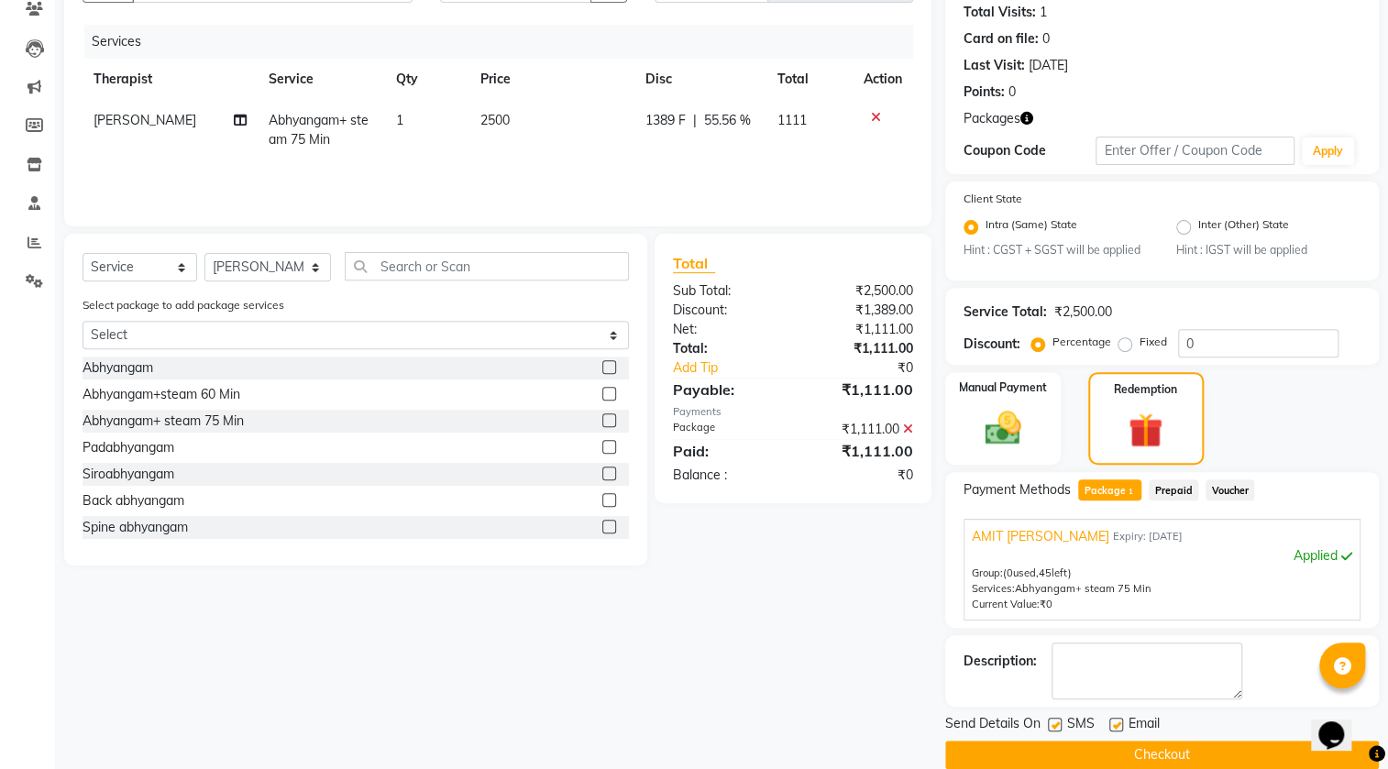
scroll to position [229, 0]
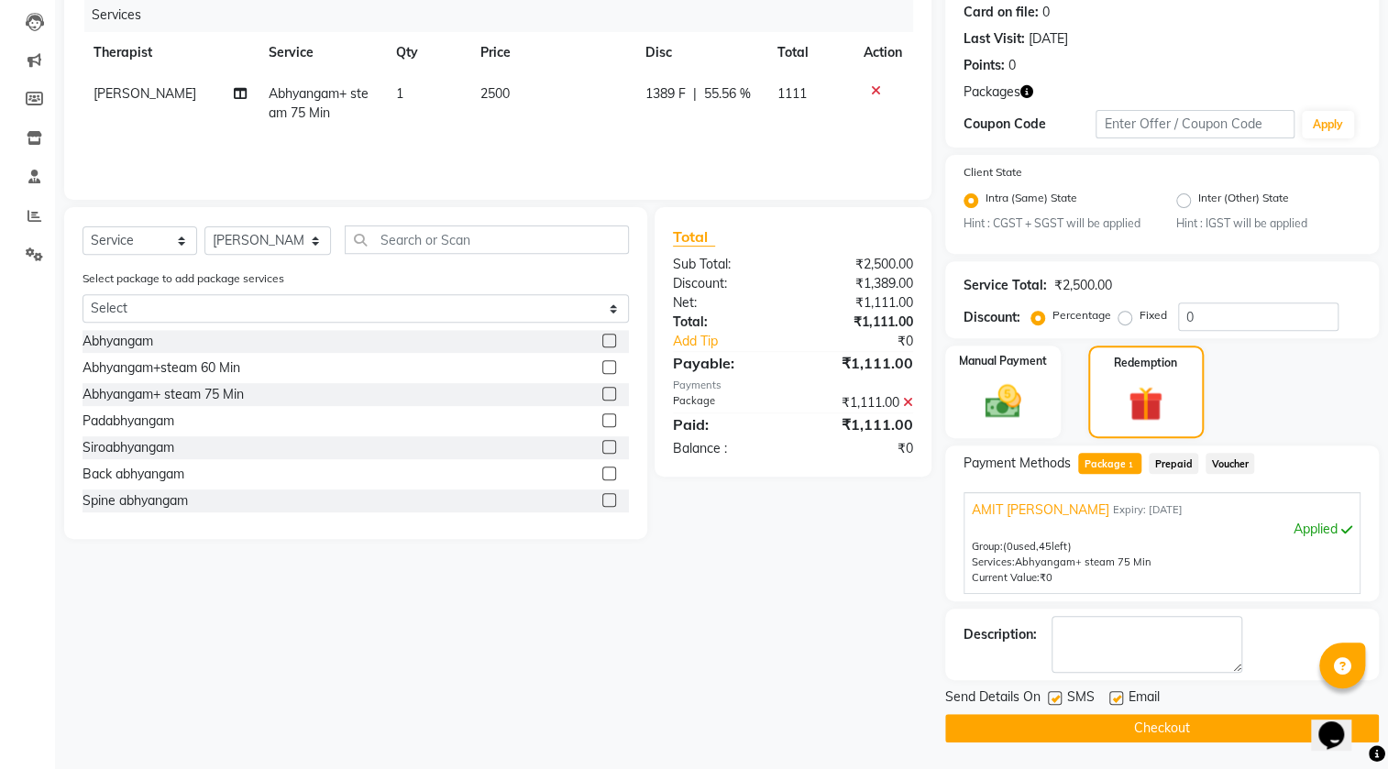
click at [1213, 725] on button "Checkout" at bounding box center [1162, 728] width 434 height 28
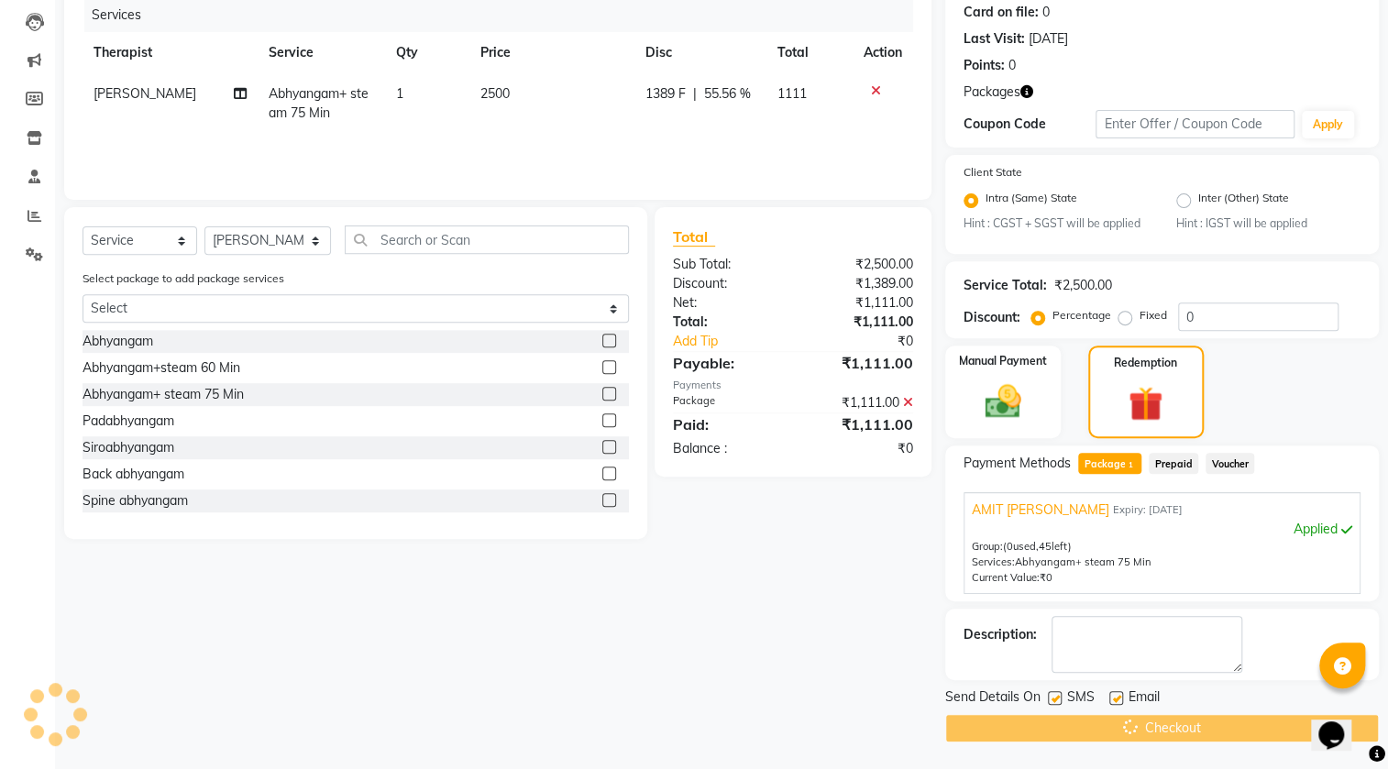
scroll to position [0, 0]
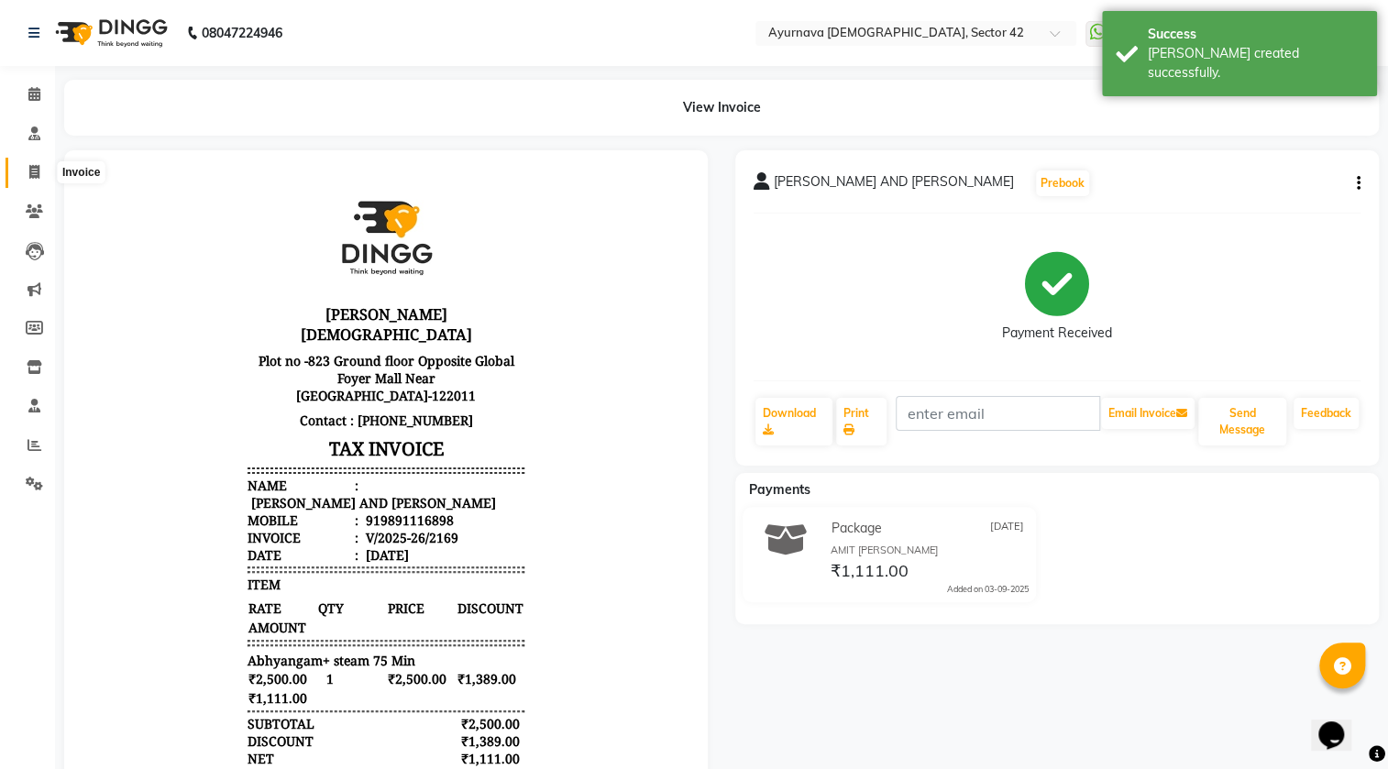
click at [43, 170] on span at bounding box center [34, 172] width 32 height 21
select select "5575"
select select "service"
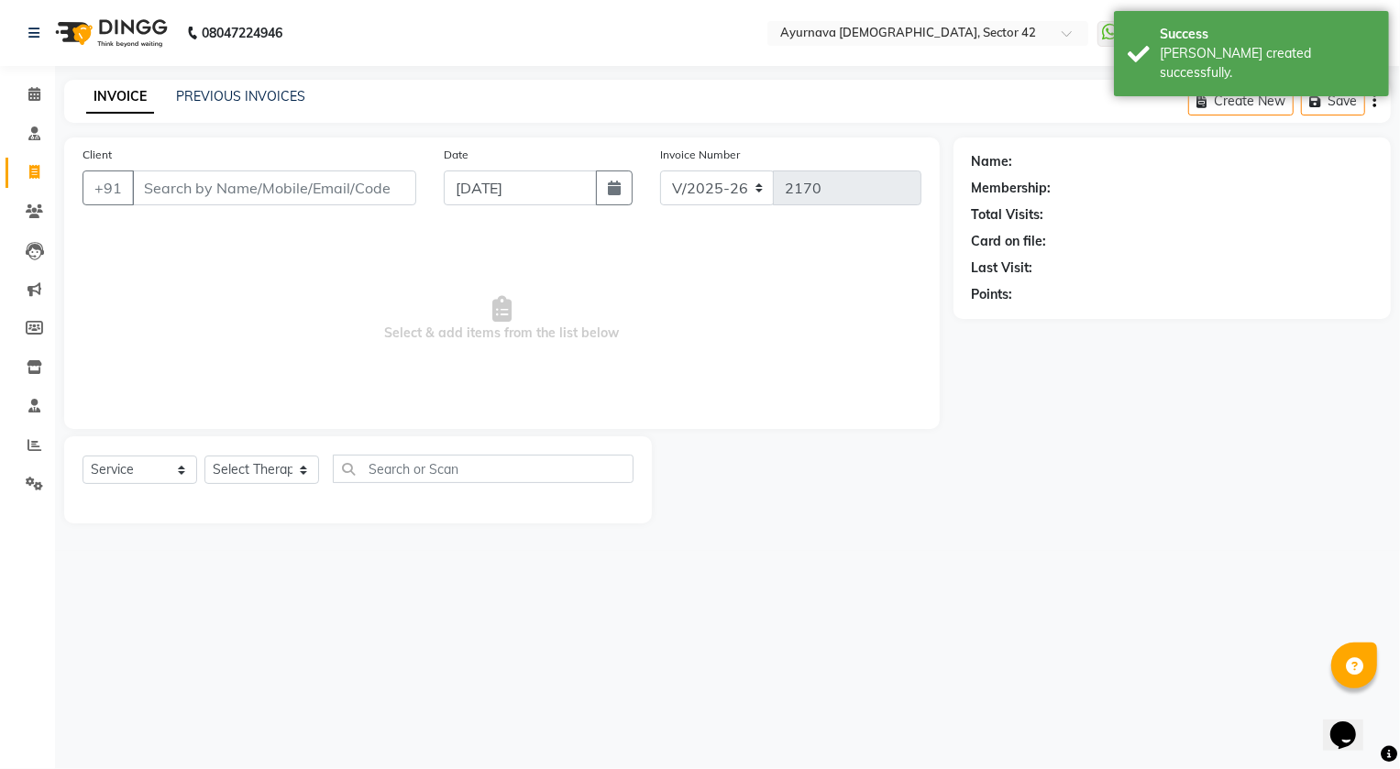
click at [189, 185] on input "Client" at bounding box center [274, 187] width 284 height 35
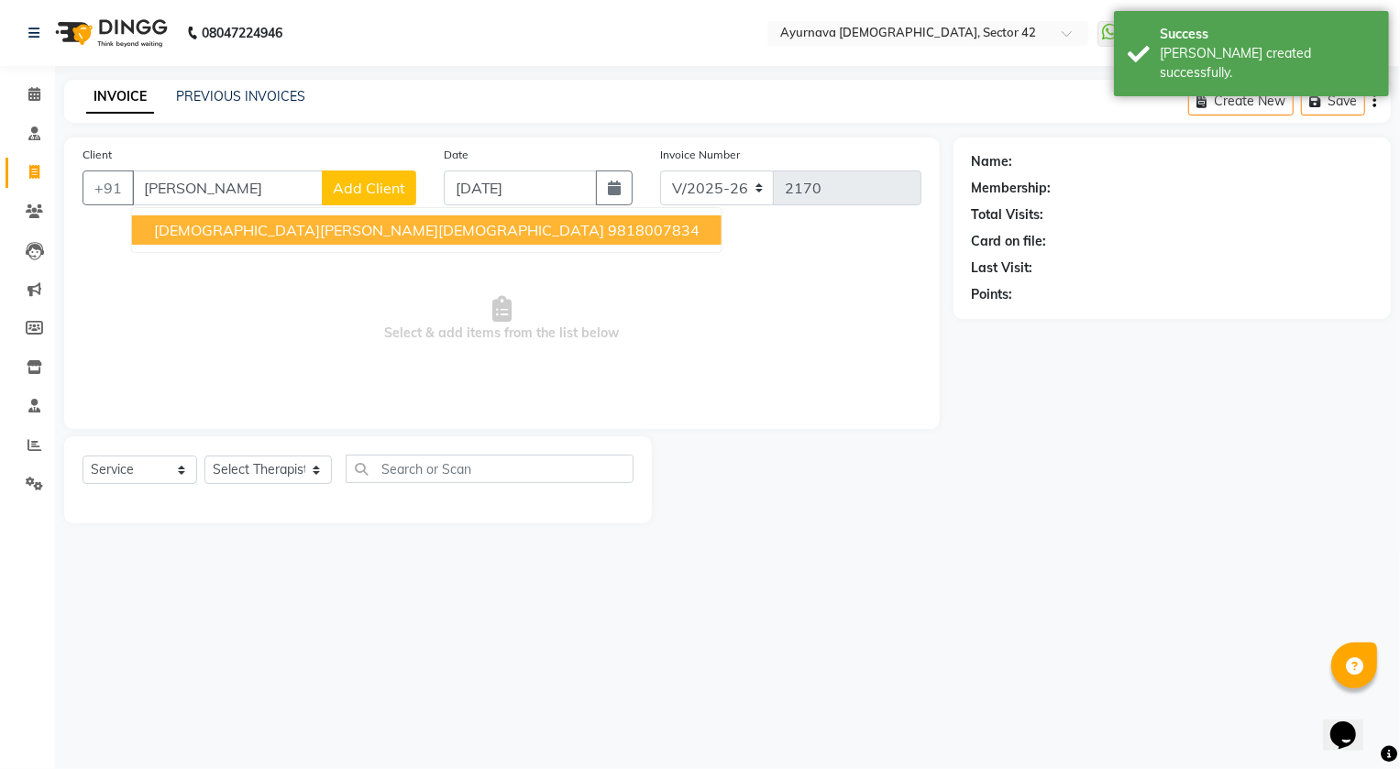
click at [185, 222] on span "[DEMOGRAPHIC_DATA][PERSON_NAME][DEMOGRAPHIC_DATA]" at bounding box center [379, 230] width 450 height 18
type input "9818007834"
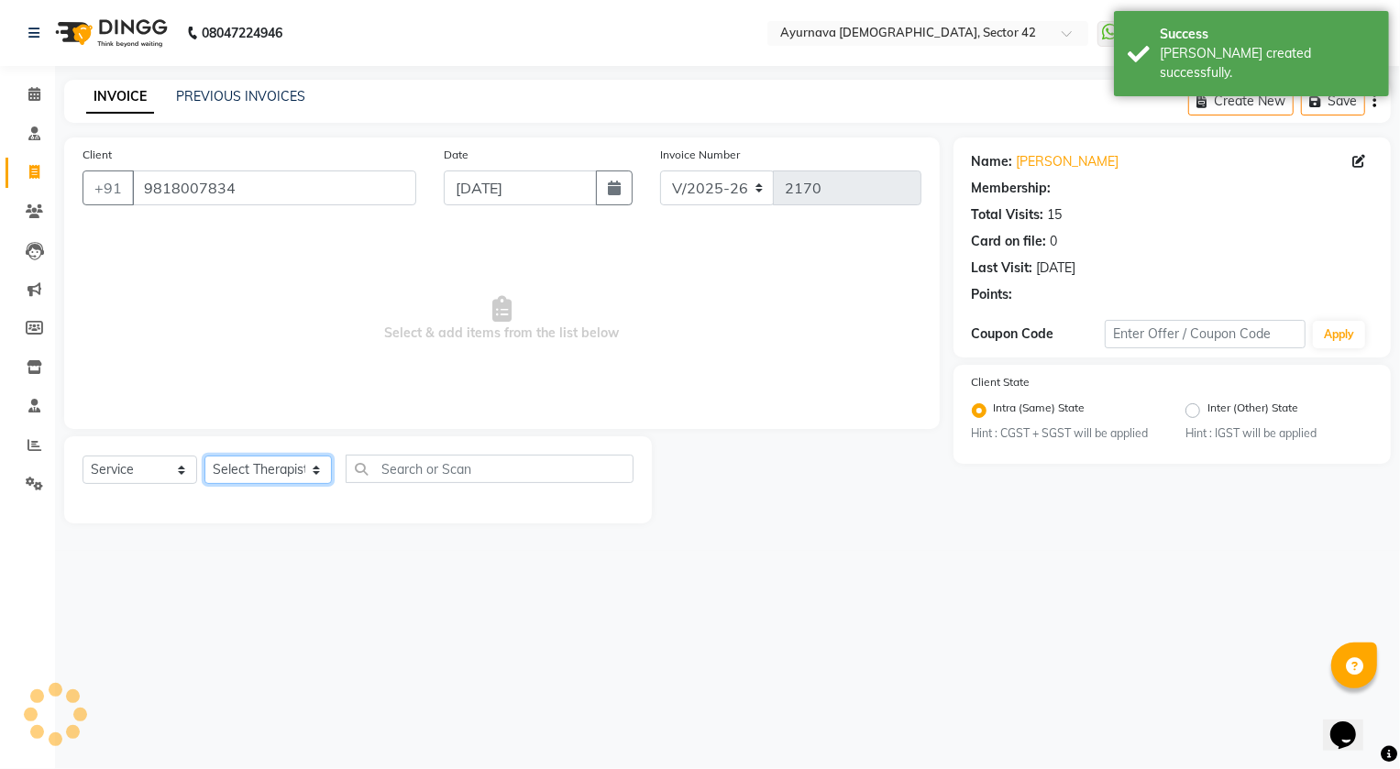
select select "1: Object"
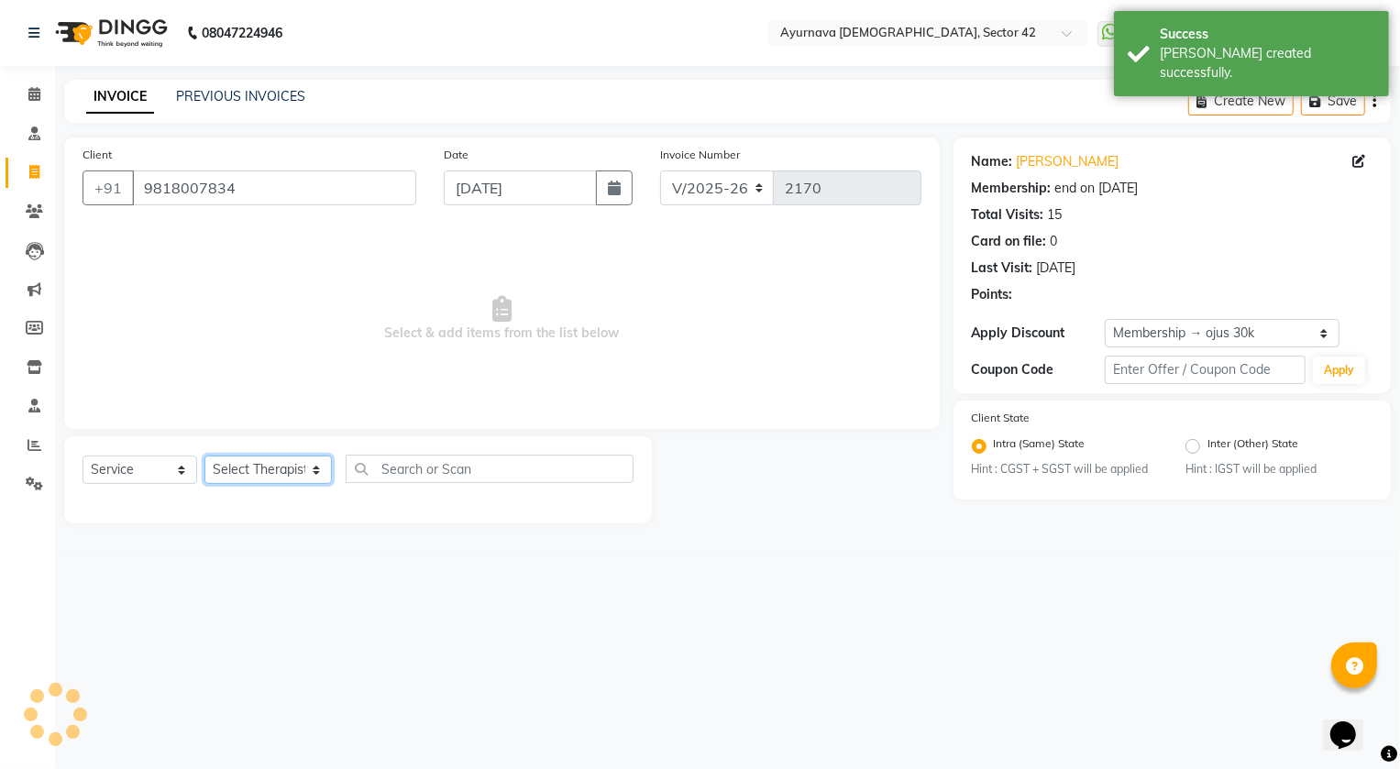
drag, startPoint x: 242, startPoint y: 474, endPoint x: 249, endPoint y: 456, distance: 18.9
click at [243, 473] on select "Select Therapist [PERSON_NAME] [PERSON_NAME] [PERSON_NAME] [PERSON_NAME] [PERSO…" at bounding box center [267, 470] width 127 height 28
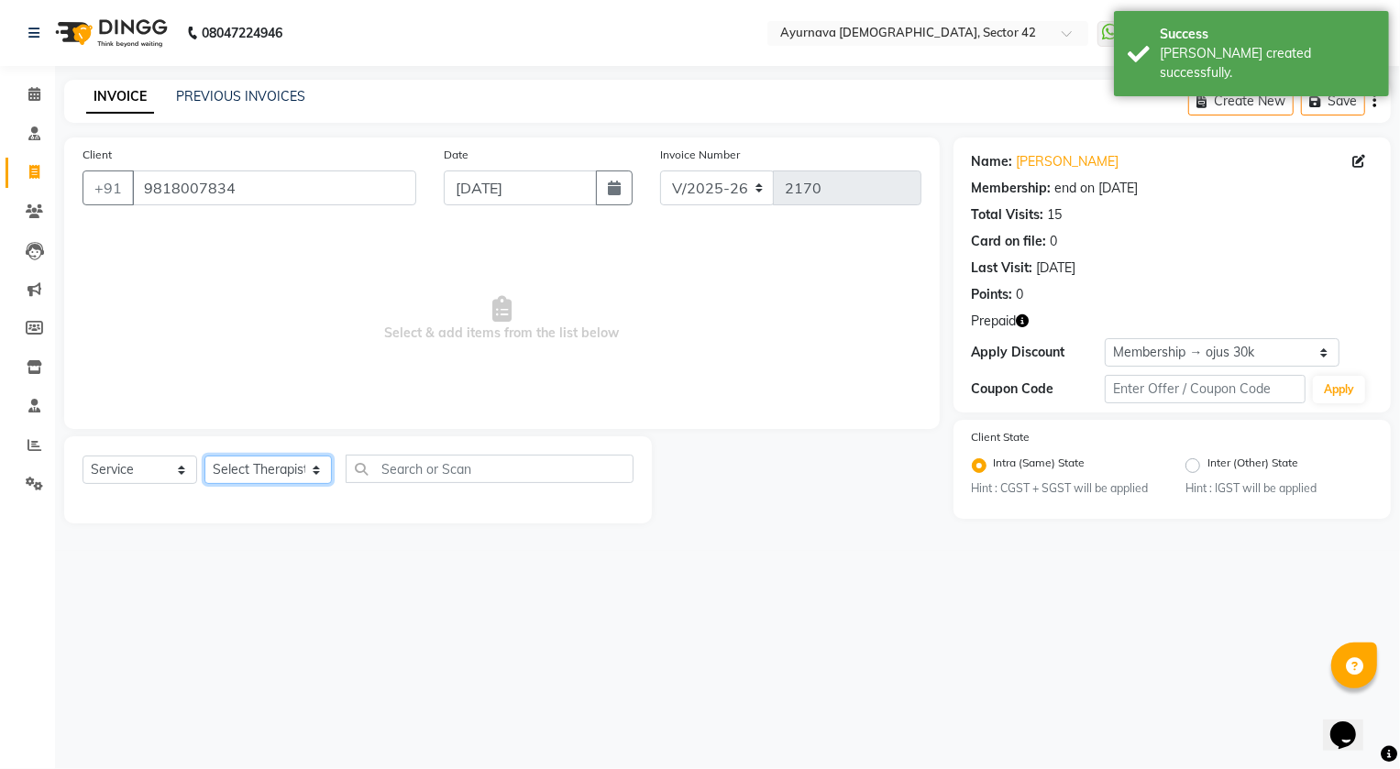
select select "53850"
click at [204, 456] on select "Select Therapist [PERSON_NAME] [PERSON_NAME] [PERSON_NAME] [PERSON_NAME] [PERSO…" at bounding box center [267, 470] width 127 height 28
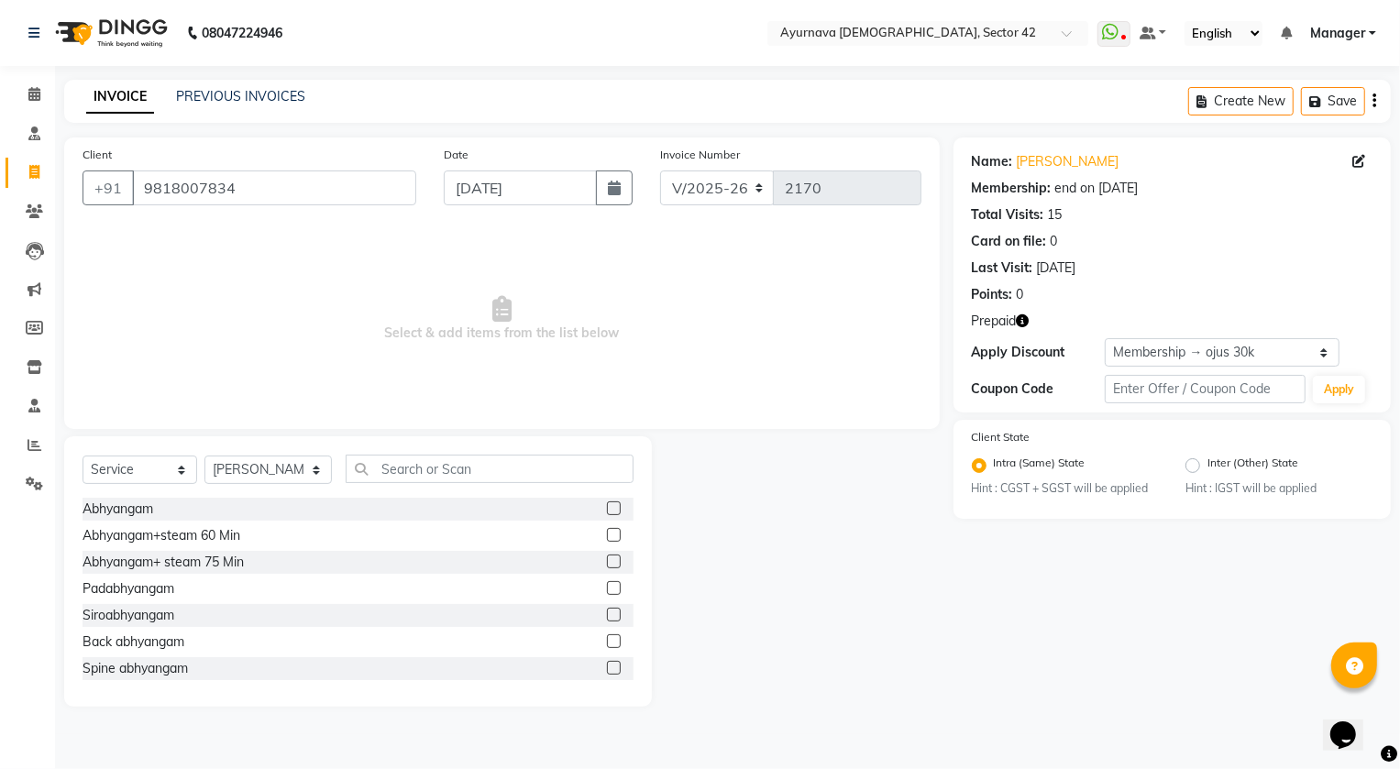
drag, startPoint x: 600, startPoint y: 551, endPoint x: 604, endPoint y: 564, distance: 13.3
click at [607, 562] on div at bounding box center [620, 562] width 27 height 23
click at [607, 564] on label at bounding box center [614, 561] width 14 height 14
click at [607, 564] on input "checkbox" at bounding box center [613, 562] width 12 height 12
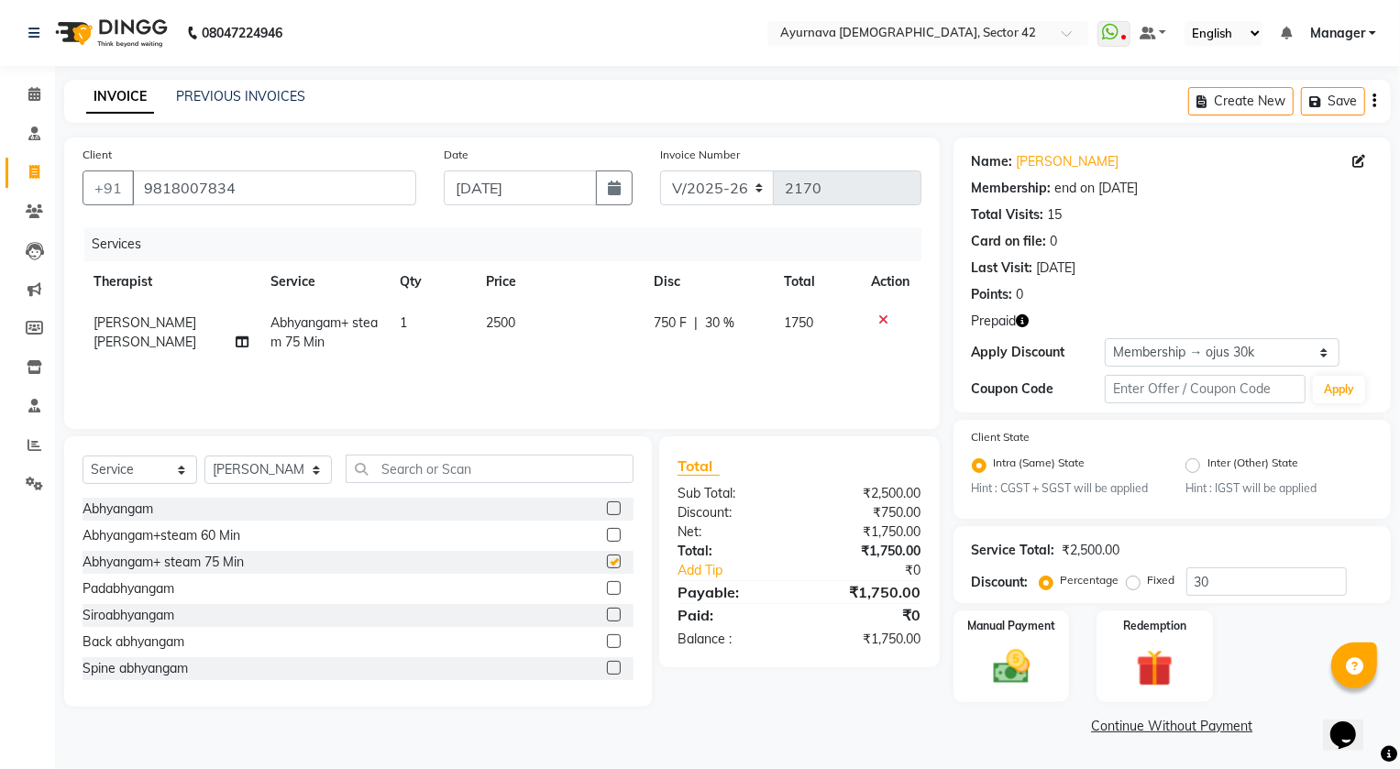
checkbox input "false"
click at [1122, 673] on div "Redemption" at bounding box center [1154, 656] width 121 height 95
click at [1160, 735] on span "Prepaid 1" at bounding box center [1168, 728] width 60 height 21
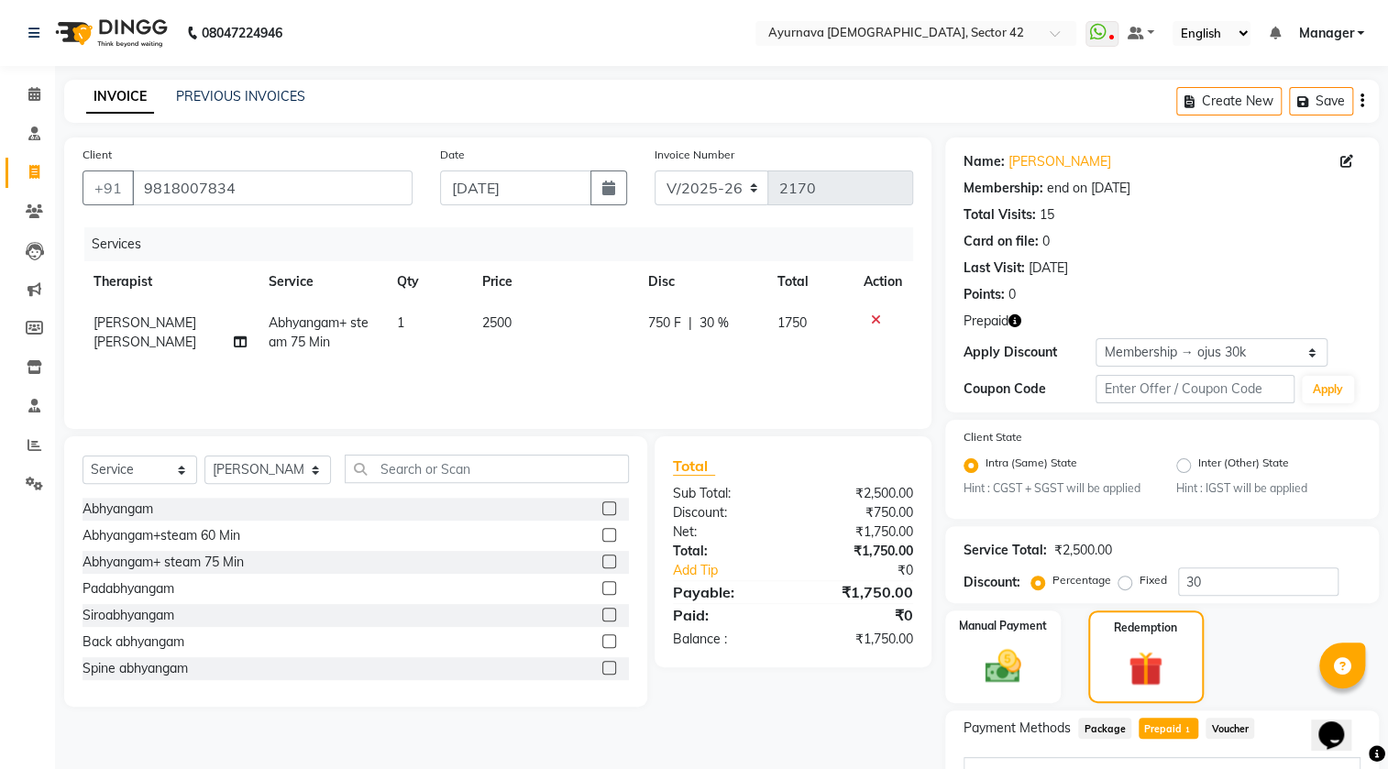
scroll to position [131, 0]
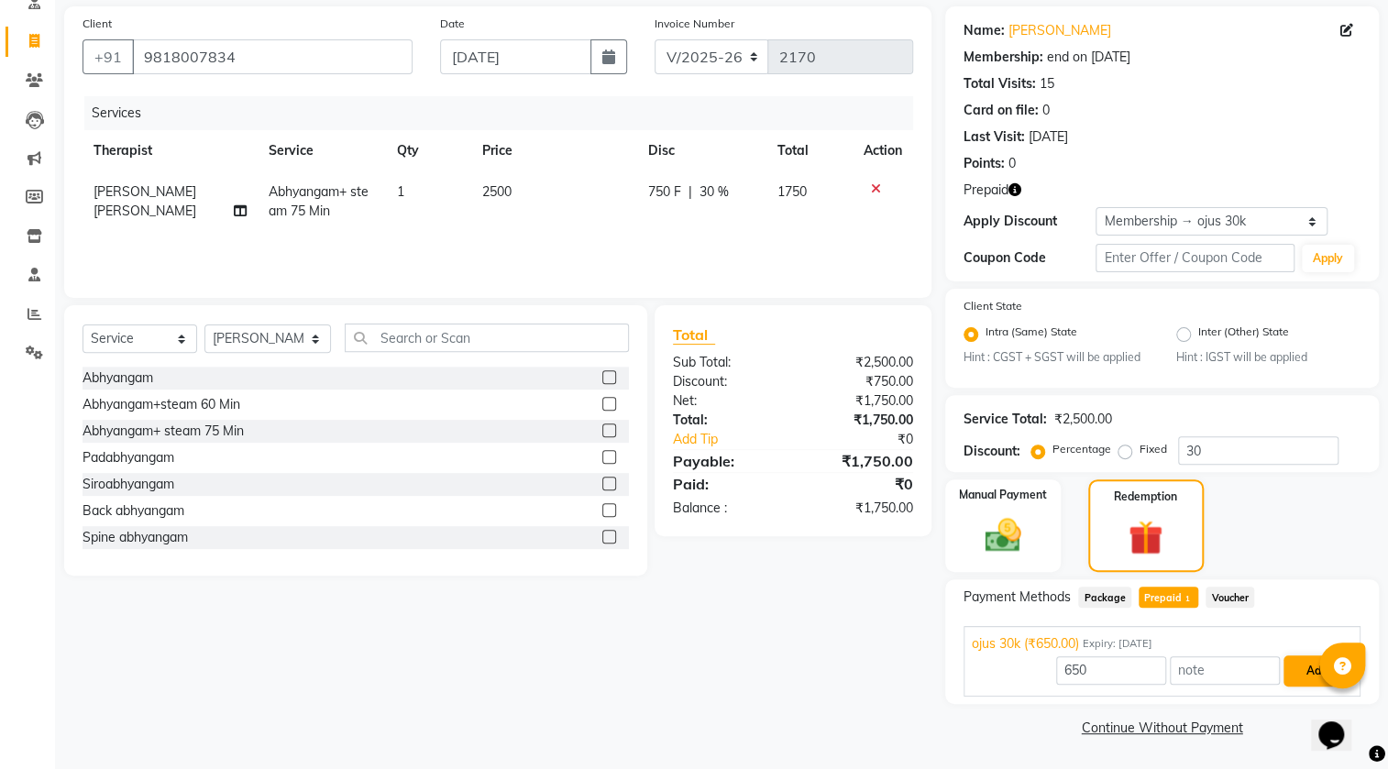
click at [1283, 667] on div "650 Add" at bounding box center [1162, 670] width 380 height 35
click at [1285, 667] on button "Add" at bounding box center [1316, 670] width 67 height 31
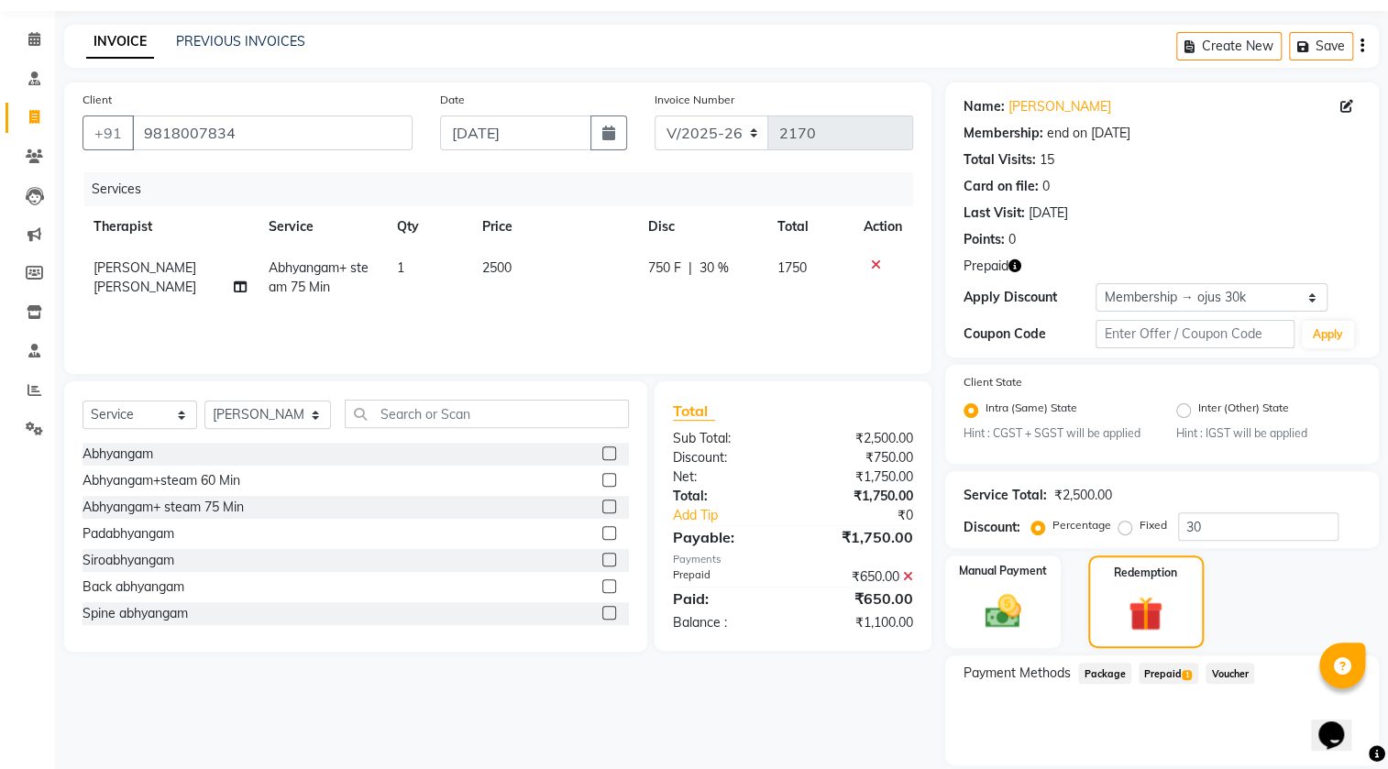
scroll to position [54, 0]
click at [1228, 515] on input "30" at bounding box center [1258, 527] width 160 height 28
type input "3"
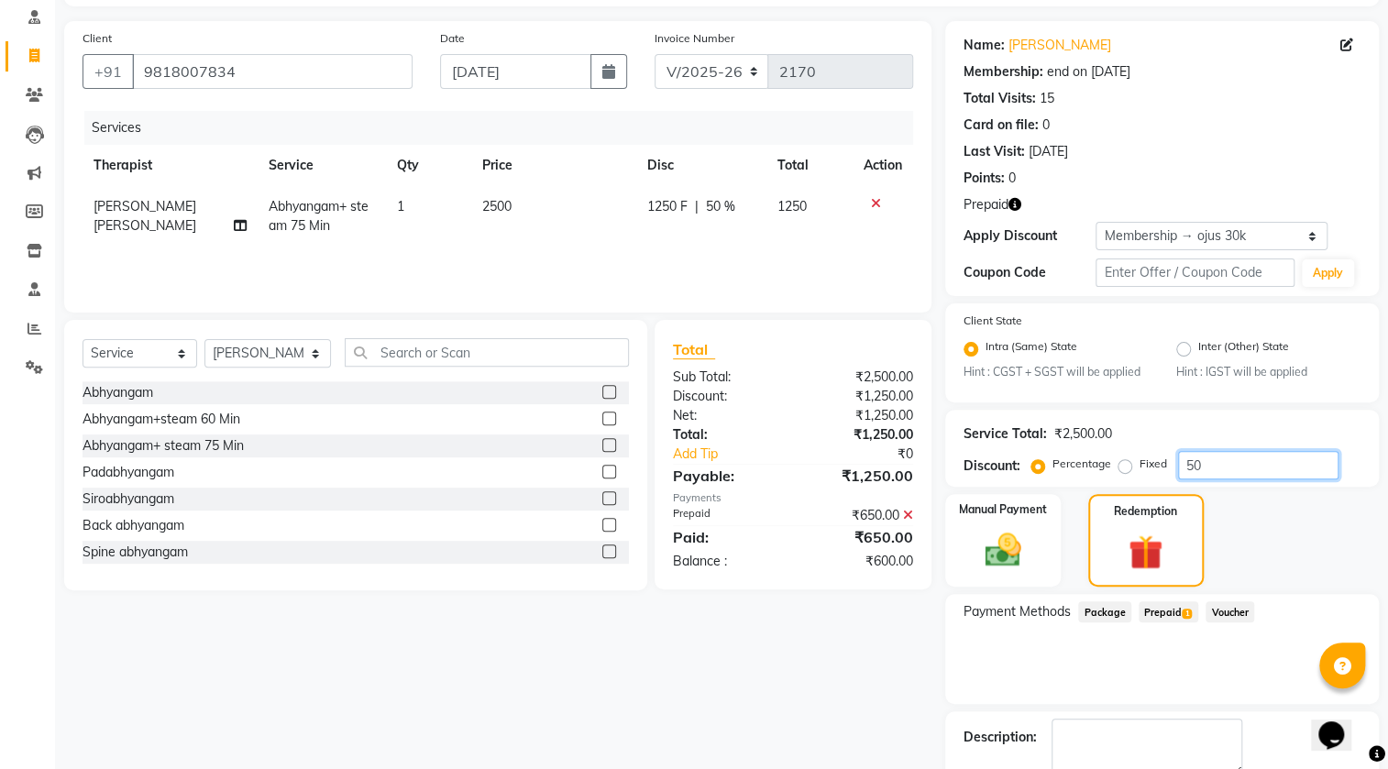
scroll to position [220, 0]
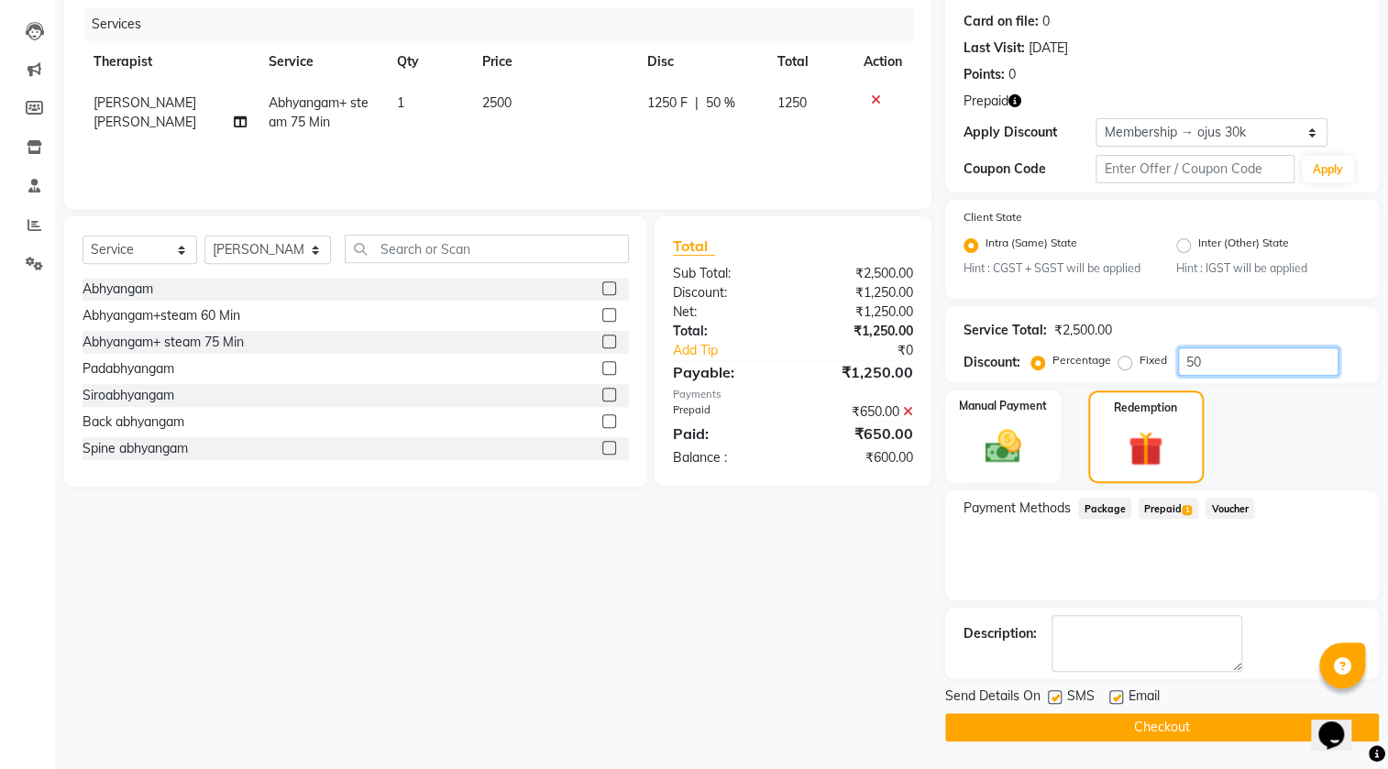
type input "50"
click at [1201, 719] on button "Checkout" at bounding box center [1162, 727] width 434 height 28
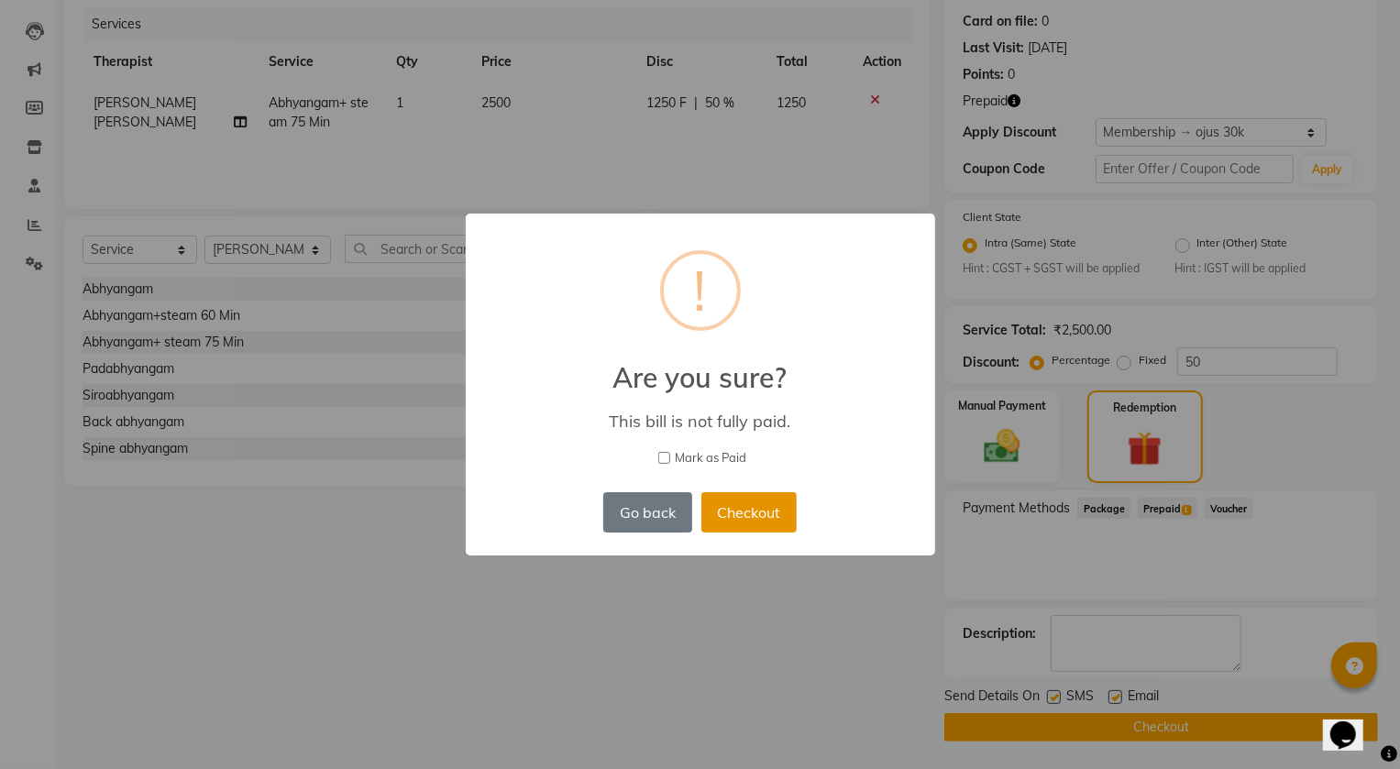
click at [752, 523] on button "Checkout" at bounding box center [748, 512] width 95 height 40
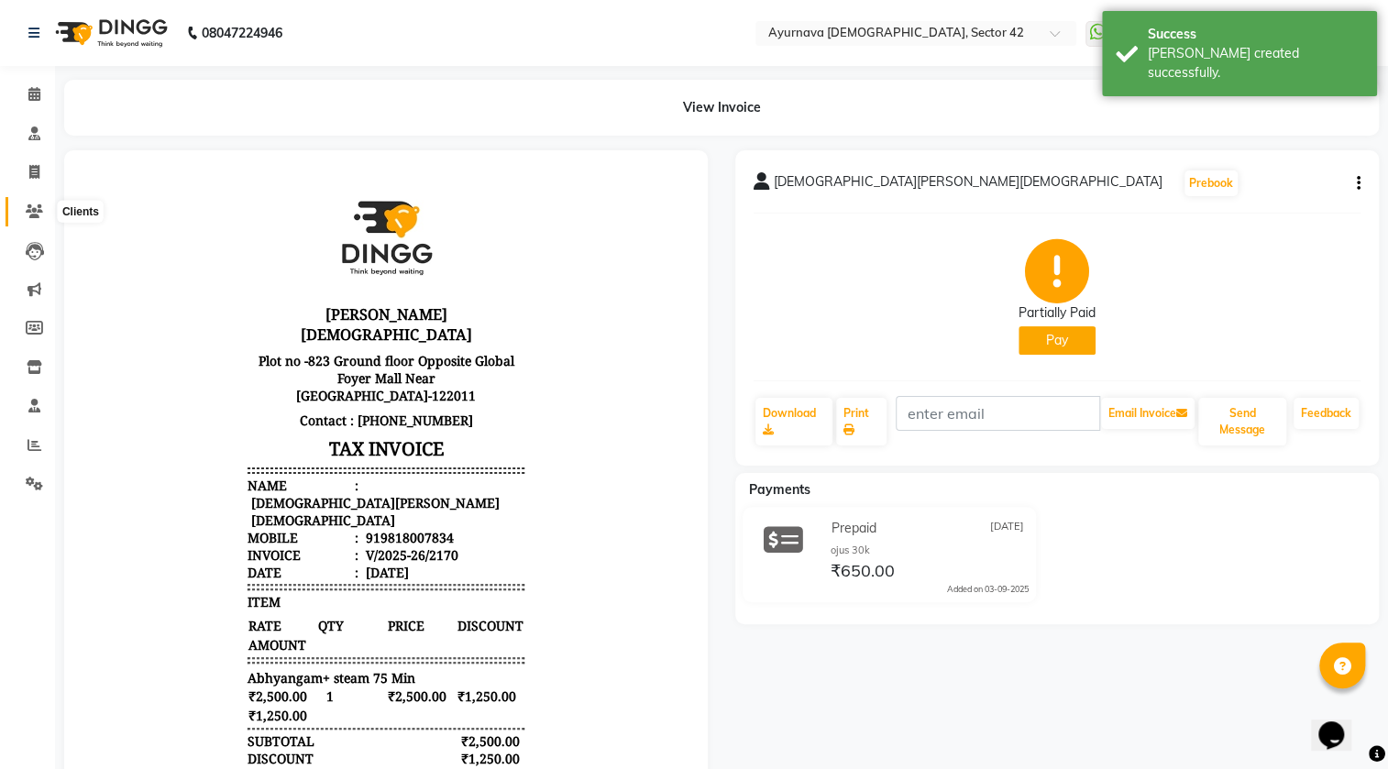
click at [38, 208] on icon at bounding box center [34, 211] width 17 height 14
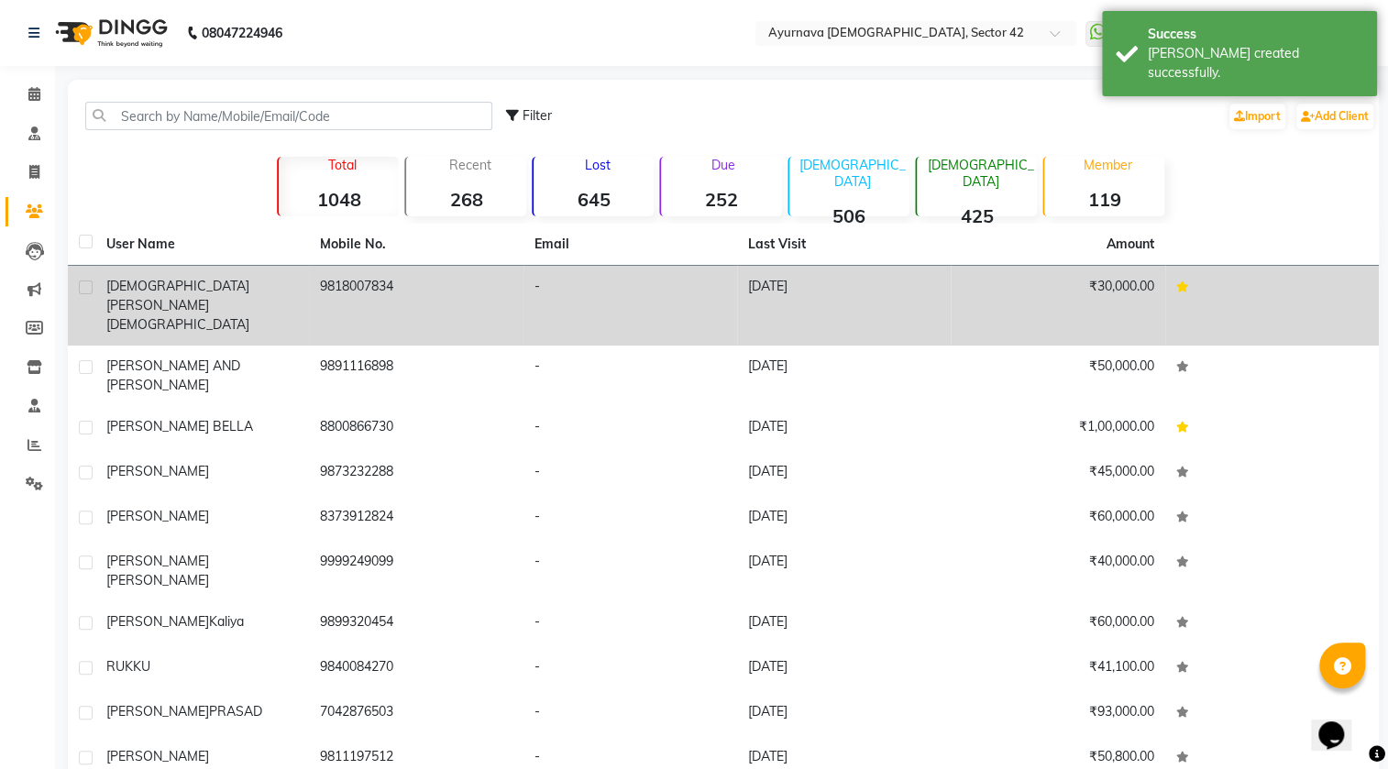
click at [326, 289] on td "9818007834" at bounding box center [416, 306] width 214 height 80
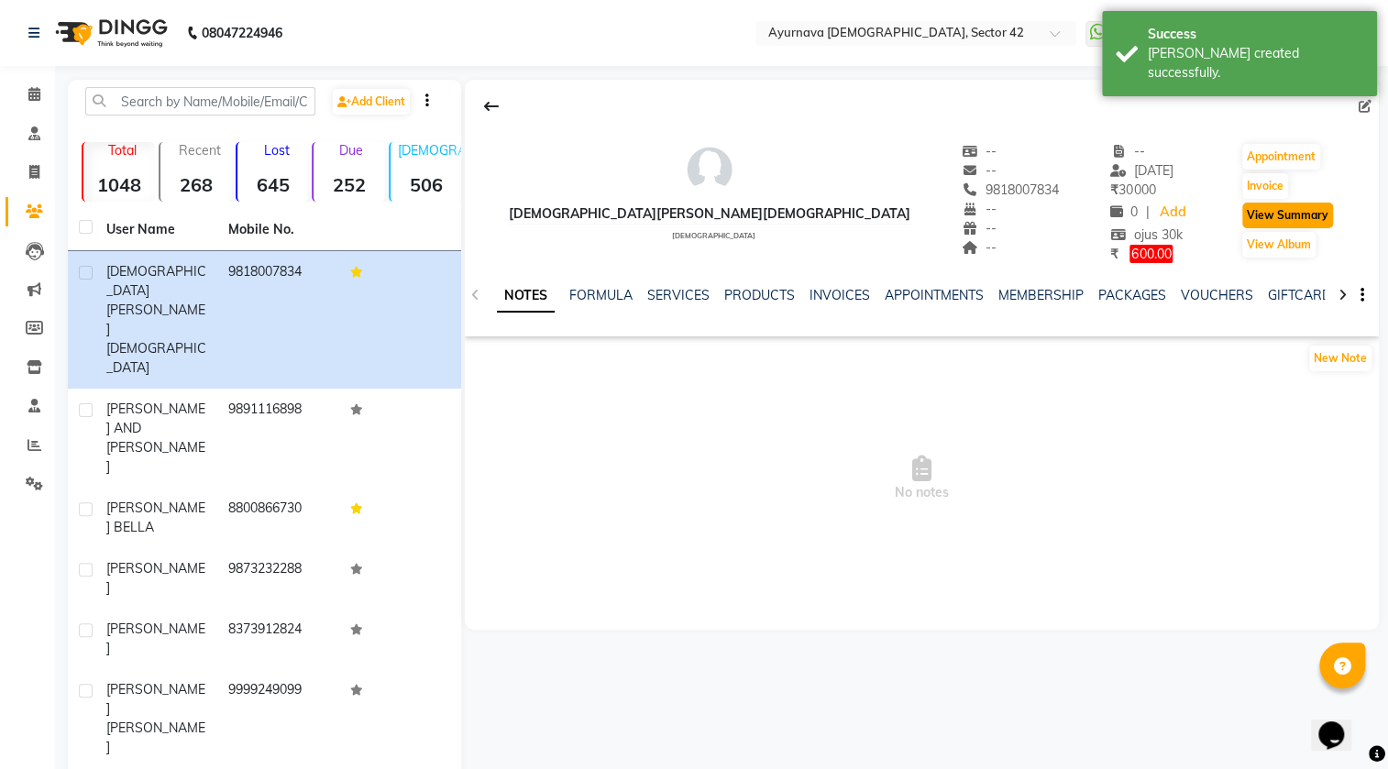
click at [1242, 208] on button "View Summary" at bounding box center [1287, 216] width 91 height 26
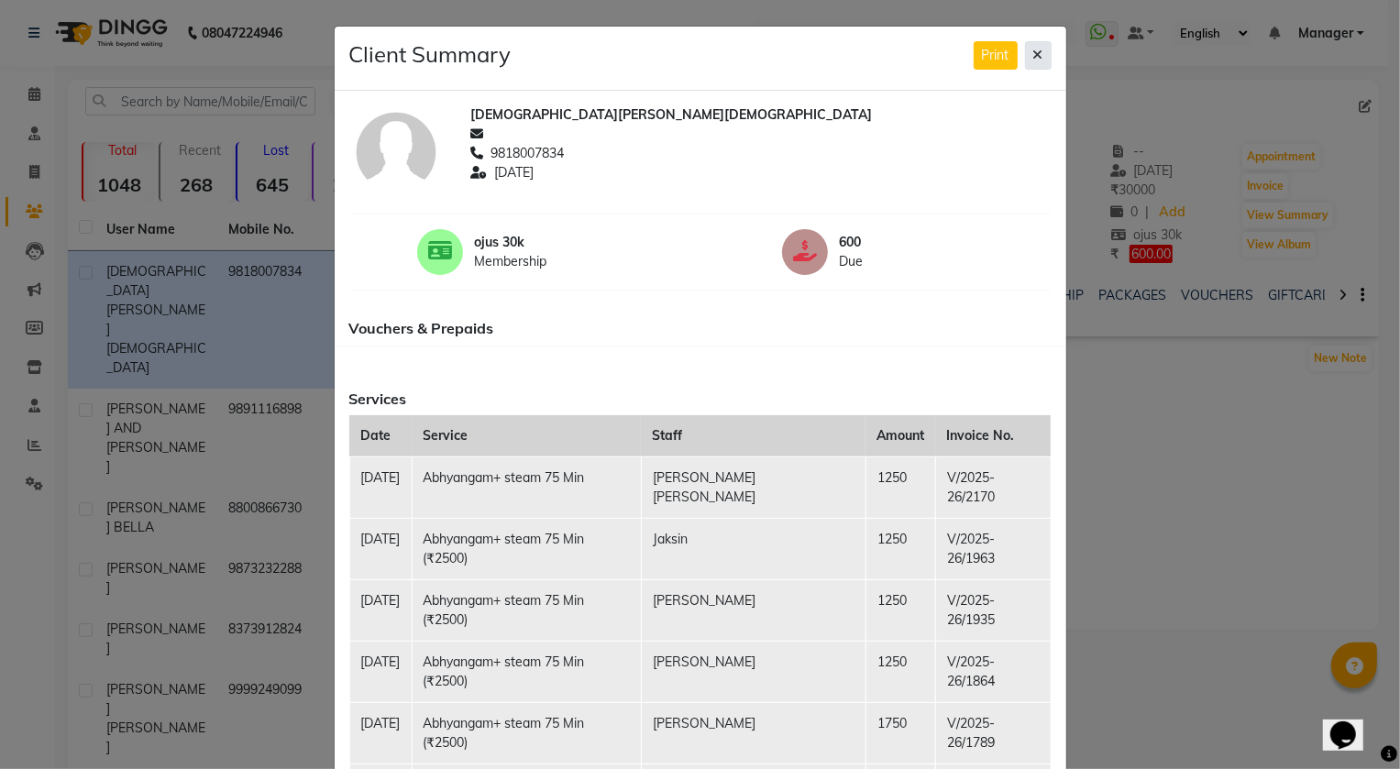
click at [1025, 49] on button at bounding box center [1038, 55] width 27 height 28
